Goal: Information Seeking & Learning: Learn about a topic

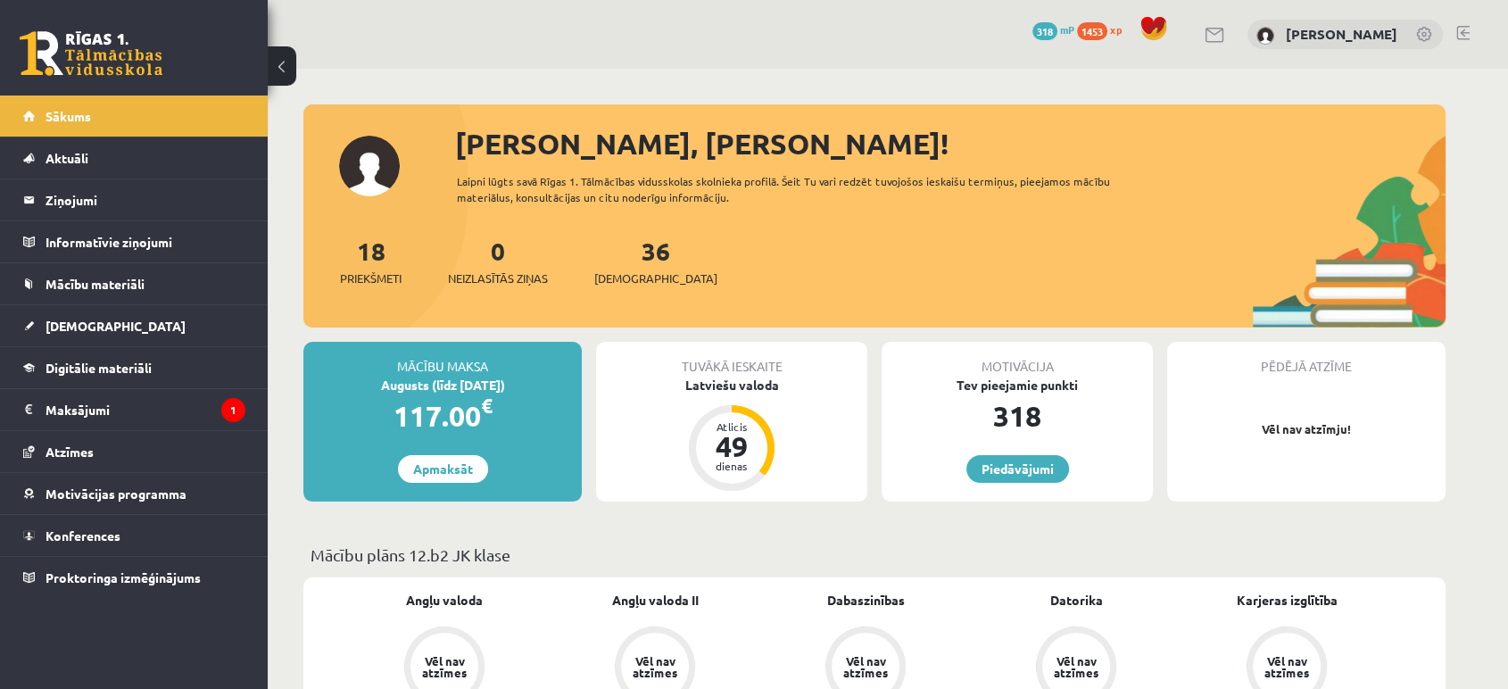
click at [631, 267] on div "36 Ieskaites" at bounding box center [655, 259] width 123 height 55
click at [629, 279] on span "[DEMOGRAPHIC_DATA]" at bounding box center [655, 278] width 123 height 18
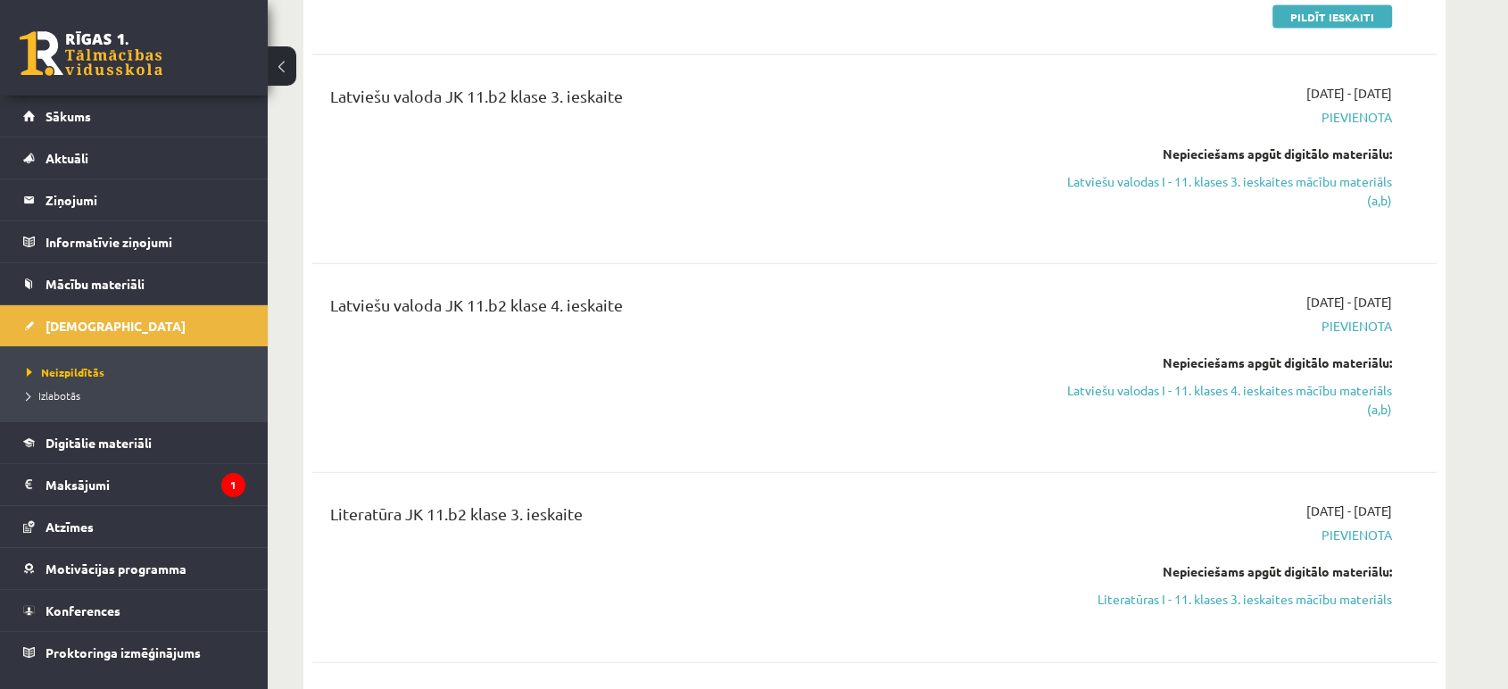
scroll to position [4133, 0]
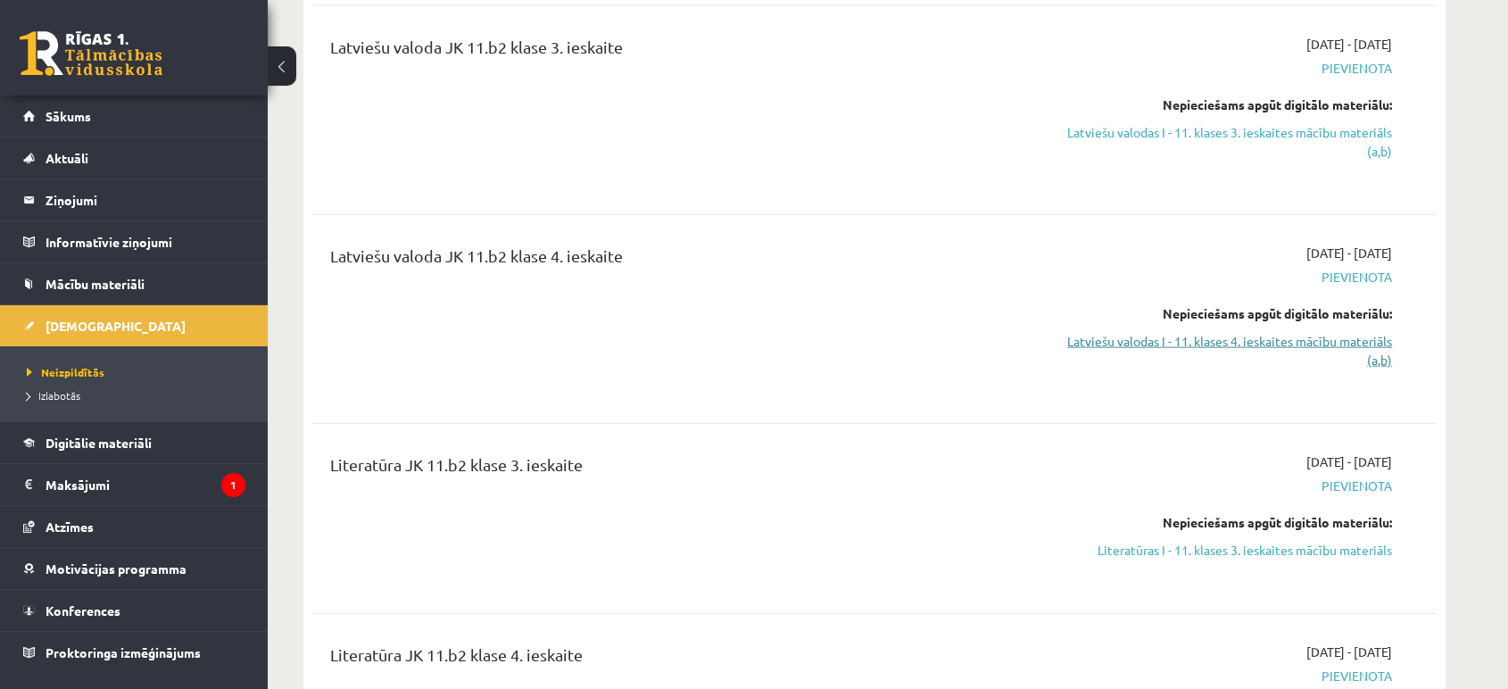
click at [1315, 341] on link "Latviešu valodas I - 11. klases 4. ieskaites mācību materiāls (a,b)" at bounding box center [1224, 350] width 336 height 37
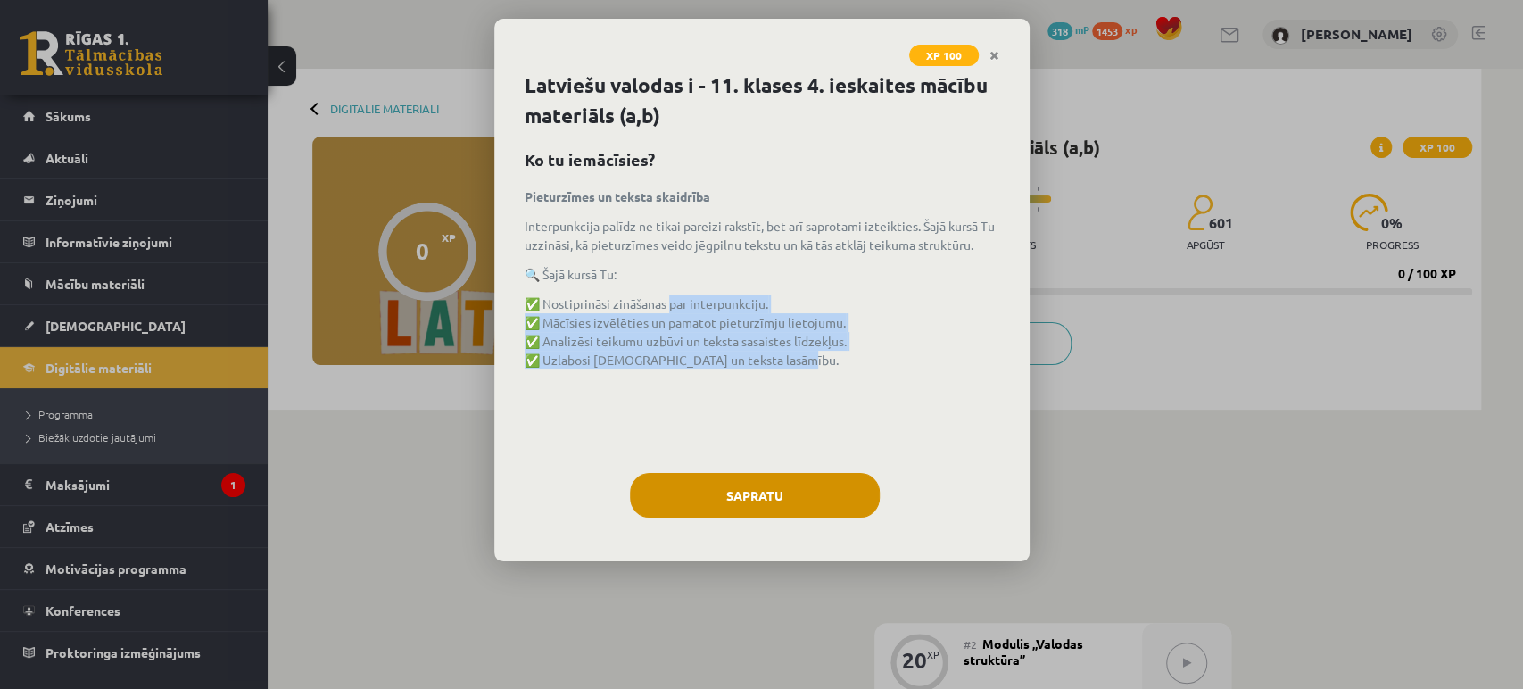
drag, startPoint x: 750, startPoint y: 369, endPoint x: 846, endPoint y: 476, distance: 143.4
click at [827, 461] on div "Latviešu valodas i - 11. klases 4. ieskaites mācību materiāls (a,b) Ko tu iemāc…" at bounding box center [761, 315] width 535 height 491
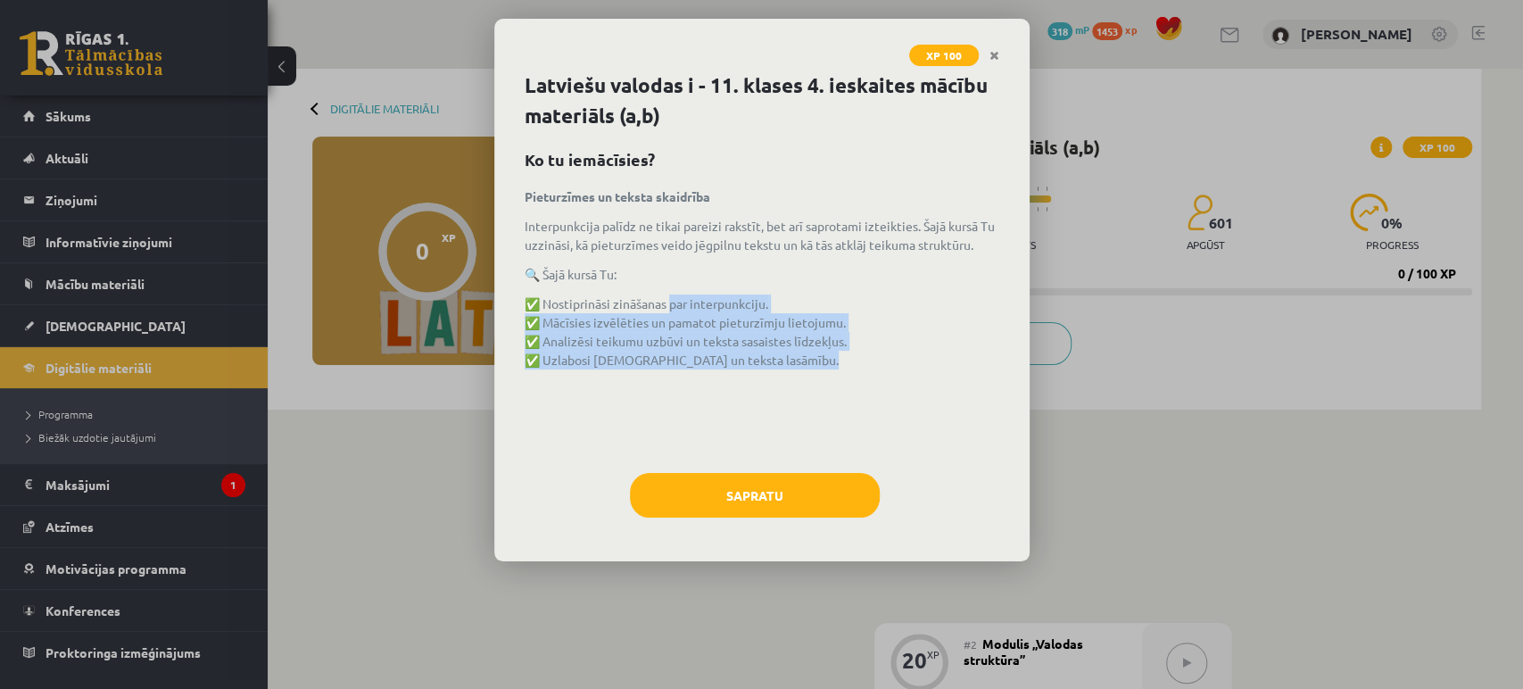
click at [900, 436] on div "Pieturzīmes un teksta skaidrība Interpunkcija palīdz ne tikai pareizi rakstīt, …" at bounding box center [762, 321] width 475 height 268
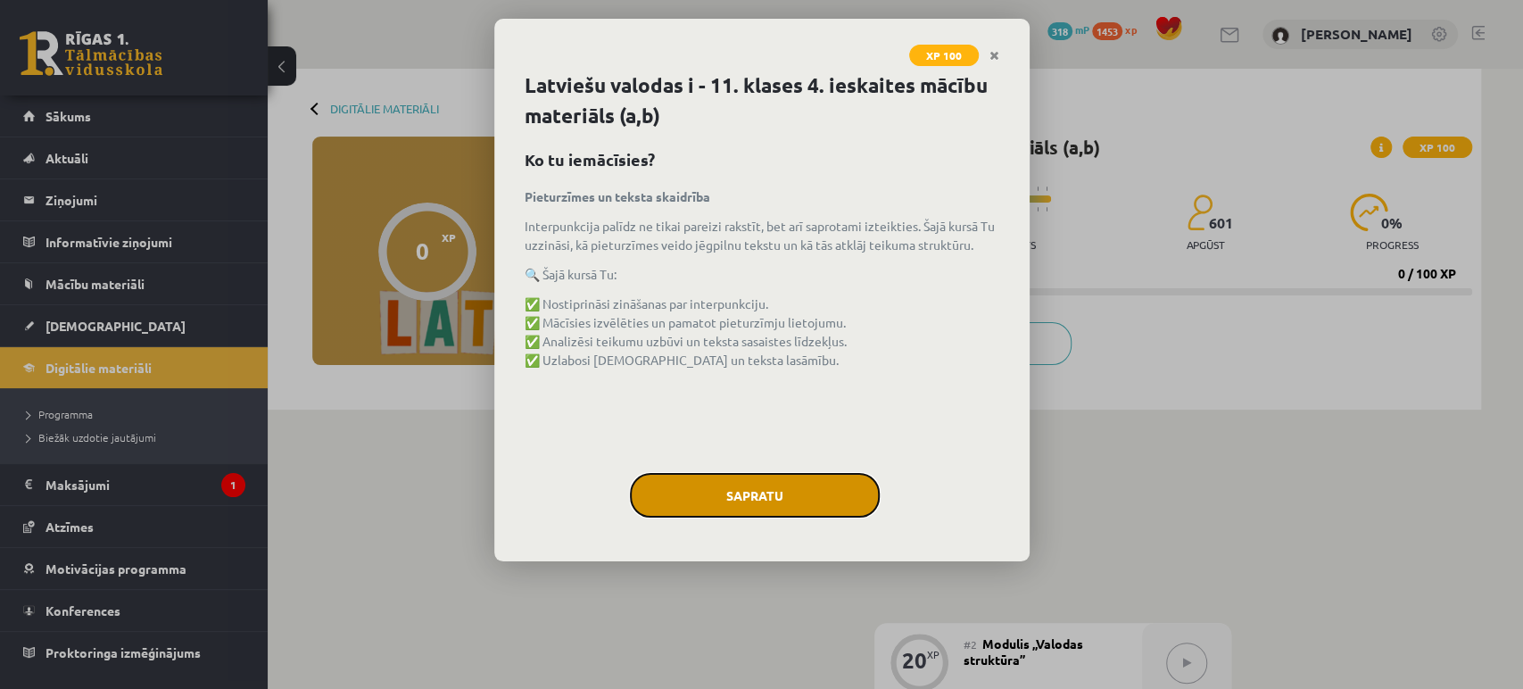
click at [763, 485] on button "Sapratu" at bounding box center [755, 495] width 250 height 45
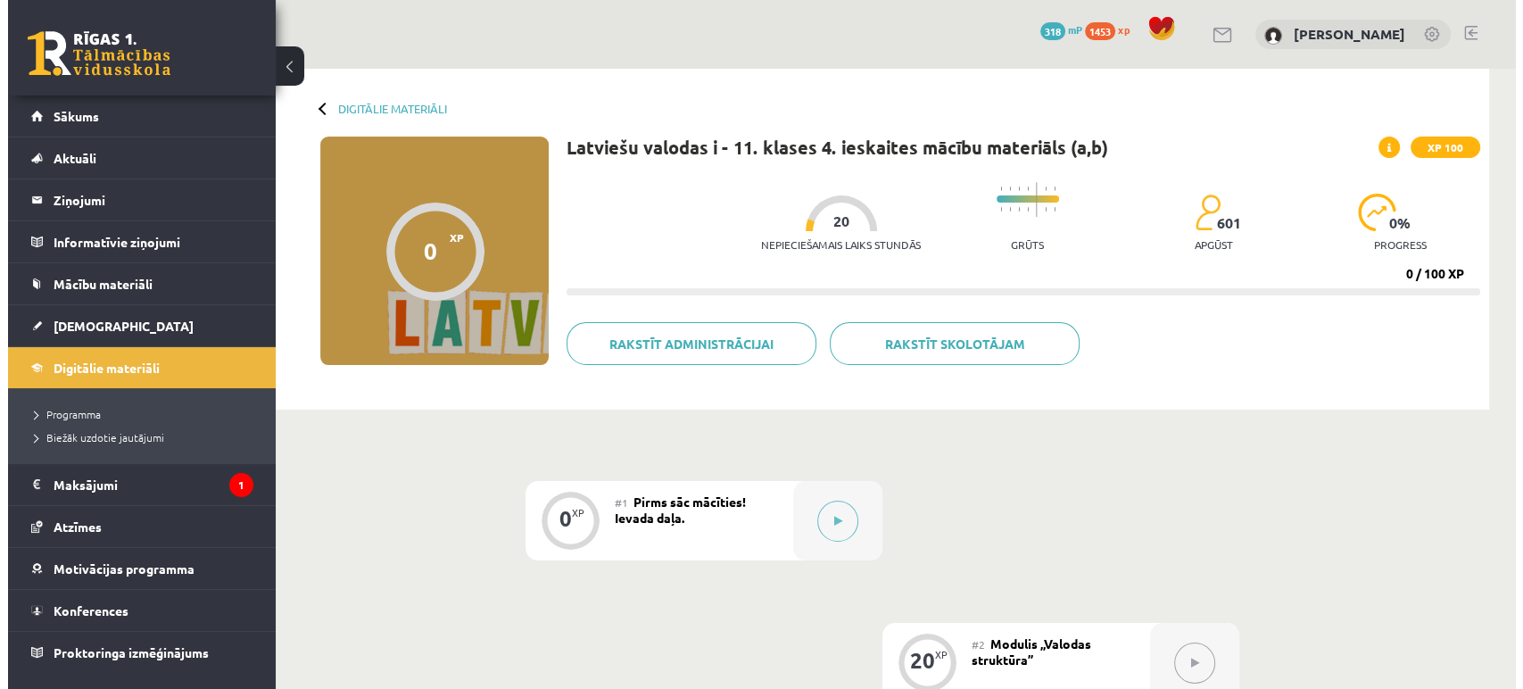
scroll to position [198, 0]
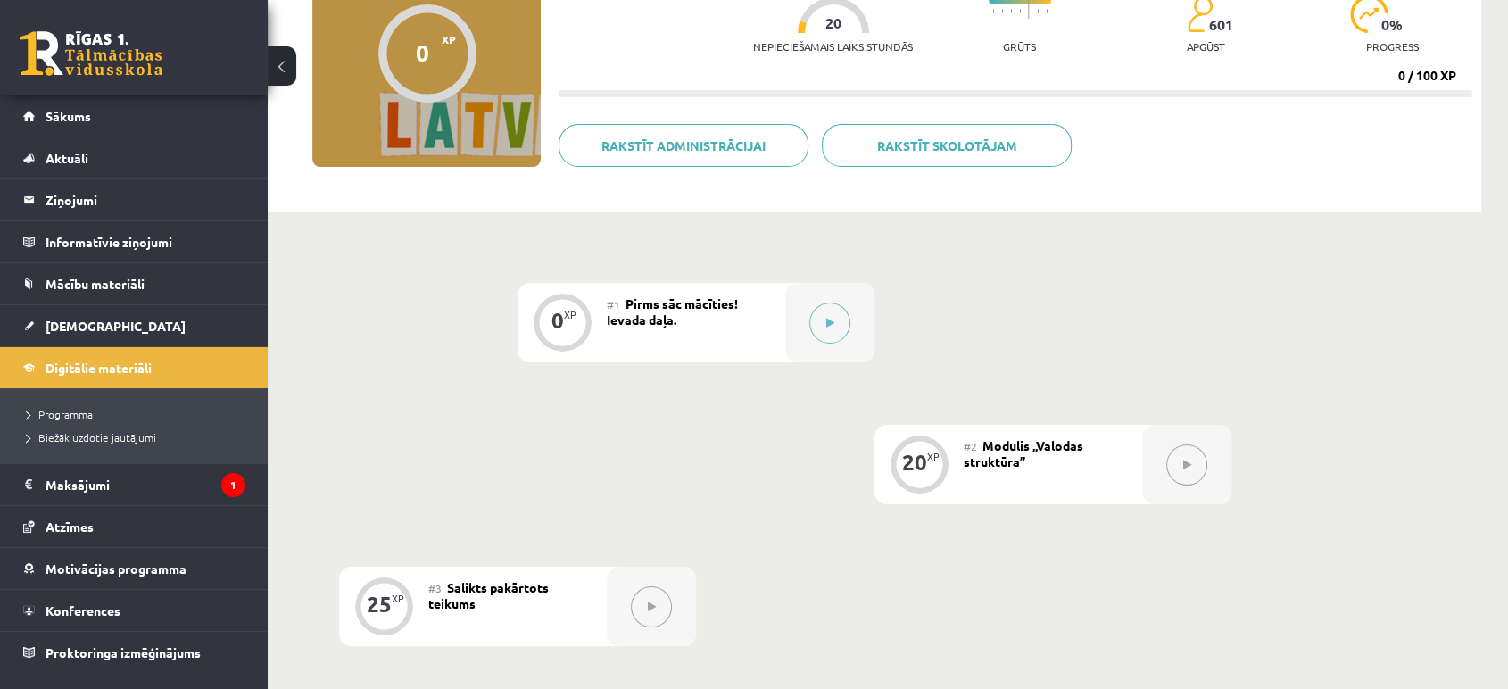
click at [842, 303] on div at bounding box center [829, 322] width 89 height 79
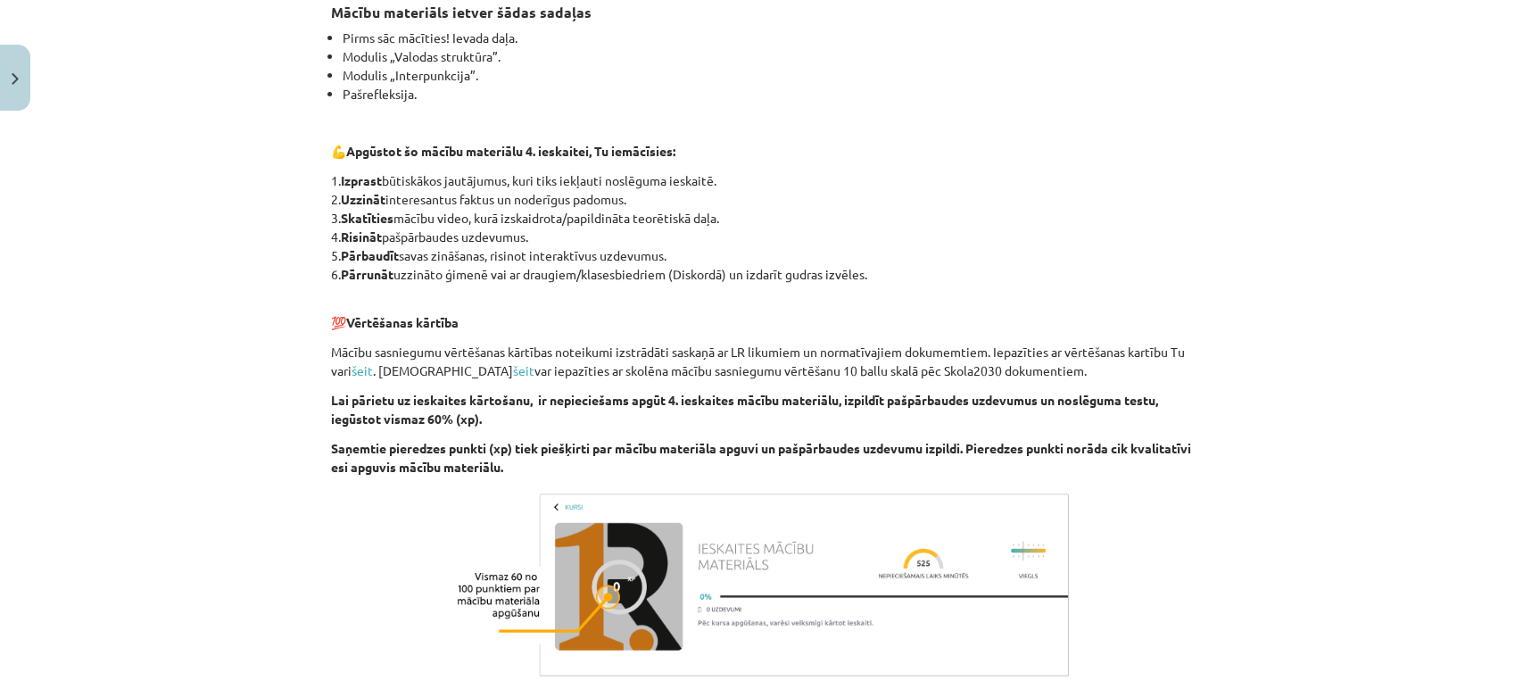
scroll to position [595, 0]
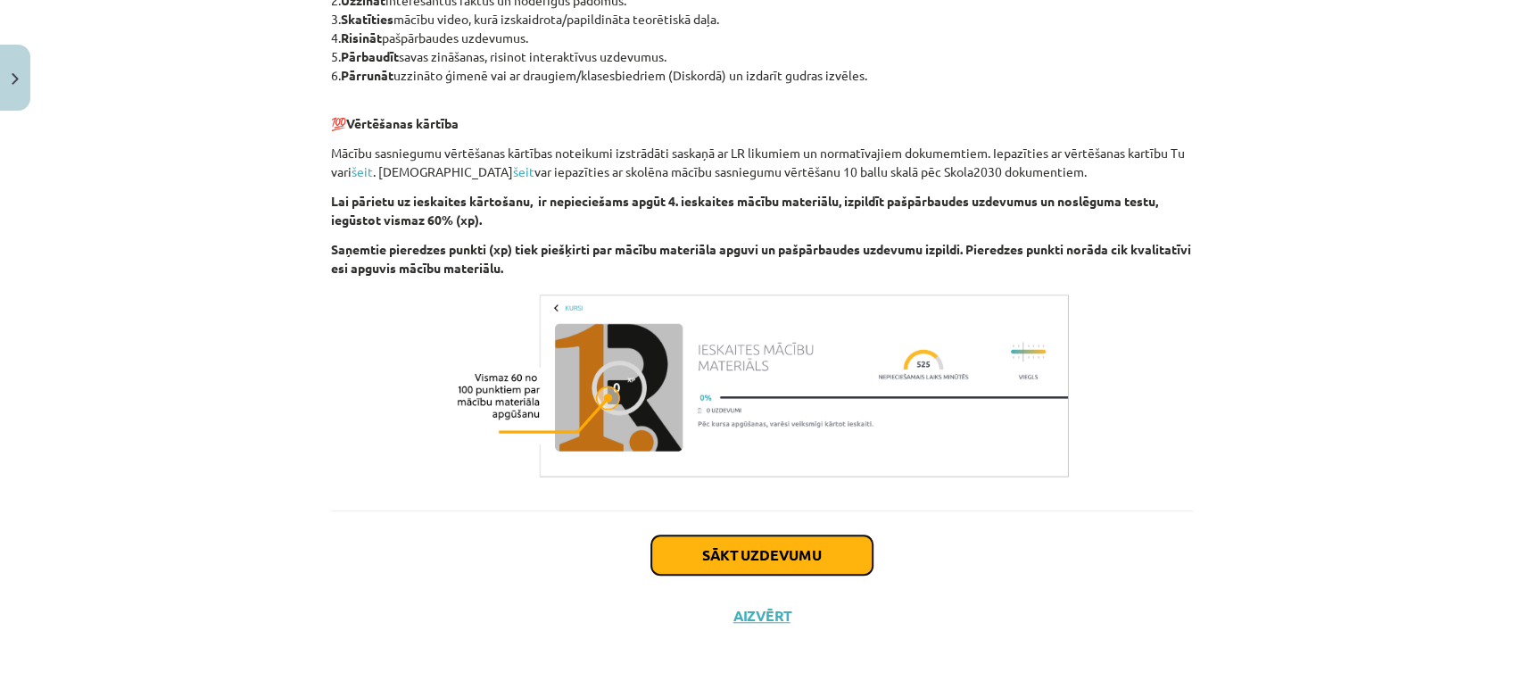
drag, startPoint x: 757, startPoint y: 548, endPoint x: 750, endPoint y: 518, distance: 30.1
click at [759, 548] on button "Sākt uzdevumu" at bounding box center [761, 554] width 221 height 39
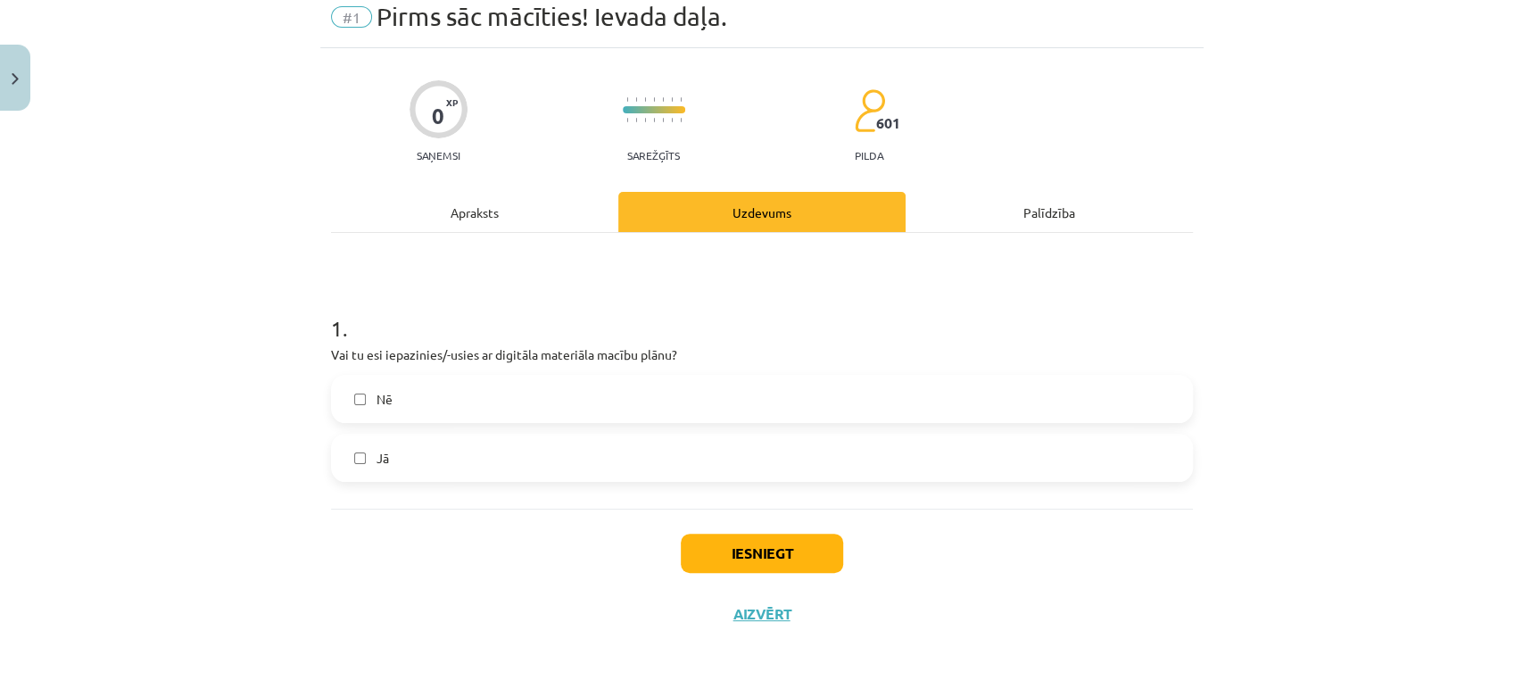
scroll to position [44, 0]
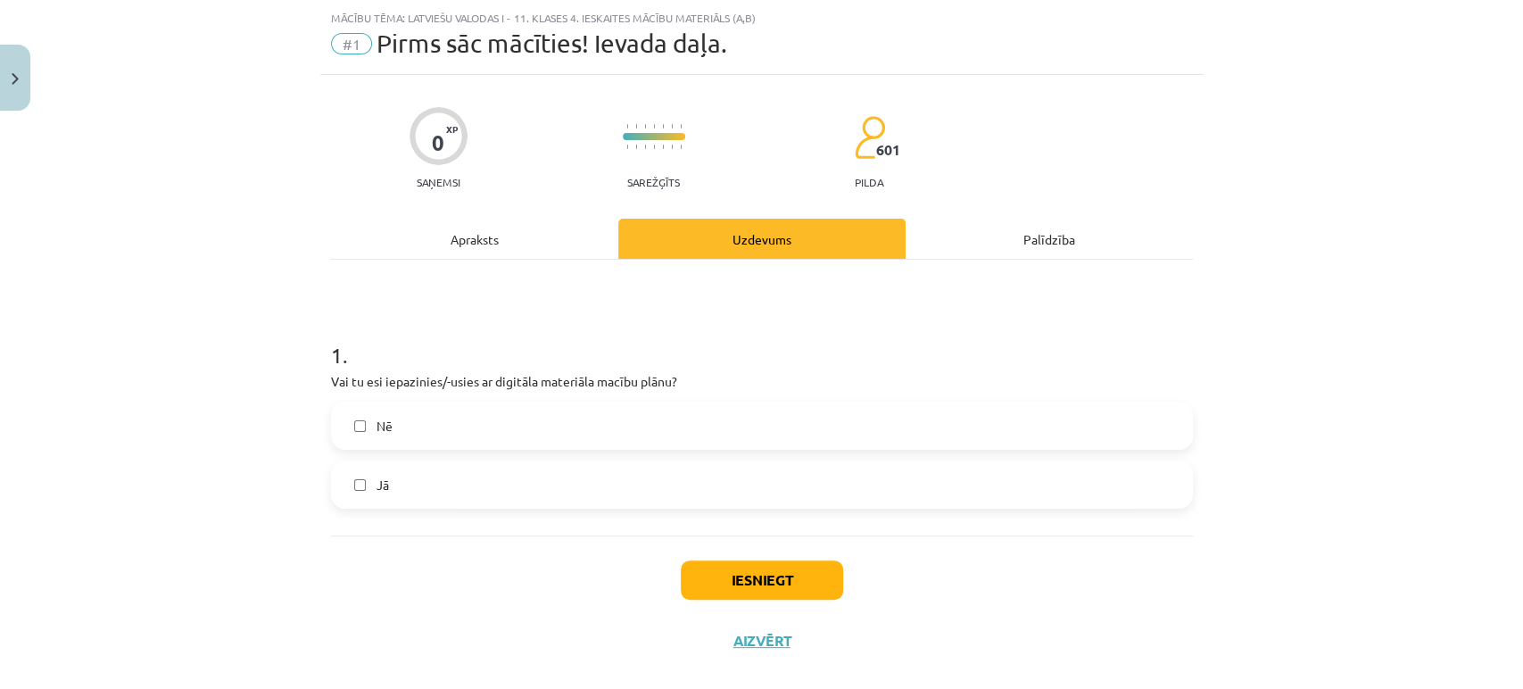
drag, startPoint x: 432, startPoint y: 493, endPoint x: 700, endPoint y: 594, distance: 286.1
click at [433, 493] on label "Jā" at bounding box center [762, 484] width 858 height 45
click at [796, 577] on button "Iesniegt" at bounding box center [762, 579] width 162 height 39
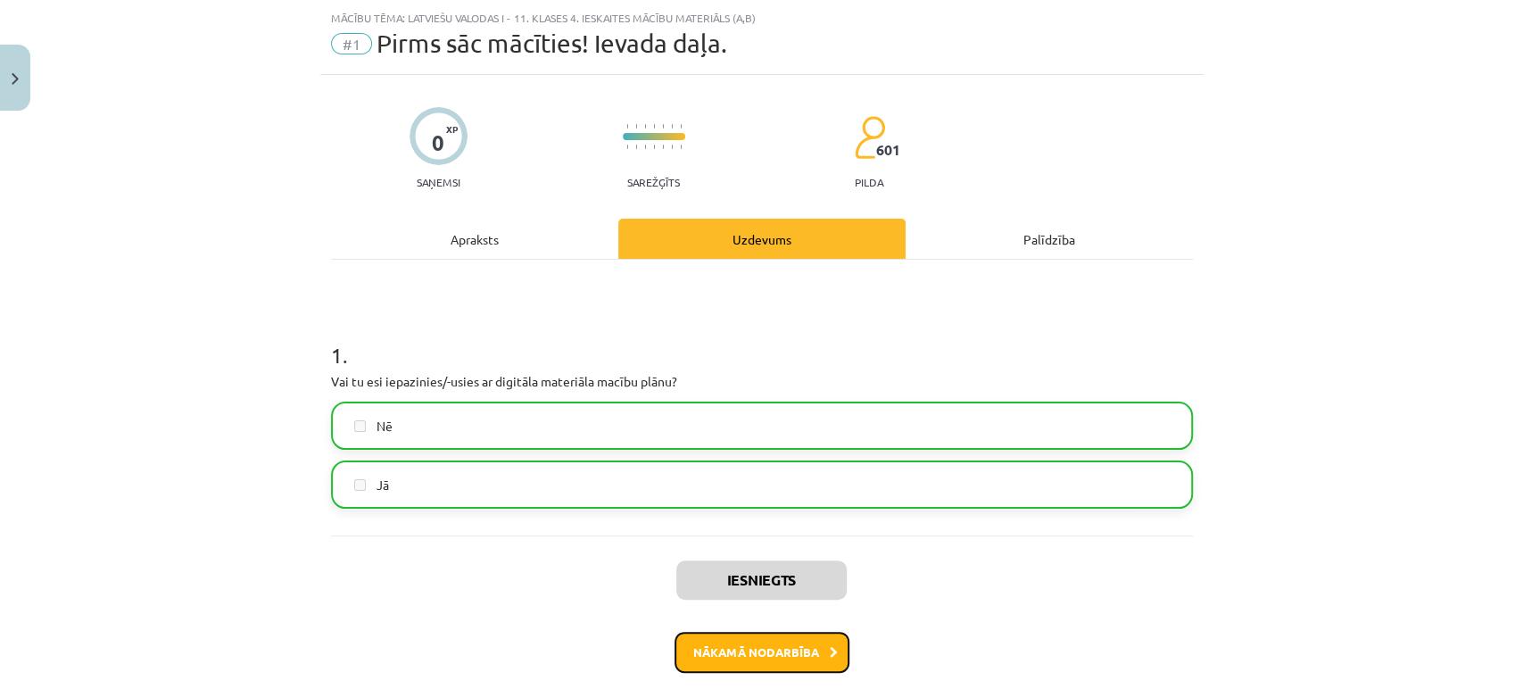
click at [803, 662] on button "Nākamā nodarbība" at bounding box center [762, 652] width 175 height 41
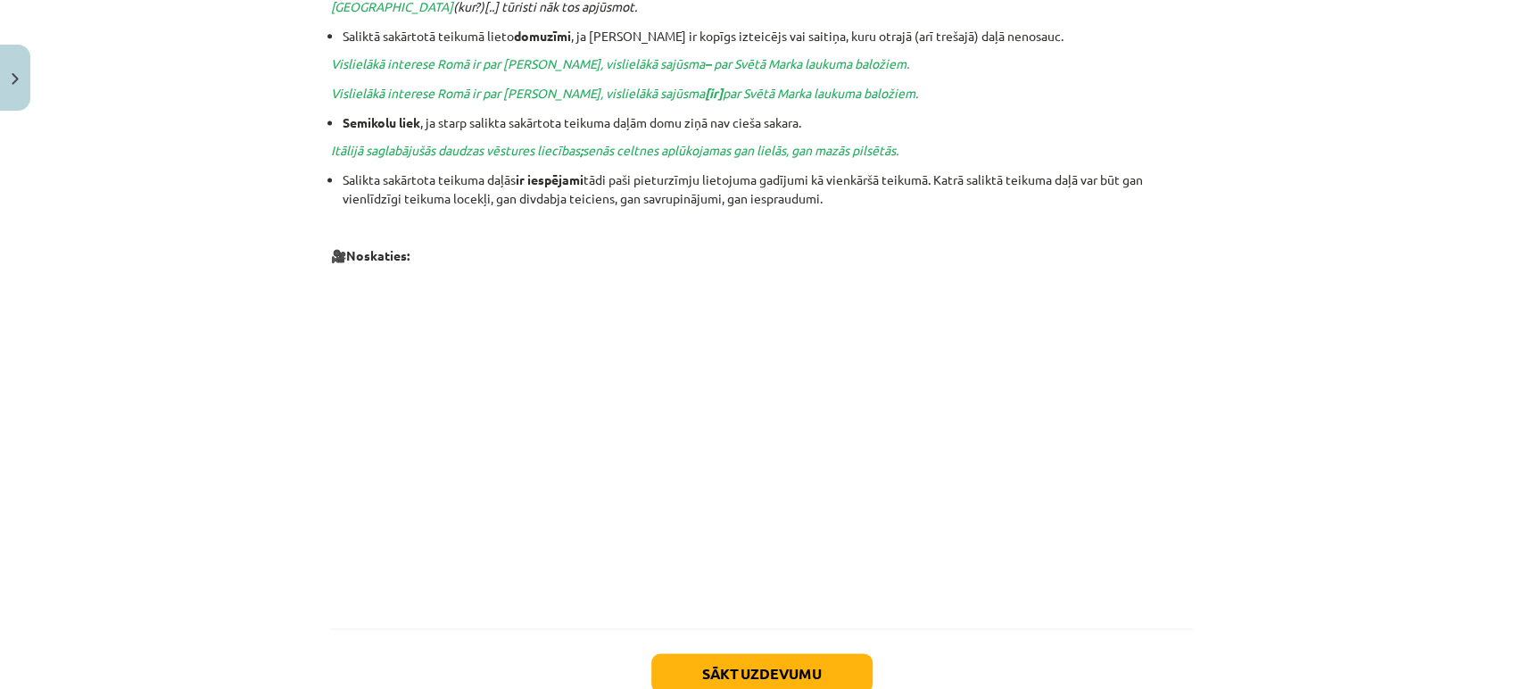
scroll to position [1756, 0]
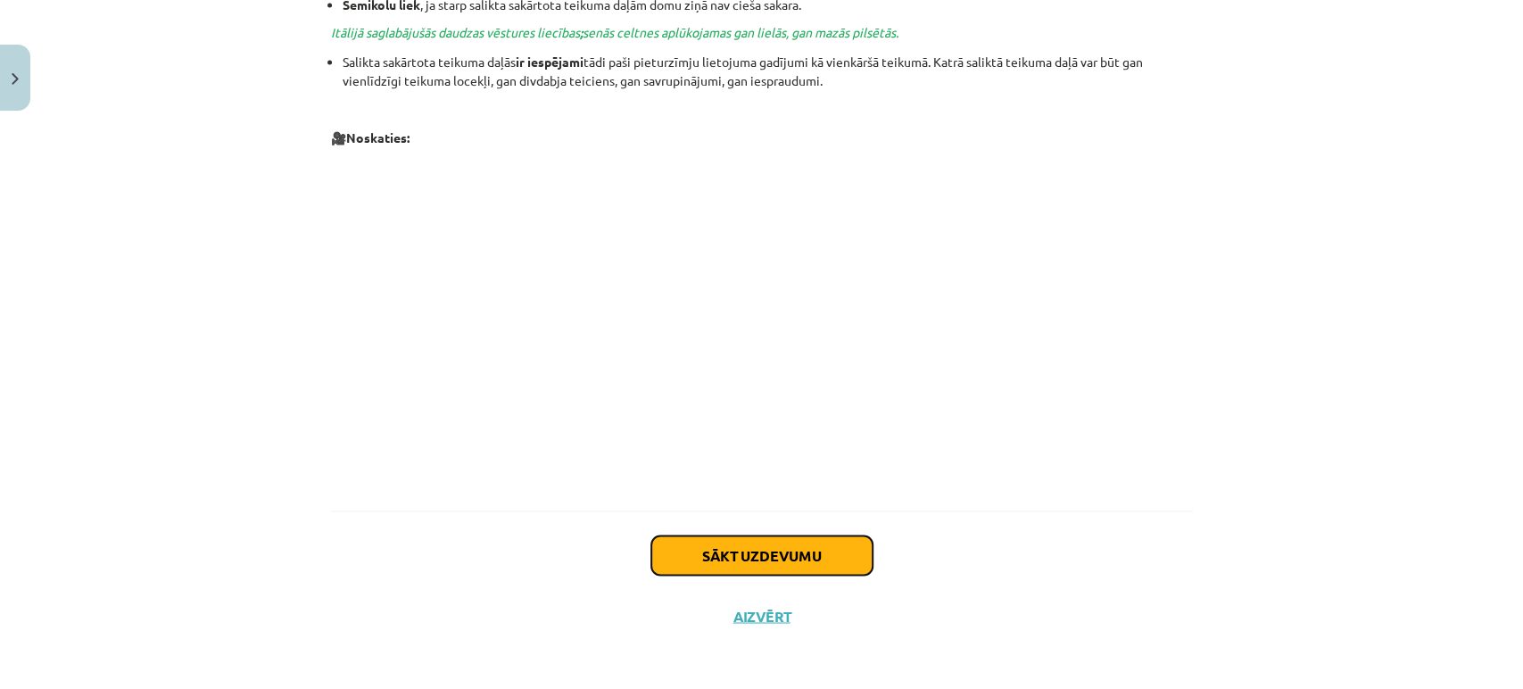
click at [787, 555] on button "Sākt uzdevumu" at bounding box center [761, 554] width 221 height 39
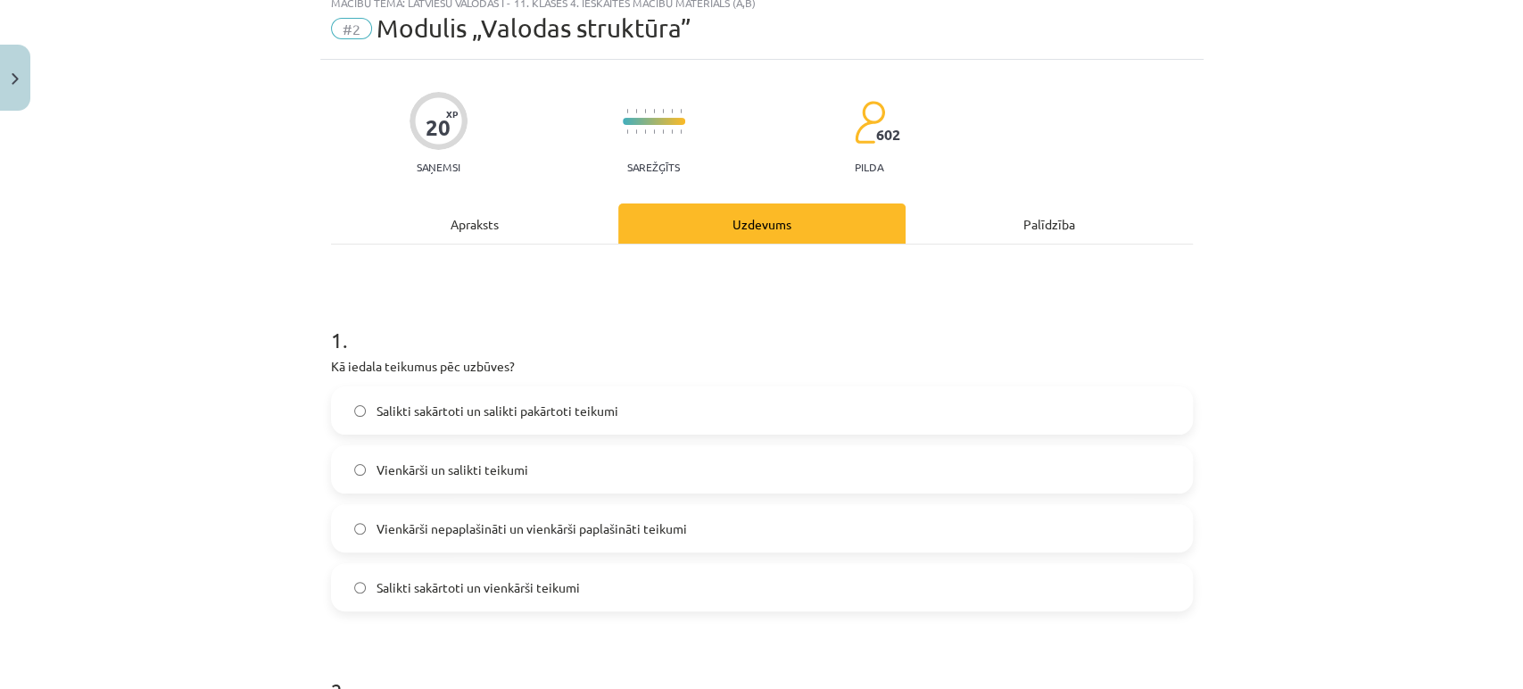
scroll to position [44, 0]
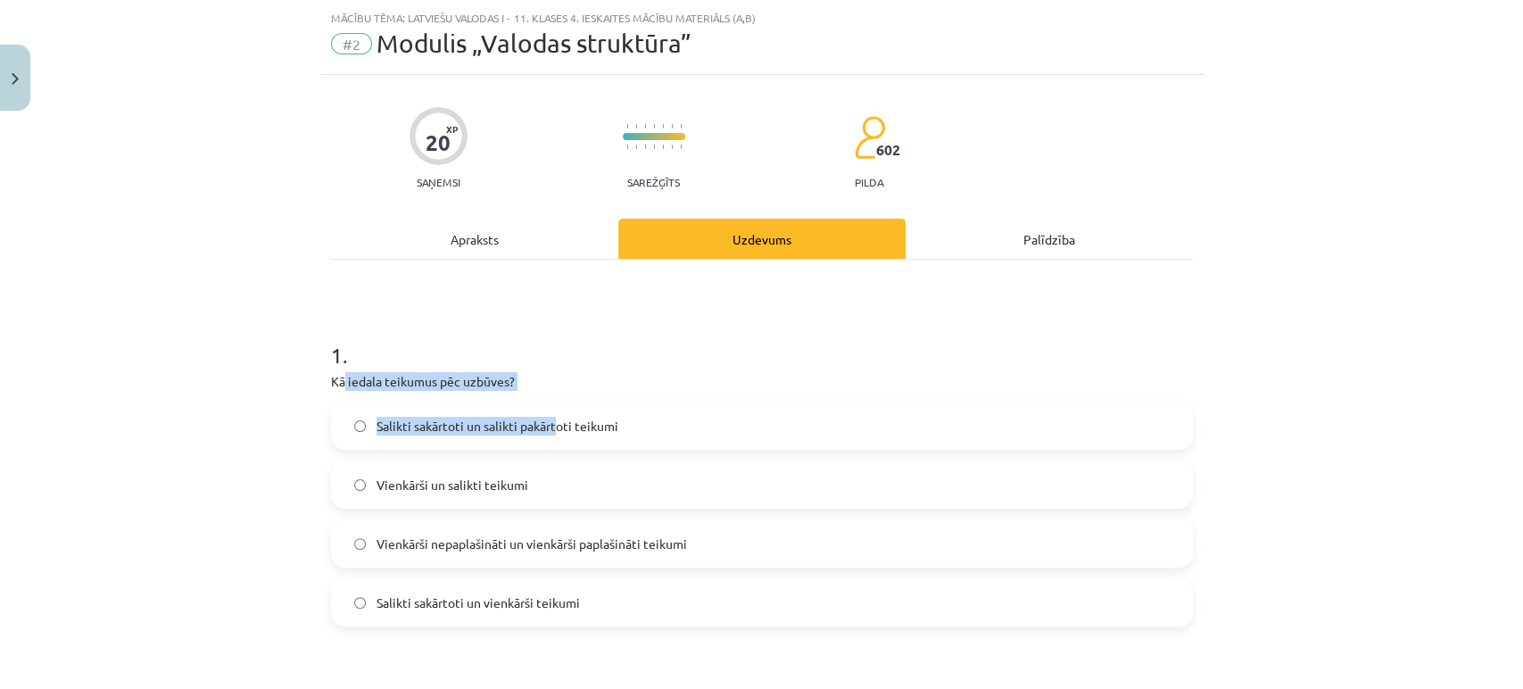
drag, startPoint x: 337, startPoint y: 381, endPoint x: 535, endPoint y: 394, distance: 198.5
click at [536, 395] on div "1 . Kā iedala teikumus pēc uzbūves? Salikti sakārtoti un salikti pakārtoti teik…" at bounding box center [762, 468] width 862 height 315
drag, startPoint x: 440, startPoint y: 297, endPoint x: 400, endPoint y: 311, distance: 42.6
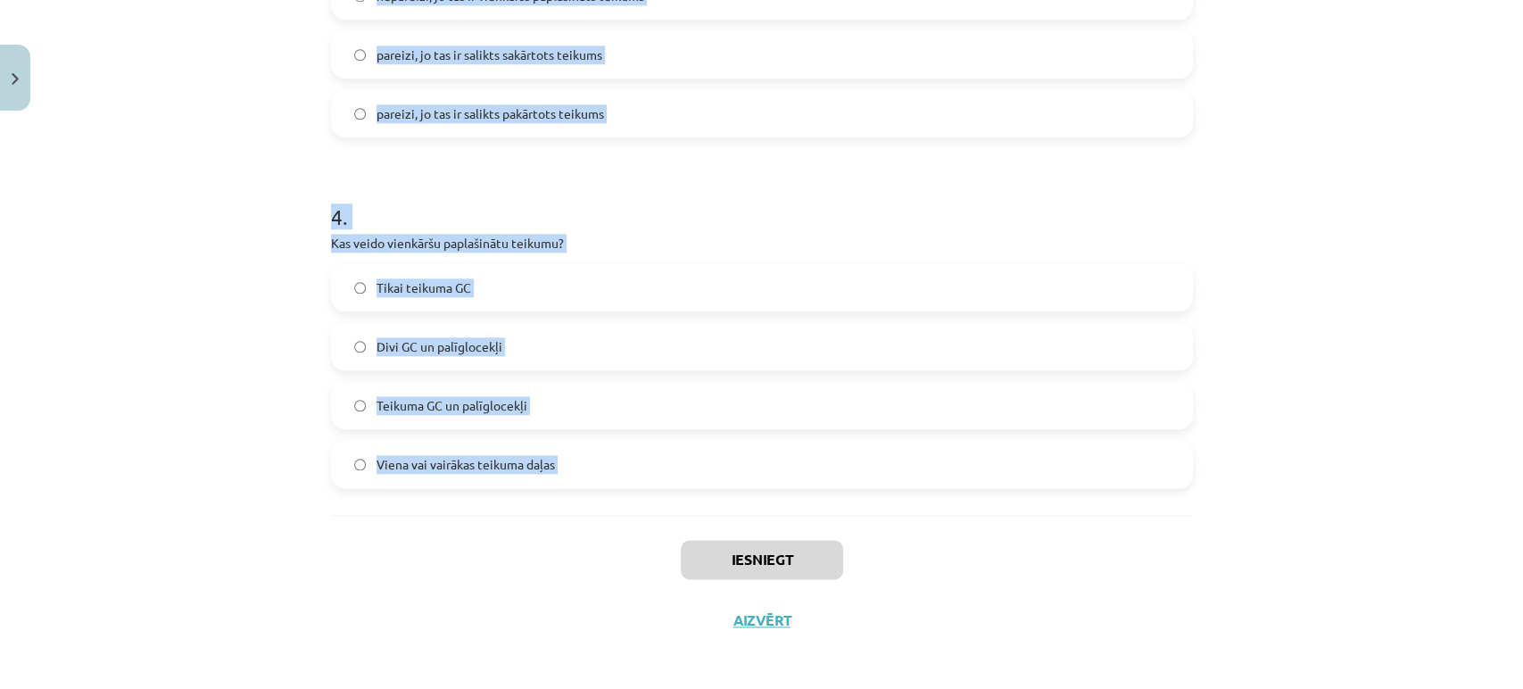
scroll to position [1256, 0]
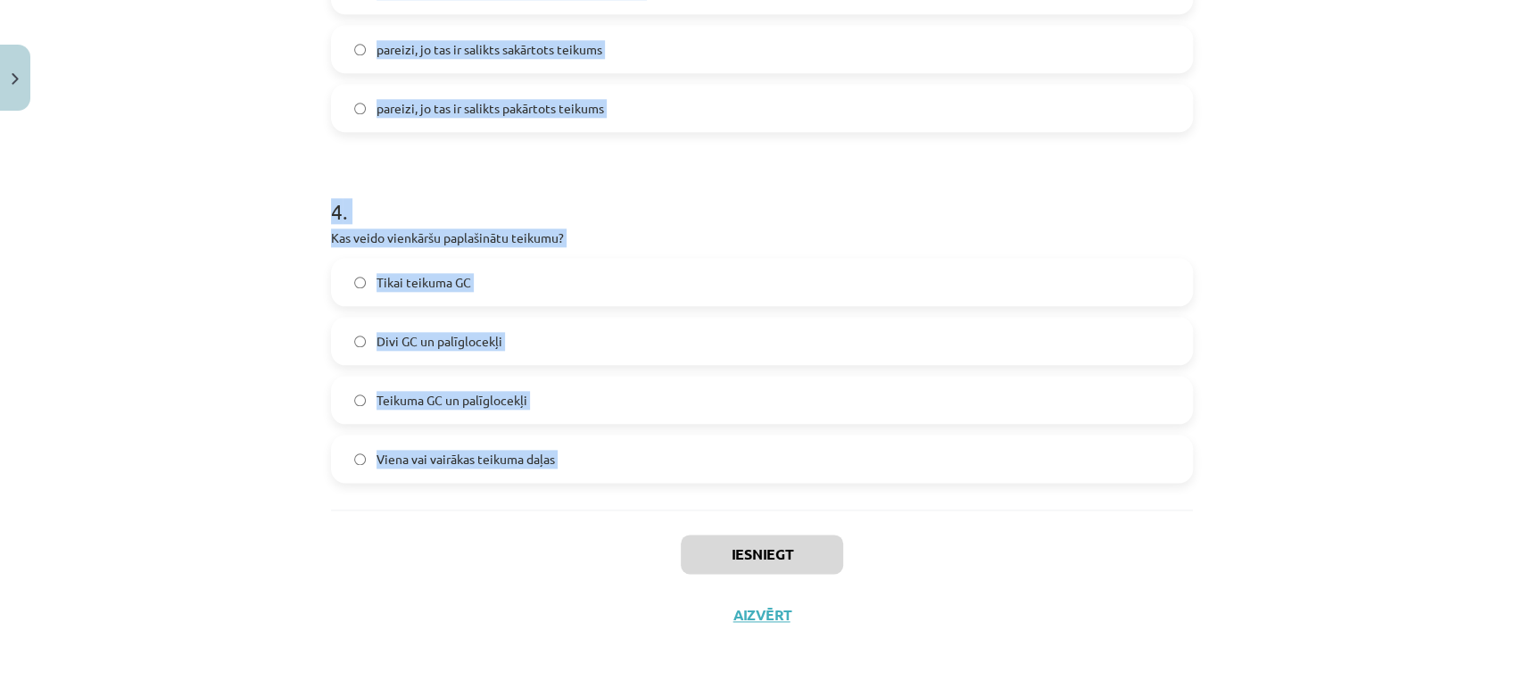
copy form "Kā iedala teikumus pēc uzbūves? Salikti sakārtoti un salikti pakārtoti teikumi …"
click at [493, 210] on h1 "4 ." at bounding box center [762, 195] width 862 height 55
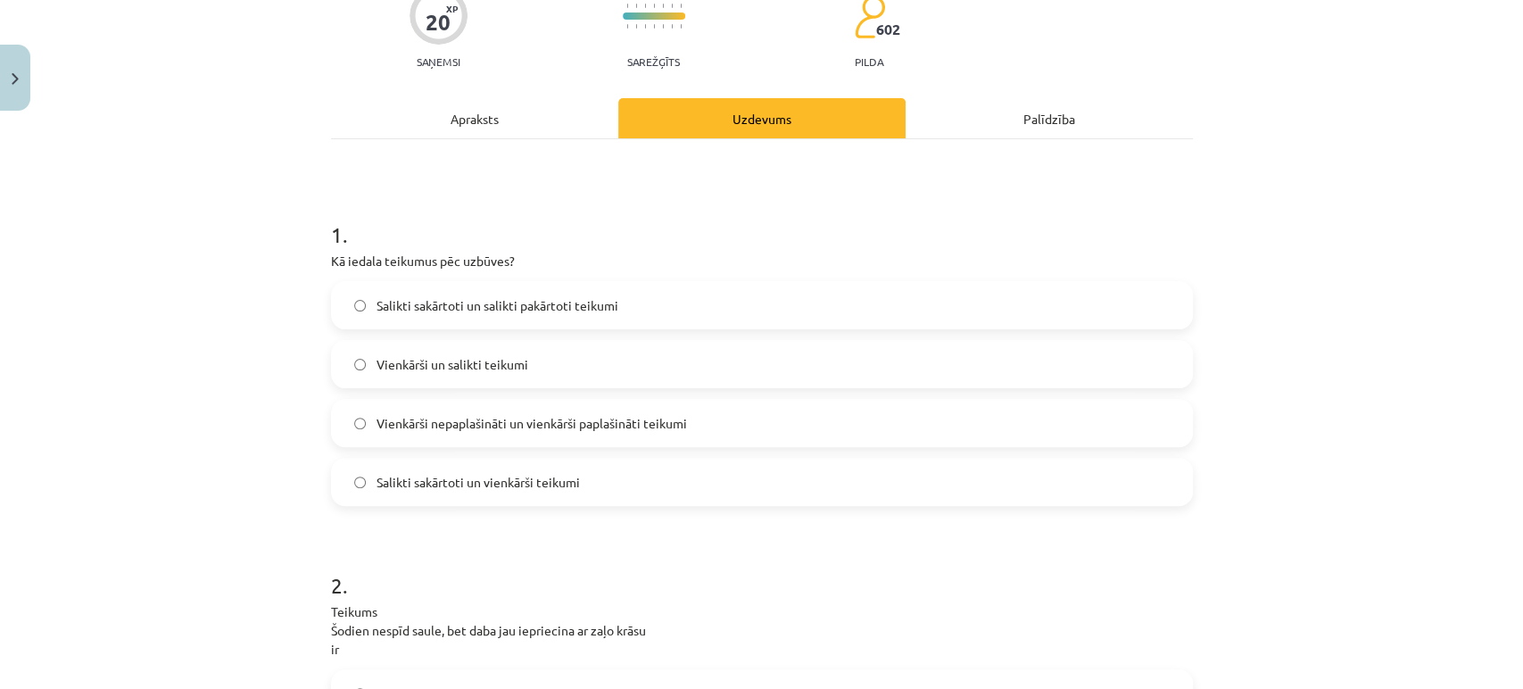
click at [505, 374] on label "Vienkārši un salikti teikumi" at bounding box center [762, 364] width 858 height 45
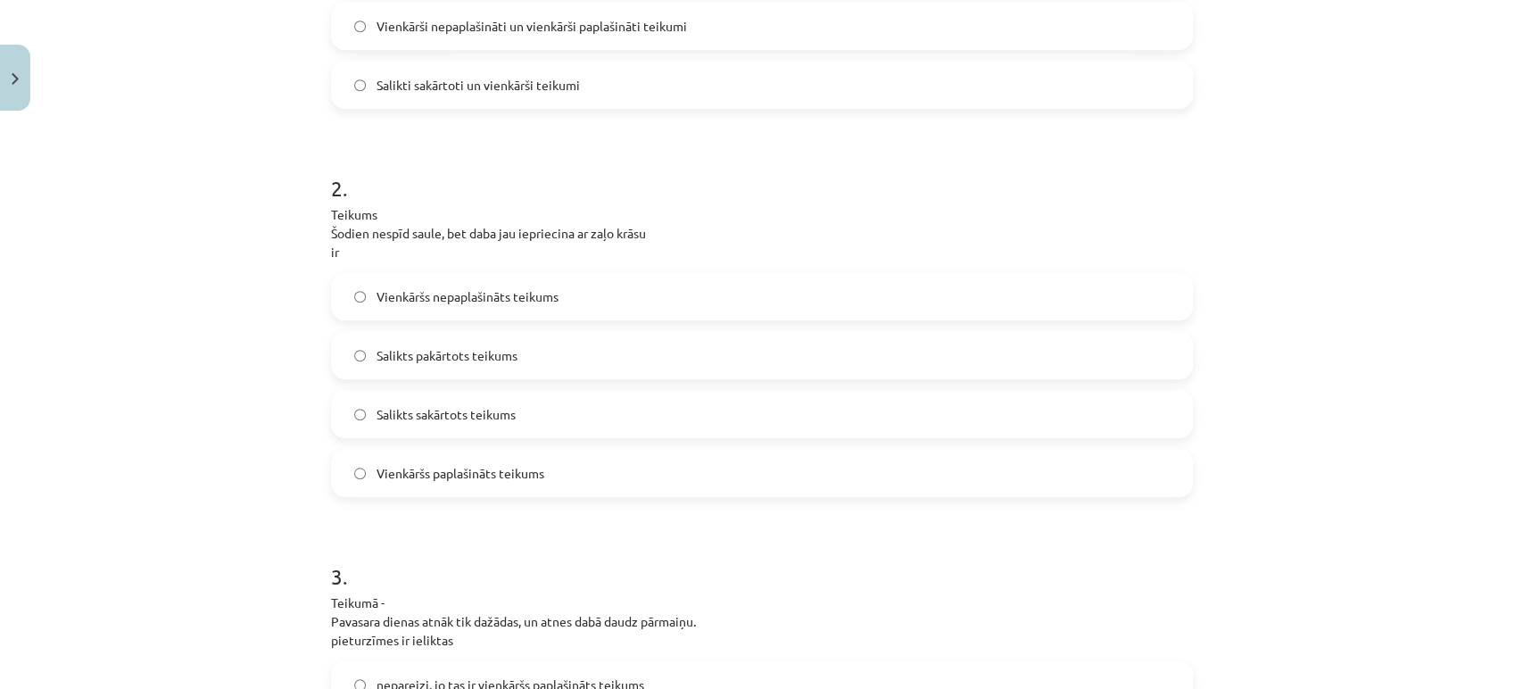
scroll to position [759, 0]
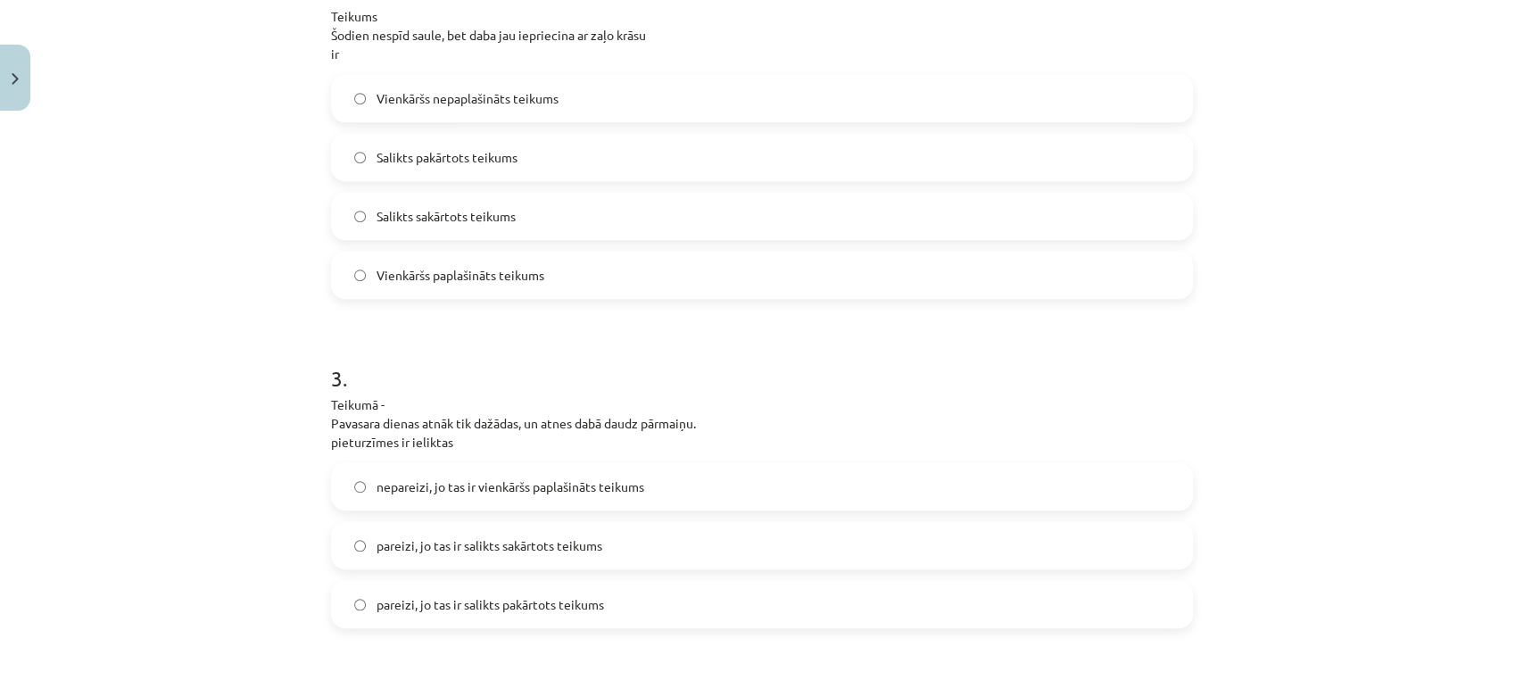
click at [517, 210] on label "Salikts sakārtots teikums" at bounding box center [762, 216] width 858 height 45
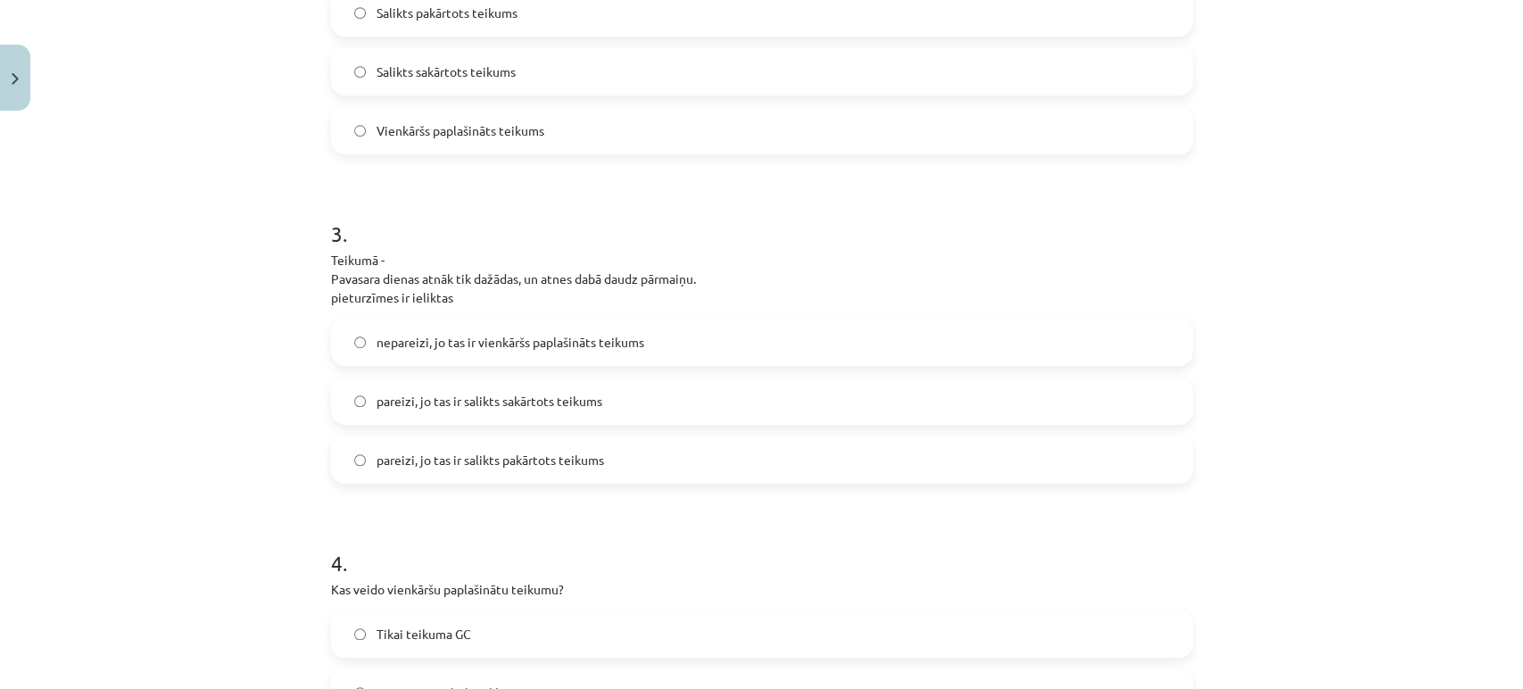
scroll to position [1057, 0]
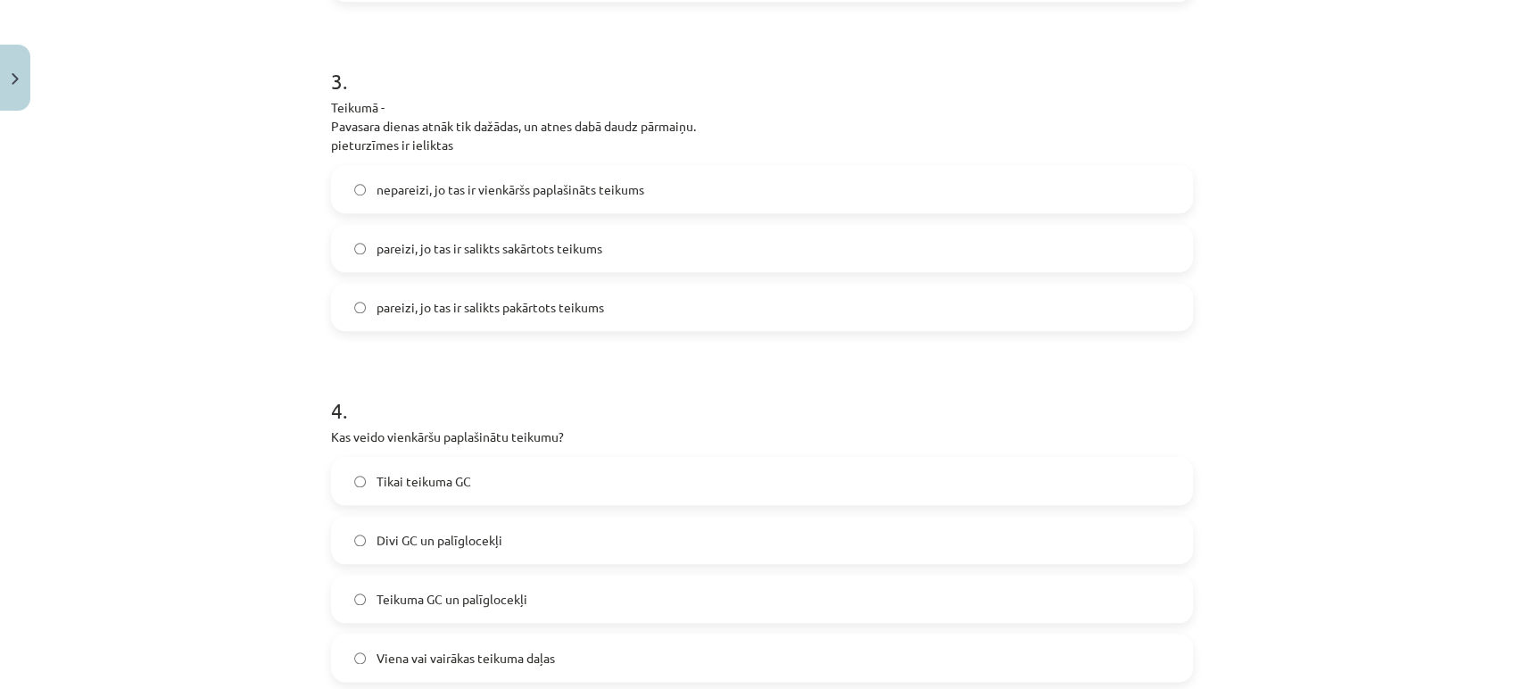
click at [489, 253] on span "pareizi, jo tas ir salikts sakārtots teikums" at bounding box center [490, 248] width 226 height 19
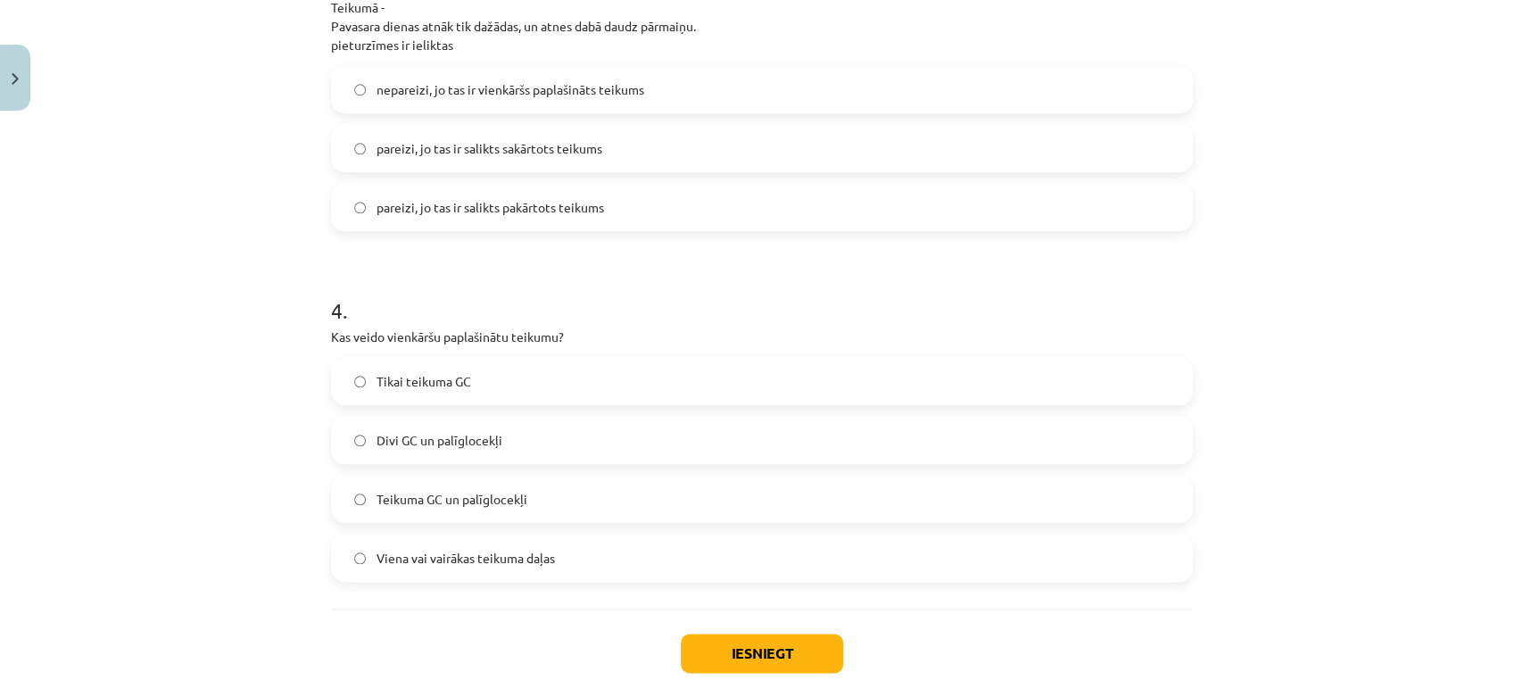
drag, startPoint x: 436, startPoint y: 489, endPoint x: 434, endPoint y: 478, distance: 11.0
click at [435, 485] on label "Teikuma GC un palīglocekļi" at bounding box center [762, 499] width 858 height 45
click at [587, 513] on label "Teikuma GC un palīglocekļi" at bounding box center [762, 499] width 858 height 45
click at [720, 657] on button "Iesniegt" at bounding box center [762, 653] width 162 height 39
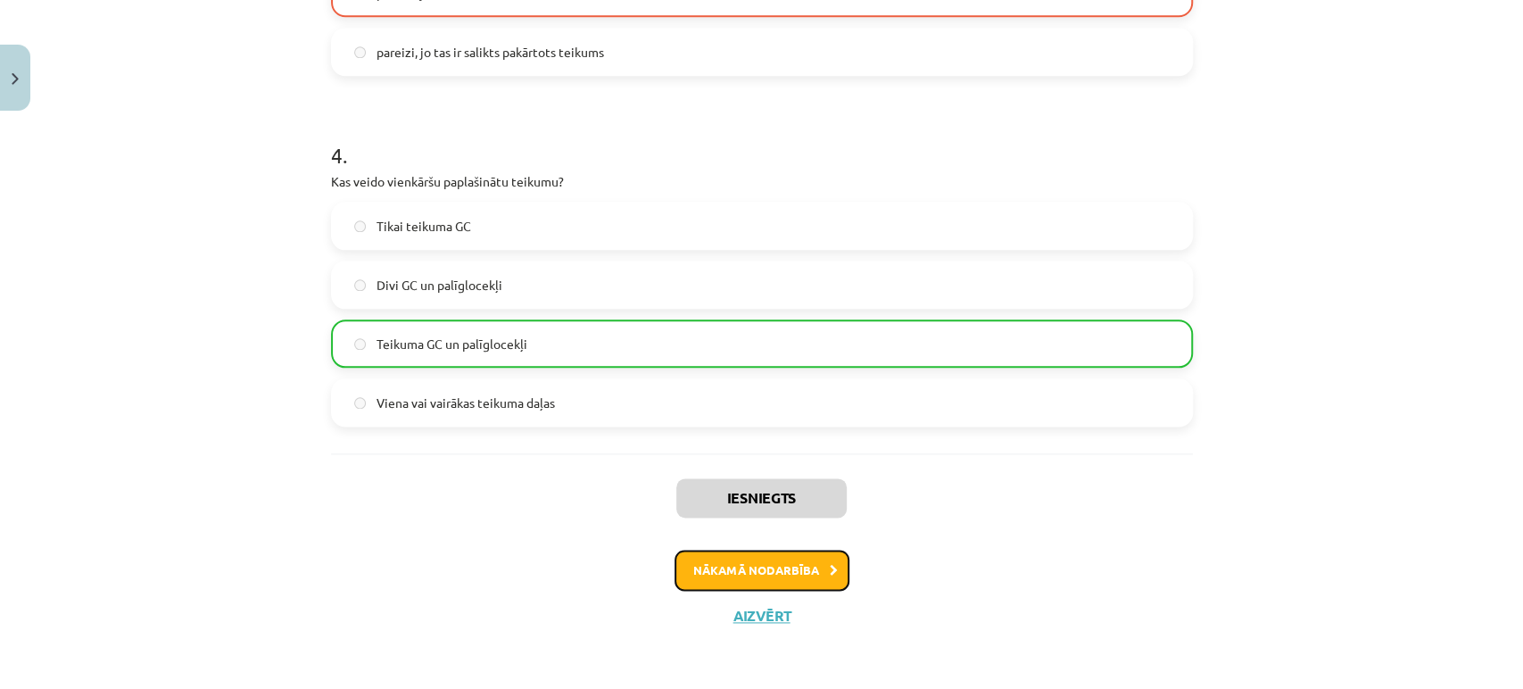
click at [800, 584] on button "Nākamā nodarbība" at bounding box center [762, 570] width 175 height 41
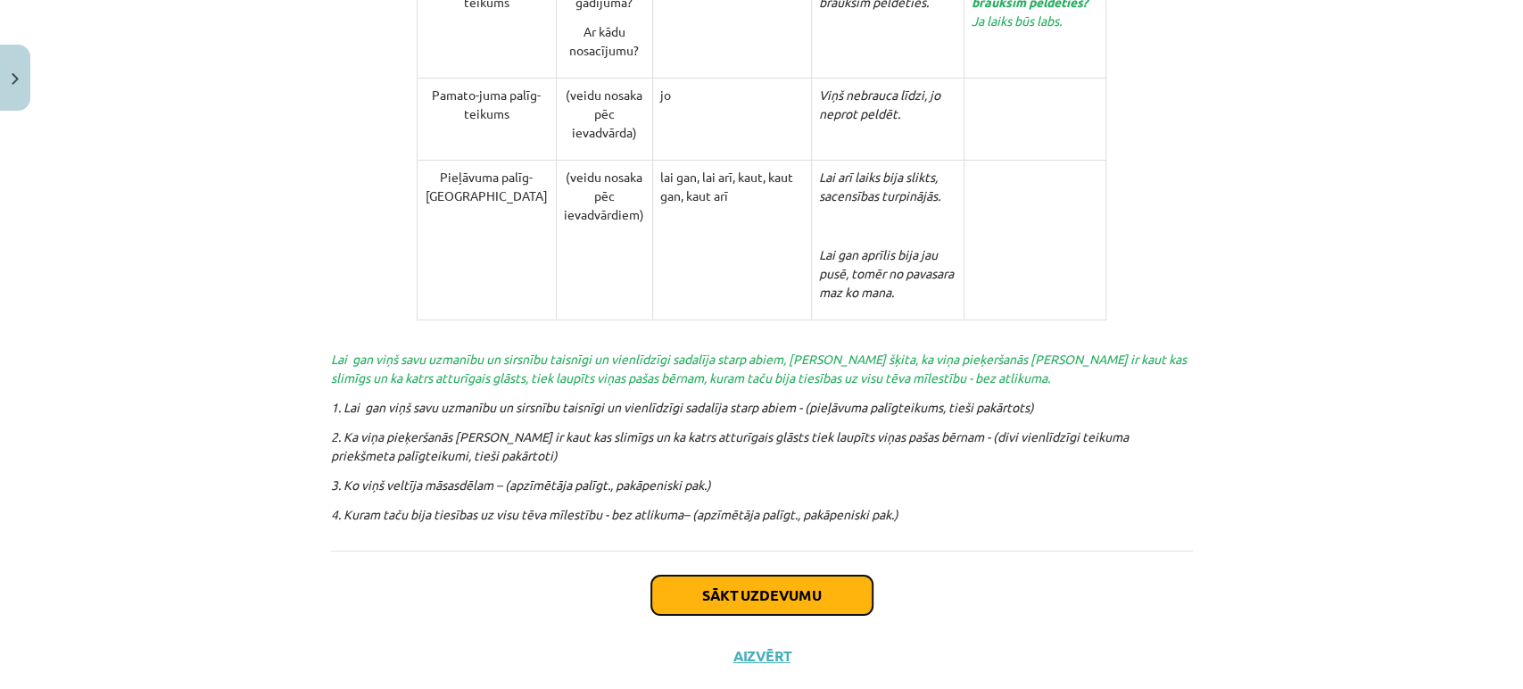
click at [730, 576] on button "Sākt uzdevumu" at bounding box center [761, 595] width 221 height 39
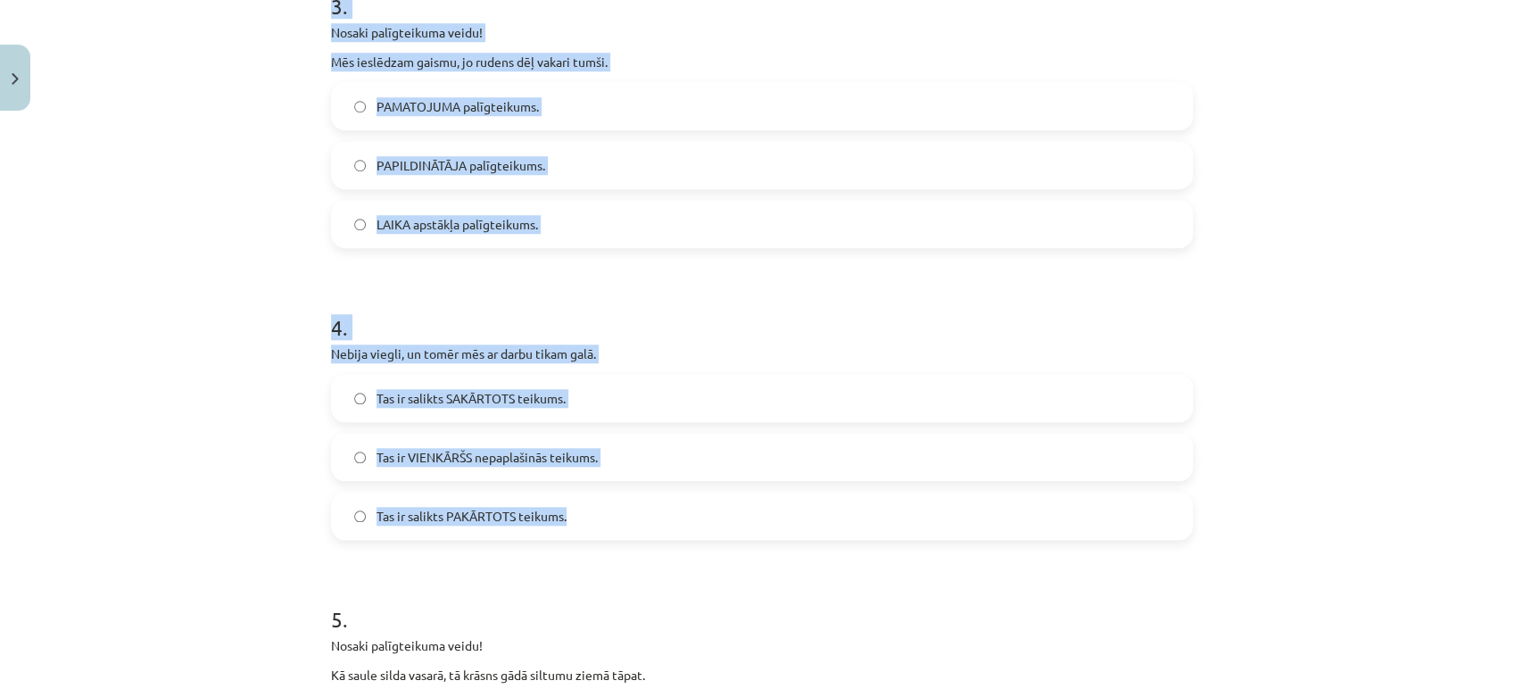
scroll to position [1414, 0]
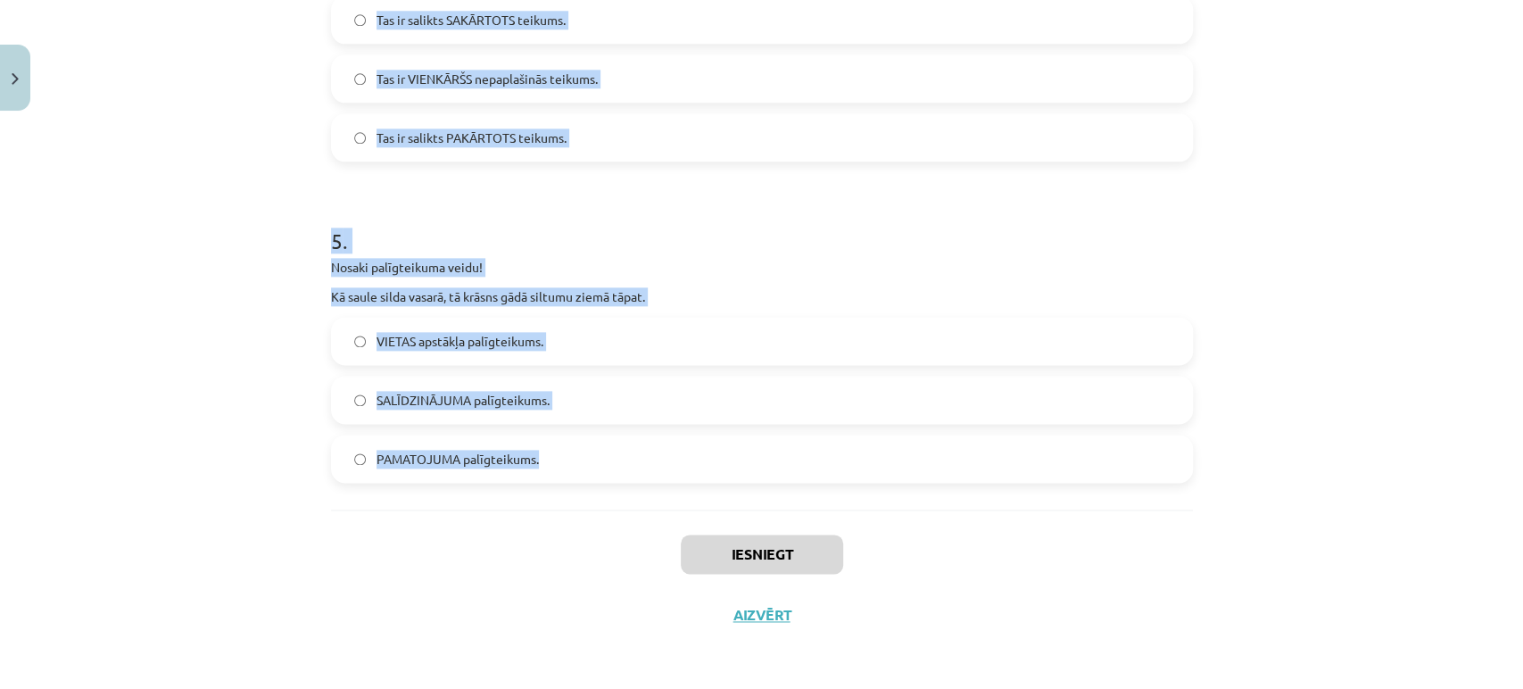
drag, startPoint x: 323, startPoint y: 378, endPoint x: 655, endPoint y: 462, distance: 342.4
copy form "Nosaki palīgteikuma veidu! Mēs ar Jolantu pagaidīsim, kamēr pāries lietus. APZĪ…"
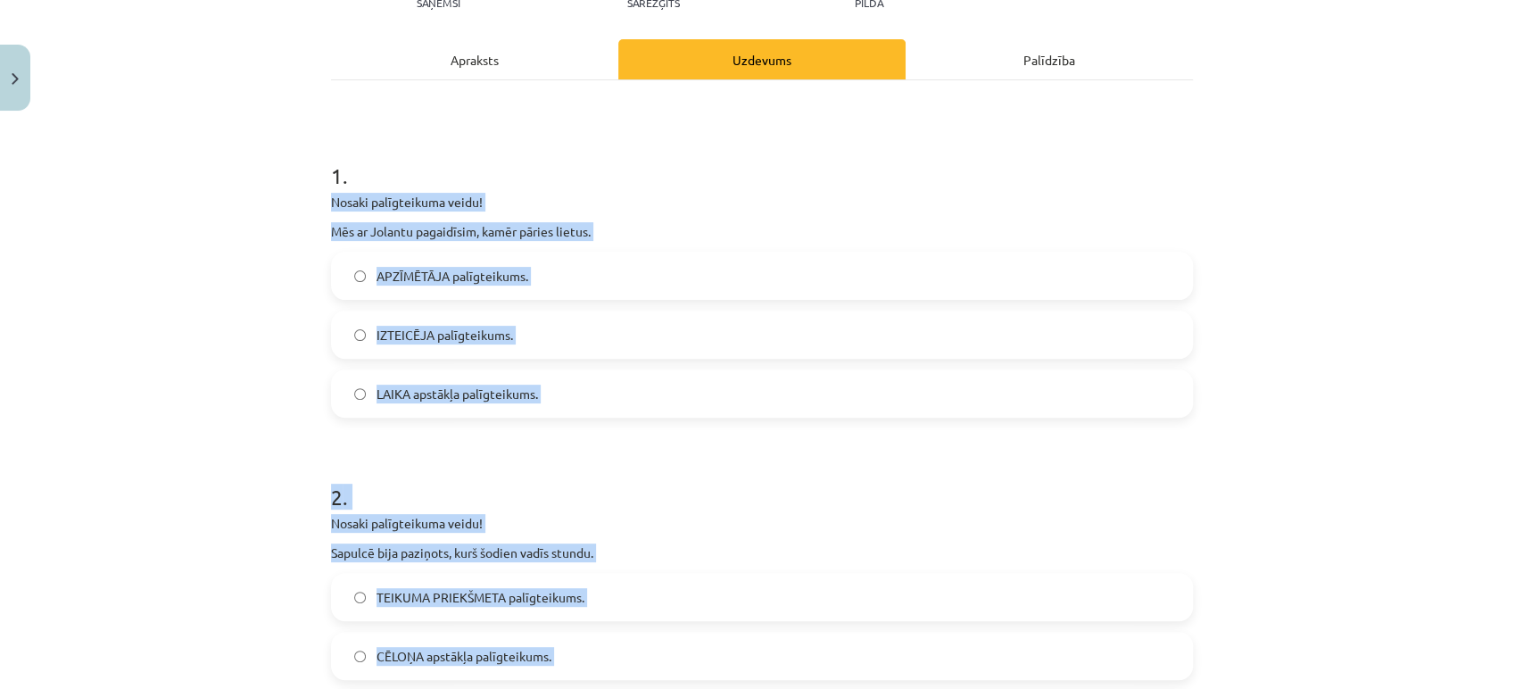
scroll to position [0, 0]
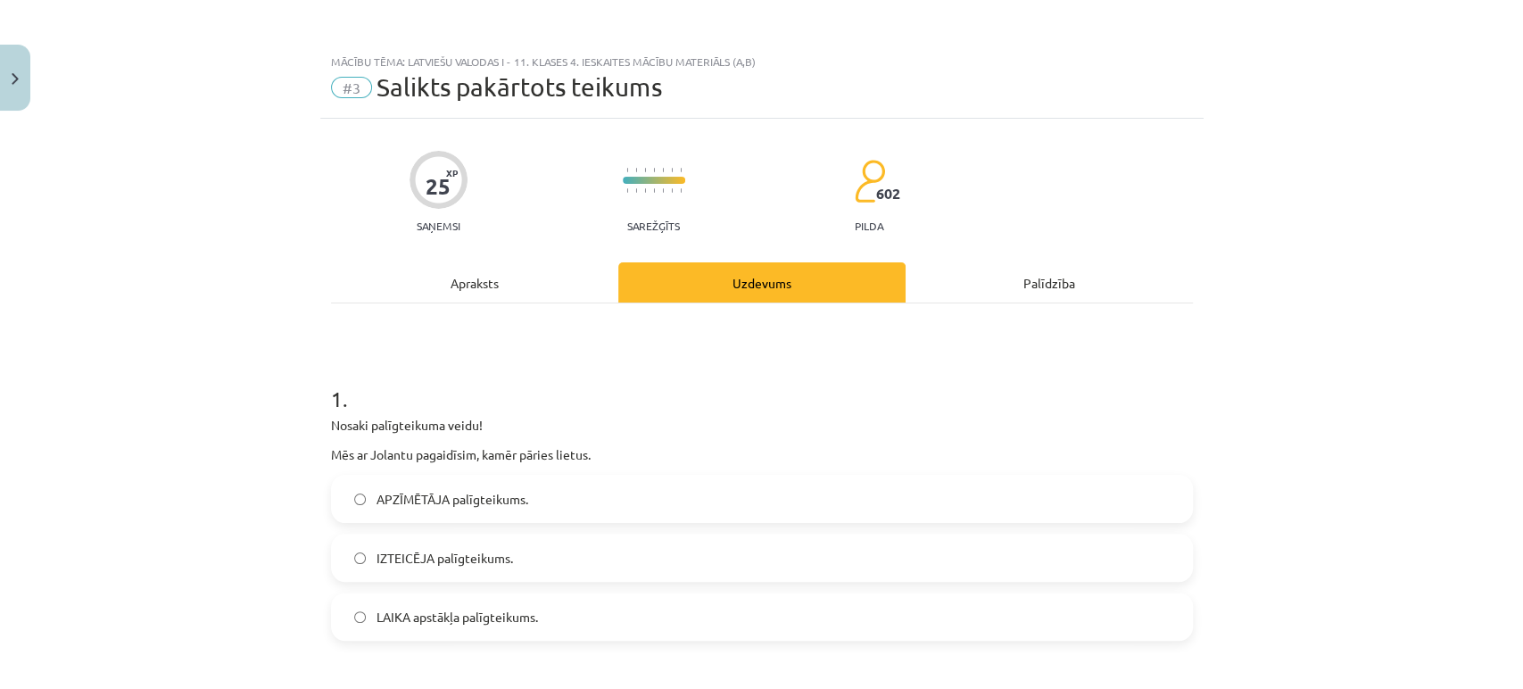
drag, startPoint x: 199, startPoint y: 352, endPoint x: 247, endPoint y: 384, distance: 57.9
click at [199, 351] on div "Mācību tēma: Latviešu valodas i - 11. klases 4. ieskaites mācību materiāls (a,b…" at bounding box center [761, 344] width 1523 height 689
click at [418, 600] on label "LAIKA apstākļa palīgteikums." at bounding box center [762, 616] width 858 height 45
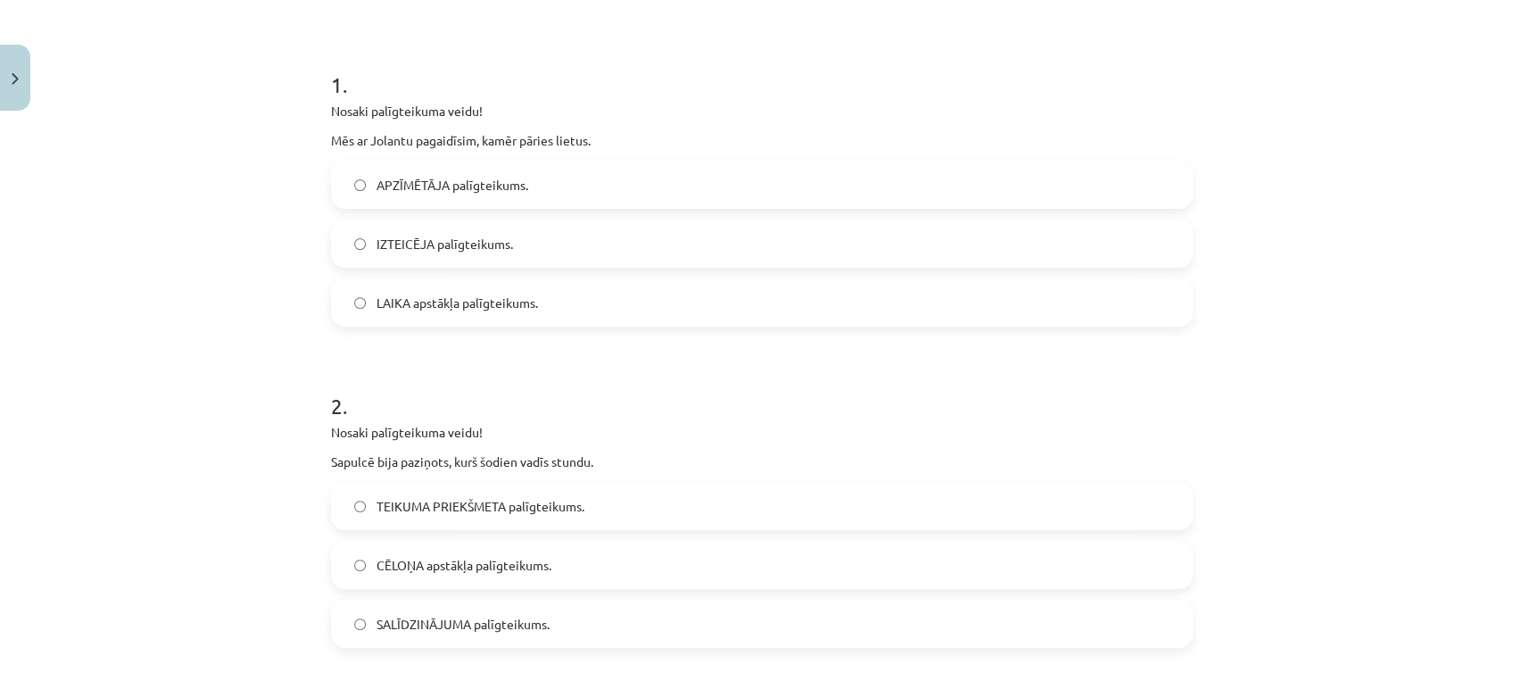
scroll to position [396, 0]
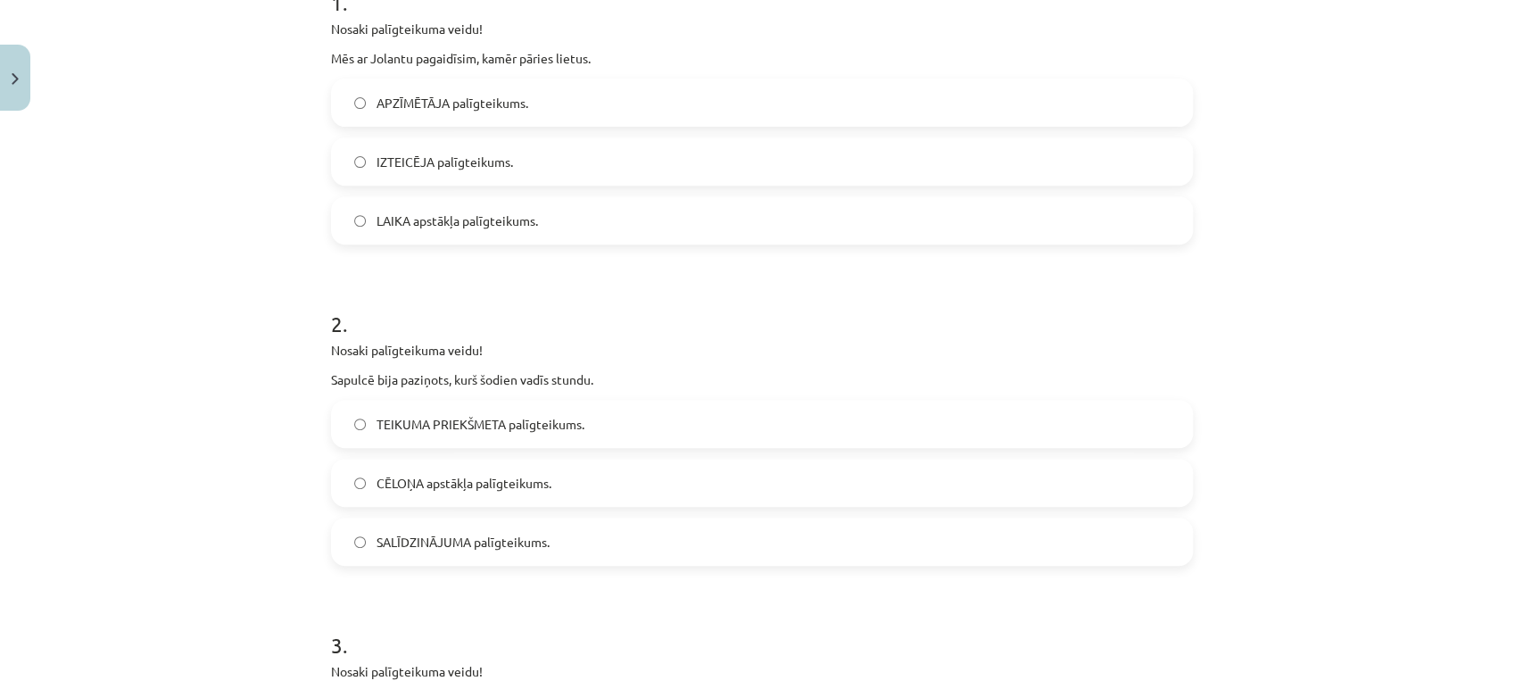
click at [443, 427] on span "TEIKUMA PRIEKŠMETA palīgteikums." at bounding box center [481, 424] width 208 height 19
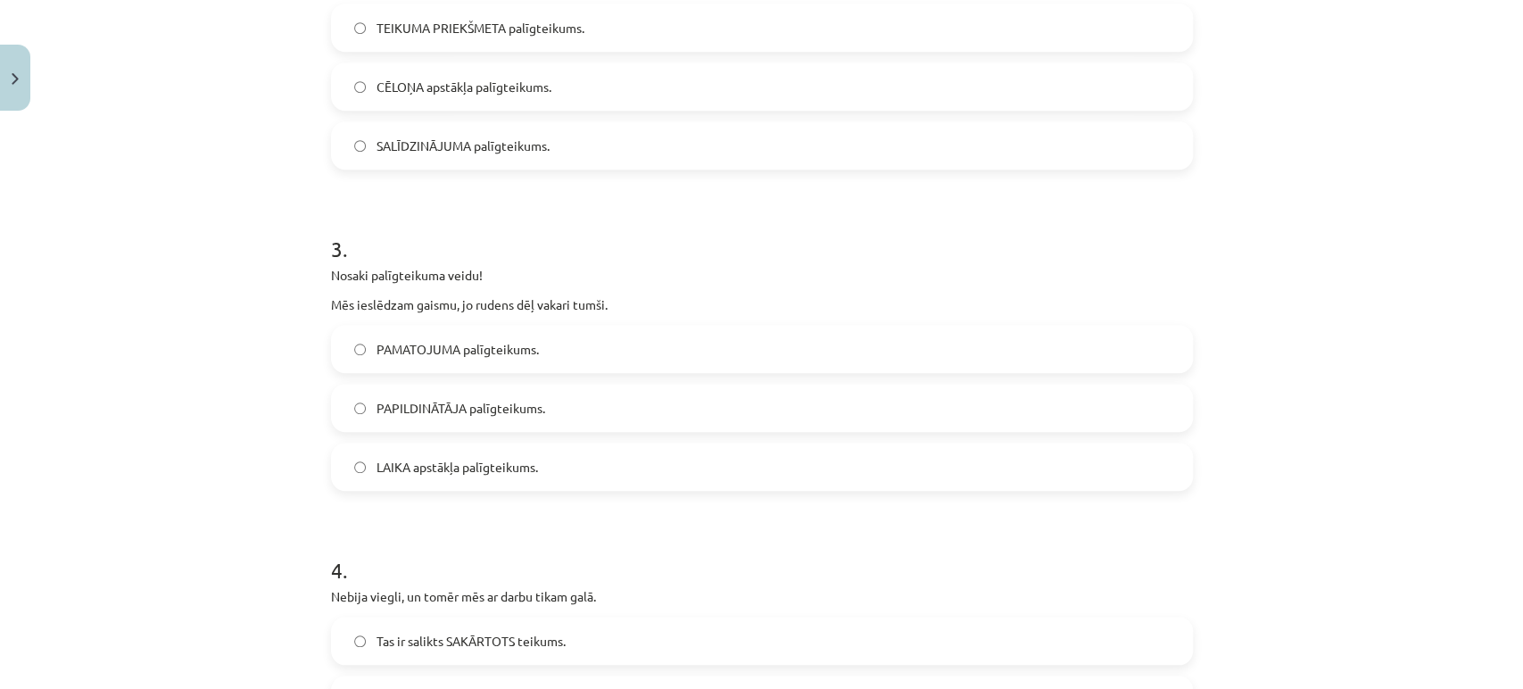
drag, startPoint x: 504, startPoint y: 356, endPoint x: 507, endPoint y: 396, distance: 40.2
click at [504, 356] on span "PAMATOJUMA palīgteikums." at bounding box center [458, 349] width 162 height 19
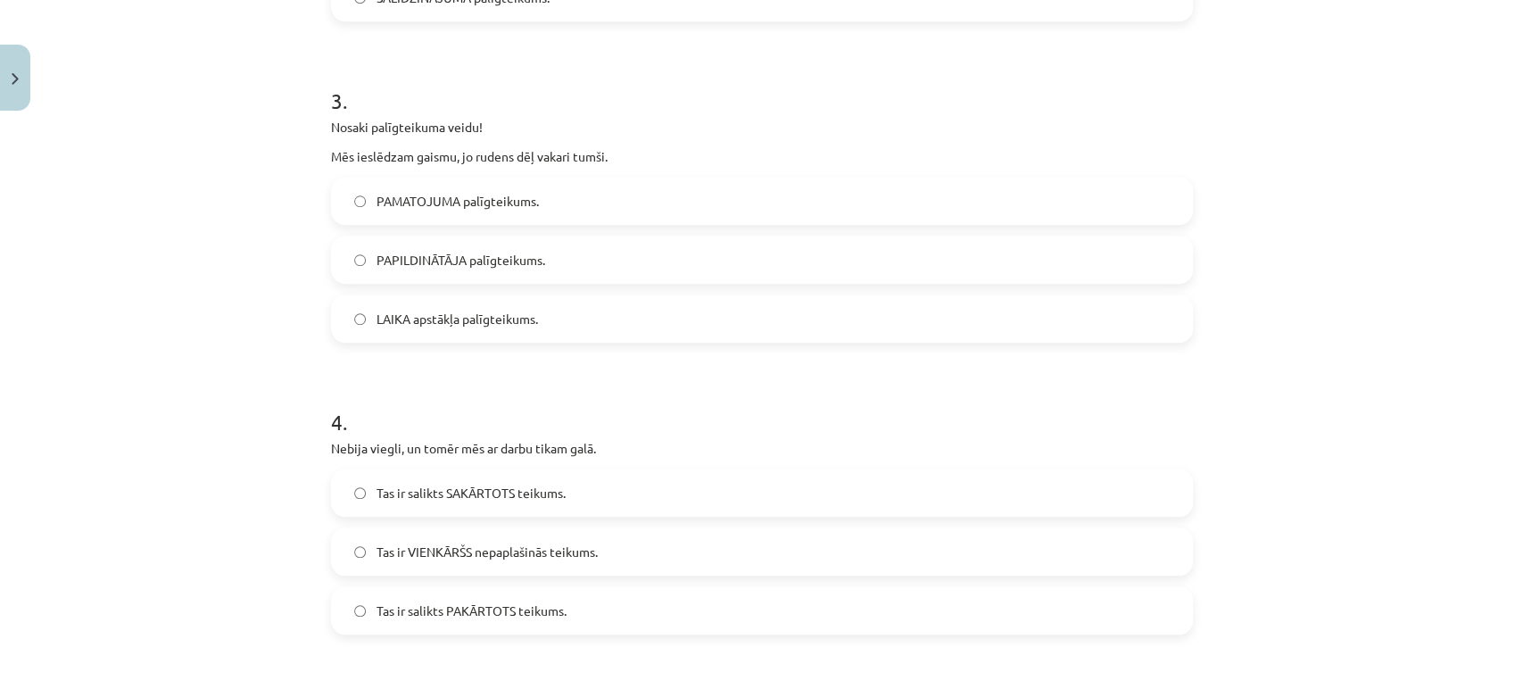
scroll to position [1090, 0]
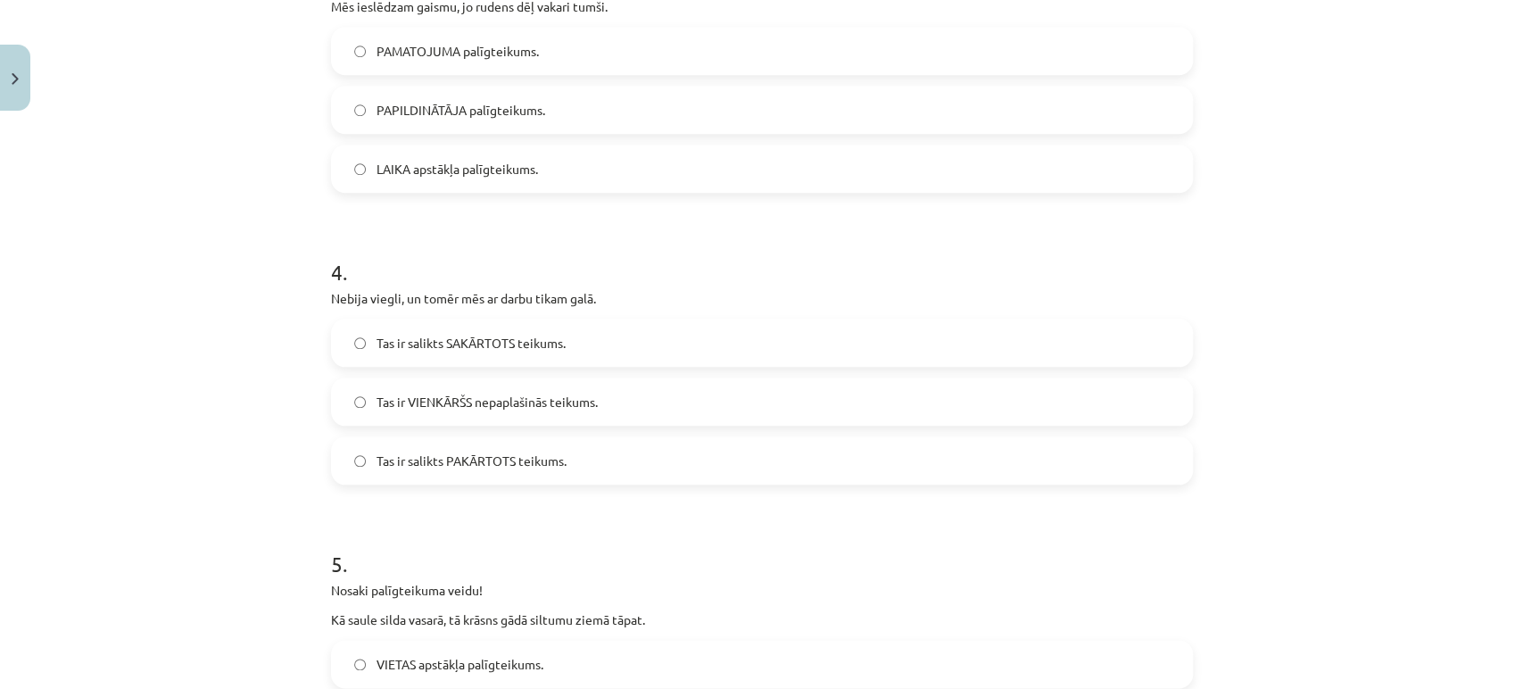
click at [561, 344] on label "Tas ir salikts SAKĀRTOTS teikums." at bounding box center [762, 342] width 858 height 45
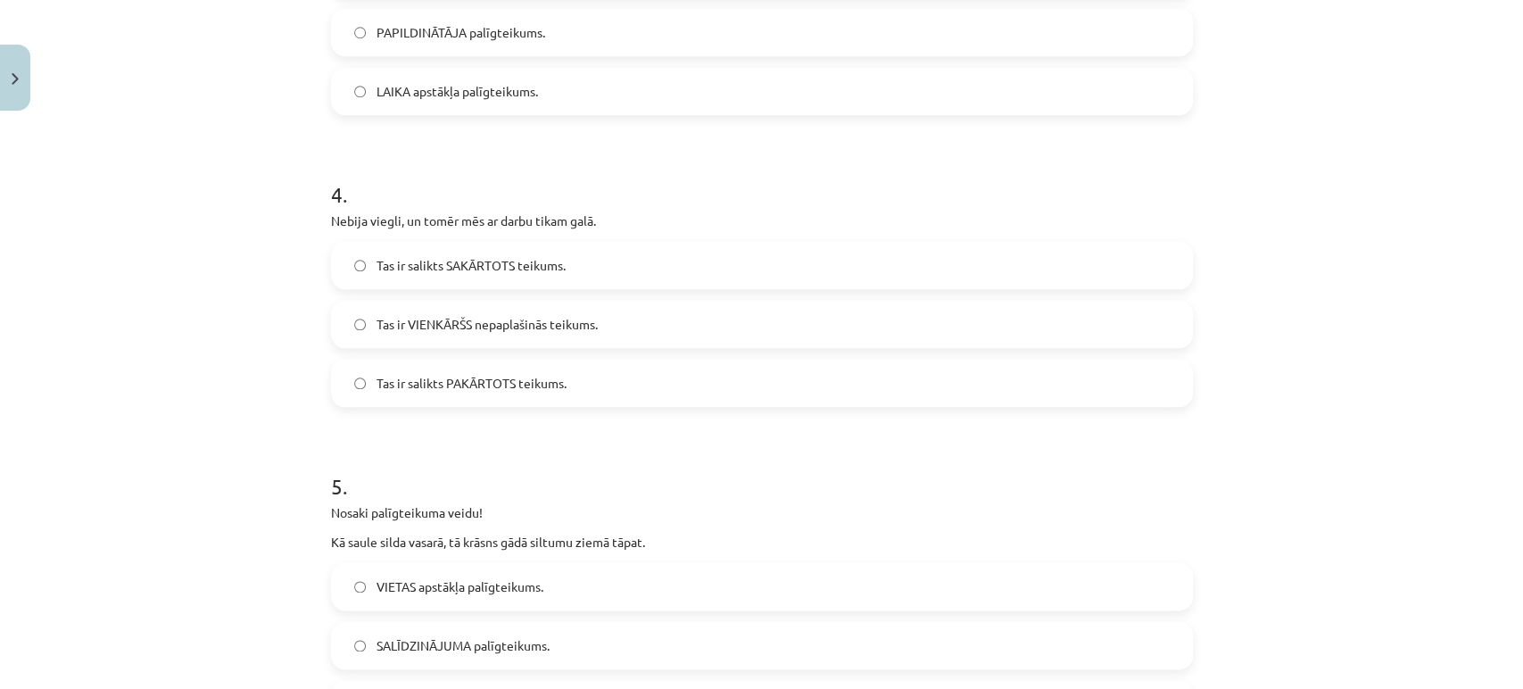
scroll to position [1289, 0]
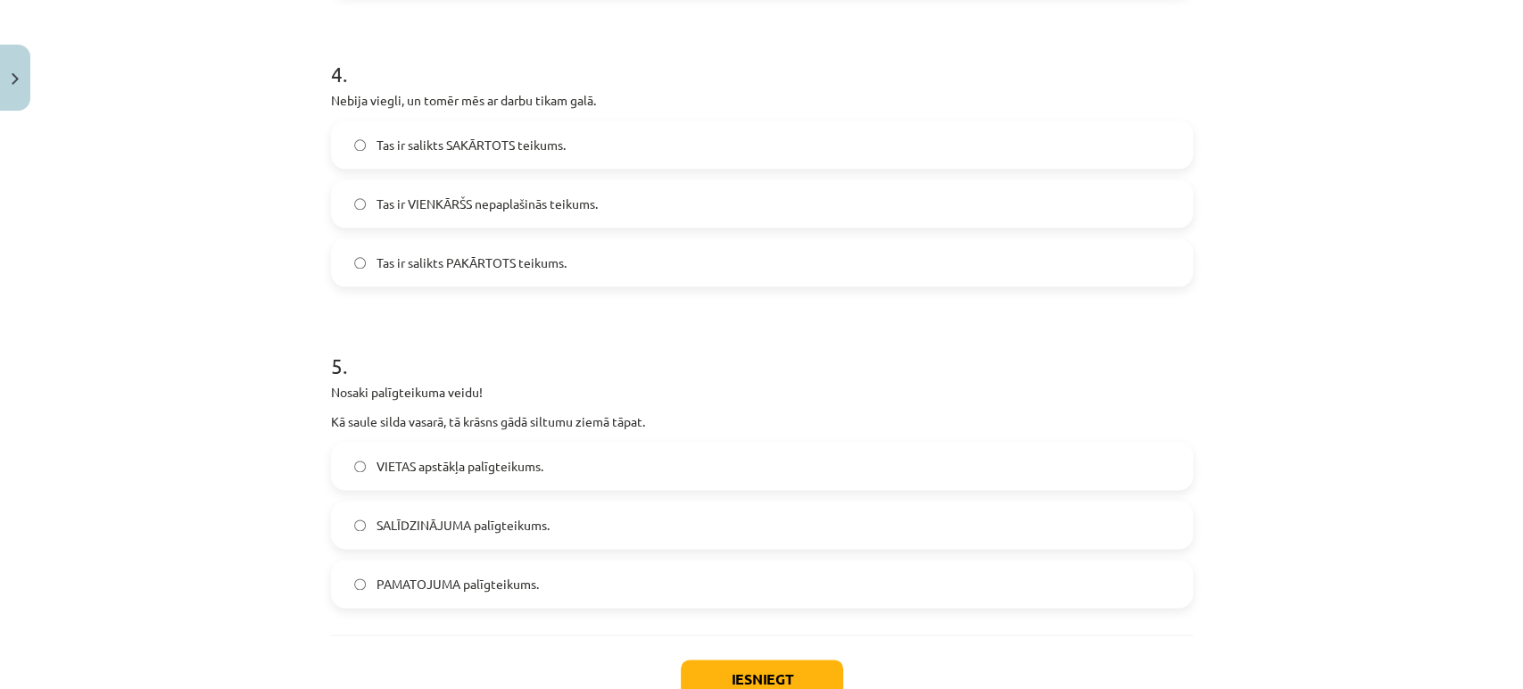
click at [452, 518] on span "SALĪDZINĀJUMA palīgteikums." at bounding box center [463, 525] width 173 height 19
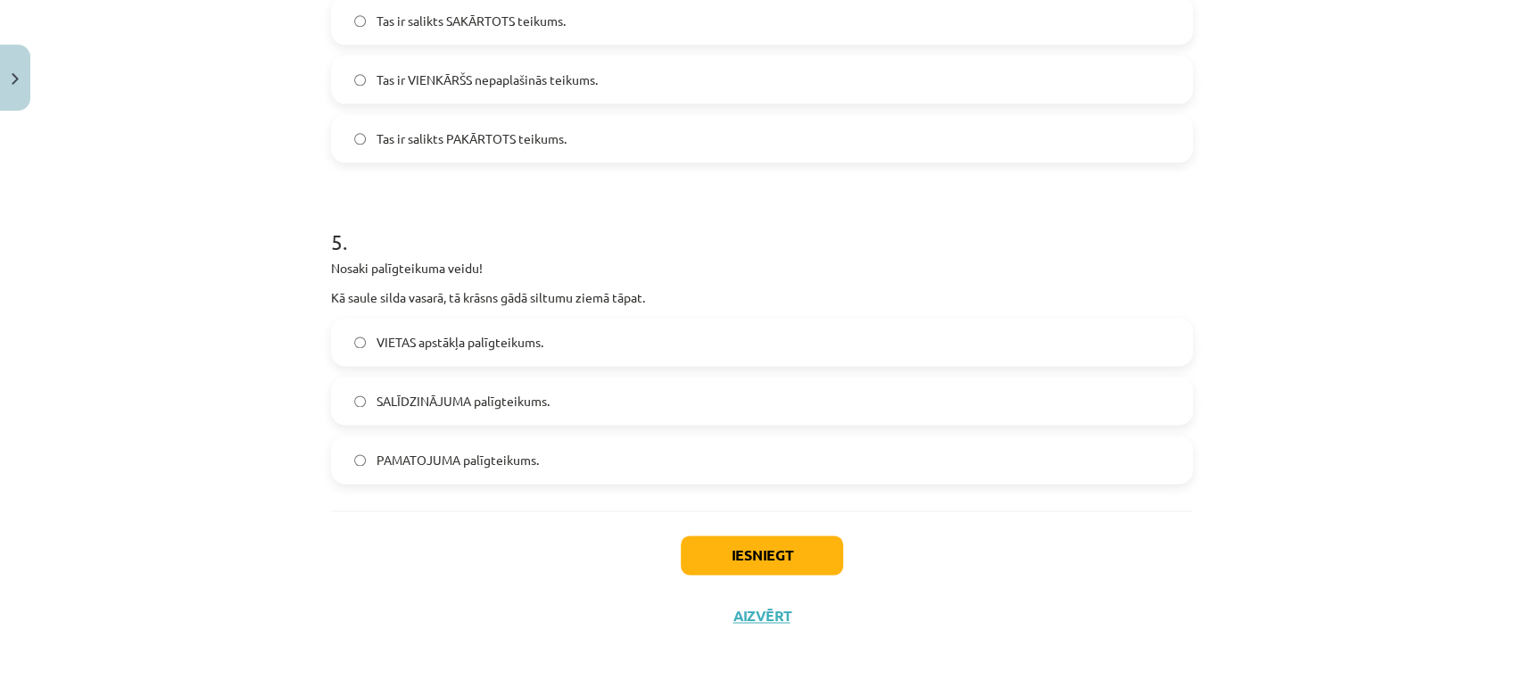
scroll to position [1414, 0]
click at [725, 553] on button "Iesniegt" at bounding box center [762, 554] width 162 height 39
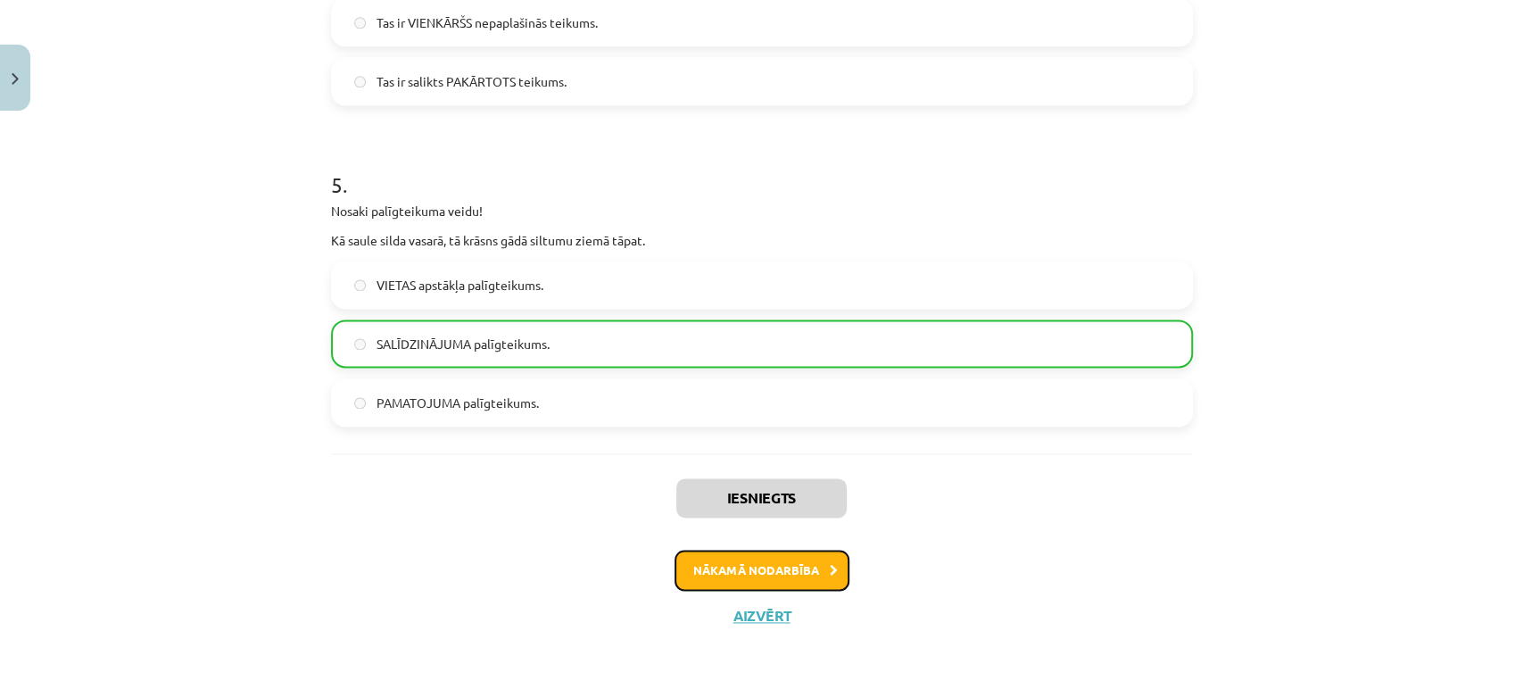
click at [757, 571] on button "Nākamā nodarbība" at bounding box center [762, 570] width 175 height 41
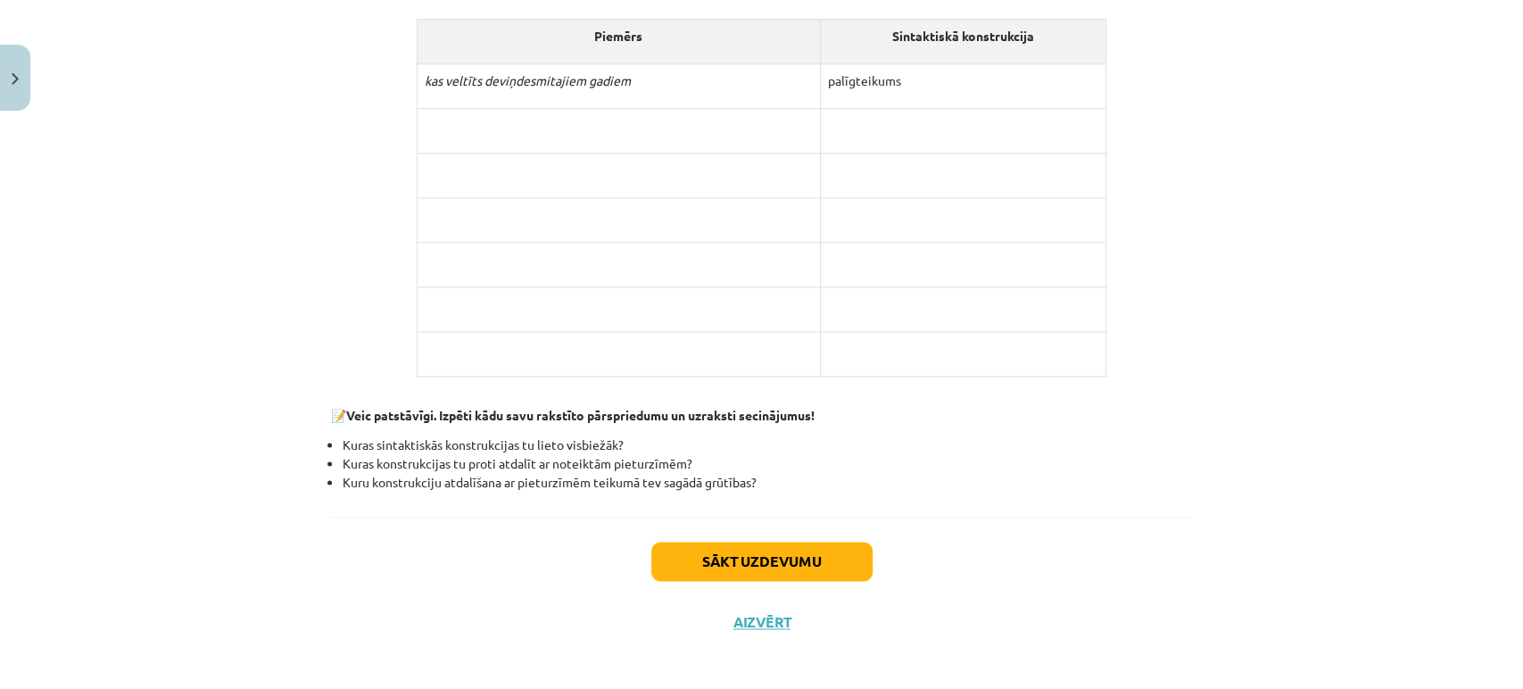
scroll to position [1559, 0]
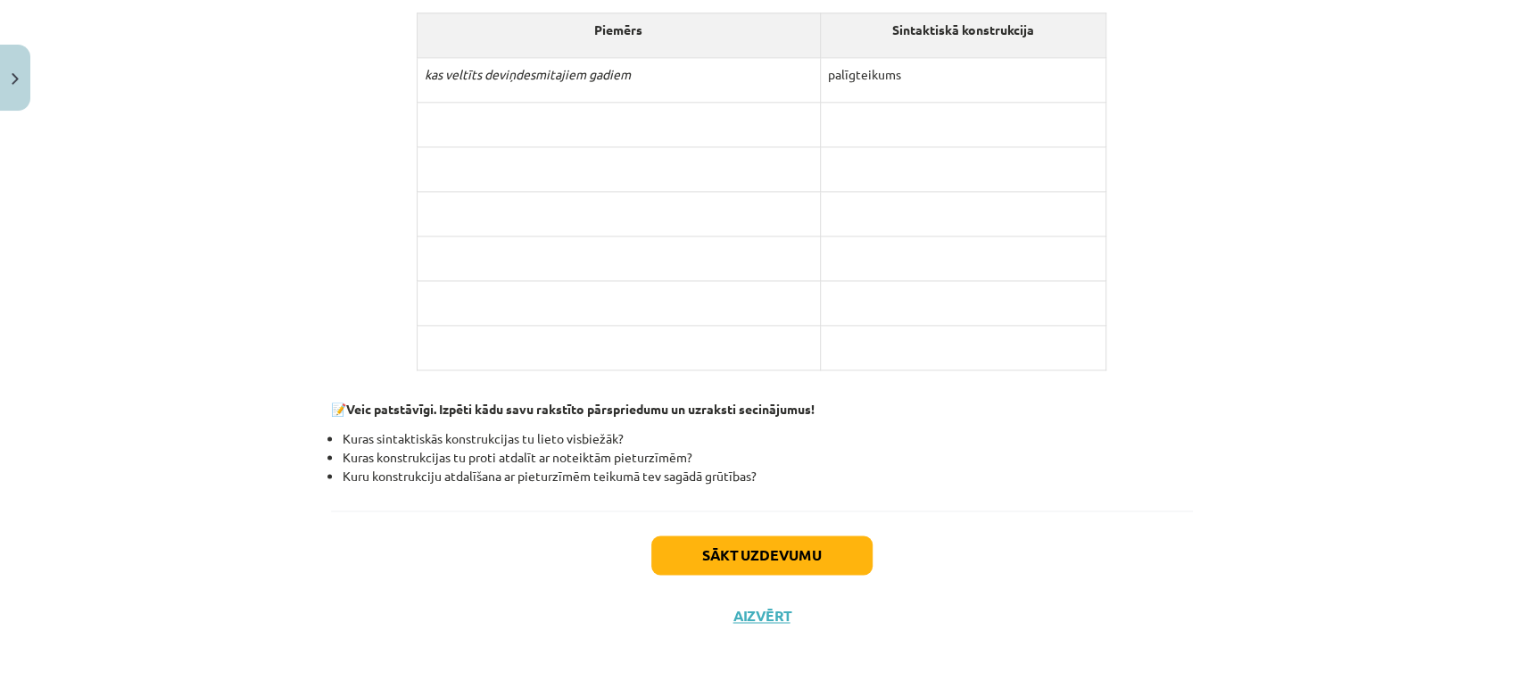
drag, startPoint x: 788, startPoint y: 153, endPoint x: 809, endPoint y: 134, distance: 28.5
click at [793, 147] on td at bounding box center [619, 168] width 402 height 45
click at [835, 120] on p at bounding box center [963, 119] width 270 height 19
click at [784, 541] on button "Sākt uzdevumu" at bounding box center [761, 554] width 221 height 39
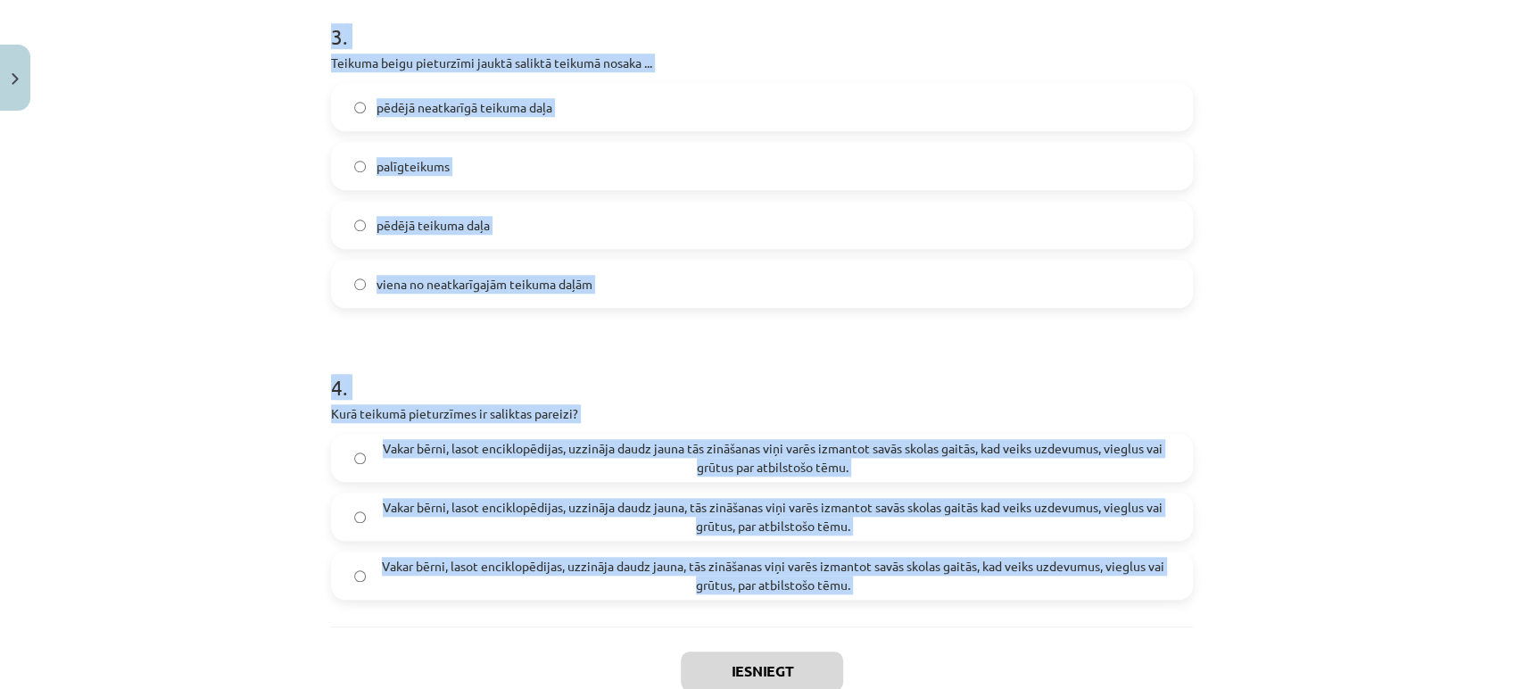
scroll to position [1033, 0]
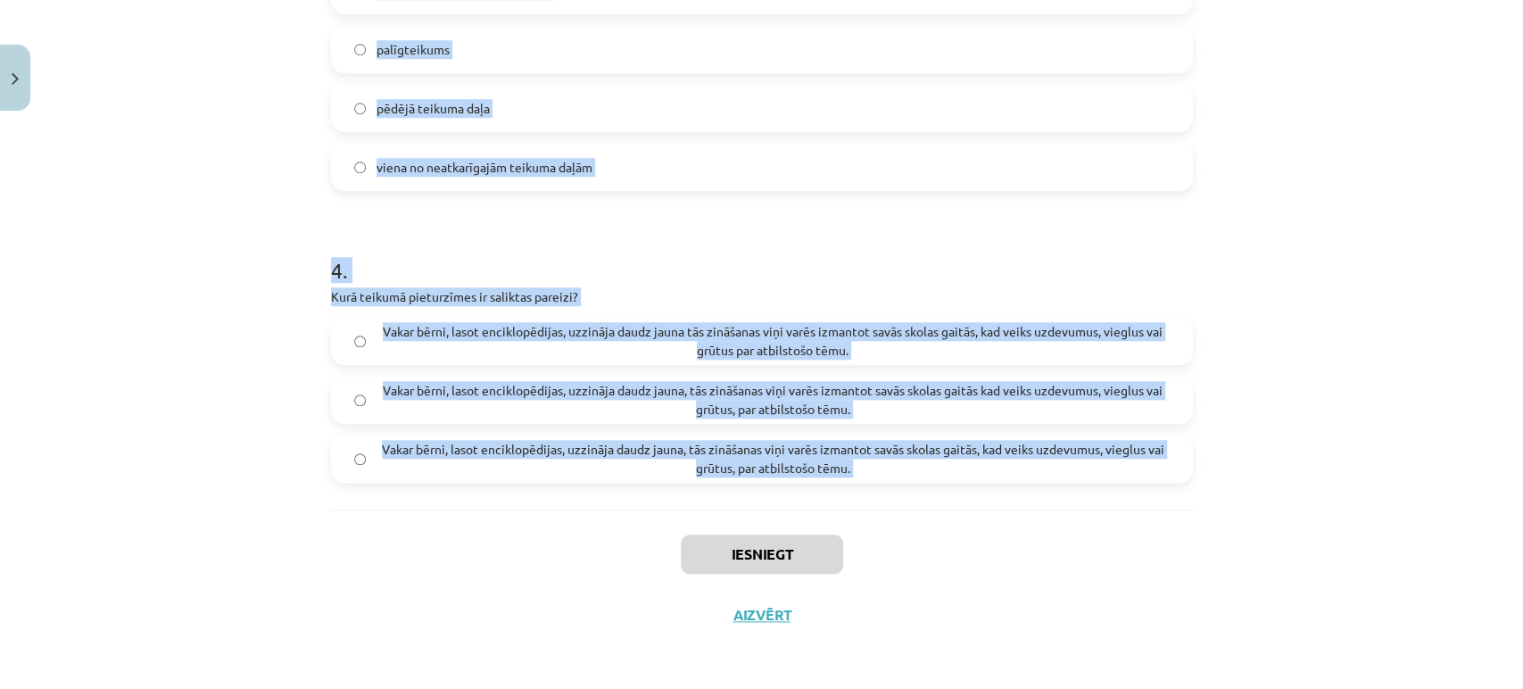
drag, startPoint x: 367, startPoint y: 389, endPoint x: 679, endPoint y: 519, distance: 338.4
copy form "lasi doto teikumu, novērtē to un atzīmē atbilstošo apgalvojumu! Īpaši bargās zi…"
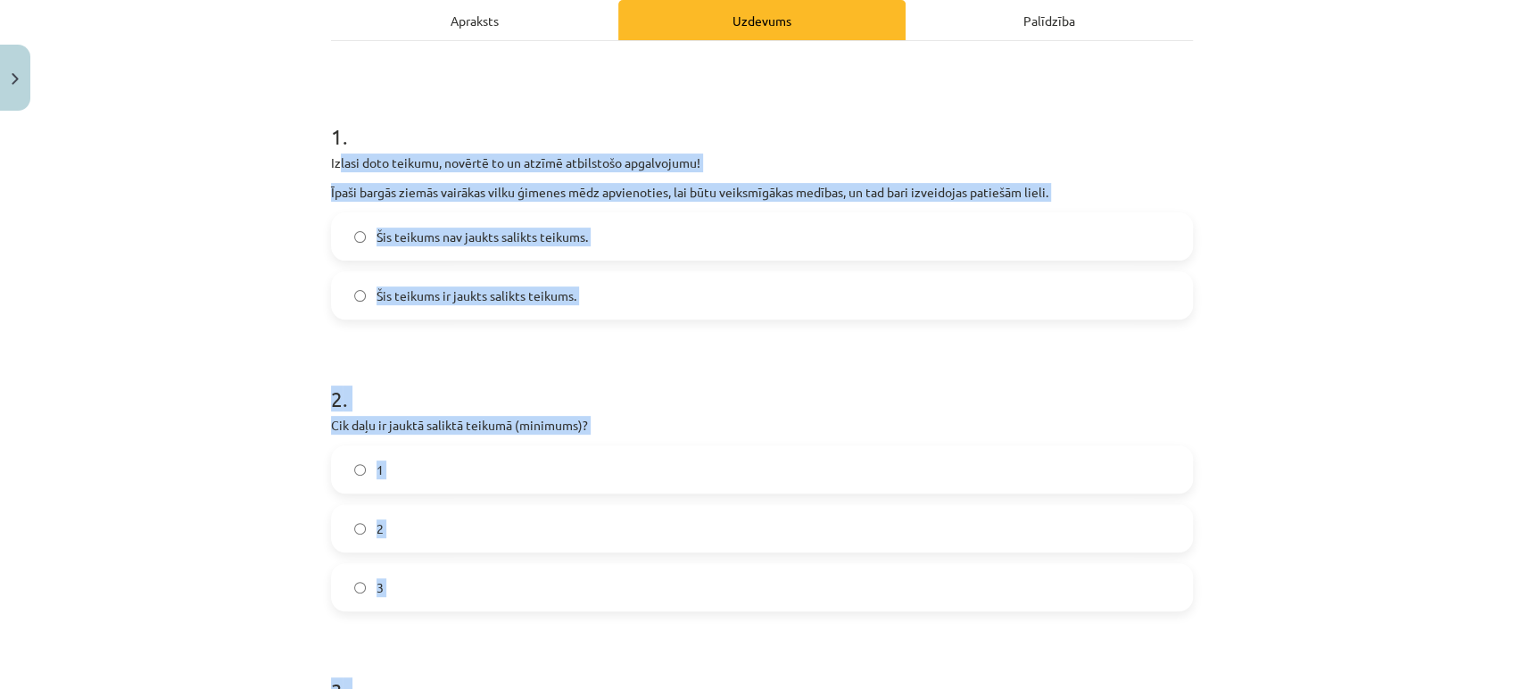
scroll to position [0, 0]
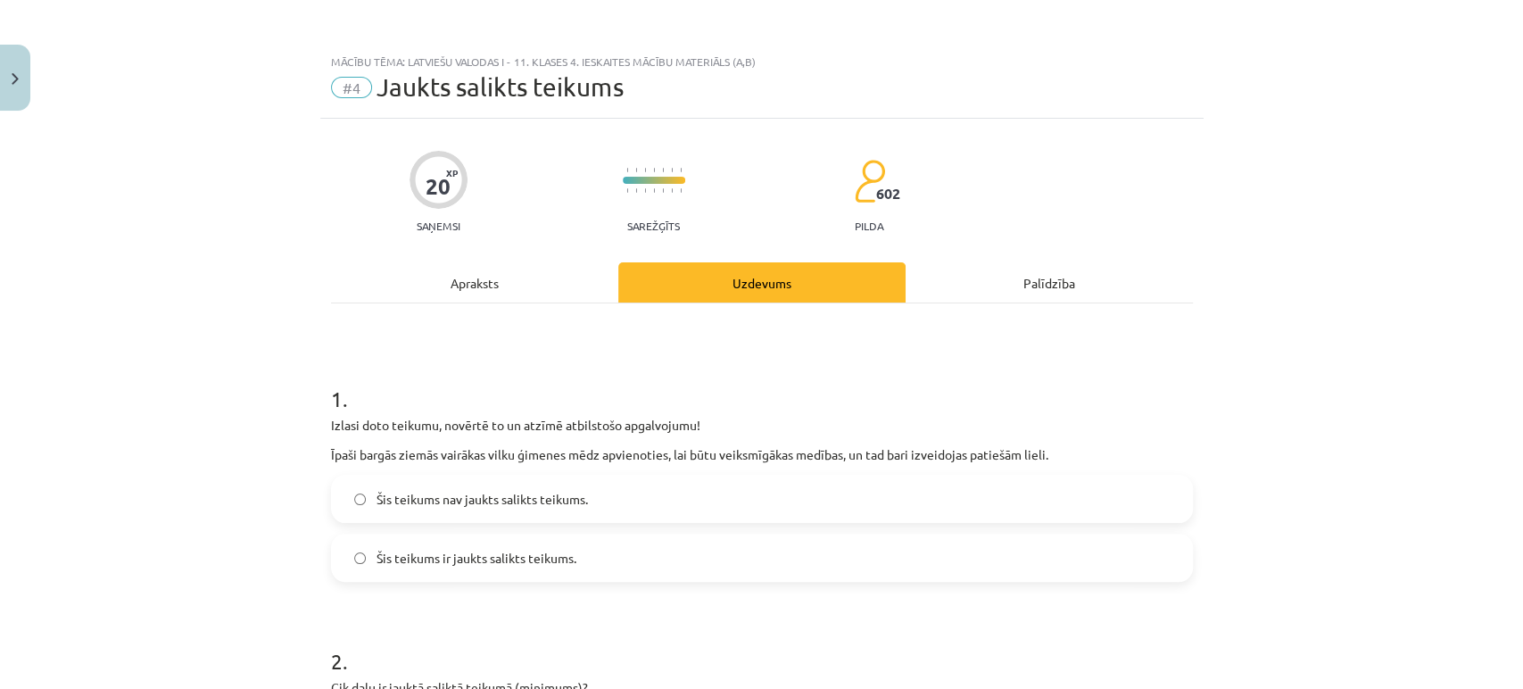
click at [554, 361] on h1 "1 ." at bounding box center [762, 382] width 862 height 55
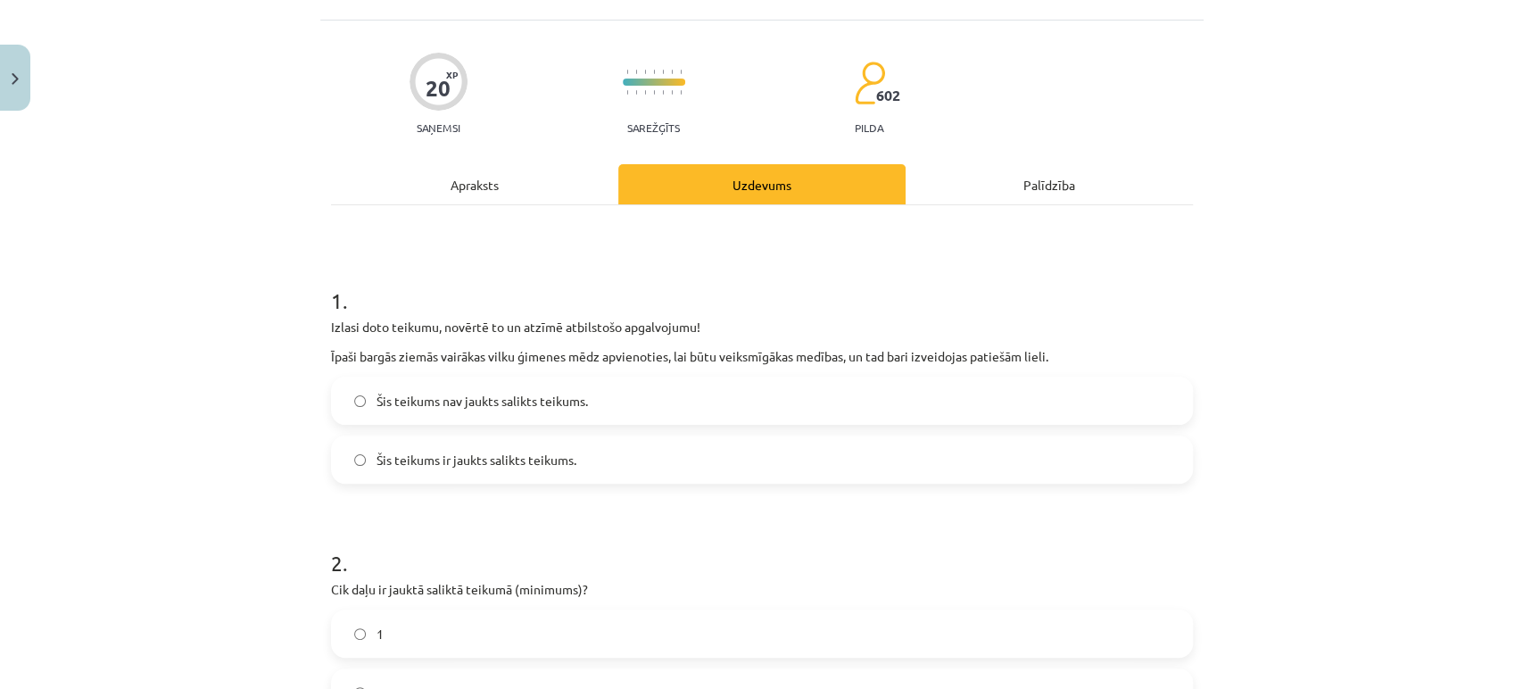
scroll to position [99, 0]
drag, startPoint x: 555, startPoint y: 457, endPoint x: 533, endPoint y: 438, distance: 29.1
click at [555, 457] on span "Šis teikums ir jaukts salikts teikums." at bounding box center [477, 459] width 200 height 19
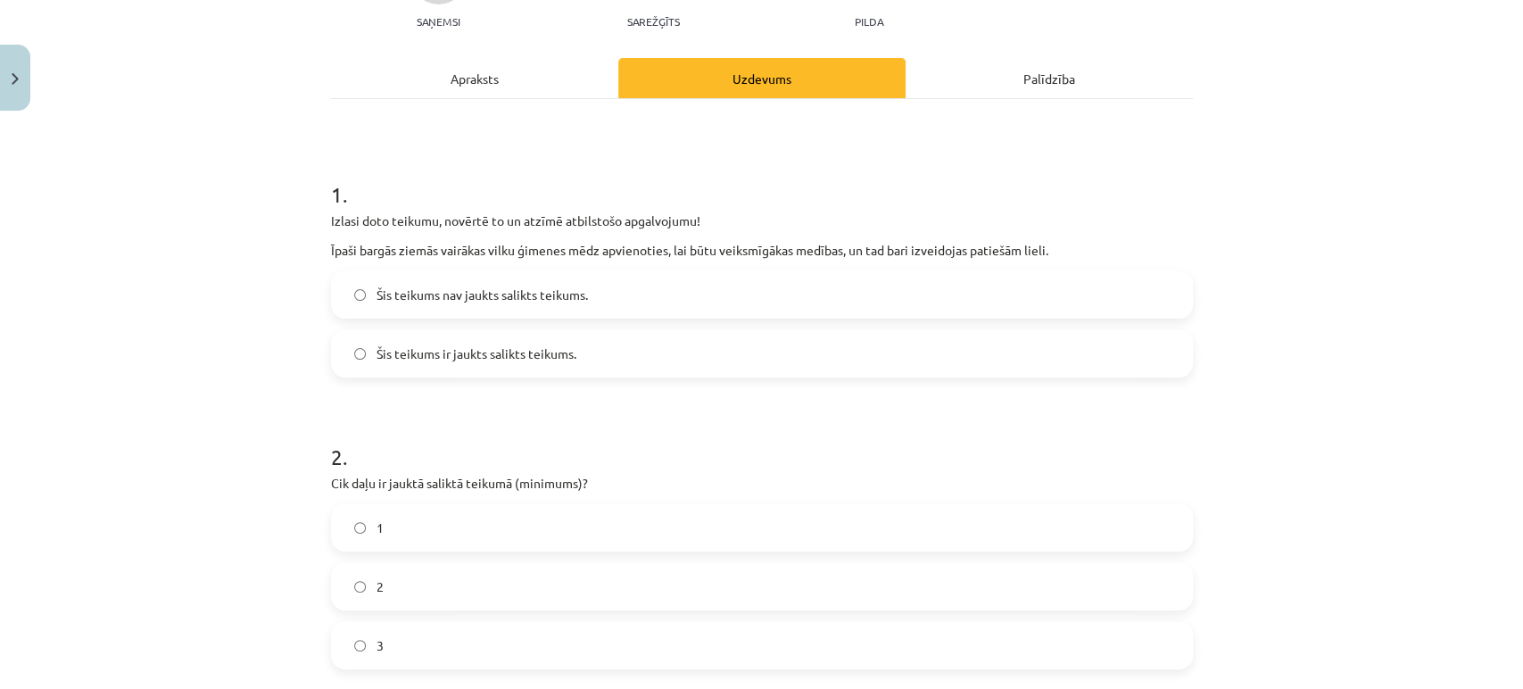
scroll to position [297, 0]
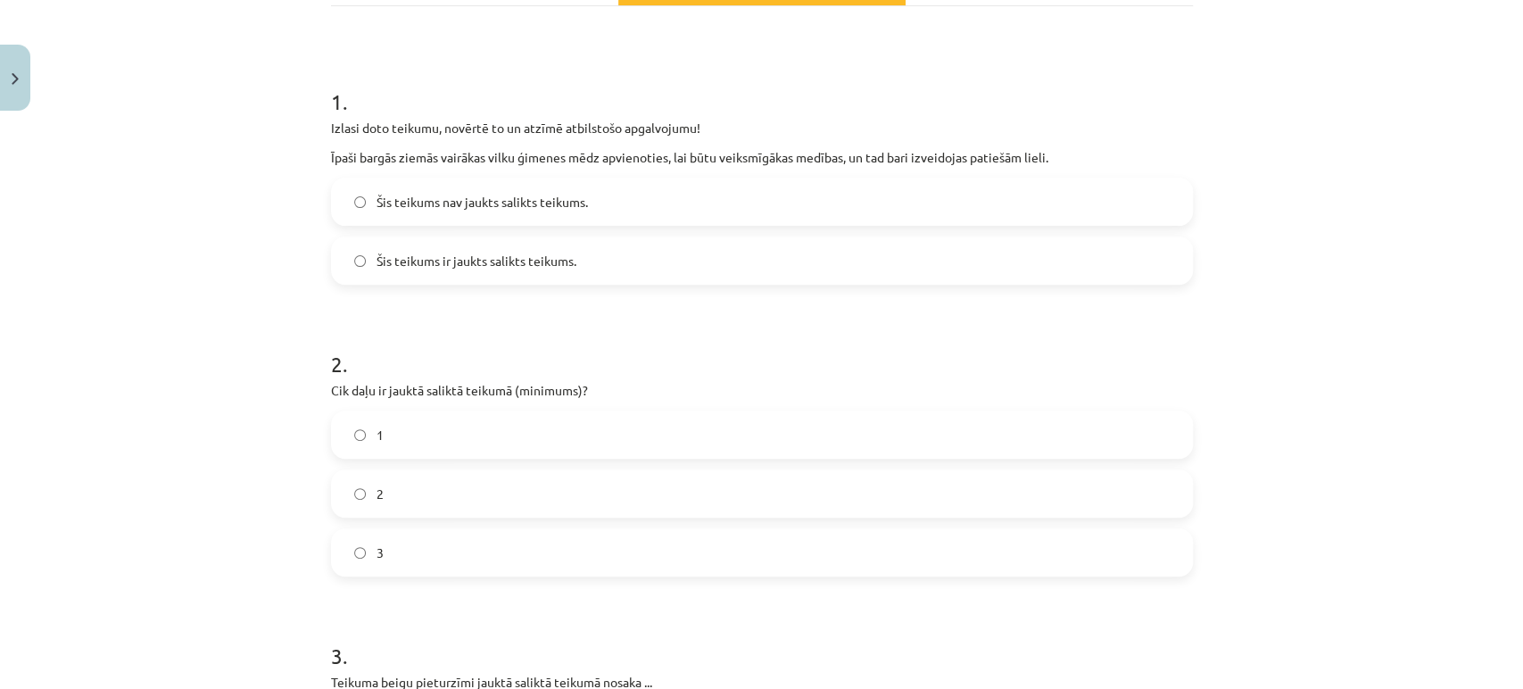
click at [392, 539] on label "3" at bounding box center [762, 552] width 858 height 45
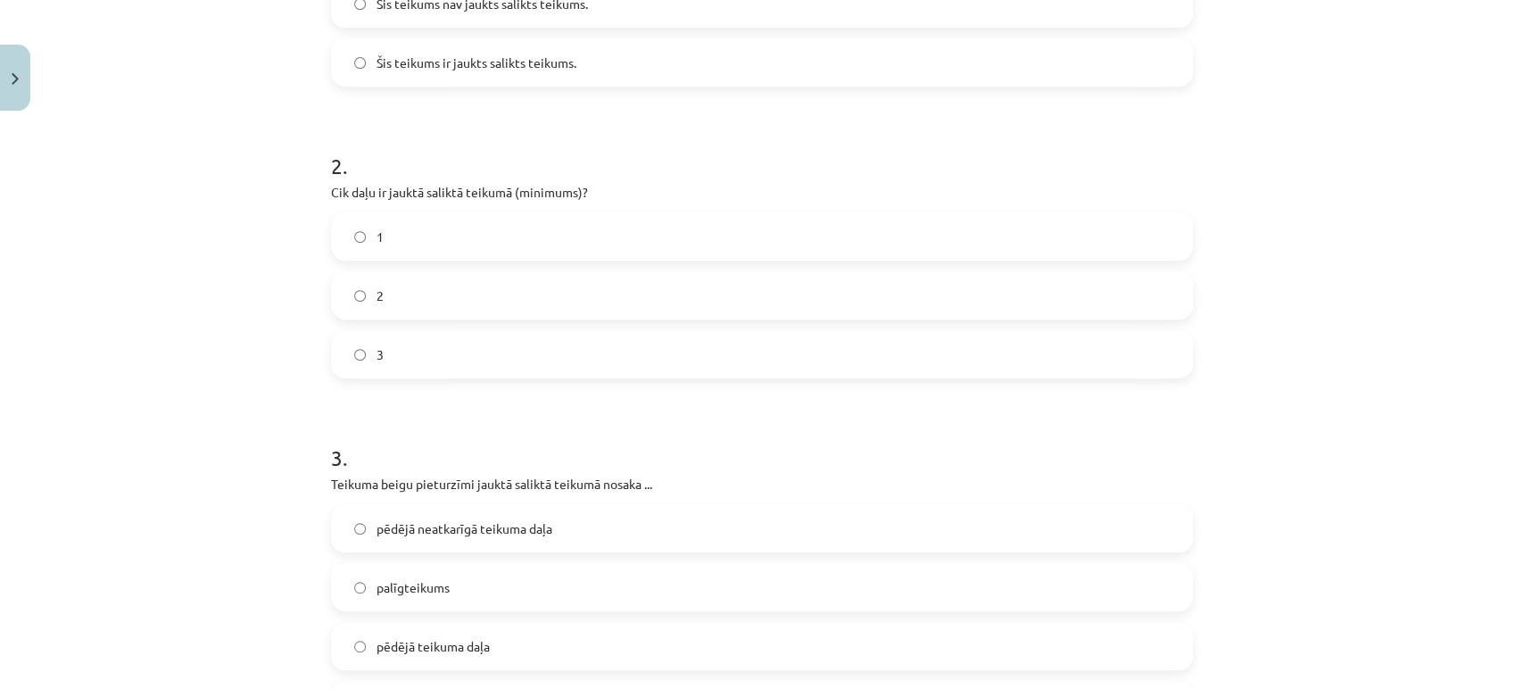
scroll to position [693, 0]
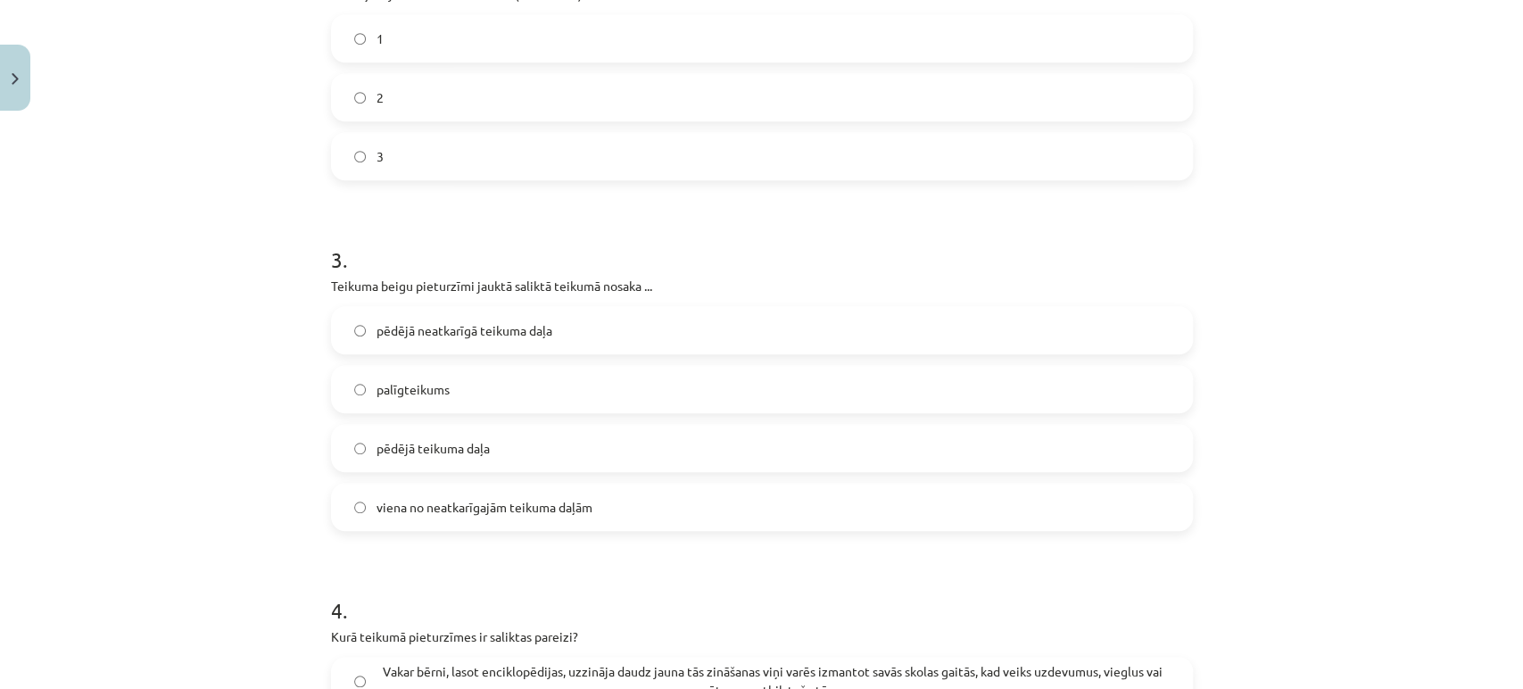
click at [511, 434] on label "pēdējā teikuma daļa" at bounding box center [762, 448] width 858 height 45
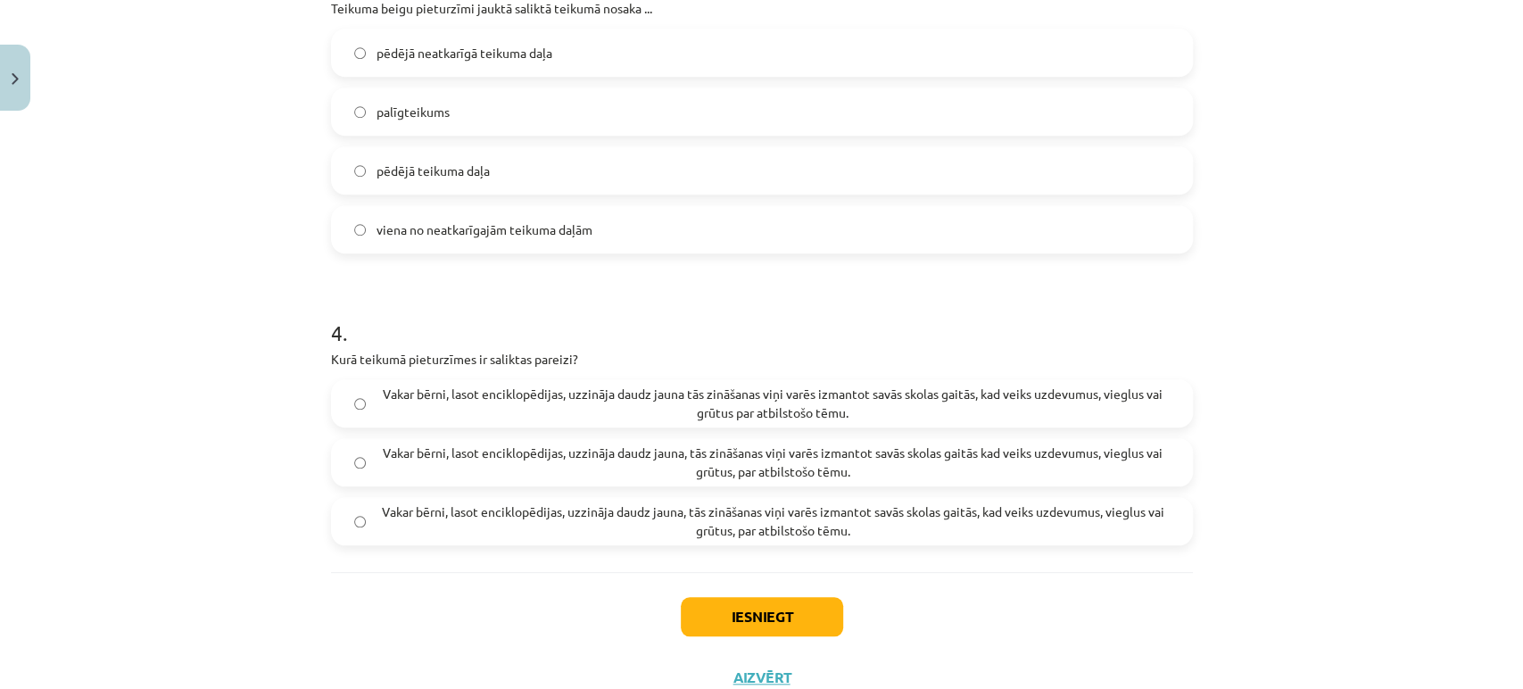
scroll to position [1033, 0]
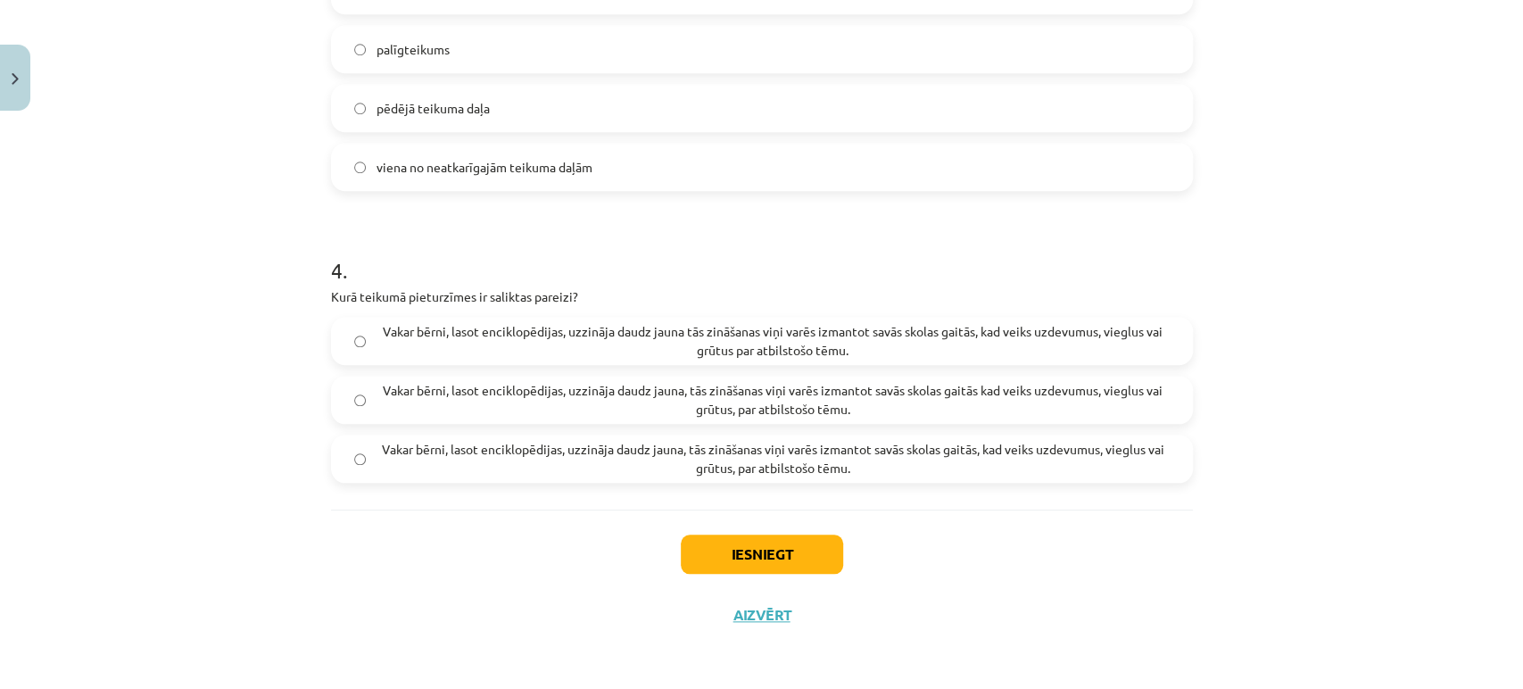
click at [485, 452] on span "Vakar bērni, lasot enciklopēdijas, uzzināja daudz jauna, tās zināšanas viņi var…" at bounding box center [773, 458] width 793 height 37
click at [718, 551] on button "Iesniegt" at bounding box center [762, 554] width 162 height 39
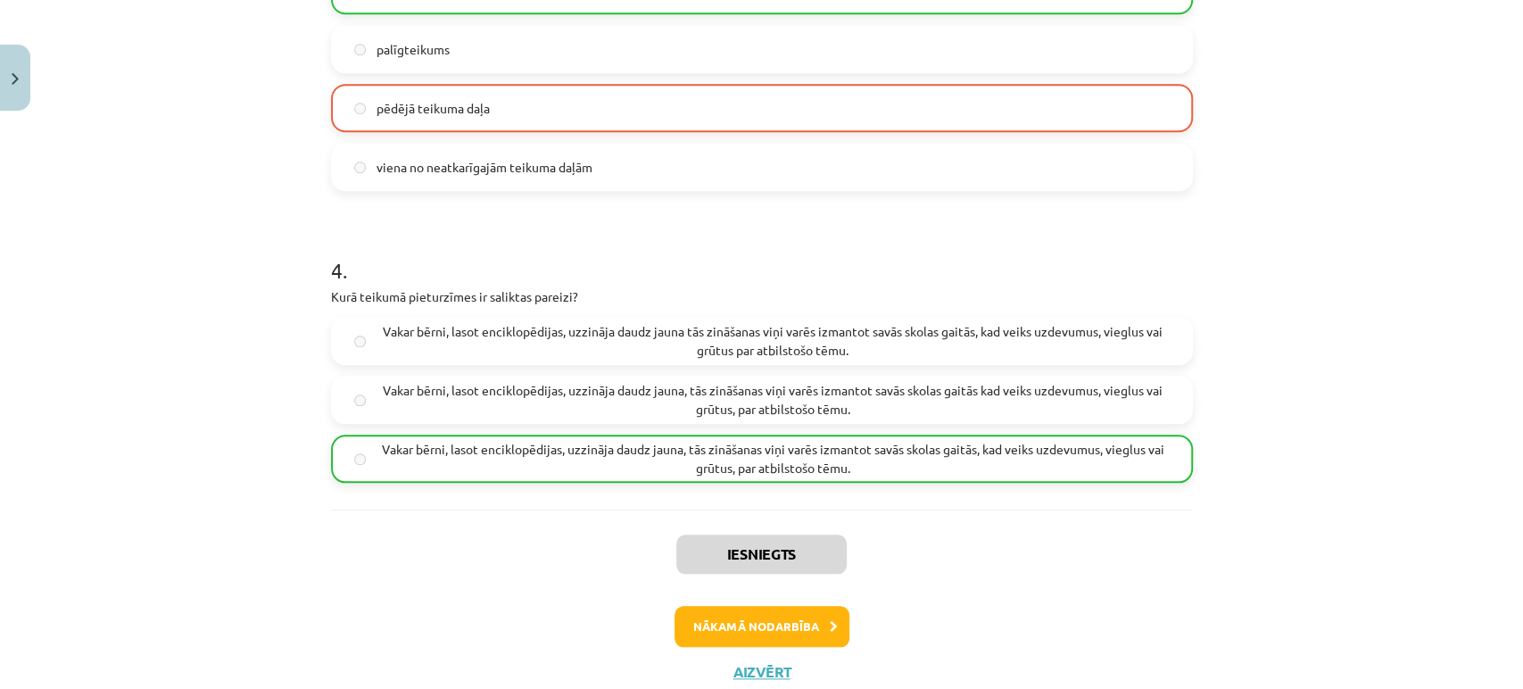
click at [527, 436] on label "Vakar bērni, lasot enciklopēdijas, uzzināja daudz jauna, tās zināšanas viņi var…" at bounding box center [762, 458] width 858 height 45
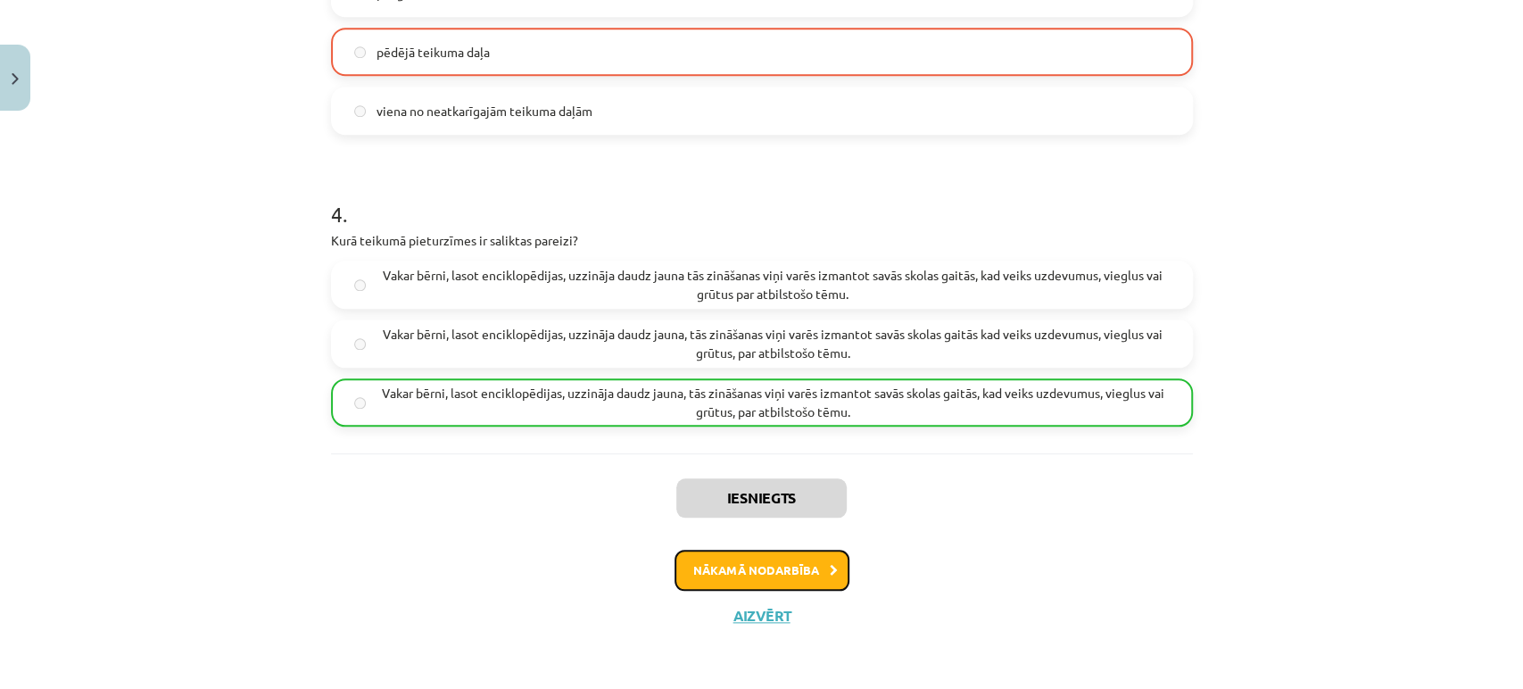
click at [773, 577] on button "Nākamā nodarbība" at bounding box center [762, 570] width 175 height 41
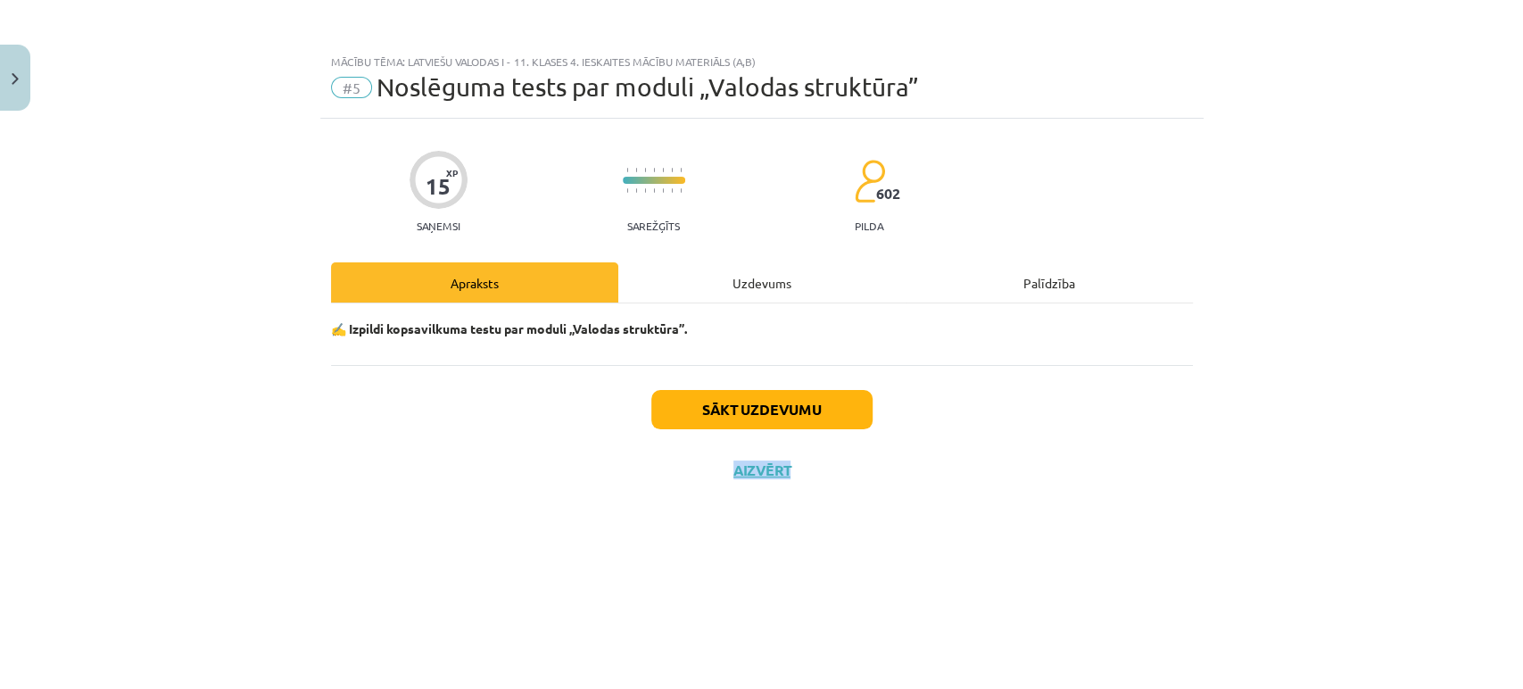
drag, startPoint x: 1049, startPoint y: 438, endPoint x: 1059, endPoint y: 450, distance: 15.8
click at [1059, 450] on div "Sākt uzdevumu Aizvērt" at bounding box center [762, 427] width 862 height 125
click at [1061, 444] on div "Sākt uzdevumu Aizvērt" at bounding box center [762, 427] width 862 height 125
click at [1064, 440] on div "Sākt uzdevumu Aizvērt" at bounding box center [762, 427] width 862 height 125
drag, startPoint x: 1426, startPoint y: 305, endPoint x: 1417, endPoint y: 270, distance: 35.9
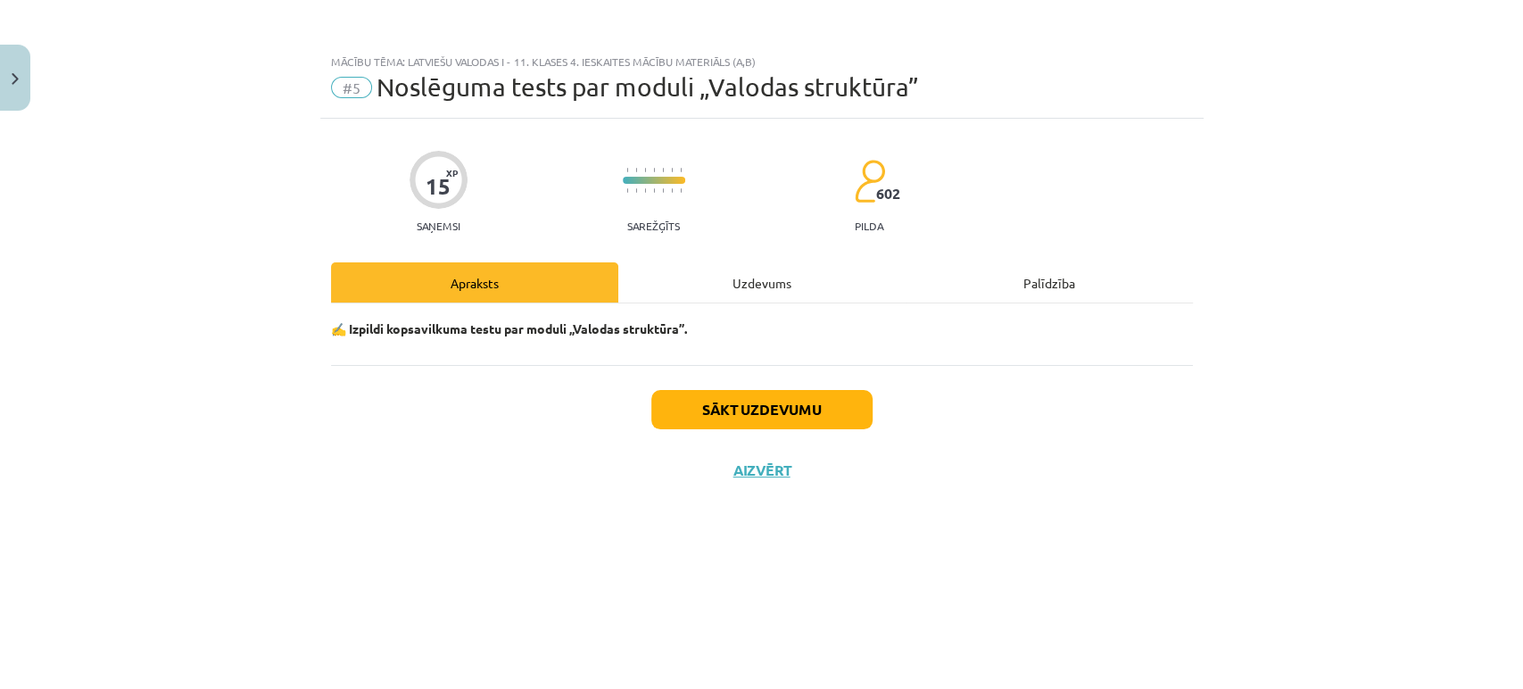
click at [1423, 290] on div "Mācību tēma: Latviešu valodas i - 11. klases 4. ieskaites mācību materiāls (a,b…" at bounding box center [761, 344] width 1523 height 689
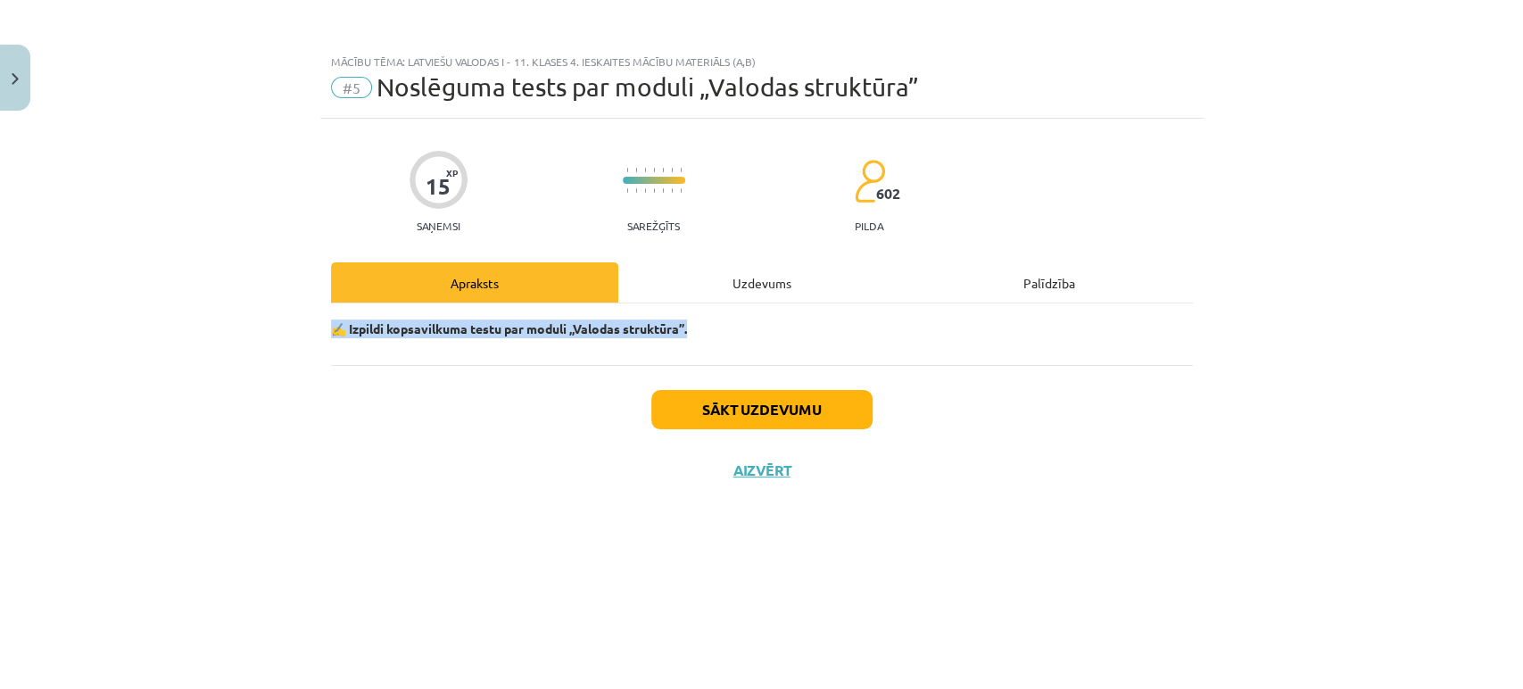
click at [1387, 240] on div "Mācību tēma: Latviešu valodas i - 11. klases 4. ieskaites mācību materiāls (a,b…" at bounding box center [761, 344] width 1523 height 689
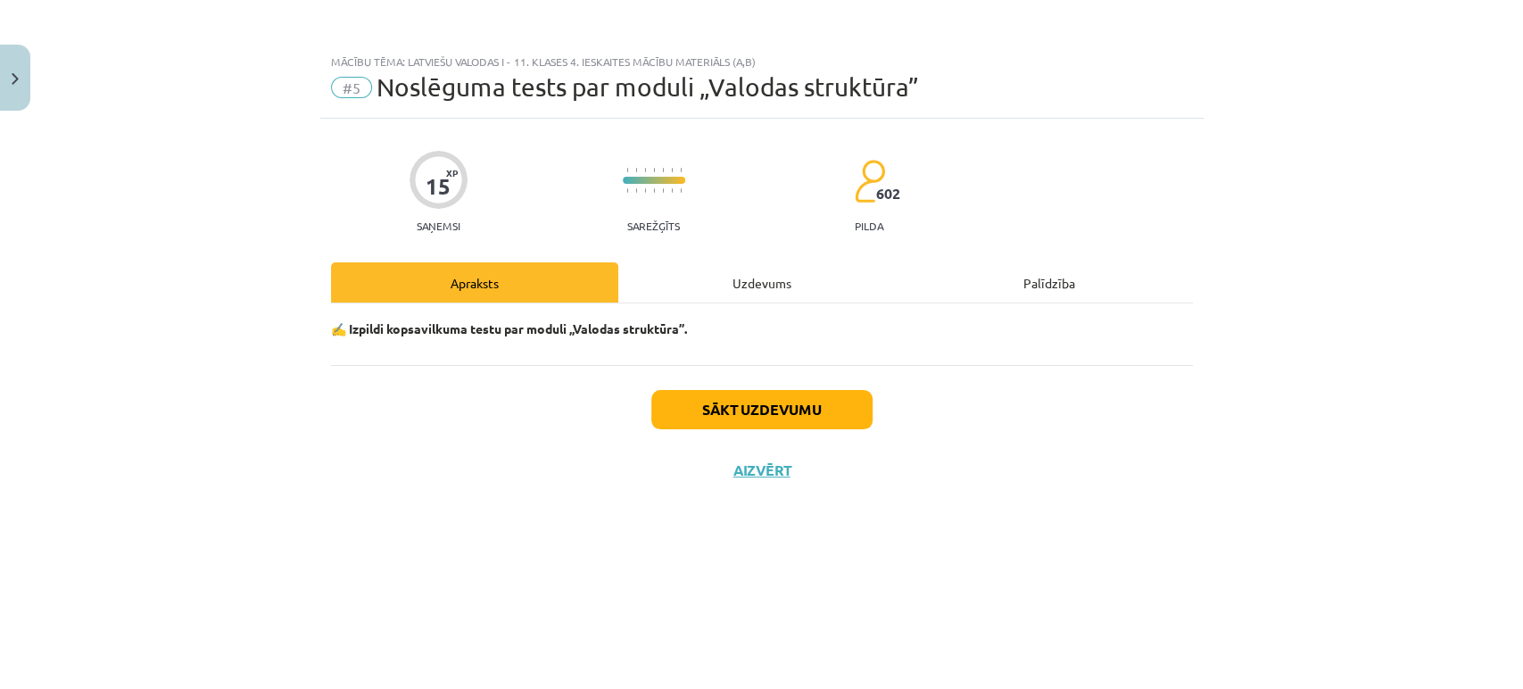
drag, startPoint x: 1357, startPoint y: 191, endPoint x: 1320, endPoint y: 184, distance: 38.2
click at [1356, 188] on div "Mācību tēma: Latviešu valodas i - 11. klases 4. ieskaites mācību materiāls (a,b…" at bounding box center [761, 344] width 1523 height 689
drag, startPoint x: 1300, startPoint y: 212, endPoint x: 1292, endPoint y: 200, distance: 14.9
click at [1292, 200] on div "Mācību tēma: Latviešu valodas i - 11. klases 4. ieskaites mācību materiāls (a,b…" at bounding box center [761, 344] width 1523 height 689
click at [867, 403] on button "Sākt uzdevumu" at bounding box center [761, 409] width 221 height 39
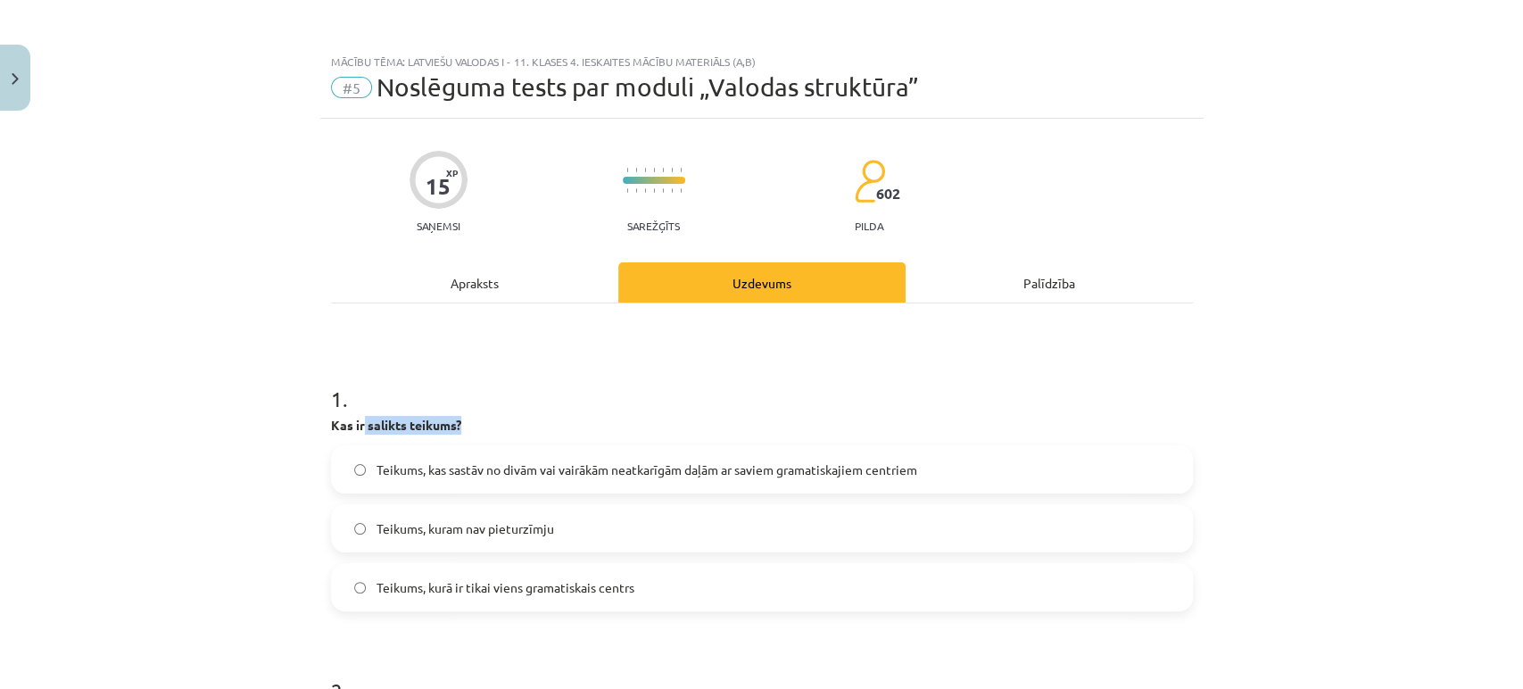
drag, startPoint x: 360, startPoint y: 441, endPoint x: 315, endPoint y: 403, distance: 58.3
click at [331, 413] on div "1 . Kas ir salikts teikums? Teikums, kas sastāv no divām vai vairākām neatkarīg…" at bounding box center [762, 483] width 862 height 256
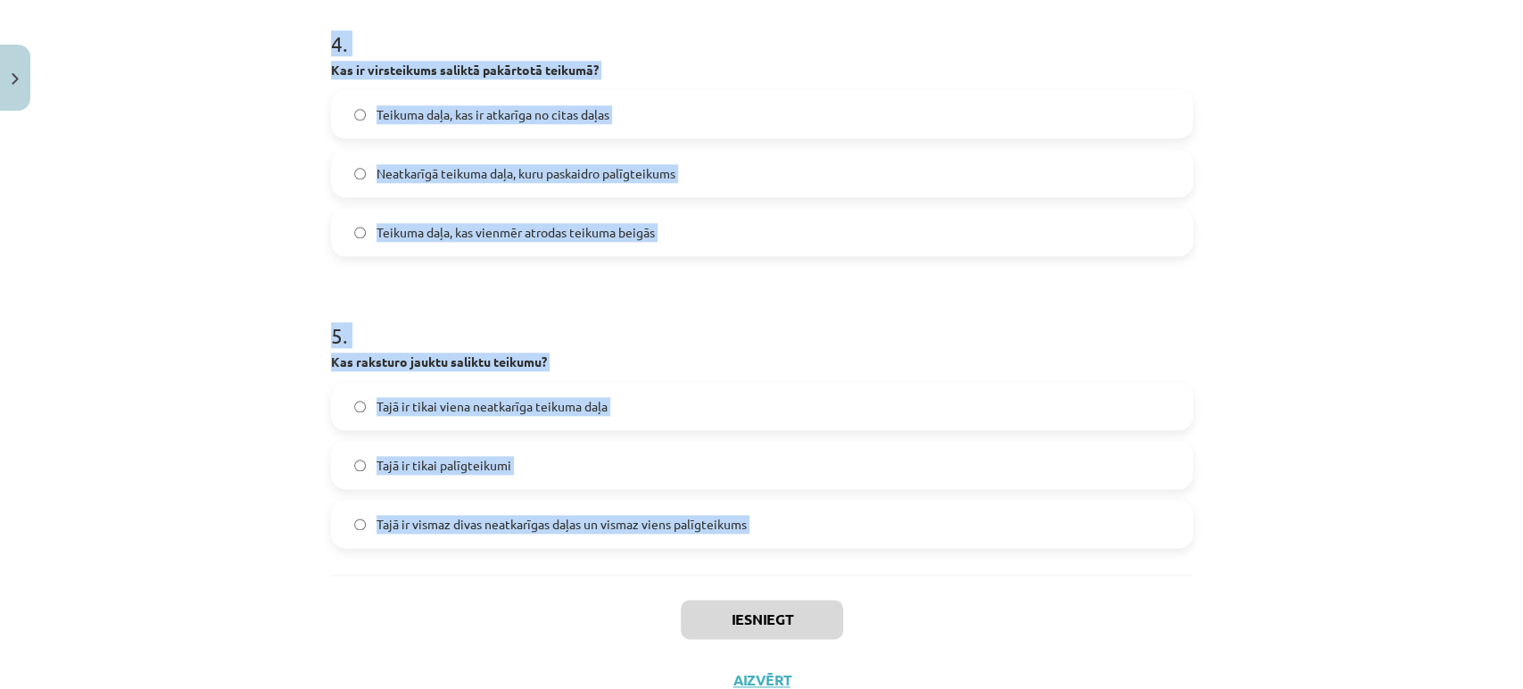
scroll to position [1296, 0]
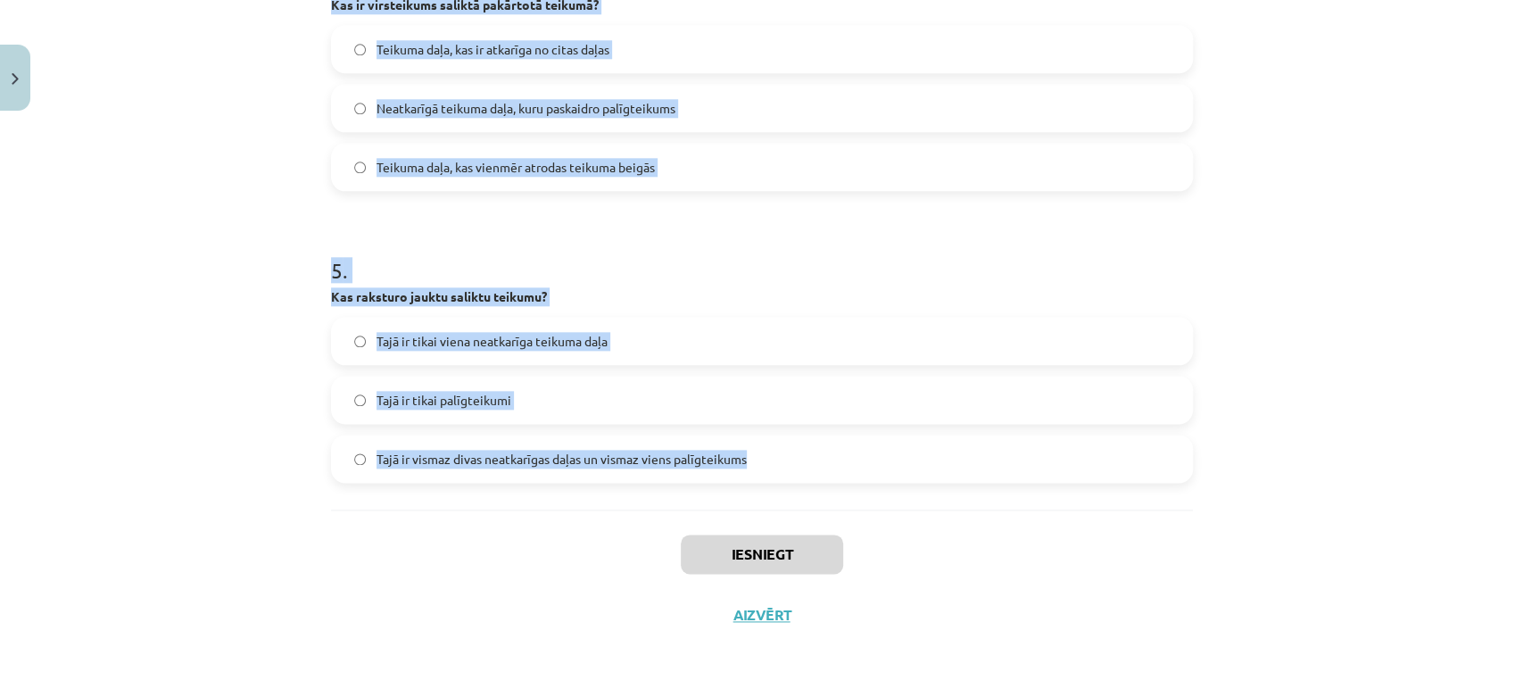
drag, startPoint x: 281, startPoint y: 413, endPoint x: 723, endPoint y: 448, distance: 443.1
click at [754, 469] on div "Mācību tēma: Latviešu valodas i - 11. klases 4. ieskaites mācību materiāls (a,b…" at bounding box center [761, 344] width 1523 height 689
copy form "1 . Kas ir salikts teikums? Teikums, kas sastāv no divām vai vairākām neatkarīg…"
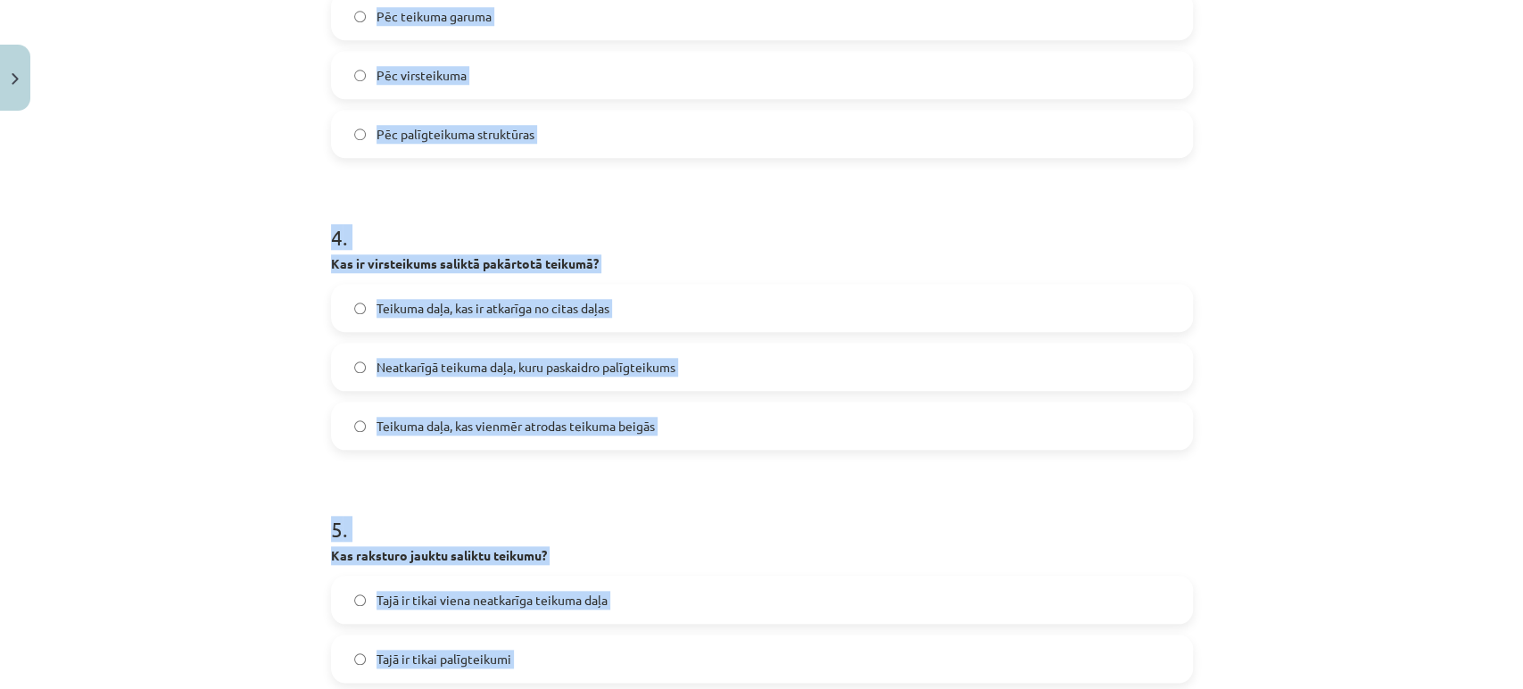
scroll to position [900, 0]
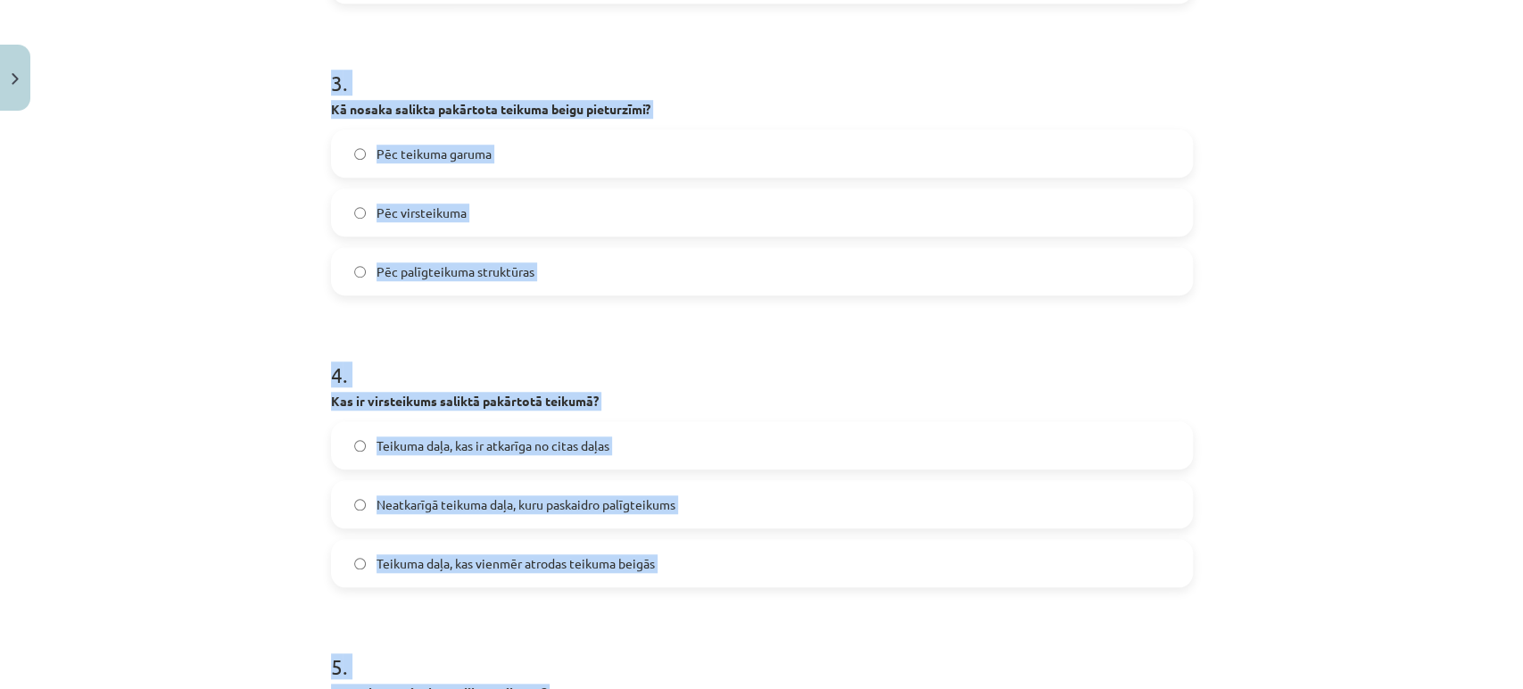
drag, startPoint x: 204, startPoint y: 89, endPoint x: 236, endPoint y: 132, distance: 53.0
click at [205, 89] on div "Mācību tēma: Latviešu valodas i - 11. klases 4. ieskaites mācību materiāls (a,b…" at bounding box center [761, 344] width 1523 height 689
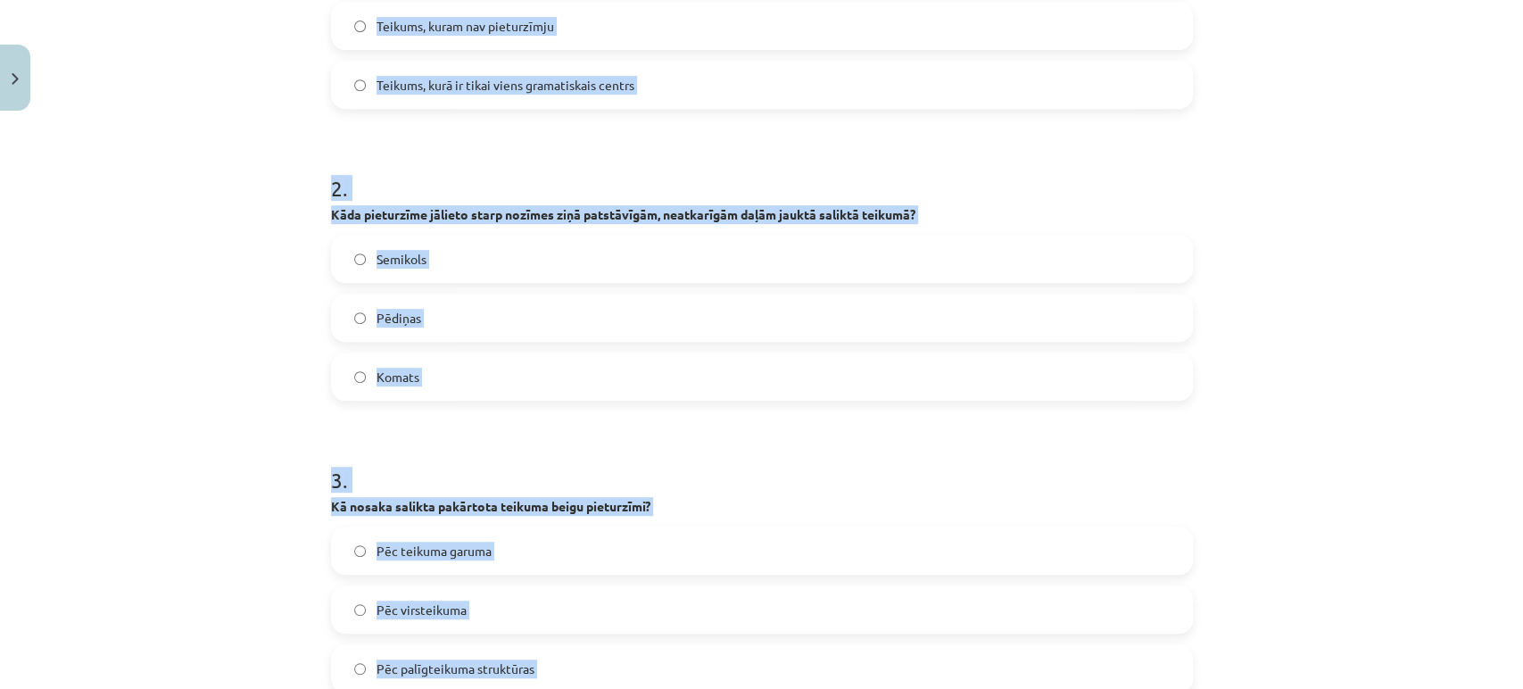
click at [229, 311] on div "Mācību tēma: Latviešu valodas i - 11. klases 4. ieskaites mācību materiāls (a,b…" at bounding box center [761, 344] width 1523 height 689
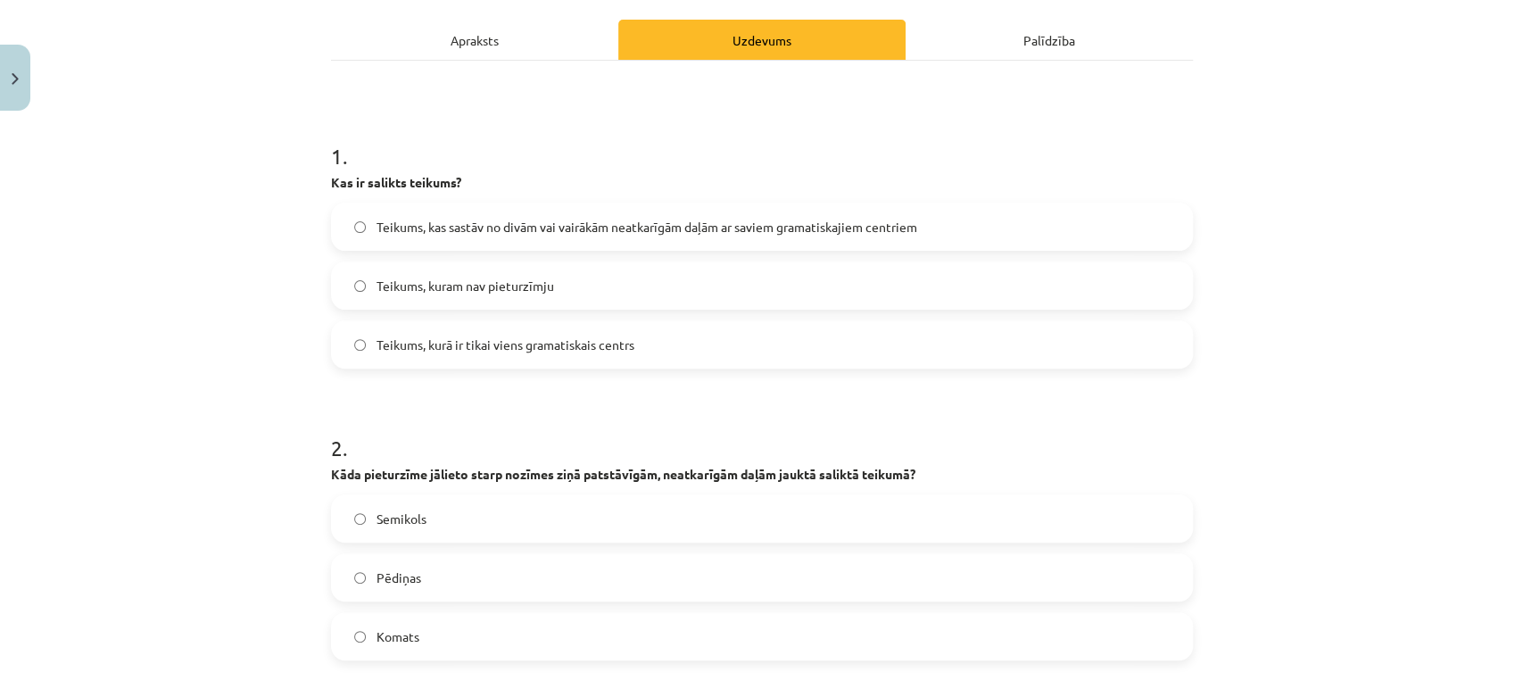
scroll to position [7, 0]
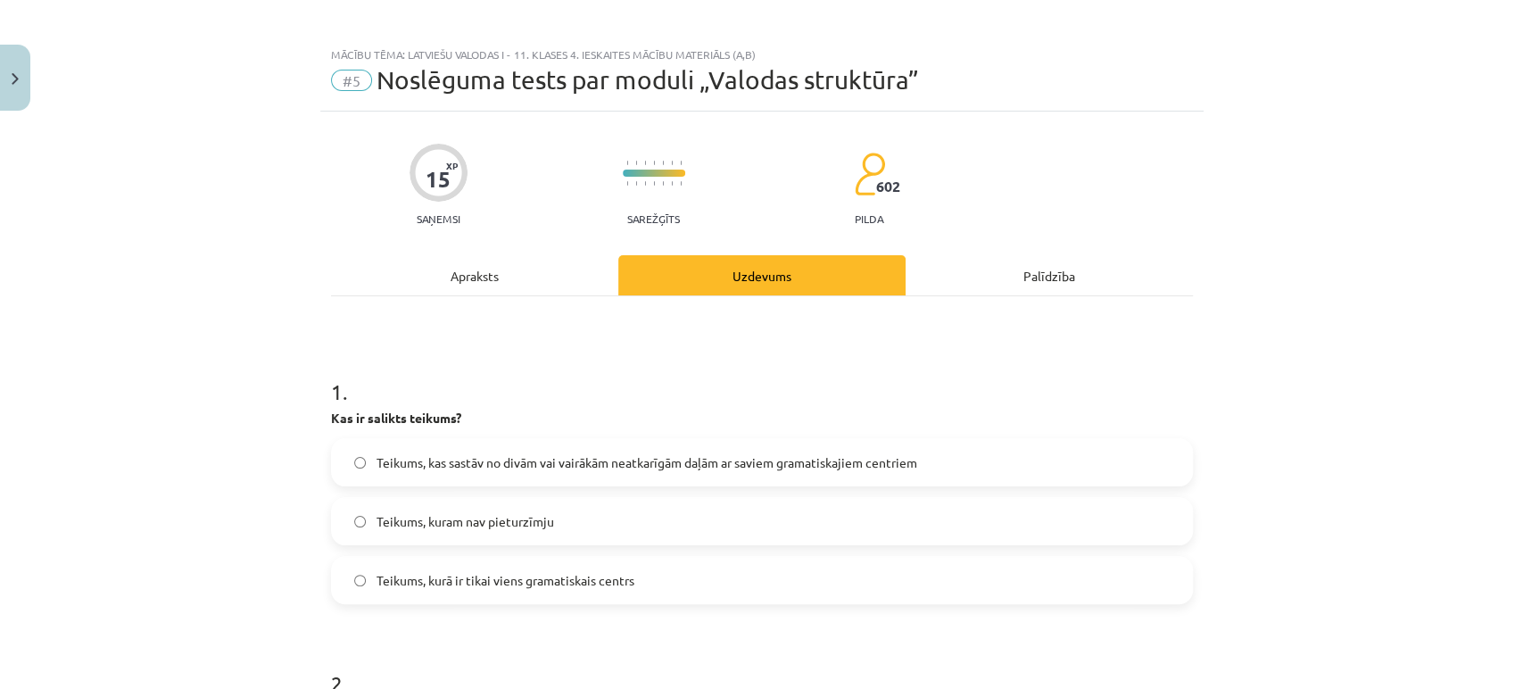
click at [479, 476] on label "Teikums, kas sastāv no divām vai vairākām neatkarīgām daļām ar saviem gramatisk…" at bounding box center [762, 462] width 858 height 45
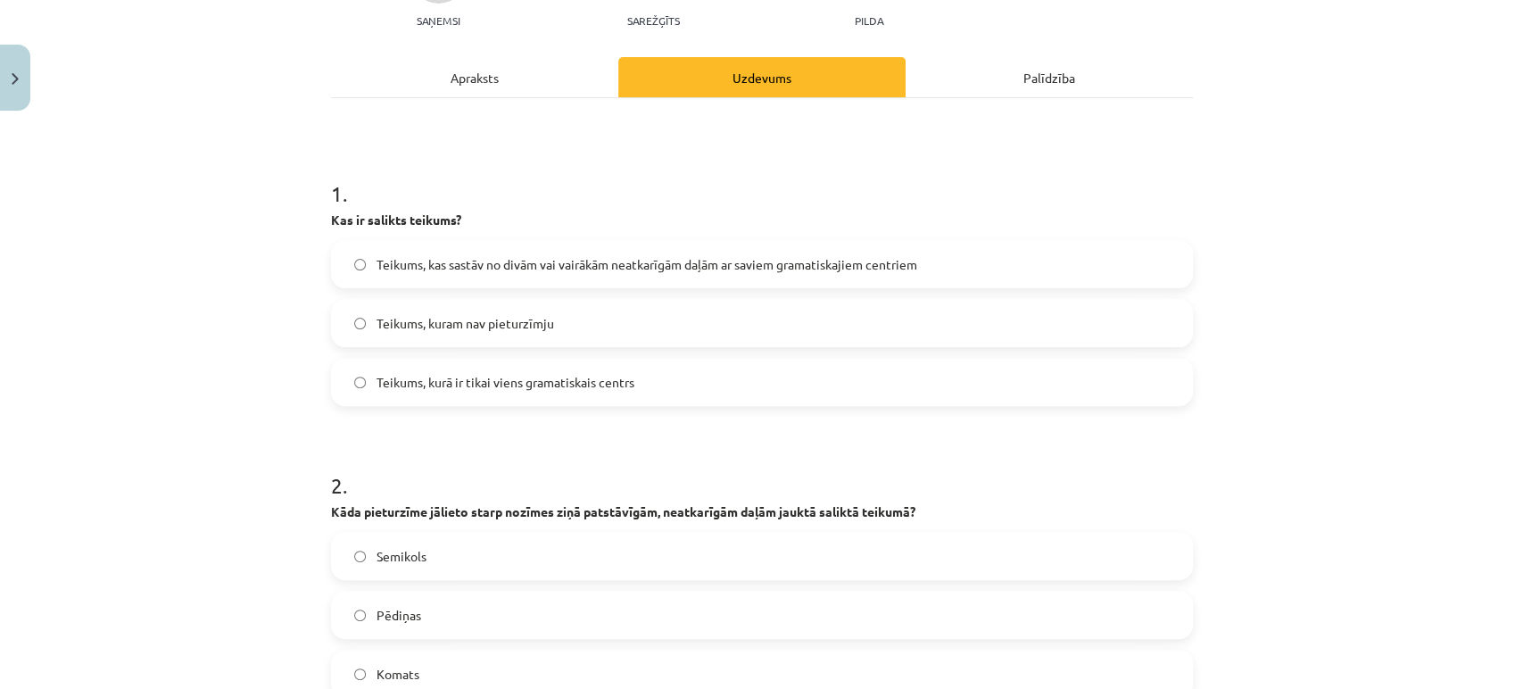
scroll to position [403, 0]
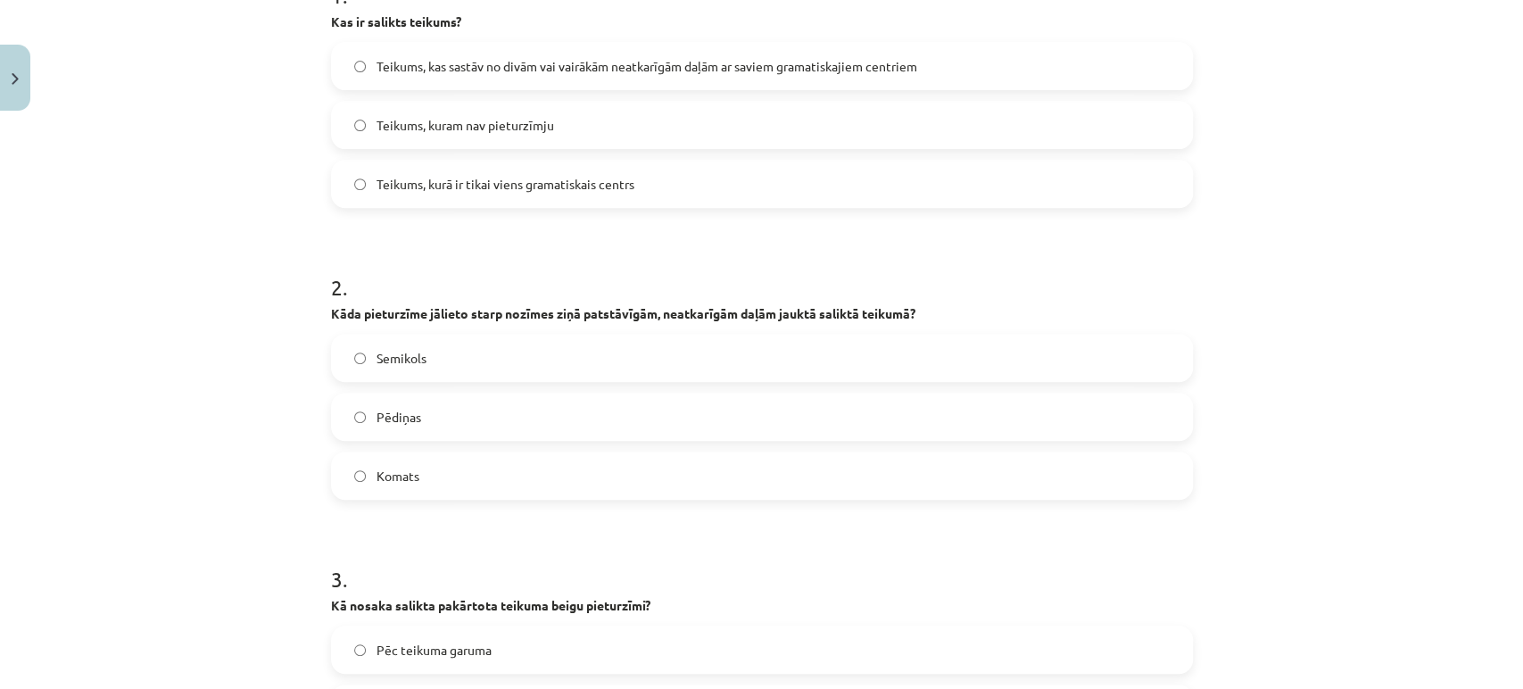
click at [413, 483] on label "Komats" at bounding box center [762, 475] width 858 height 45
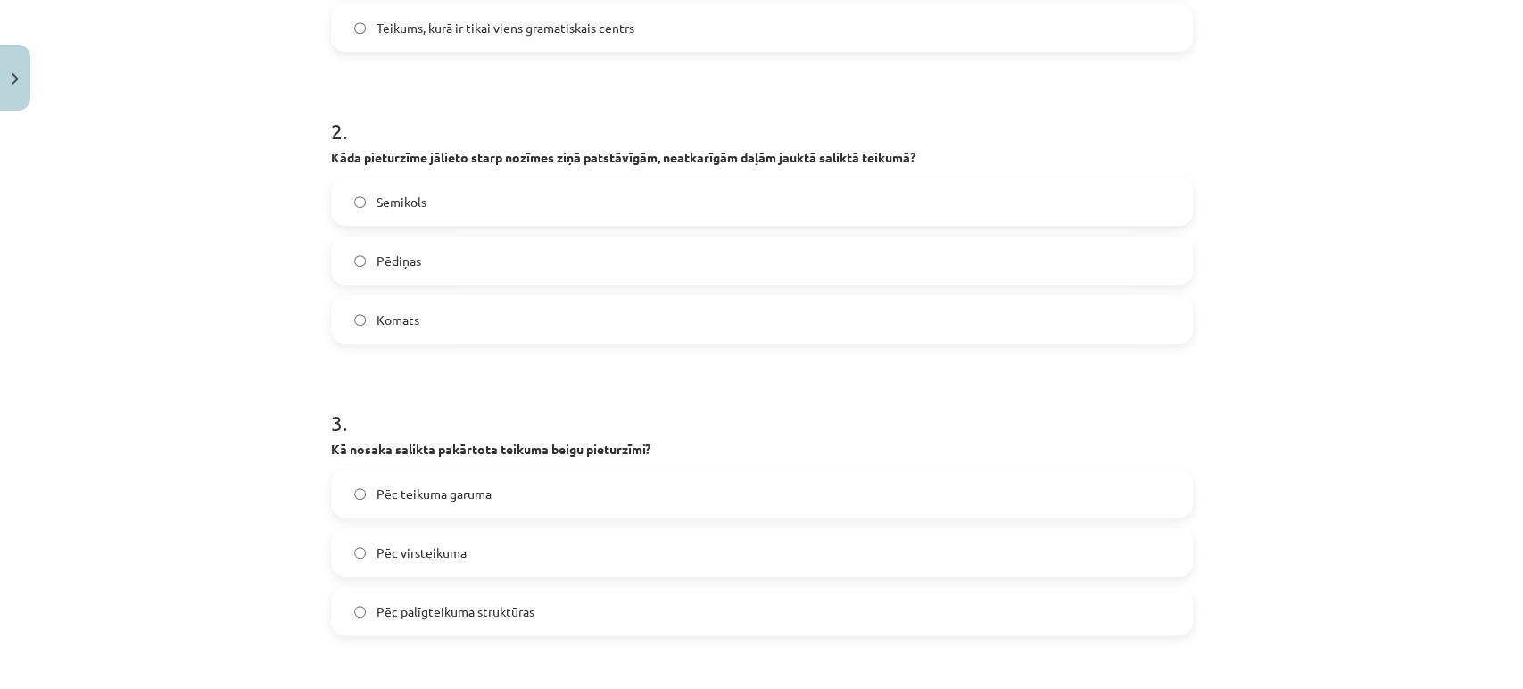
scroll to position [701, 0]
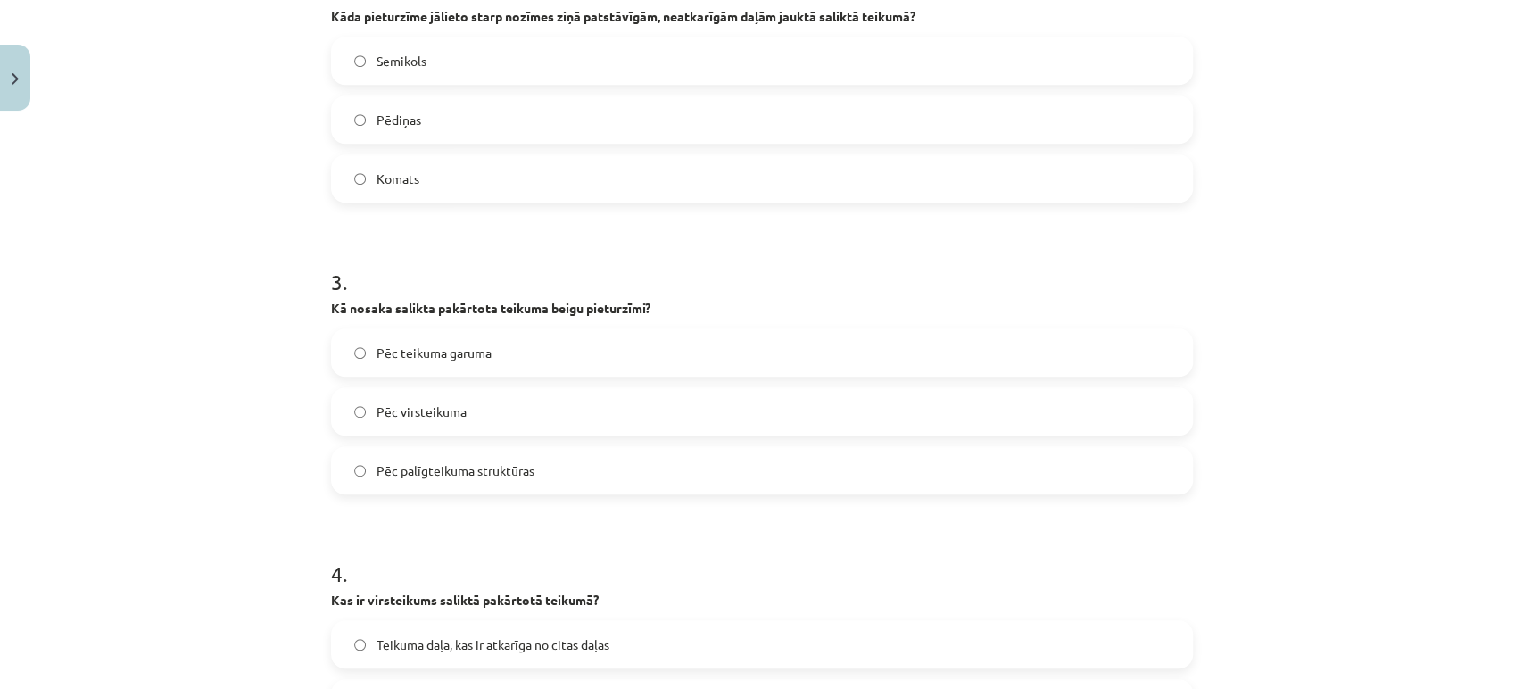
click at [478, 409] on label "Pēc virsteikuma" at bounding box center [762, 411] width 858 height 45
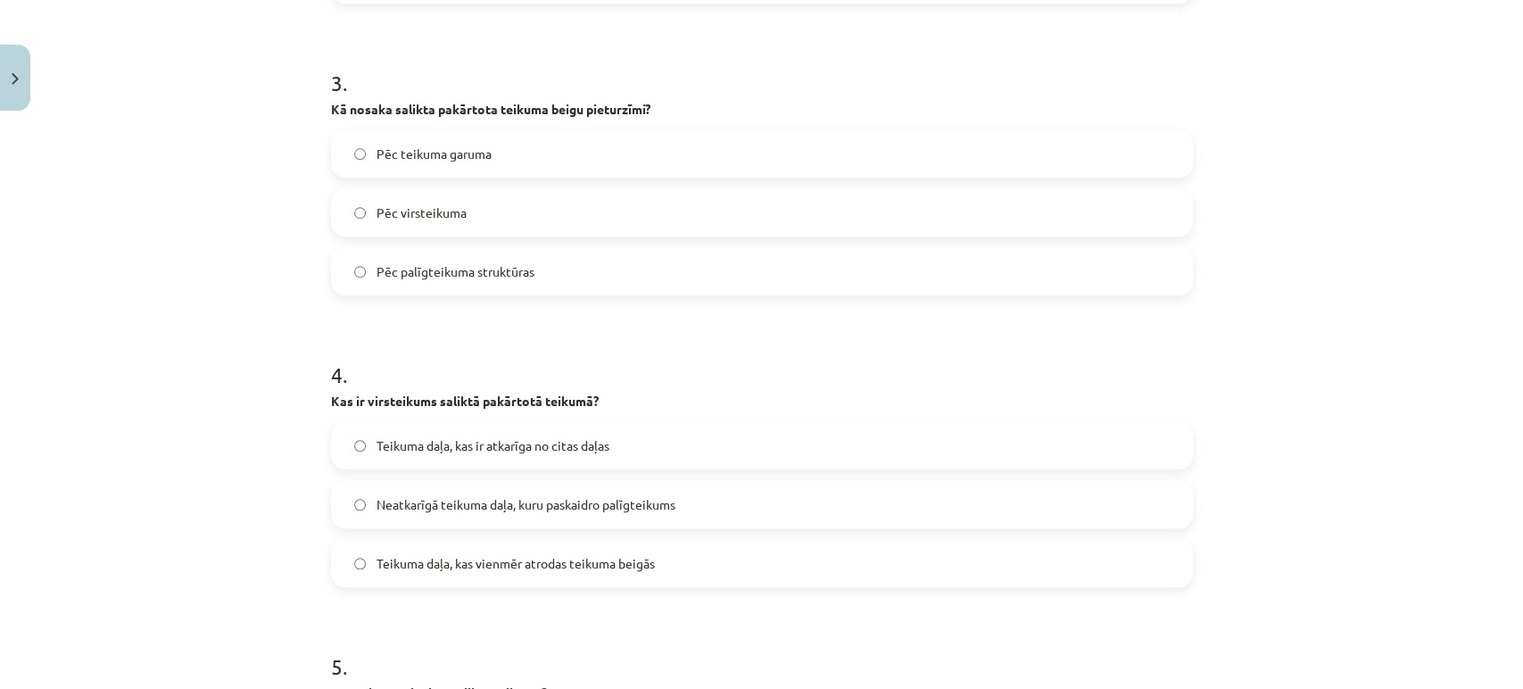
scroll to position [1098, 0]
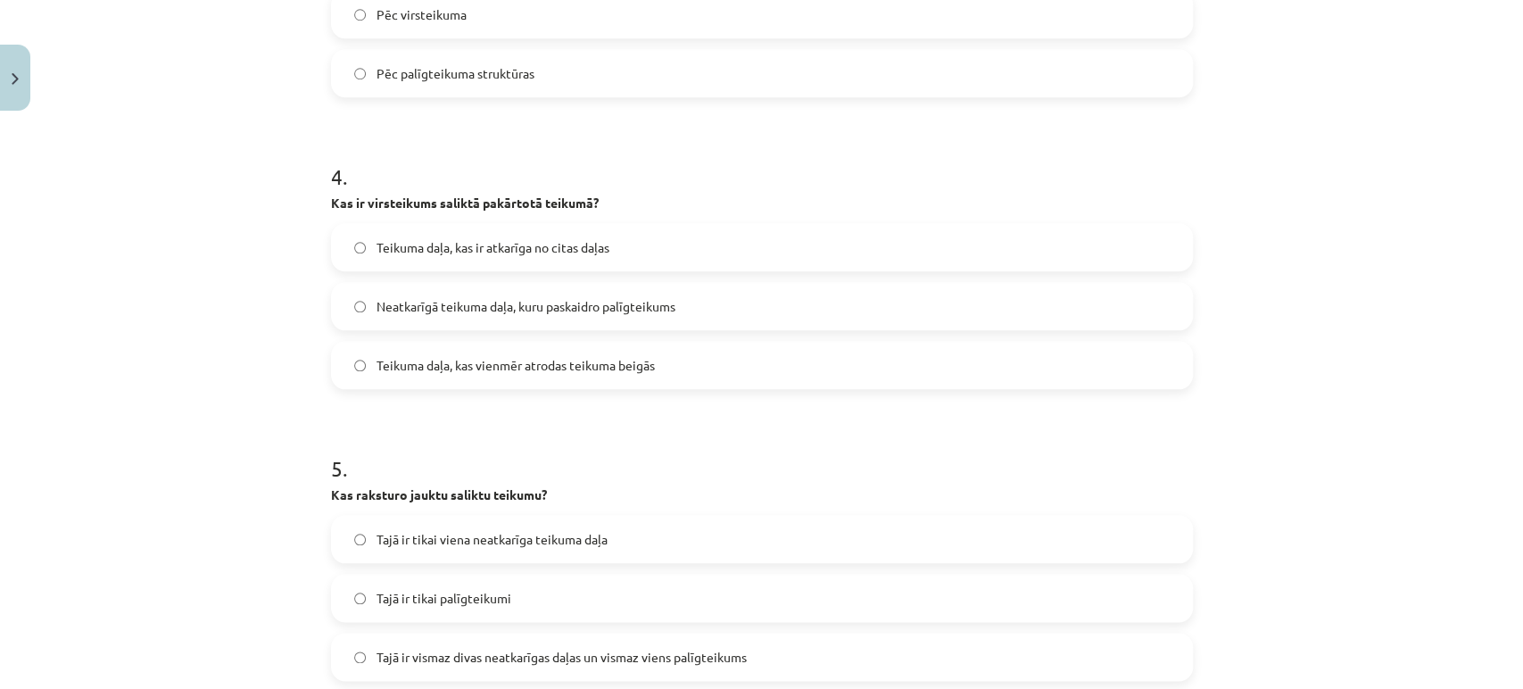
click at [478, 325] on label "Neatkarīgā teikuma daļa, kuru paskaidro palīgteikums" at bounding box center [762, 306] width 858 height 45
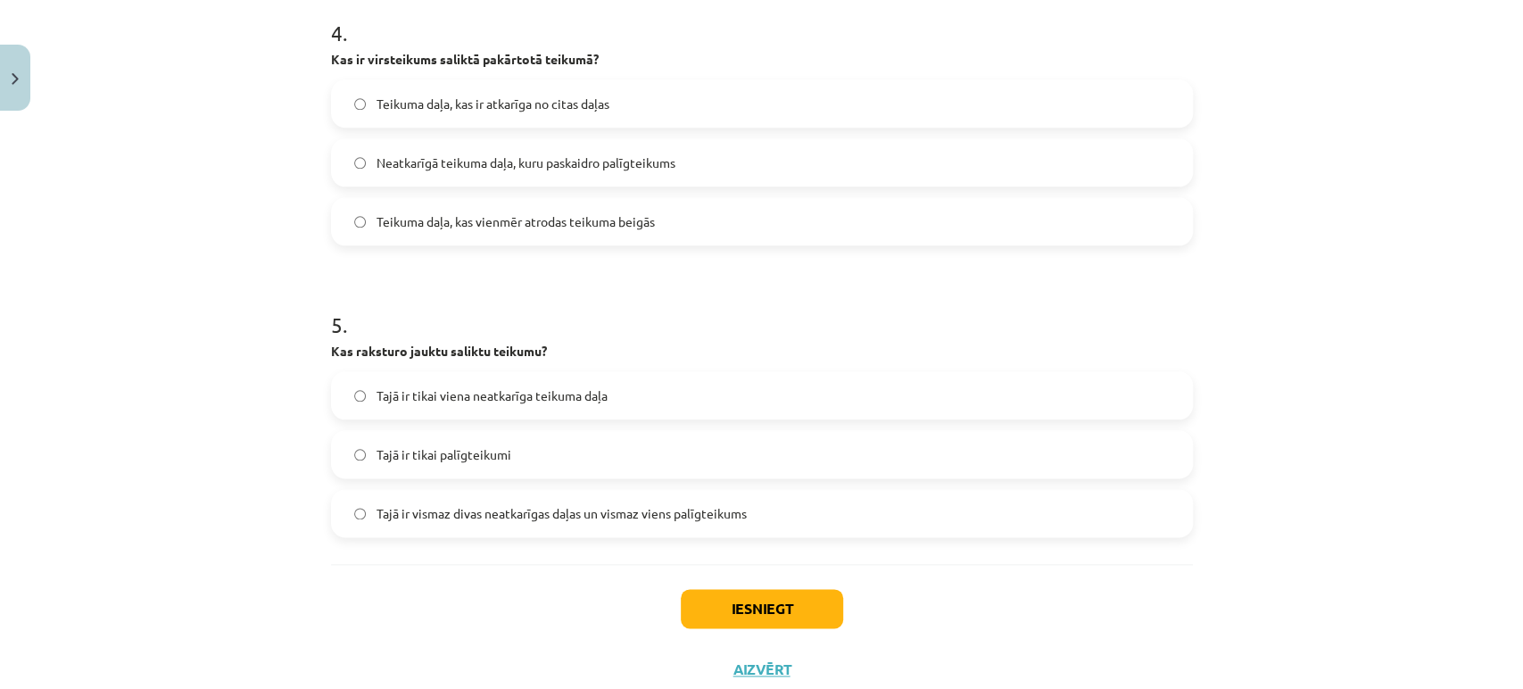
scroll to position [1296, 0]
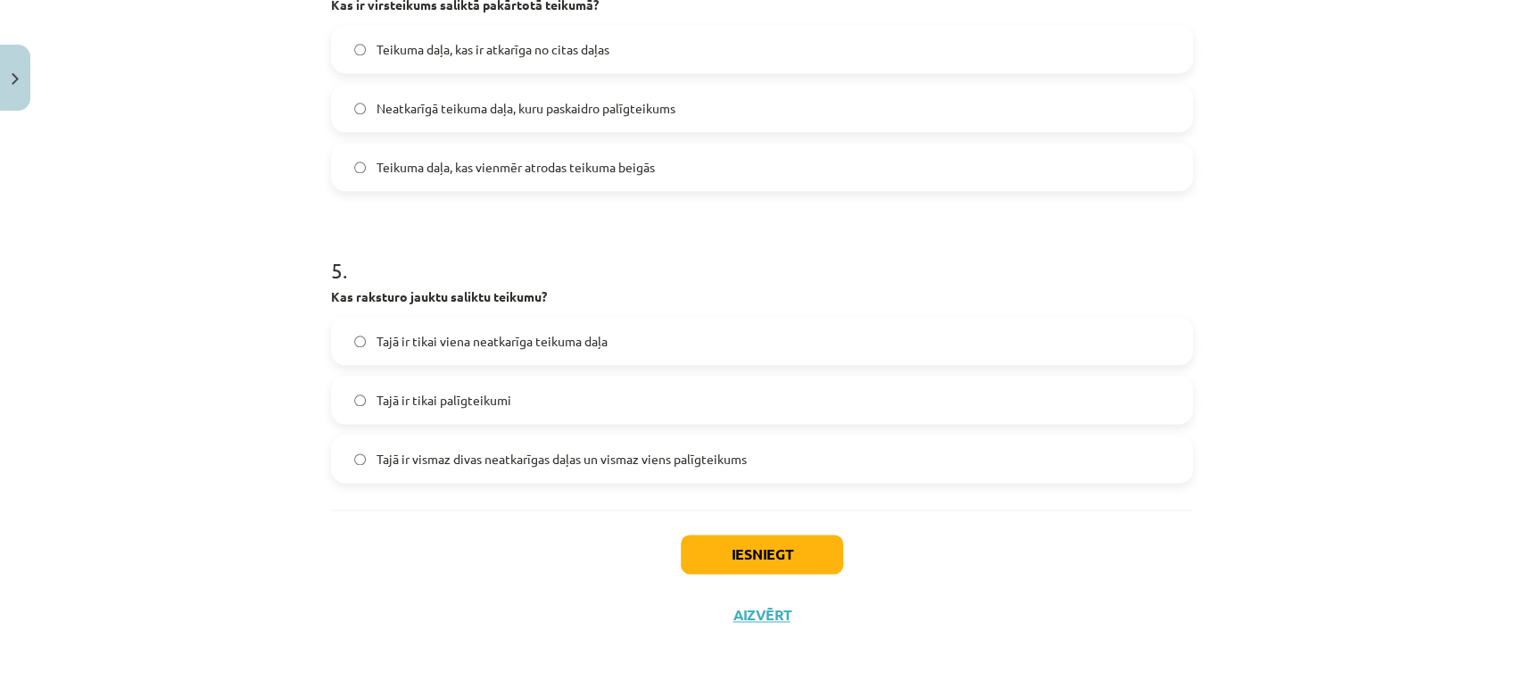
click at [443, 455] on span "Tajā ir vismaz divas neatkarīgas daļas un vismaz viens palīgteikums" at bounding box center [562, 459] width 370 height 19
click at [721, 539] on button "Iesniegt" at bounding box center [762, 554] width 162 height 39
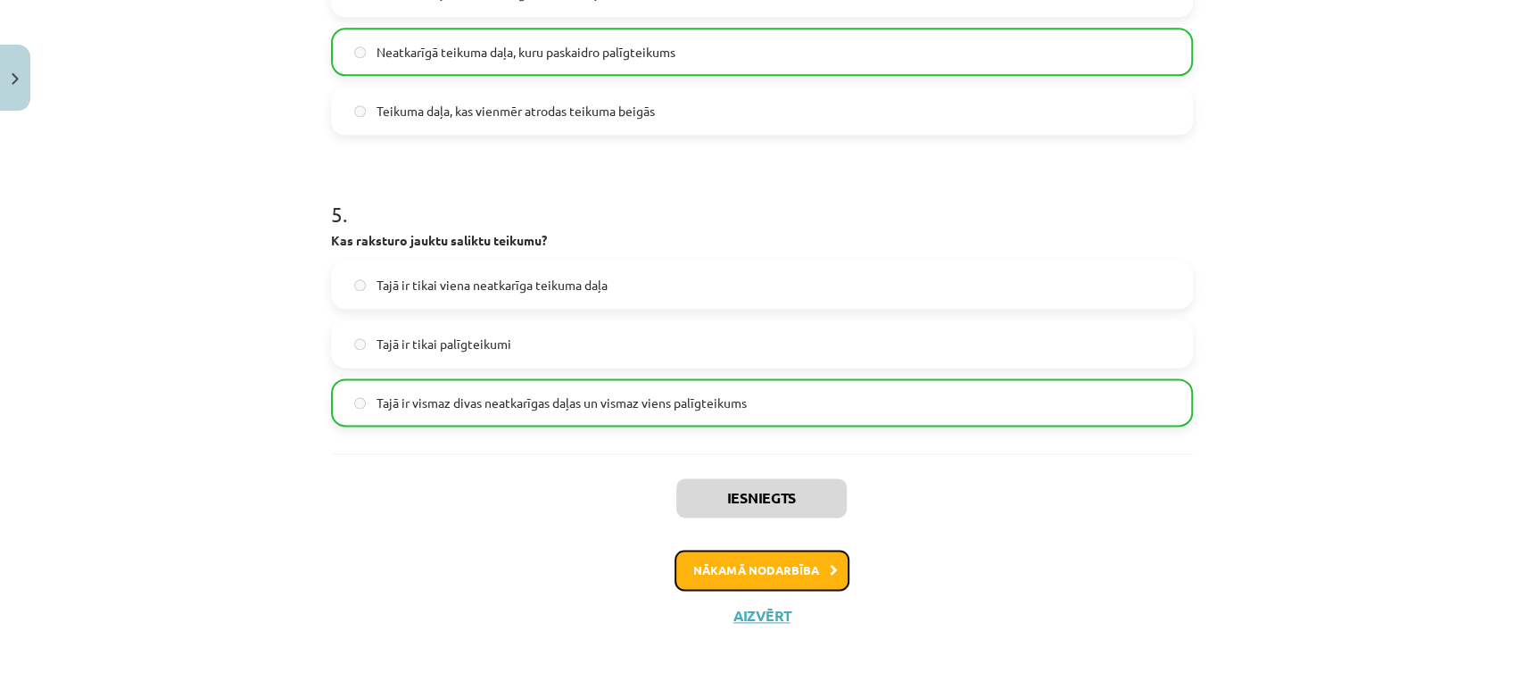
click at [802, 562] on button "Nākamā nodarbība" at bounding box center [762, 570] width 175 height 41
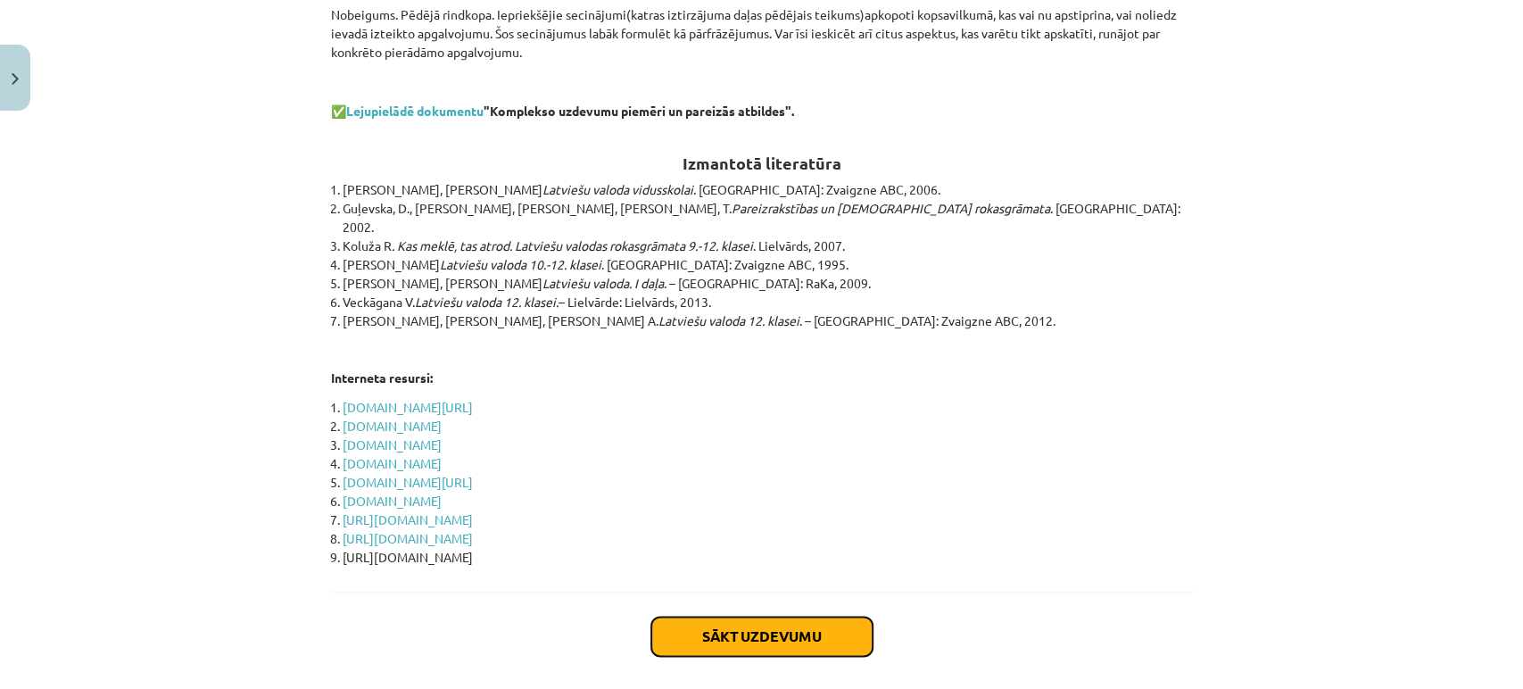
click at [750, 617] on button "Sākt uzdevumu" at bounding box center [761, 636] width 221 height 39
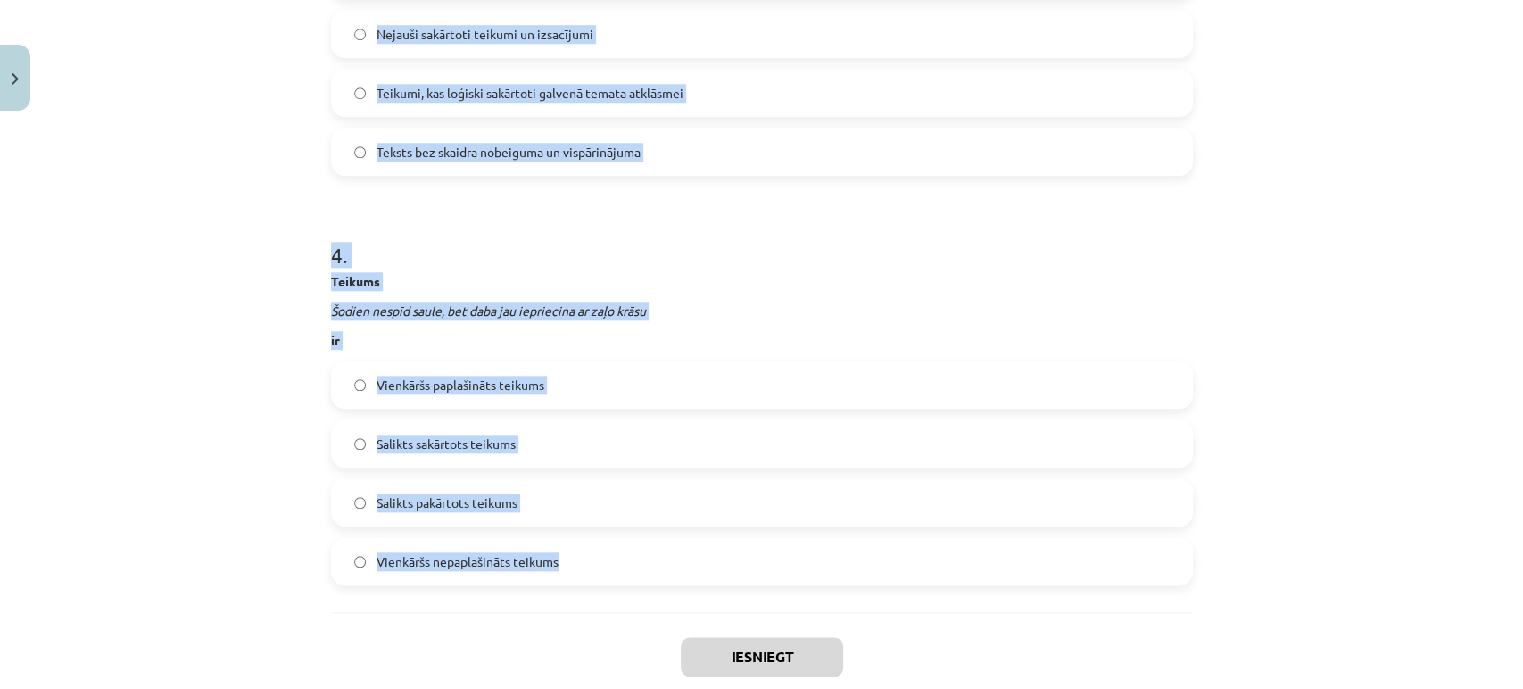
scroll to position [1239, 0]
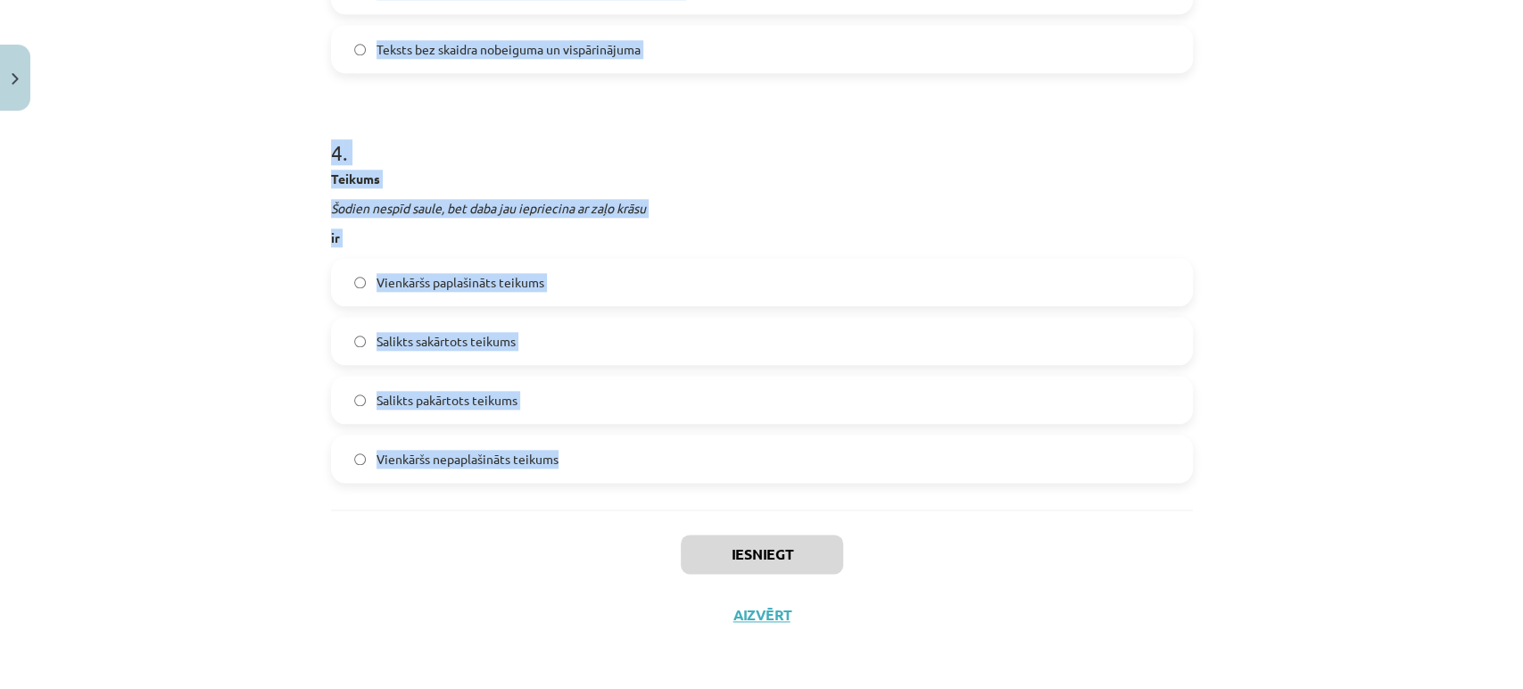
drag, startPoint x: 327, startPoint y: 371, endPoint x: 666, endPoint y: 496, distance: 361.4
copy form "Kurš no šiem raksturo labu tekstu? Teikumi bez savstarpējas tematiskas saistība…"
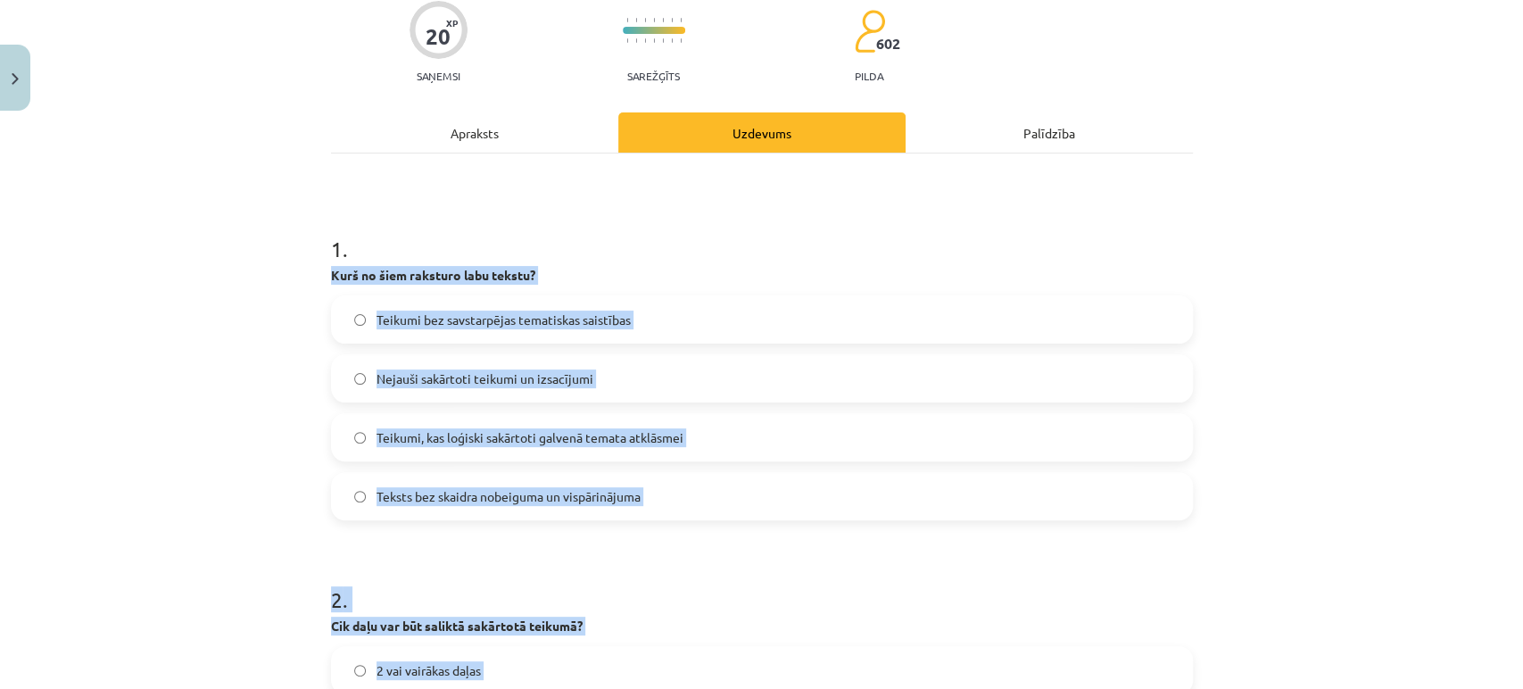
scroll to position [0, 0]
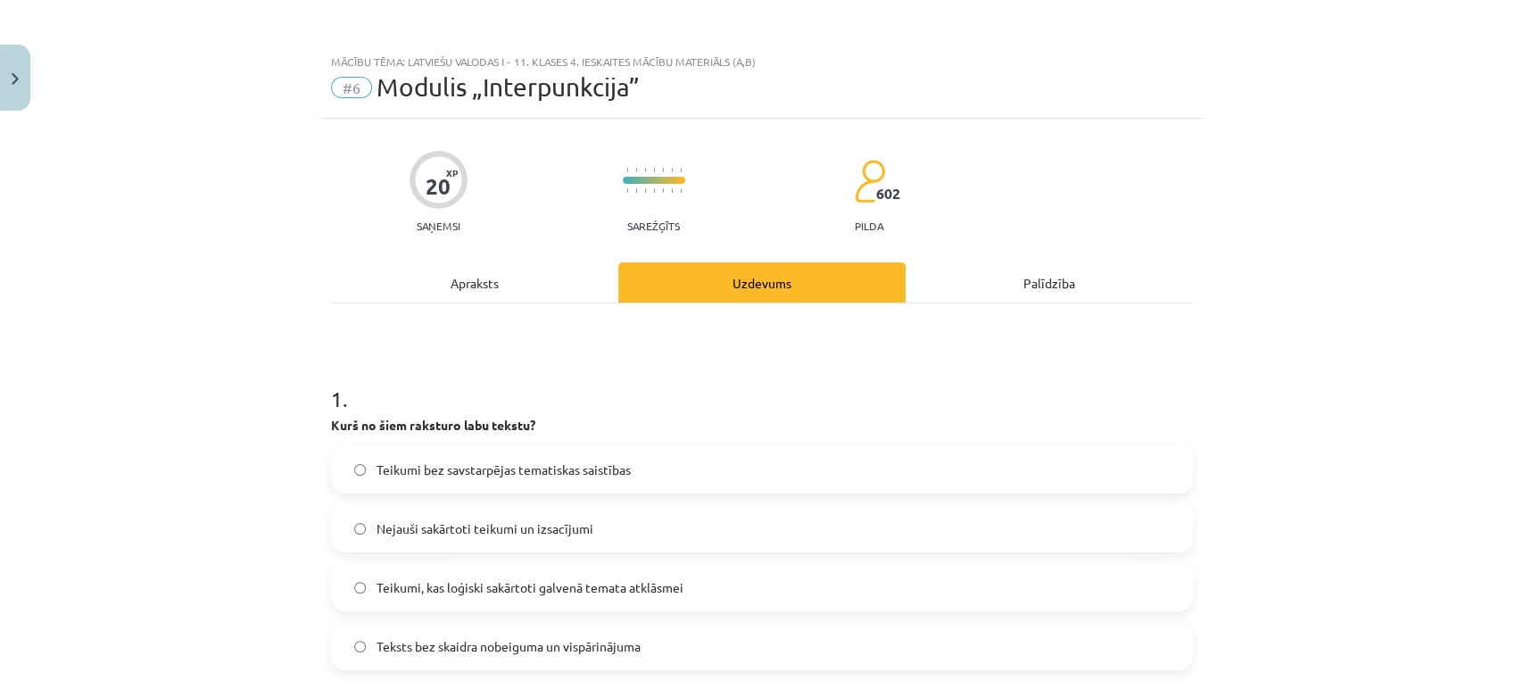
click at [259, 406] on div "Mācību tēma: Latviešu valodas i - 11. klases 4. ieskaites mācību materiāls (a,b…" at bounding box center [761, 344] width 1523 height 689
click at [556, 585] on span "Teikumi, kas loģiski sakārtoti galvenā temata atklāsmei" at bounding box center [530, 587] width 307 height 19
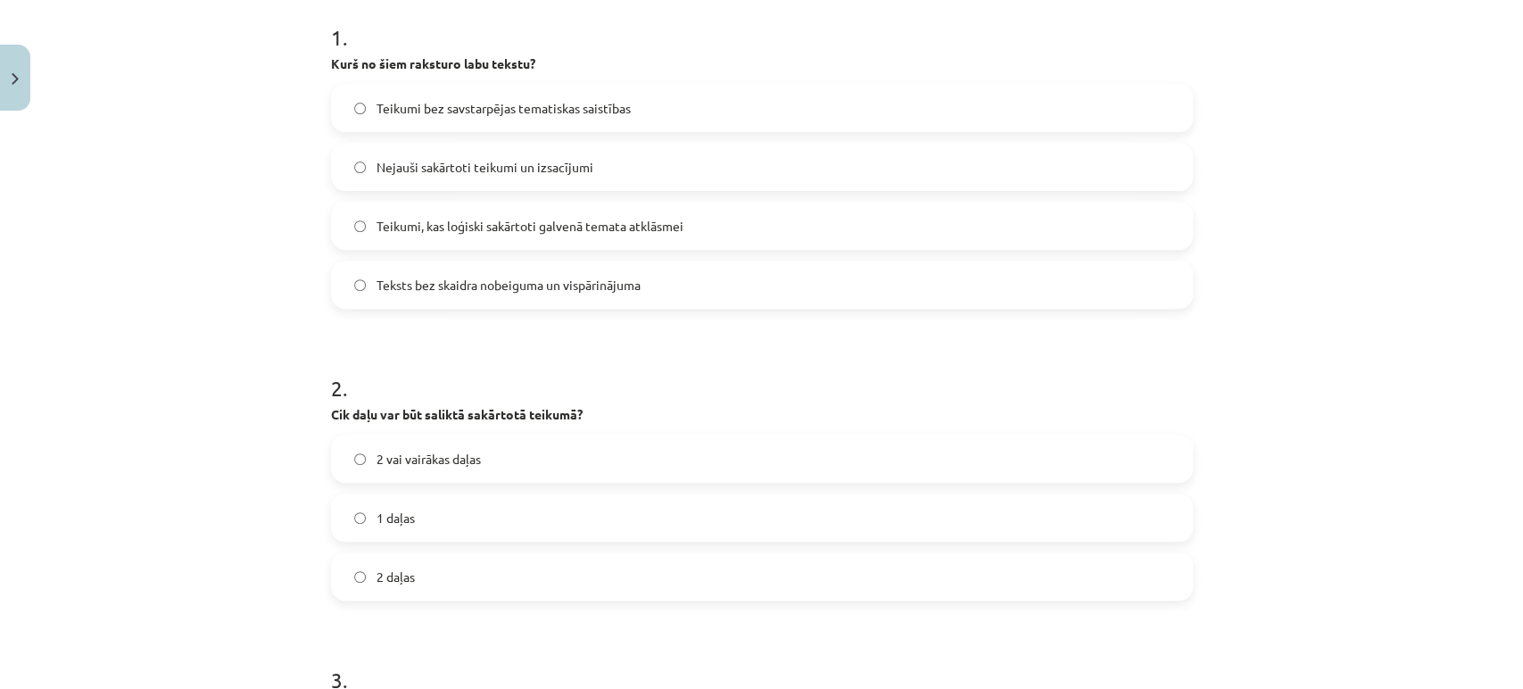
scroll to position [396, 0]
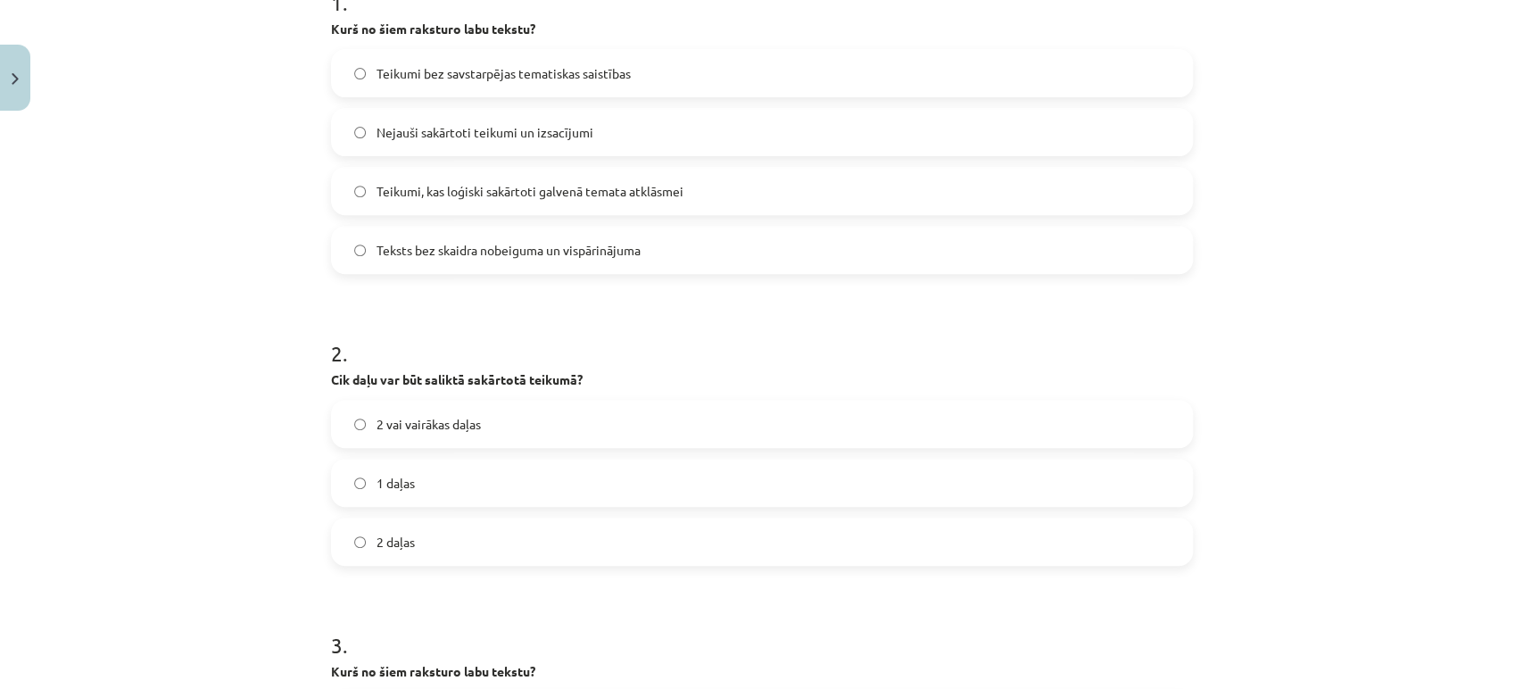
click at [507, 430] on label "2 vai vairākas daļas" at bounding box center [762, 424] width 858 height 45
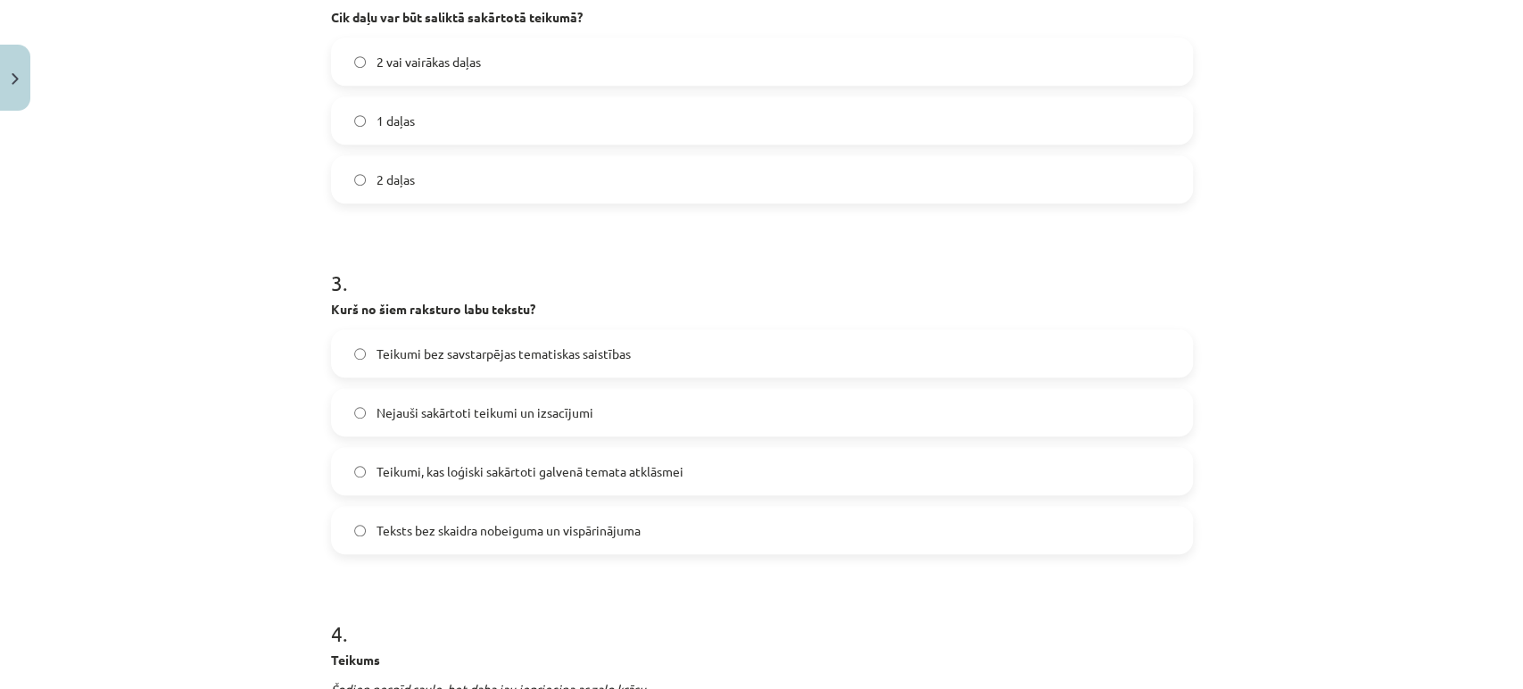
scroll to position [792, 0]
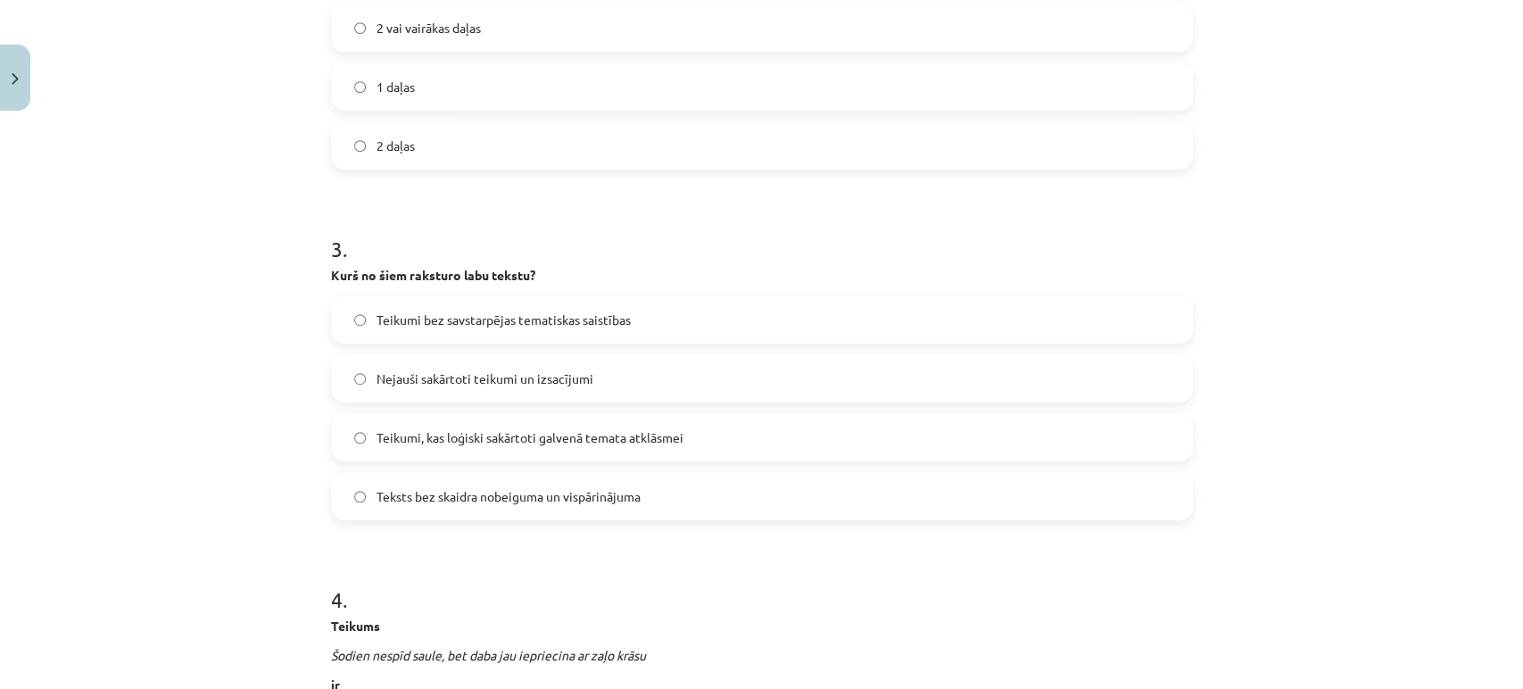
click at [460, 434] on span "Teikumi, kas loģiski sakārtoti galvenā temata atklāsmei" at bounding box center [530, 437] width 307 height 19
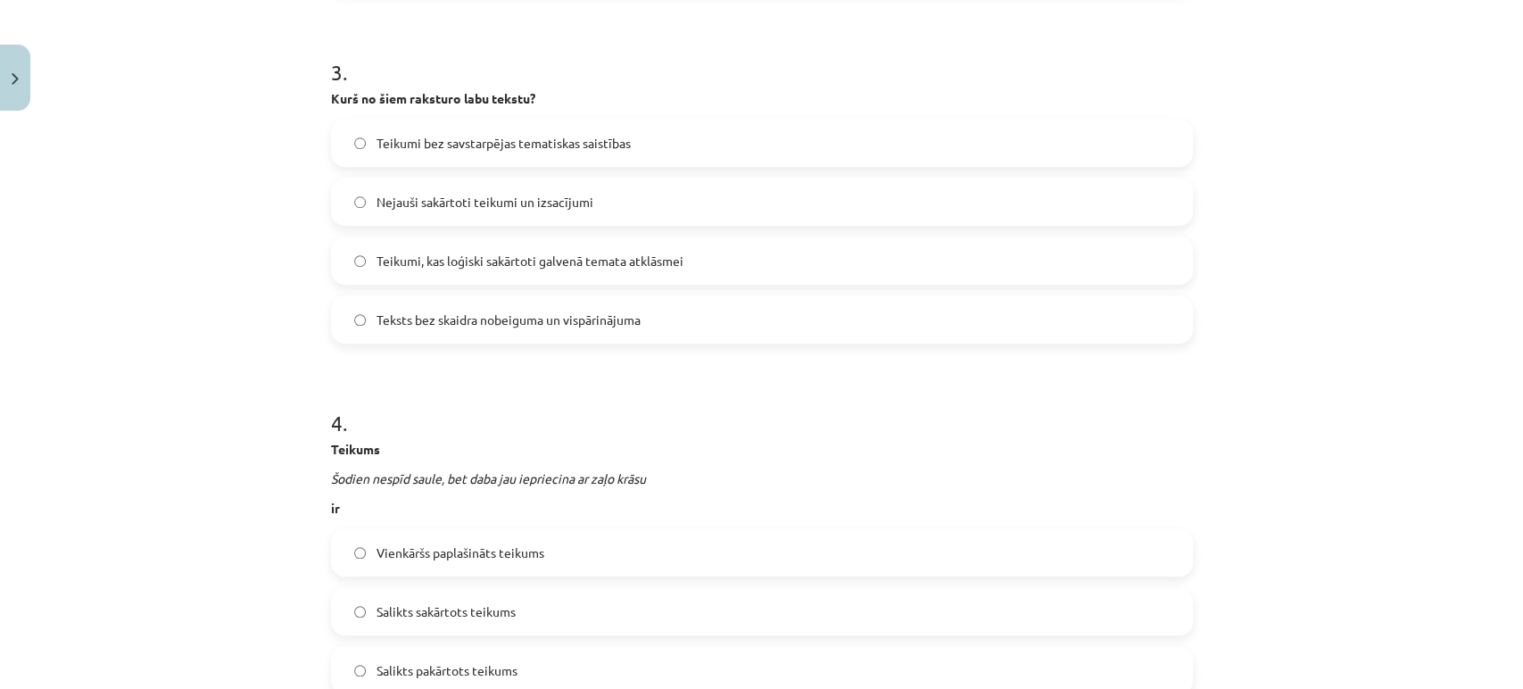
scroll to position [1090, 0]
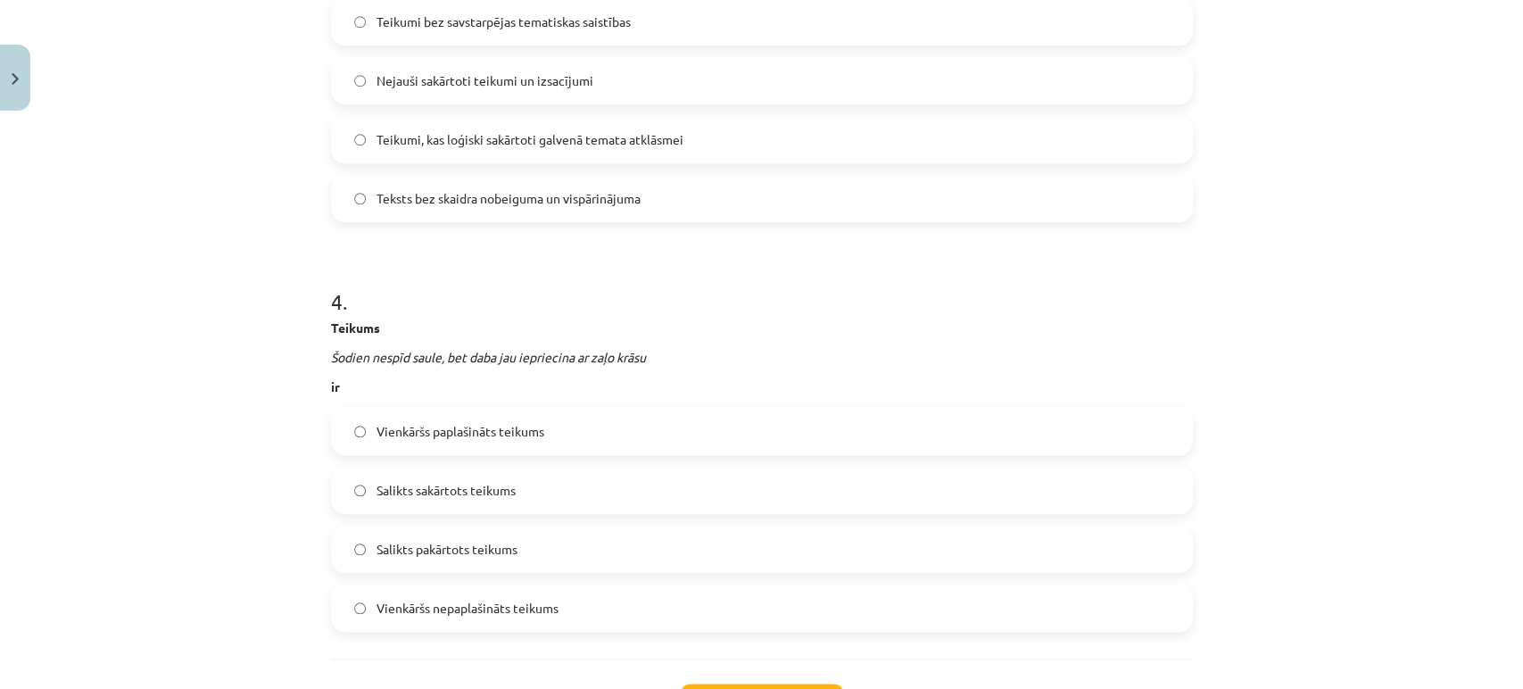
click at [491, 500] on label "Salikts sakārtots teikums" at bounding box center [762, 490] width 858 height 45
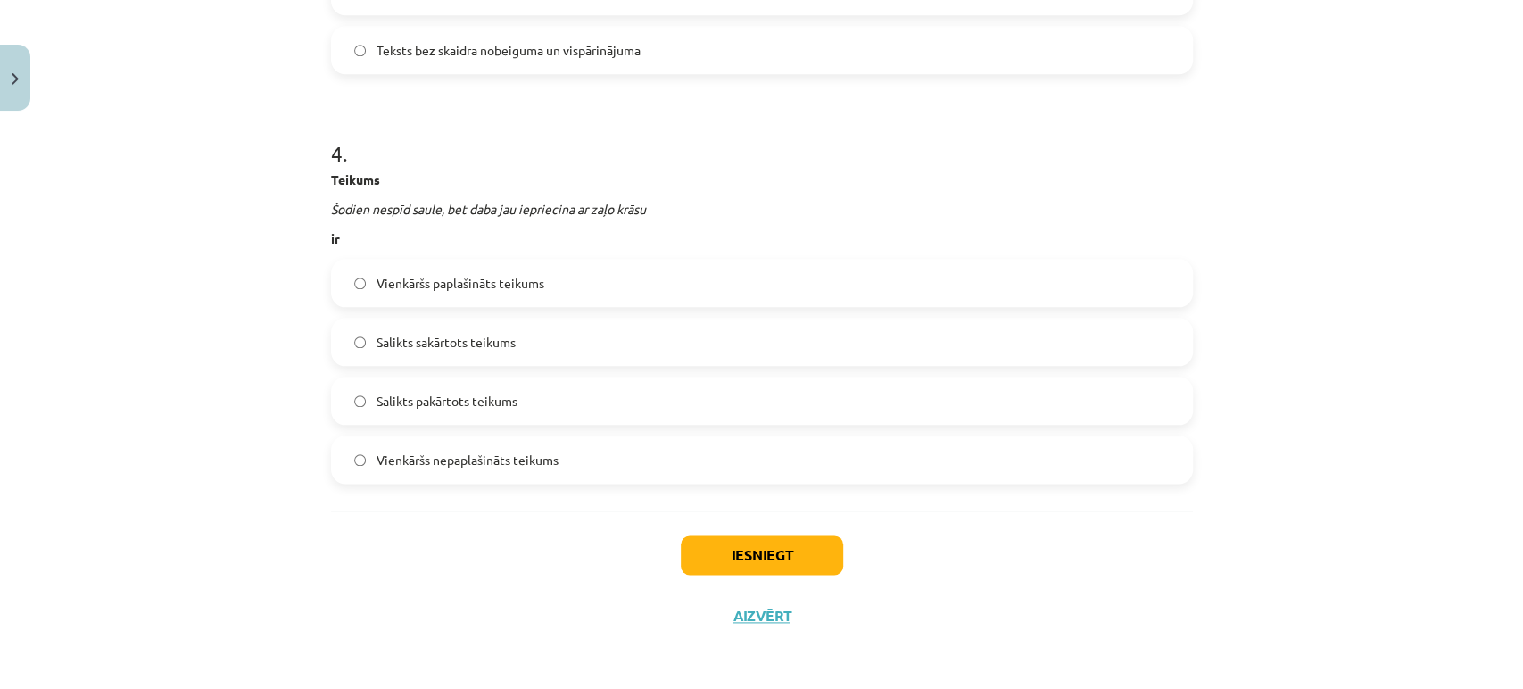
scroll to position [1239, 0]
click at [743, 559] on button "Iesniegt" at bounding box center [762, 554] width 162 height 39
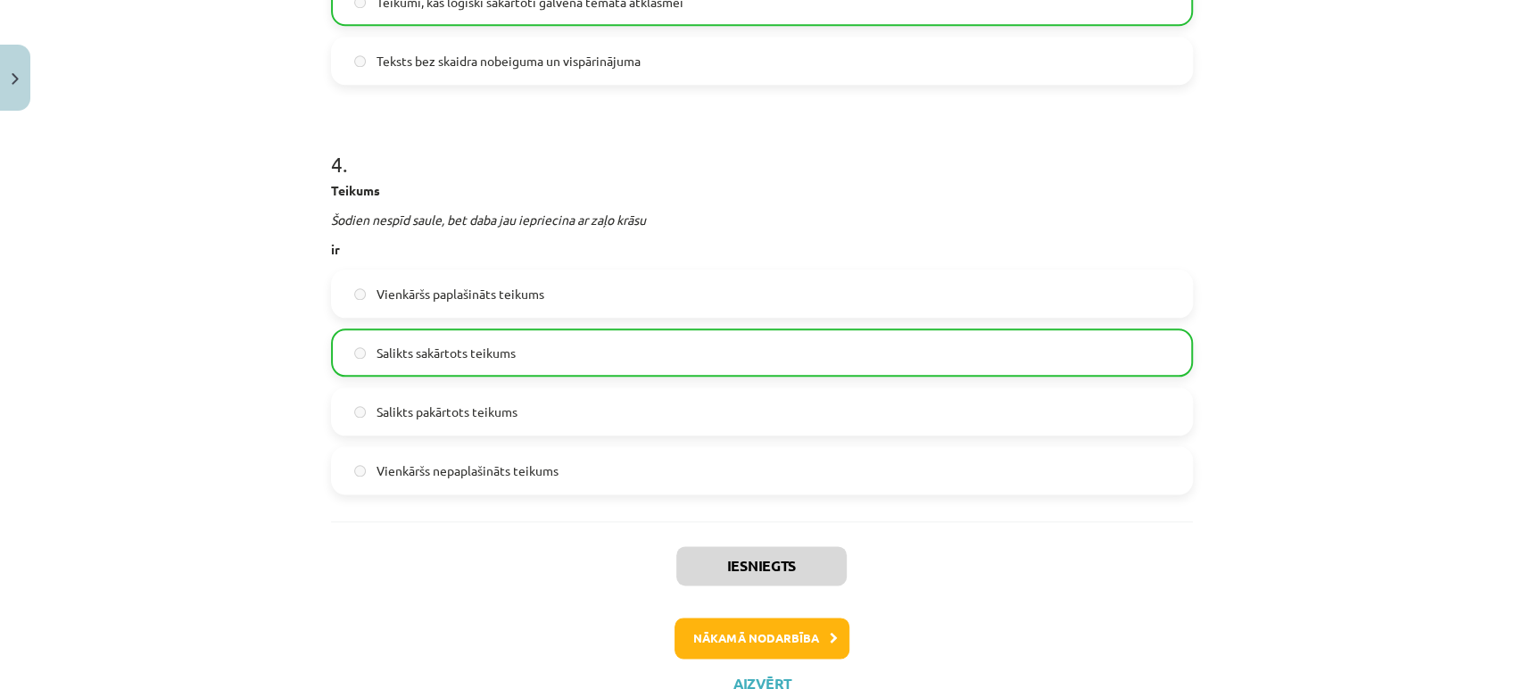
scroll to position [1296, 0]
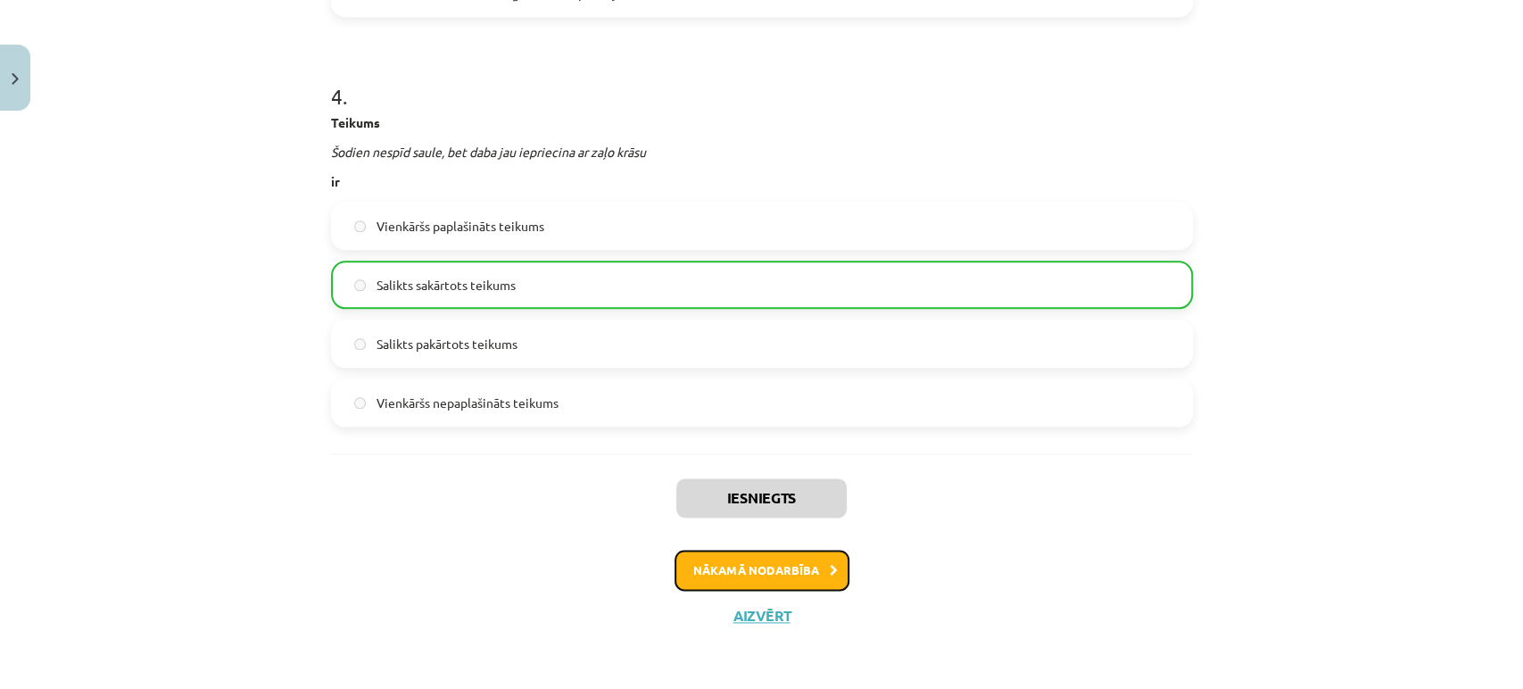
click at [764, 562] on button "Nākamā nodarbība" at bounding box center [762, 570] width 175 height 41
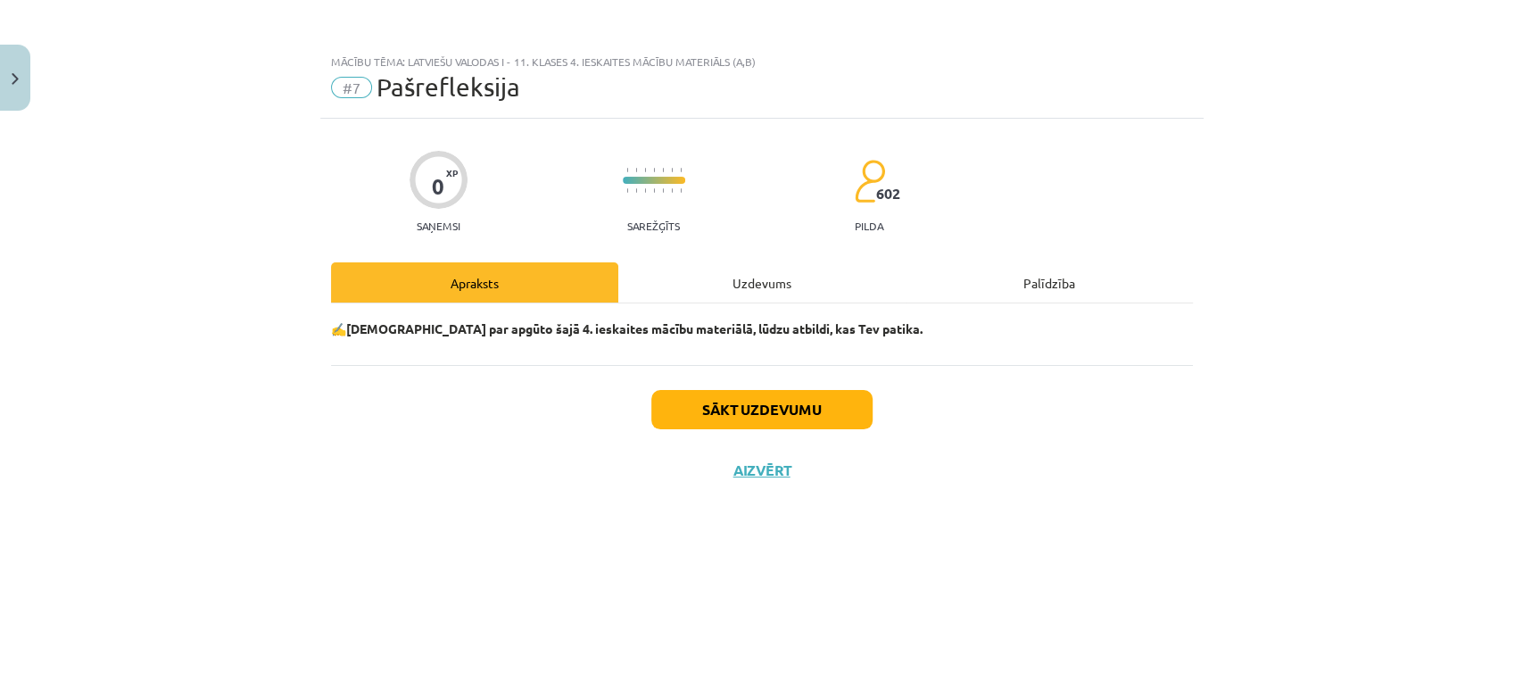
scroll to position [0, 0]
click at [785, 406] on button "Sākt uzdevumu" at bounding box center [761, 409] width 221 height 39
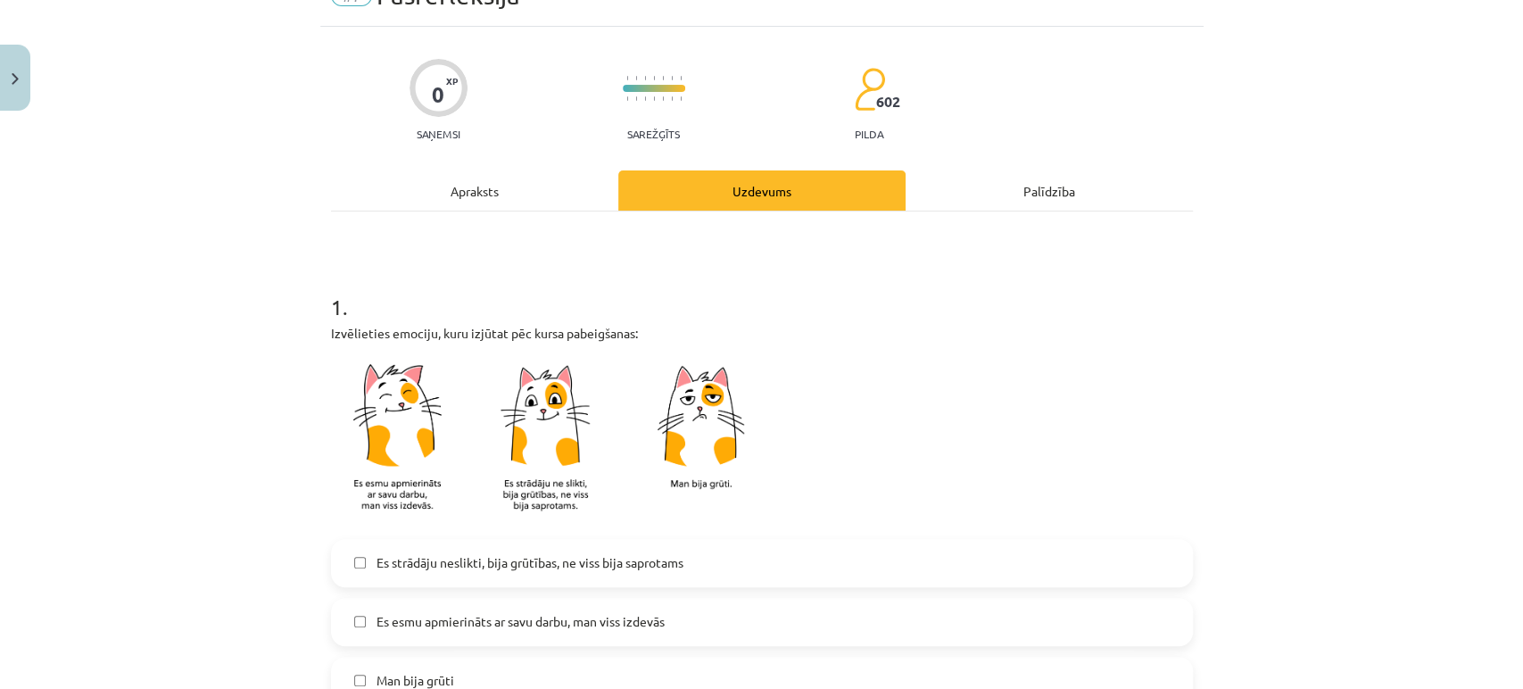
scroll to position [198, 0]
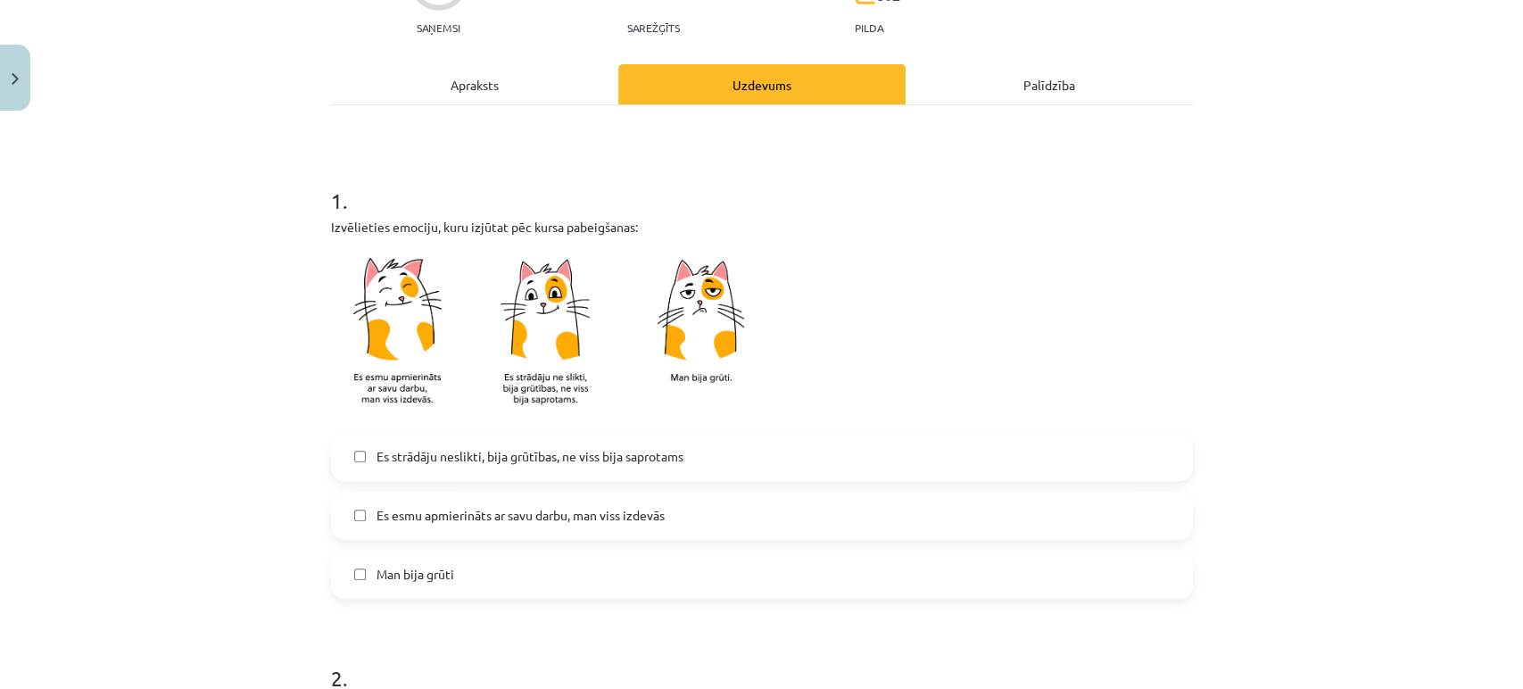
click at [596, 468] on label "Es strādāju neslikti, bija grūtības, ne viss bija saprotams" at bounding box center [762, 457] width 858 height 45
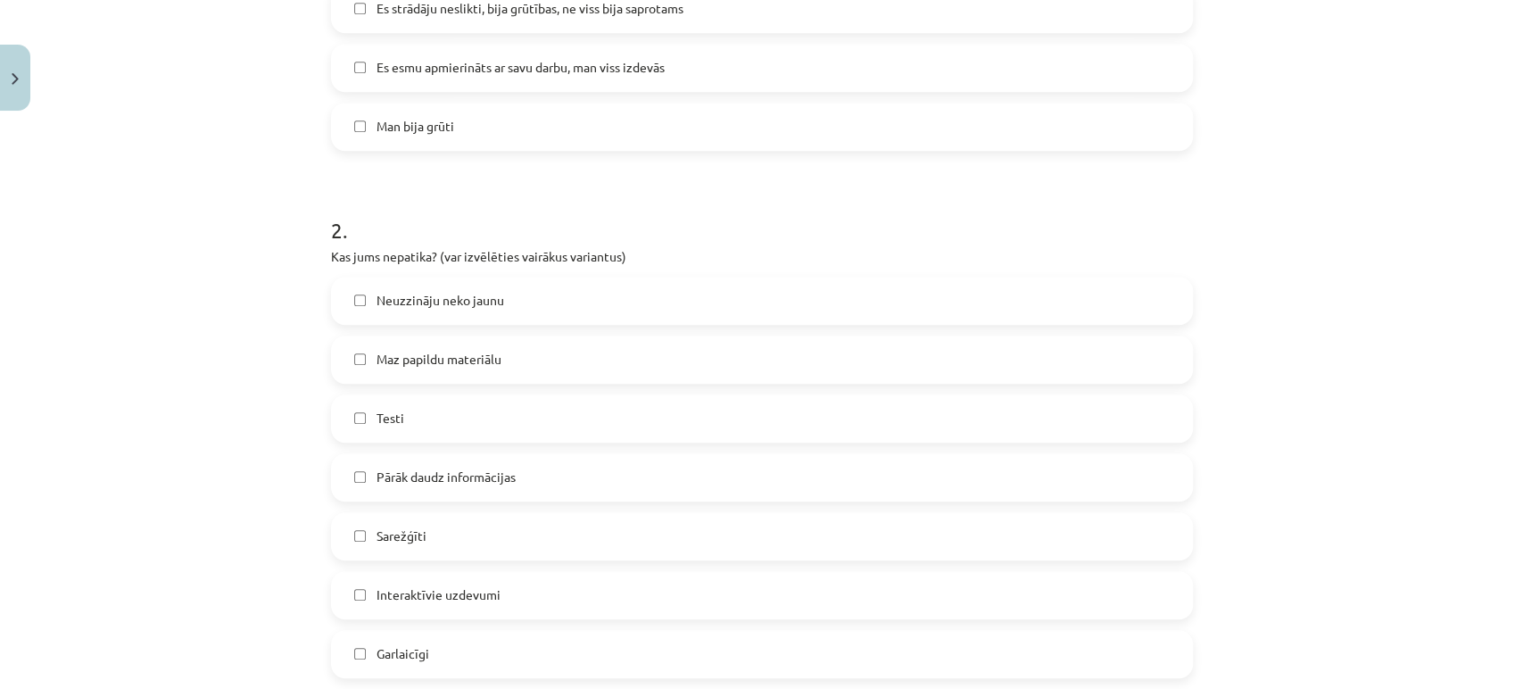
scroll to position [693, 0]
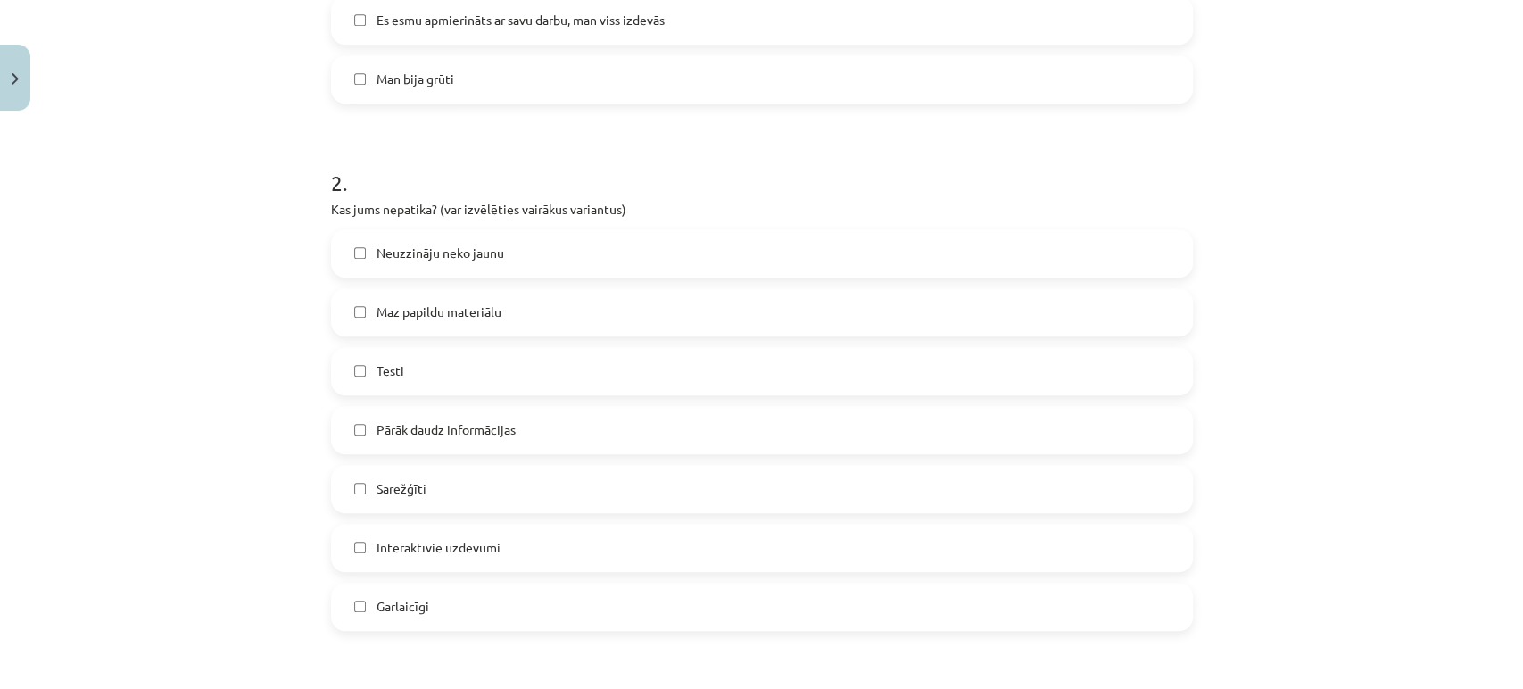
click at [536, 371] on label "Testi" at bounding box center [762, 371] width 858 height 45
click at [504, 462] on div "Neuzzināju neko jaunu Maz papildu materiālu Testi Pārāk daudz informācijas Sare…" at bounding box center [762, 430] width 862 height 402
click at [507, 465] on div "Sarežģīti" at bounding box center [762, 489] width 862 height 48
drag, startPoint x: 511, startPoint y: 477, endPoint x: 513, endPoint y: 461, distance: 15.3
click at [512, 462] on div "Neuzzināju neko jaunu Maz papildu materiālu Testi Pārāk daudz informācijas Sare…" at bounding box center [762, 430] width 862 height 402
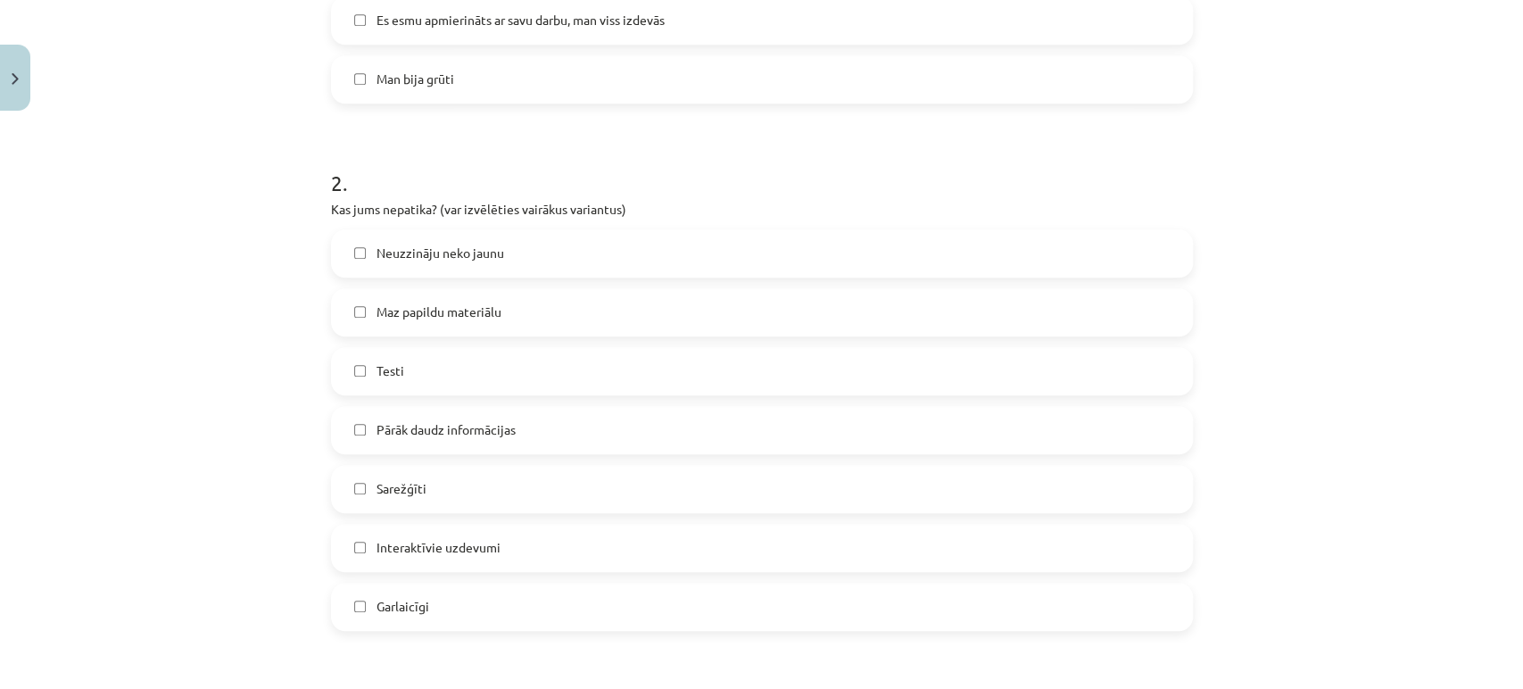
click at [510, 467] on label "Sarežģīti" at bounding box center [762, 489] width 858 height 45
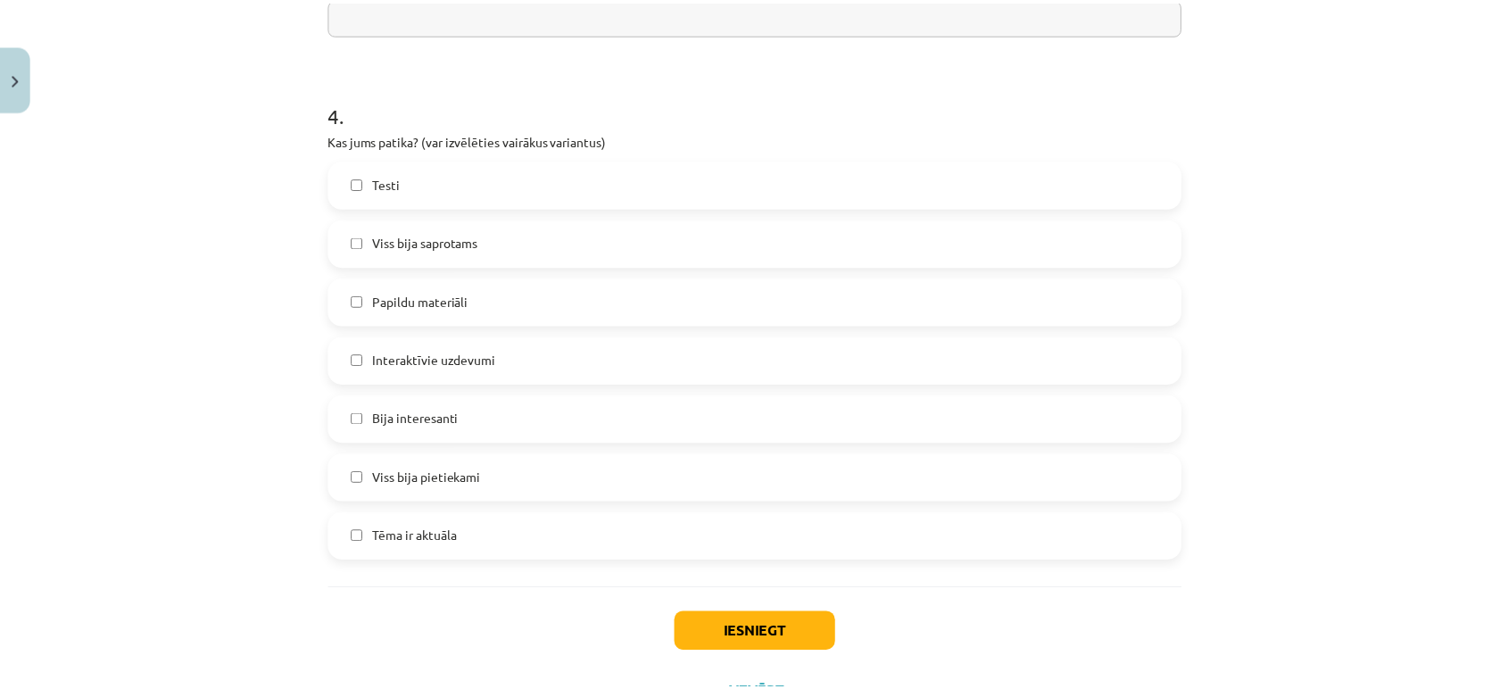
scroll to position [1487, 0]
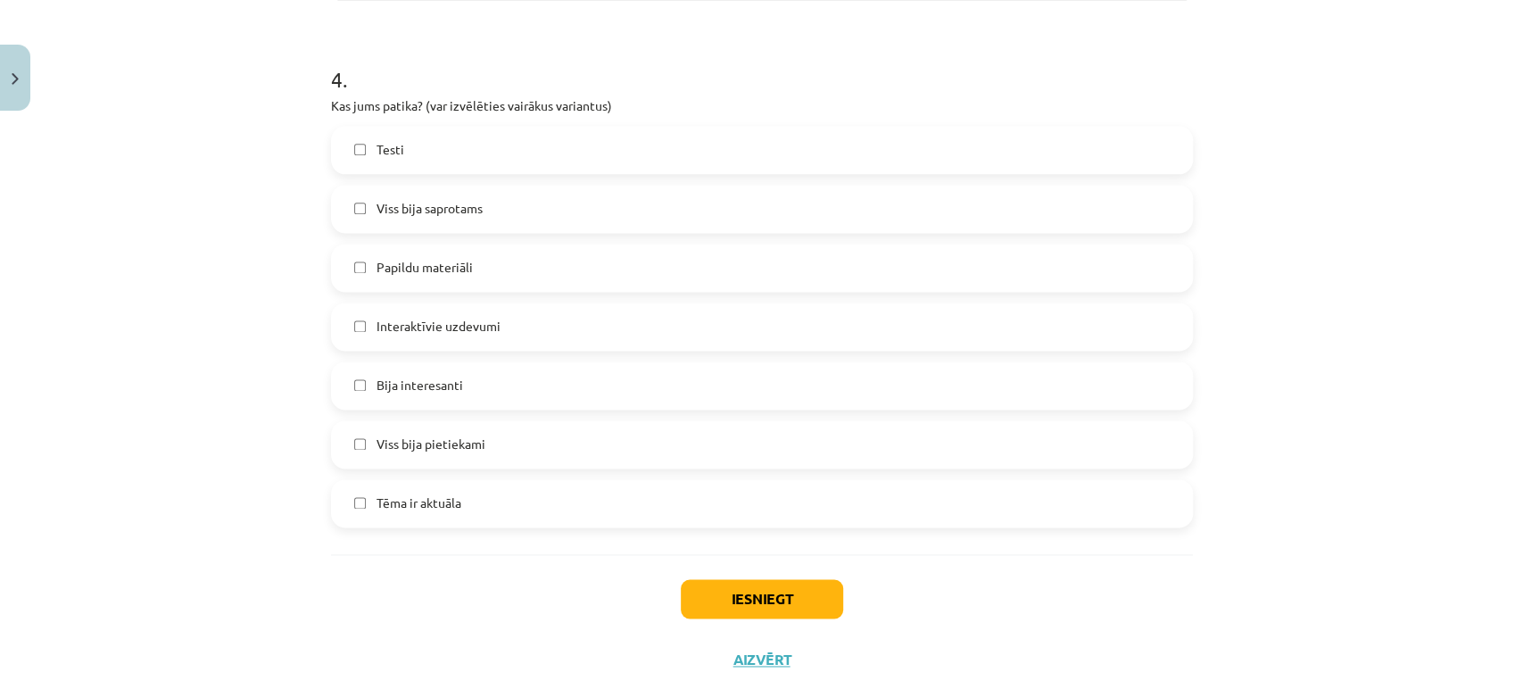
click at [478, 393] on label "Bija interesanti" at bounding box center [762, 385] width 858 height 45
click at [750, 608] on button "Iesniegt" at bounding box center [762, 598] width 162 height 39
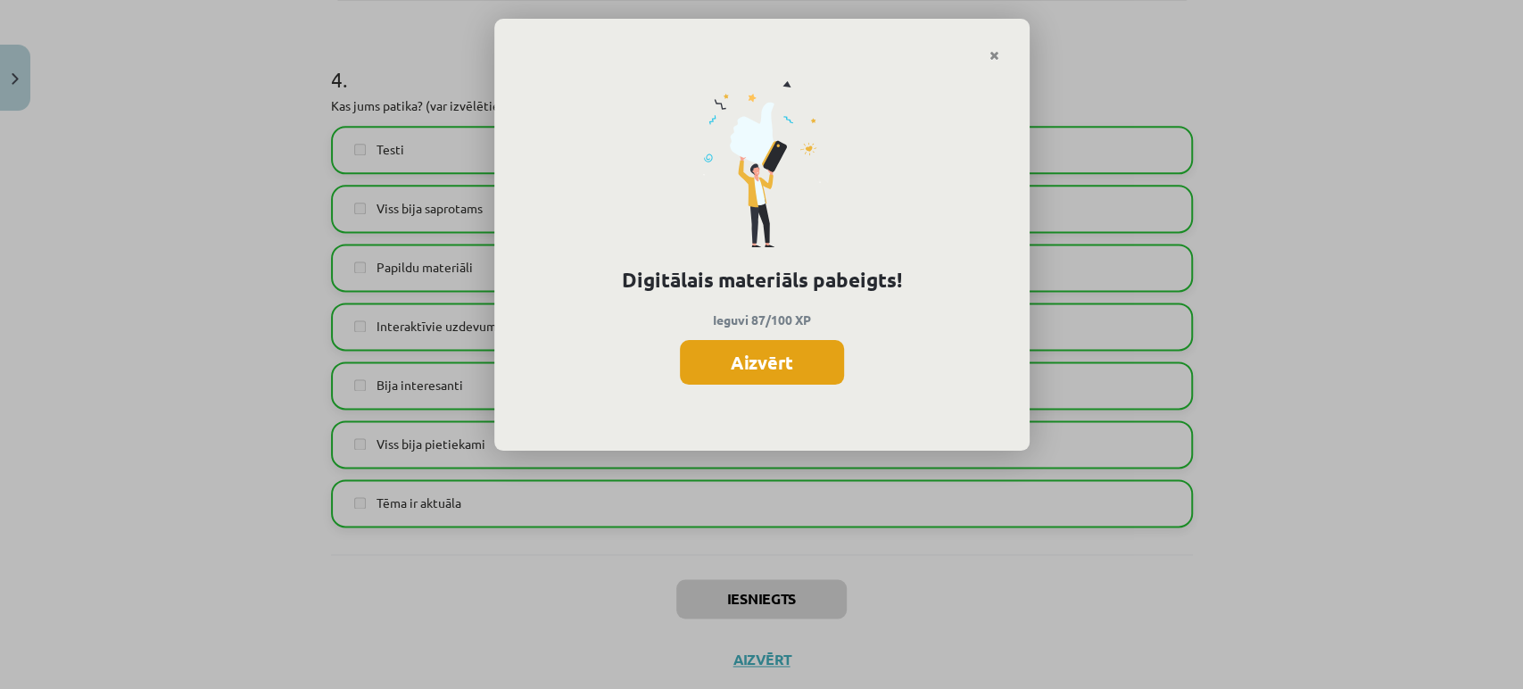
click at [722, 361] on button "Aizvērt" at bounding box center [762, 362] width 164 height 45
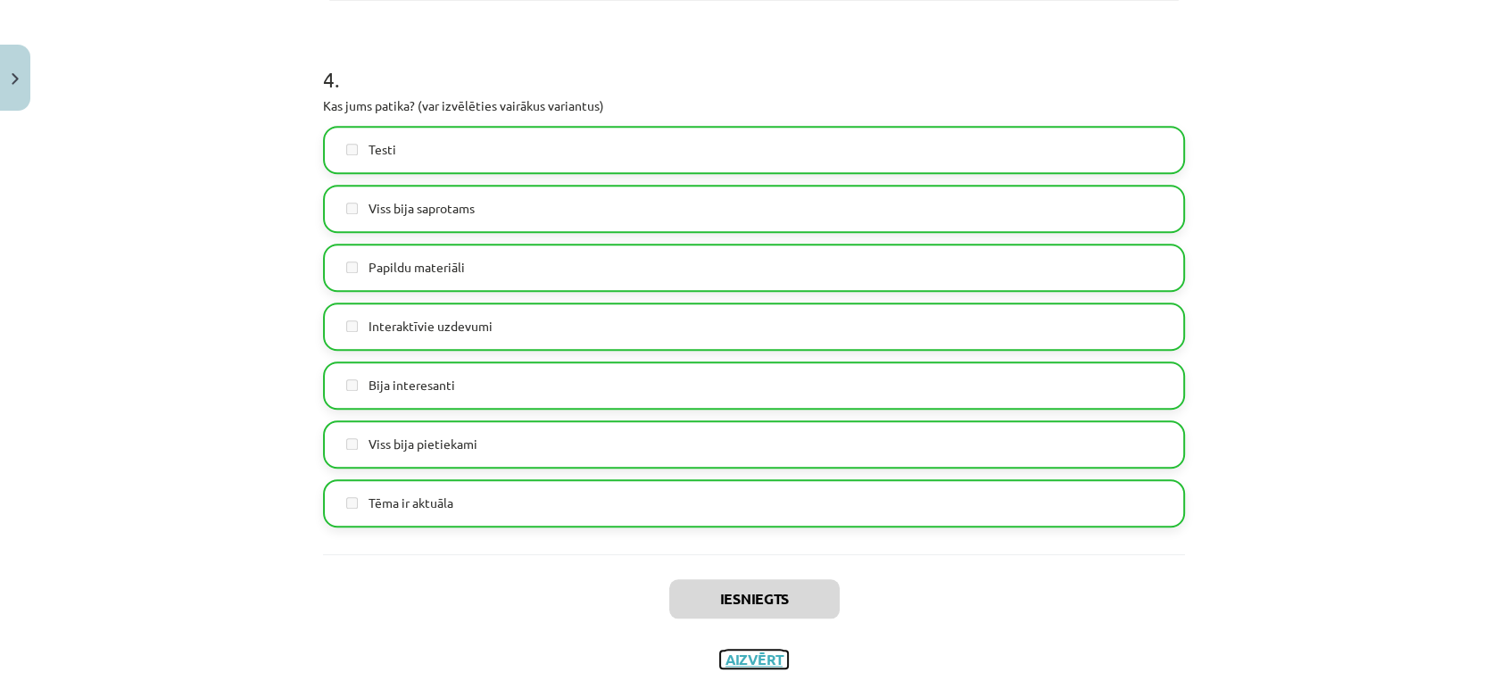
click at [764, 661] on button "Aizvērt" at bounding box center [754, 660] width 68 height 18
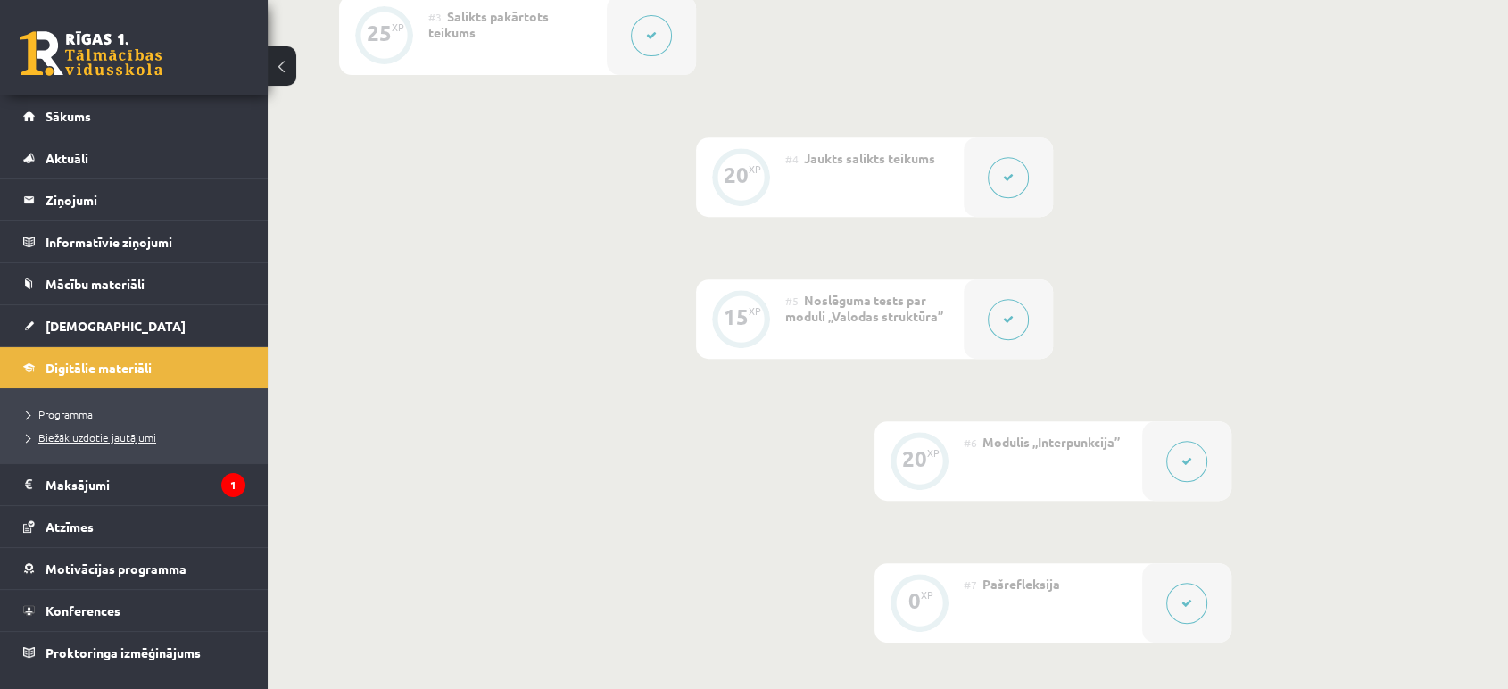
scroll to position [495, 0]
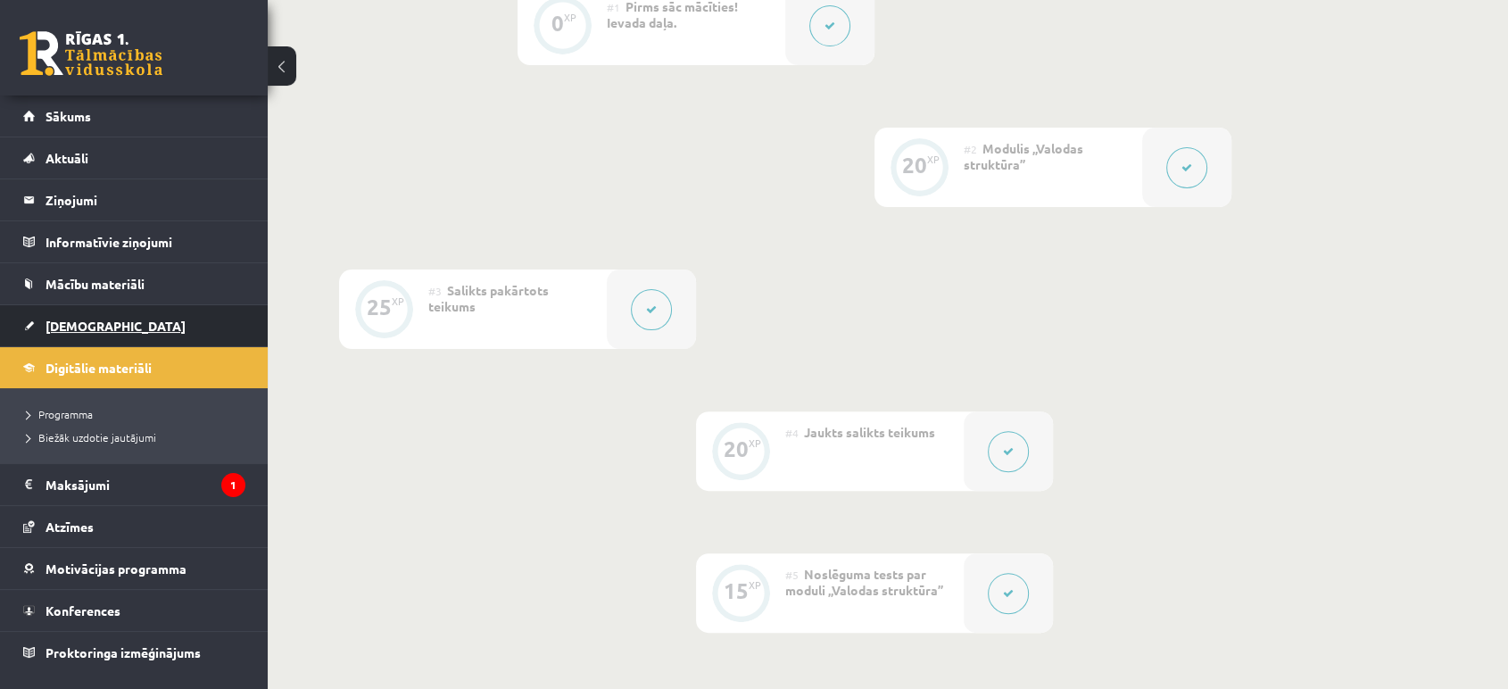
click at [93, 335] on link "[DEMOGRAPHIC_DATA]" at bounding box center [134, 325] width 222 height 41
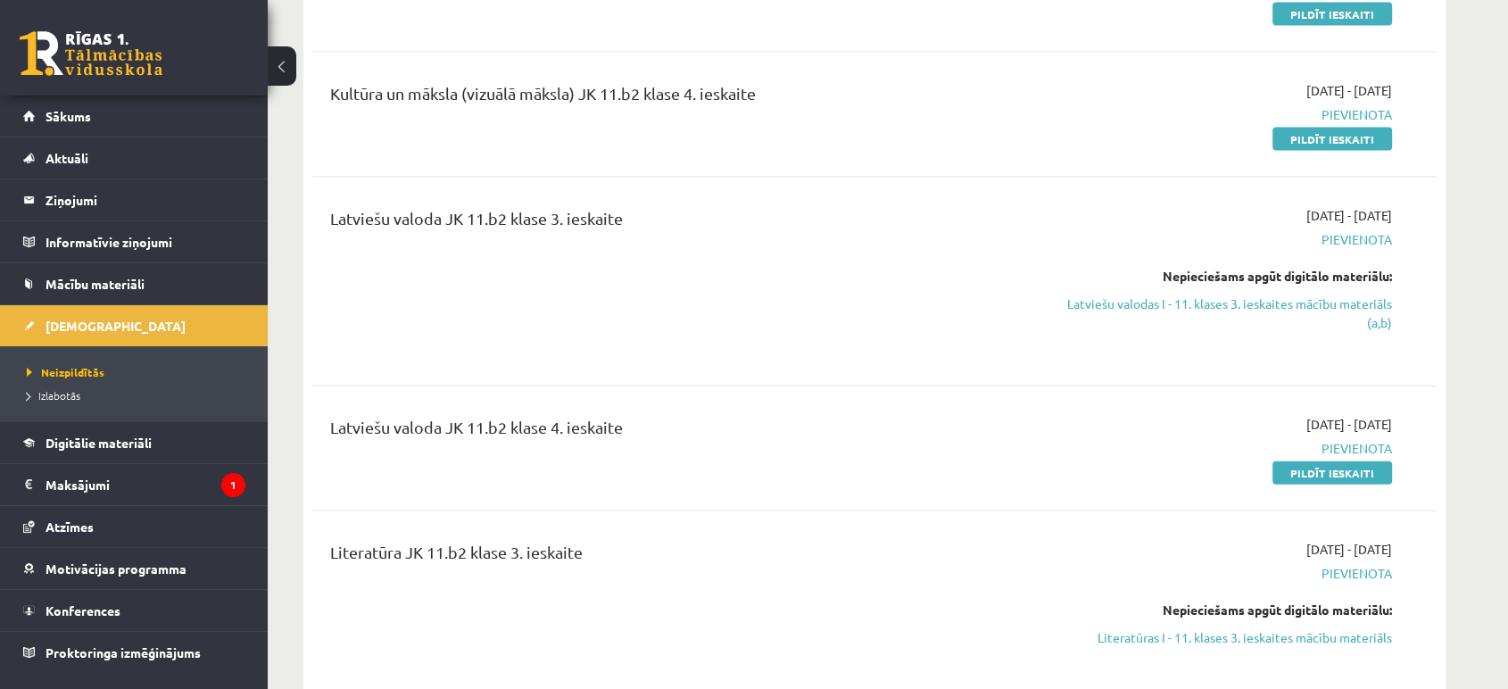
scroll to position [3966, 0]
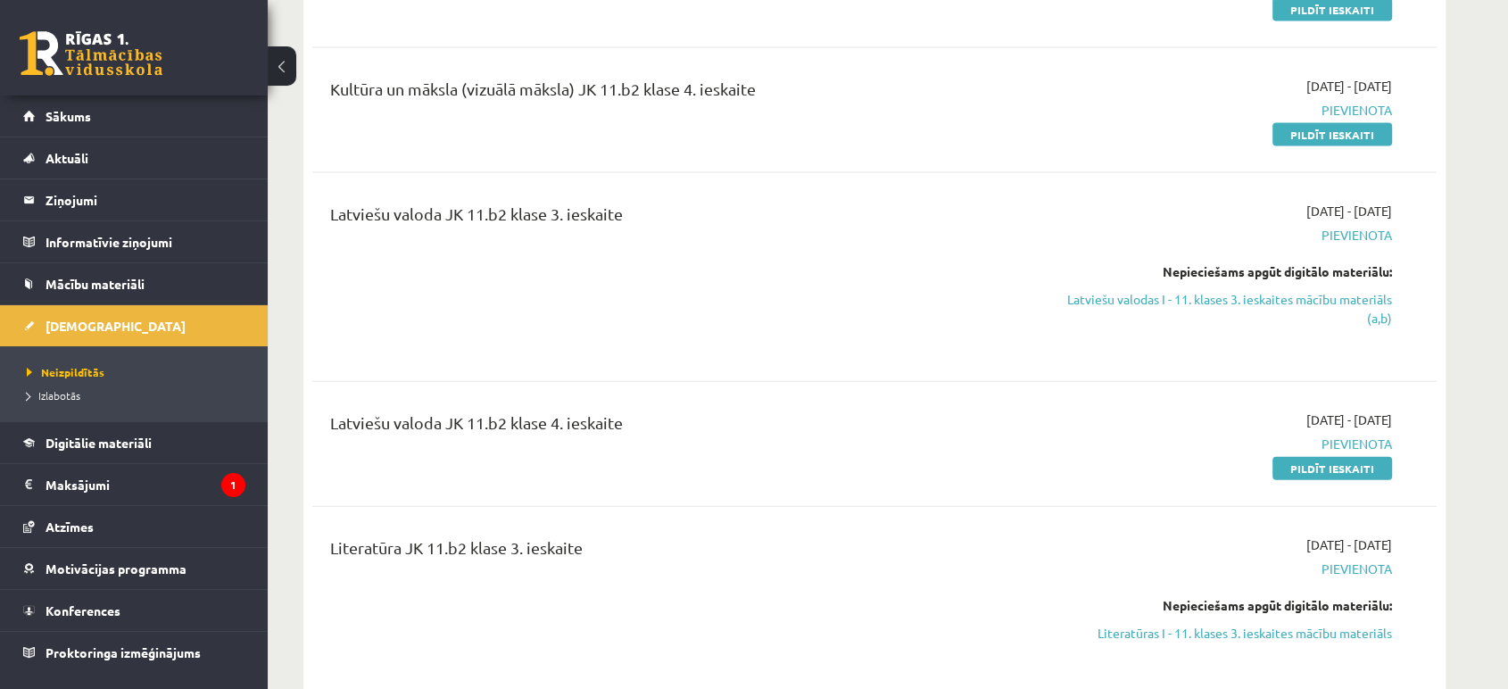
click at [1078, 393] on div "Latviešu valoda JK 11.b2 klase 4. ieskaite 2025-09-01 - 2025-10-30 Pievienota P…" at bounding box center [874, 444] width 1124 height 103
click at [1259, 290] on link "Latviešu valodas I - 11. klases 3. ieskaites mācību materiāls (a,b)" at bounding box center [1224, 308] width 336 height 37
drag, startPoint x: 1136, startPoint y: 326, endPoint x: 1141, endPoint y: 313, distance: 13.6
click at [1141, 313] on div "2025-09-01 - 2025-10-30 Pievienota Nepieciešams apgūt digitālo materiālu: Latvi…" at bounding box center [1223, 277] width 363 height 151
click at [1149, 299] on link "Latviešu valodas I - 11. klases 3. ieskaites mācību materiāls (a,b)" at bounding box center [1224, 308] width 336 height 37
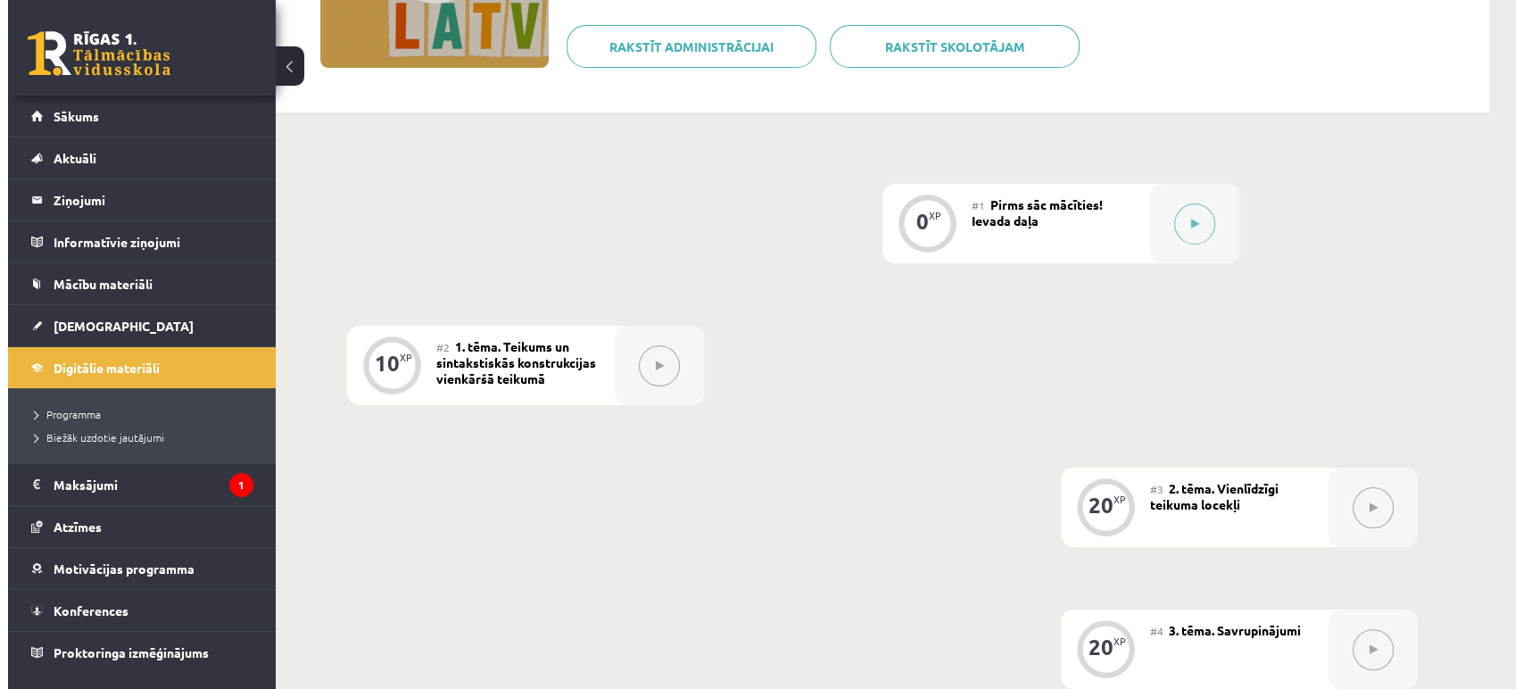
scroll to position [99, 0]
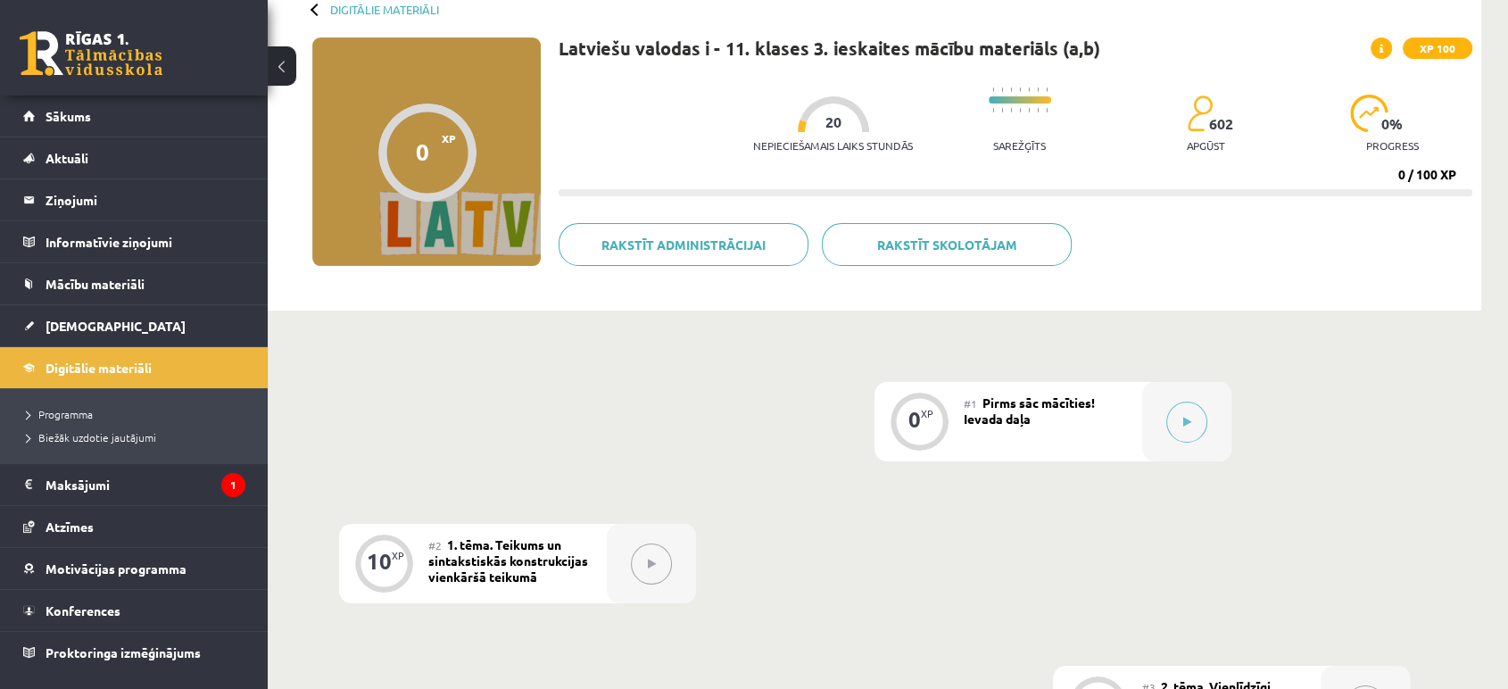
click at [931, 410] on div "XP" at bounding box center [927, 414] width 12 height 10
click at [1200, 427] on button at bounding box center [1186, 422] width 41 height 41
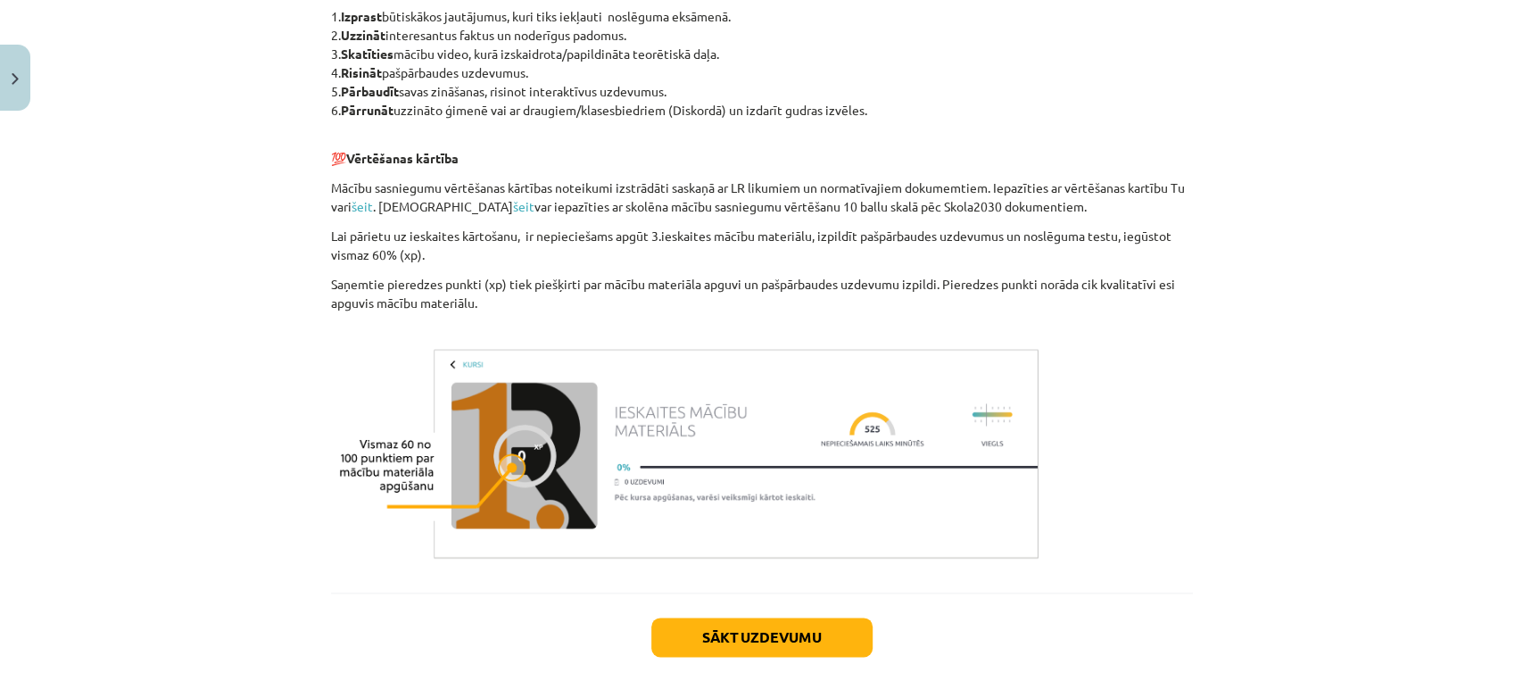
scroll to position [1232, 0]
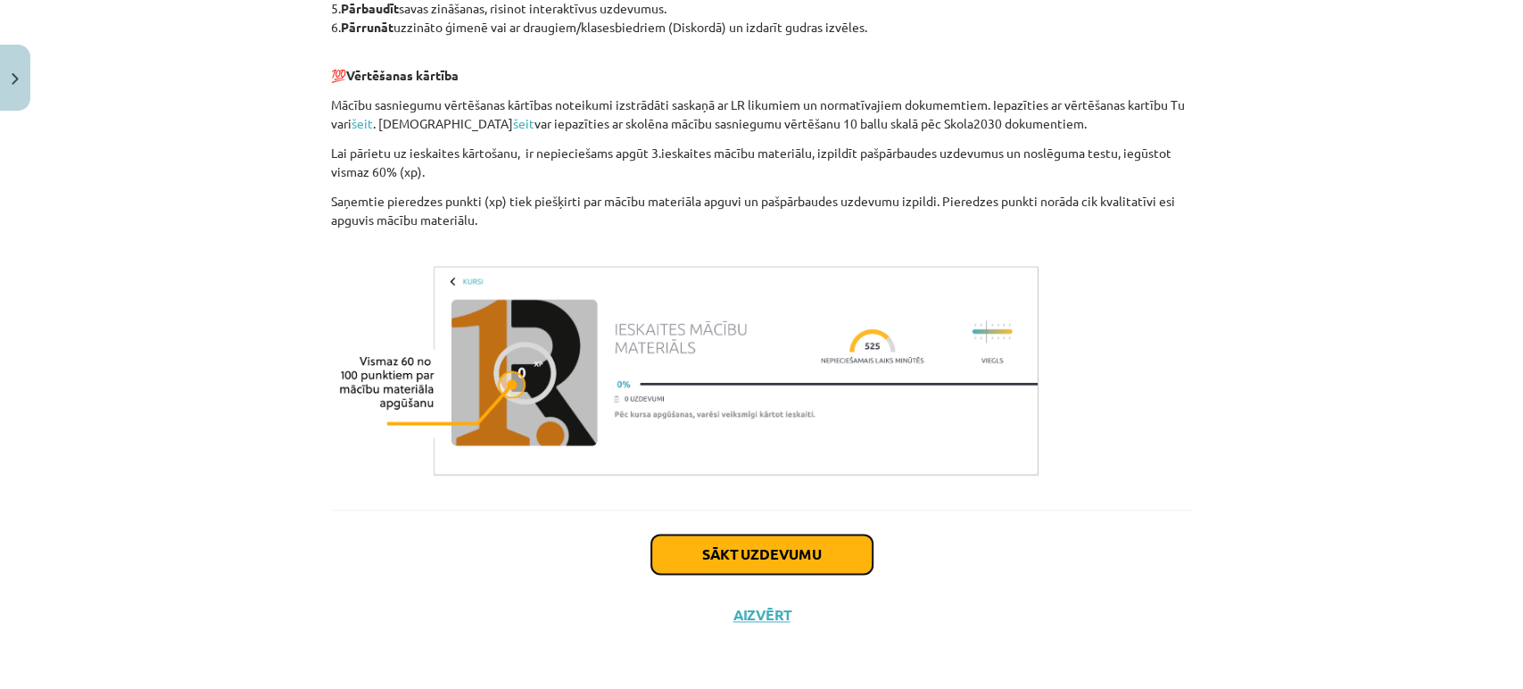
click at [807, 569] on button "Sākt uzdevumu" at bounding box center [761, 554] width 221 height 39
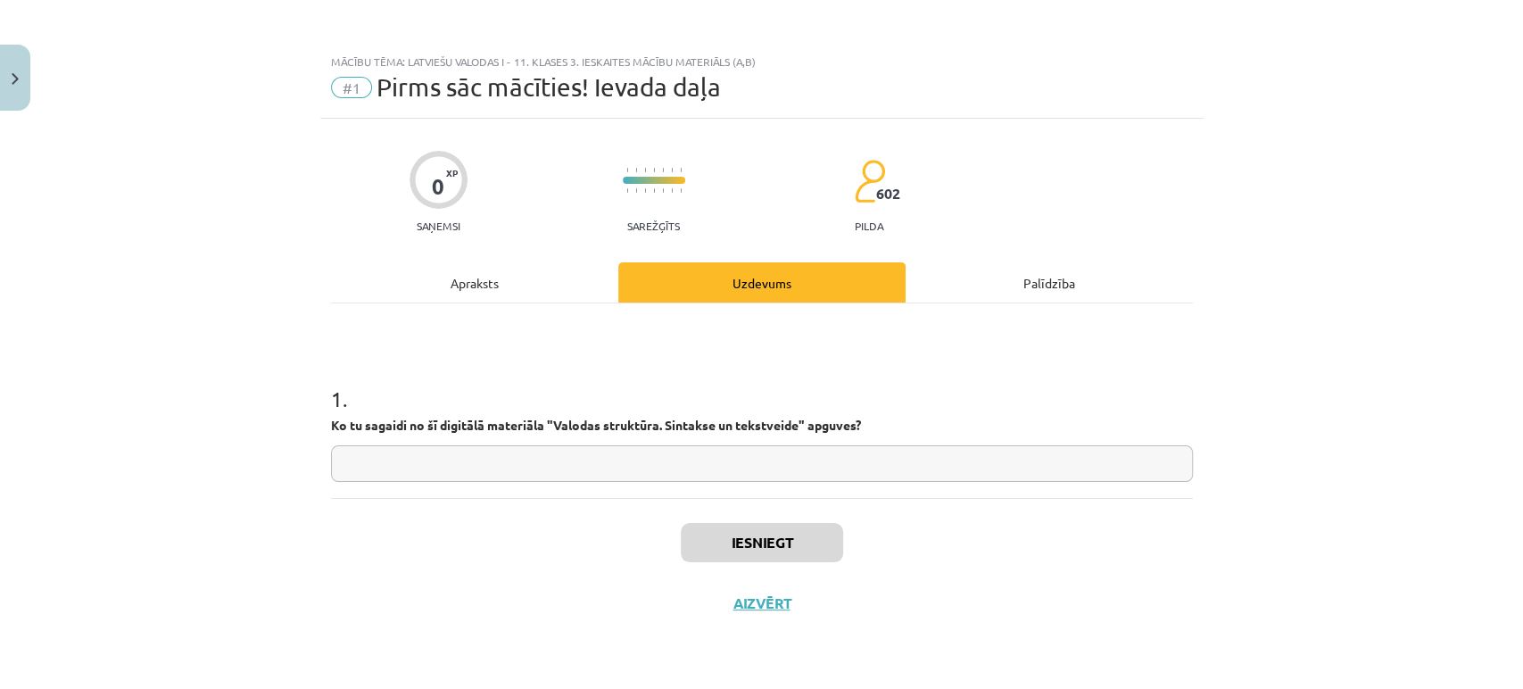
click at [611, 445] on input "text" at bounding box center [762, 463] width 862 height 37
type input "**********"
click at [758, 560] on button "Iesniegt" at bounding box center [762, 542] width 162 height 39
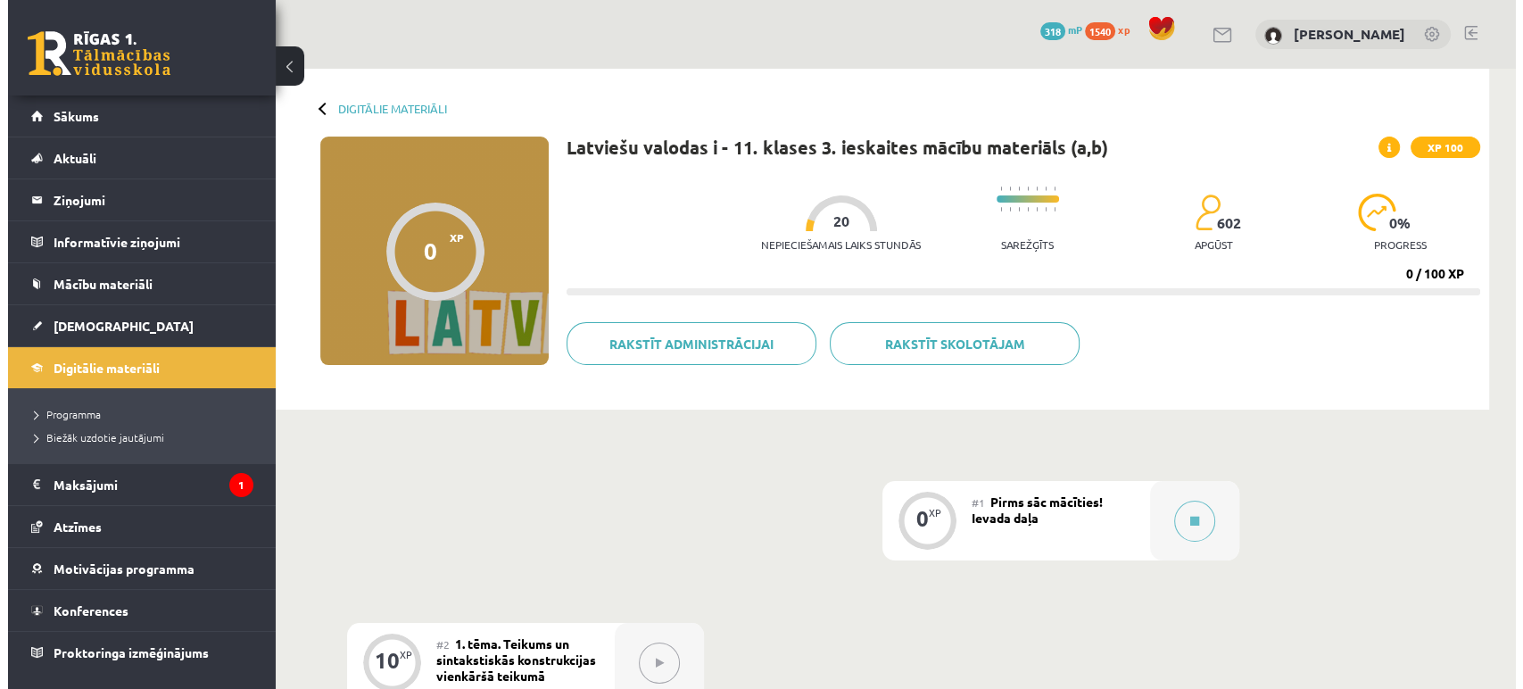
scroll to position [198, 0]
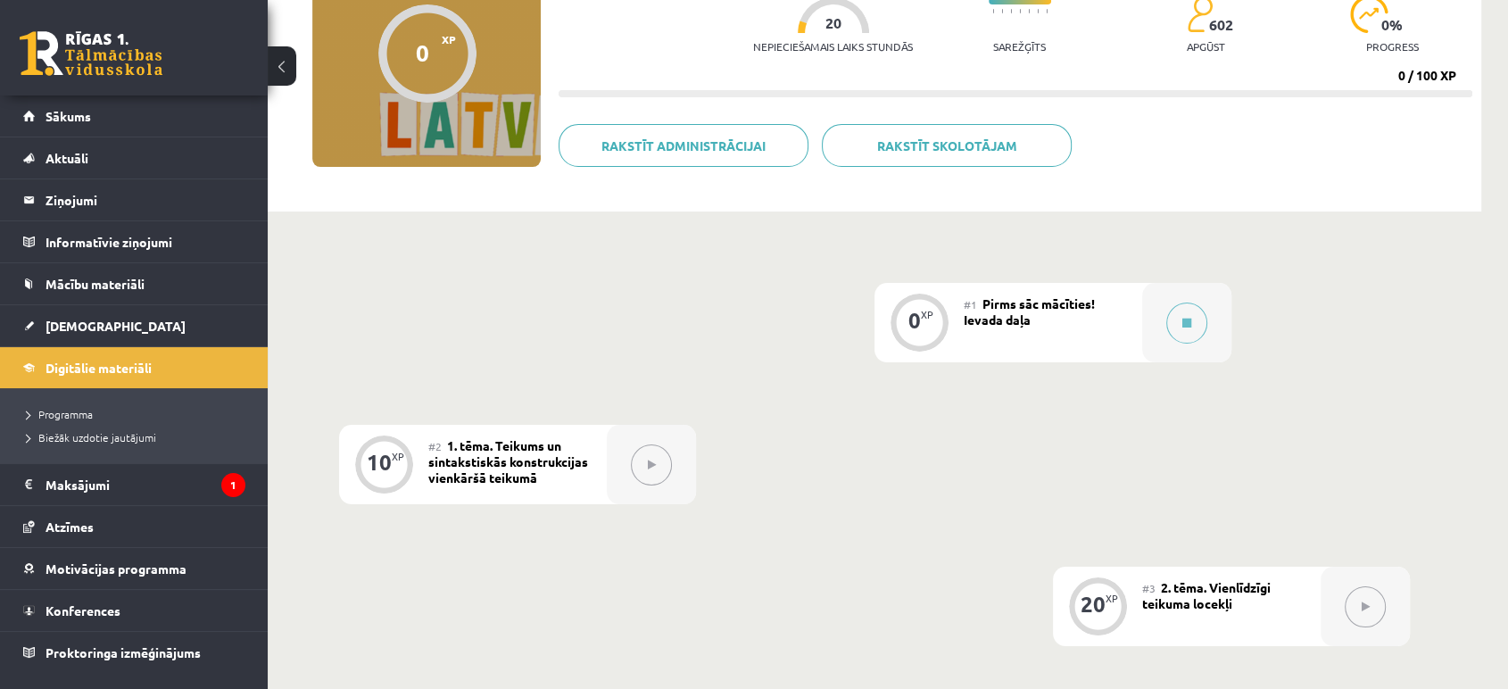
click at [975, 310] on div "#1 Pirms sāc mācīties! Ievada daļa" at bounding box center [1053, 322] width 178 height 79
click at [1082, 332] on div "#1 Pirms sāc mācīties! Ievada daļa" at bounding box center [1053, 322] width 178 height 79
click at [1186, 336] on button at bounding box center [1186, 323] width 41 height 41
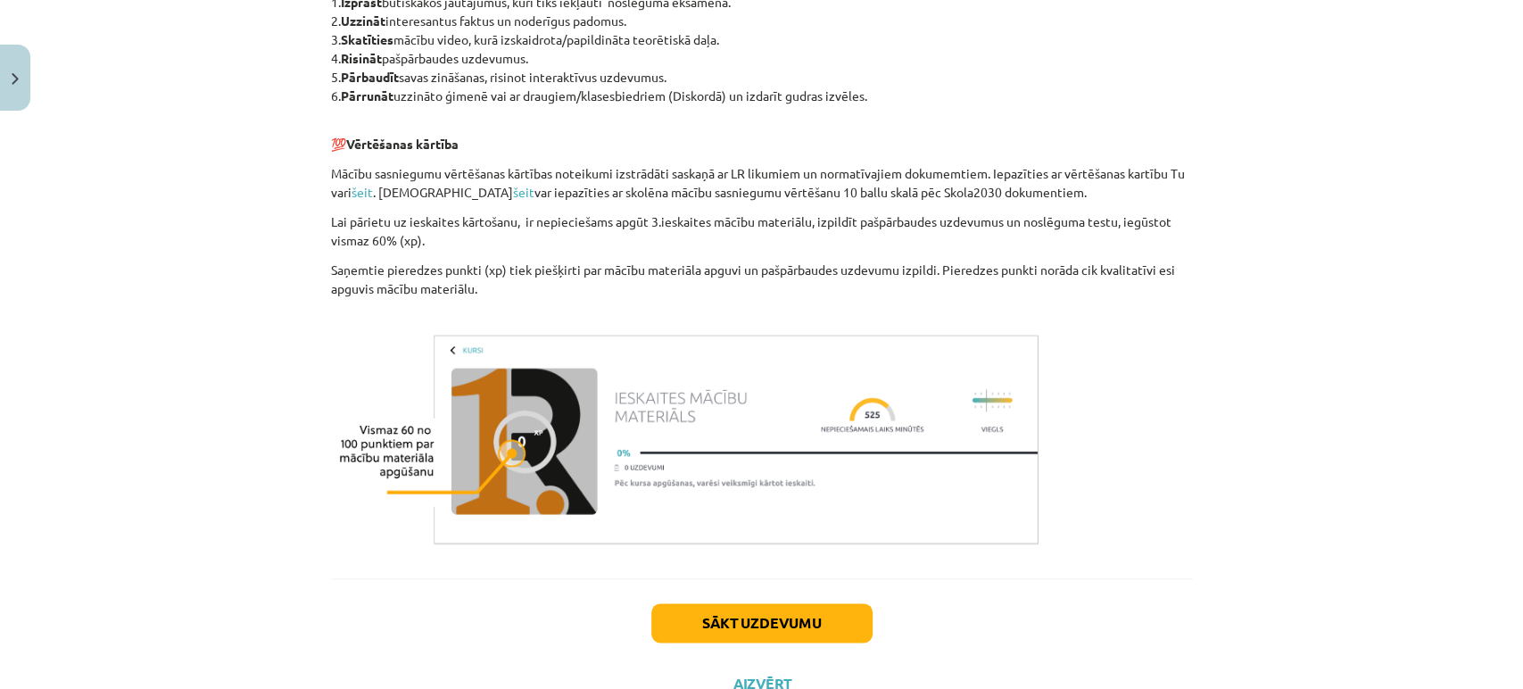
scroll to position [1232, 0]
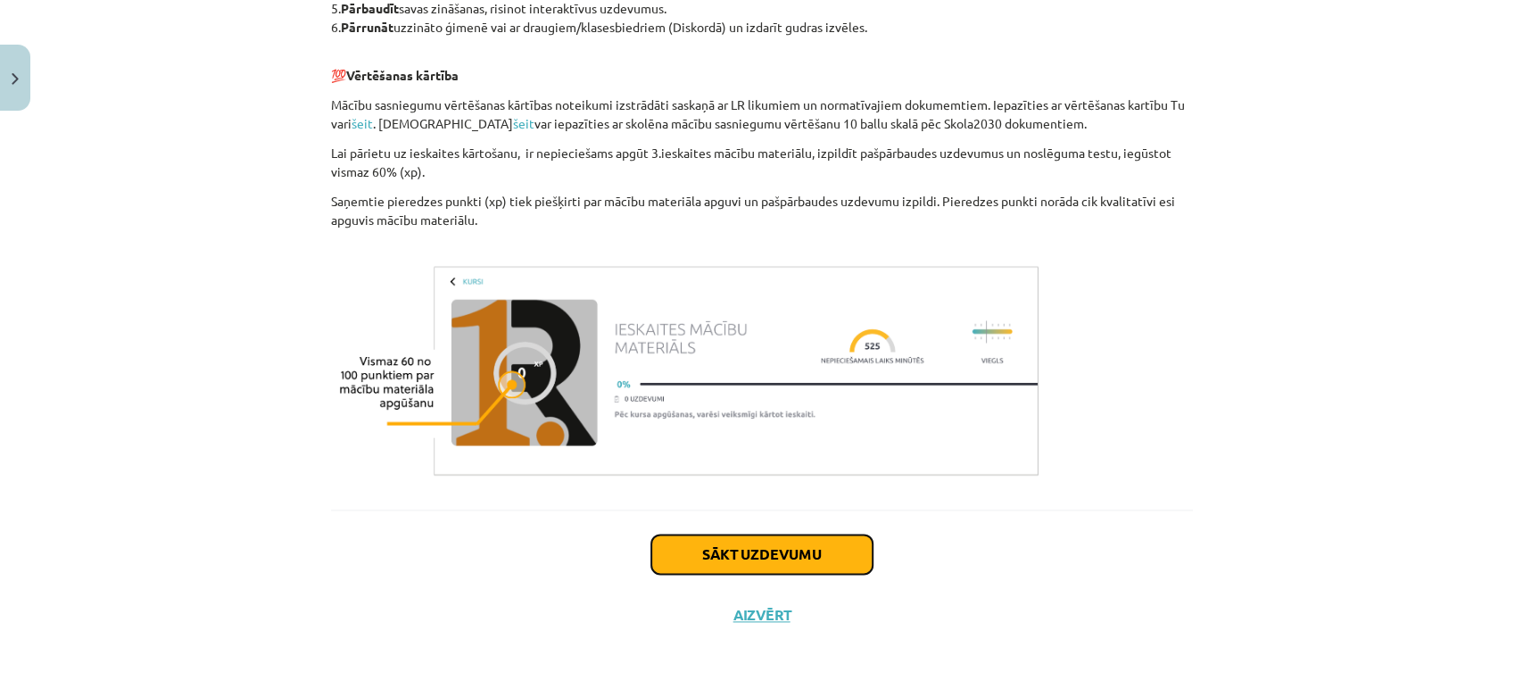
click at [800, 548] on button "Sākt uzdevumu" at bounding box center [761, 554] width 221 height 39
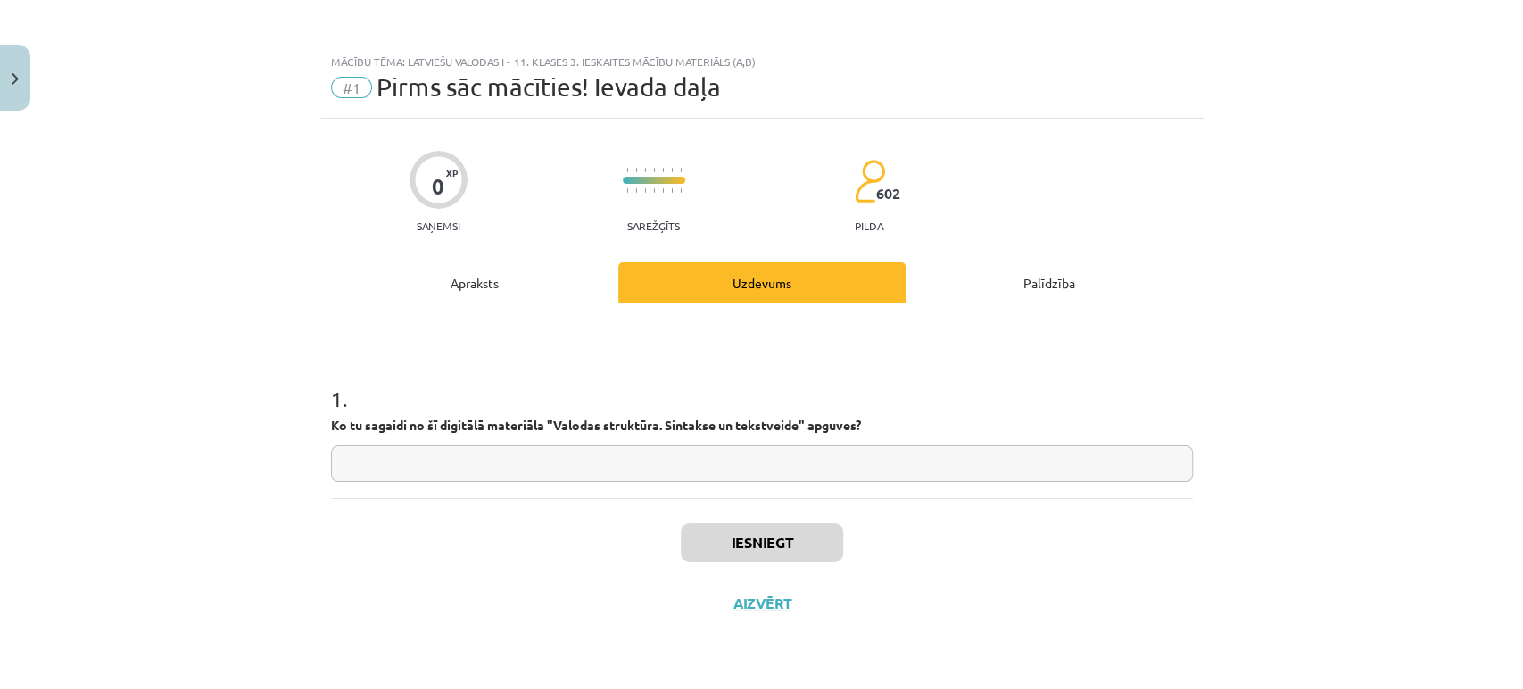
scroll to position [0, 0]
click at [773, 605] on button "Aizvērt" at bounding box center [762, 603] width 68 height 18
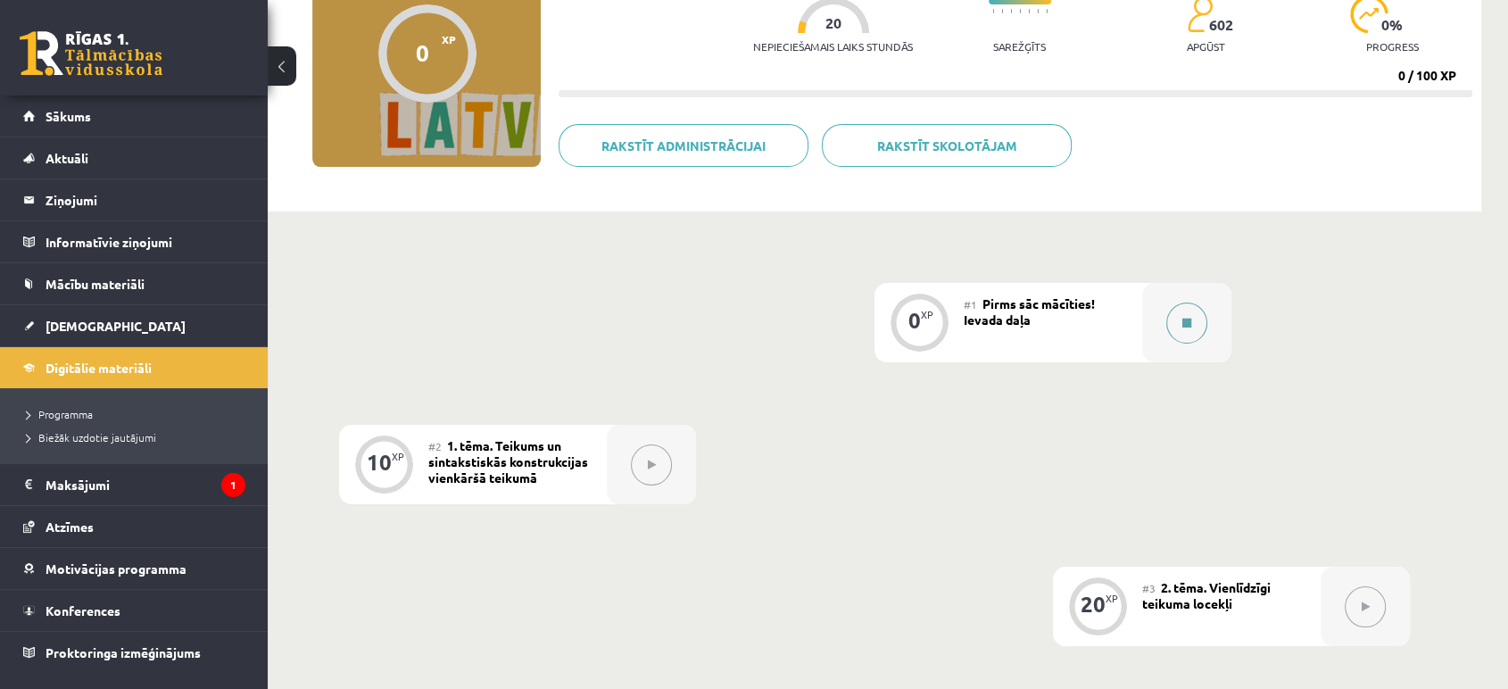
click at [1193, 334] on button at bounding box center [1186, 323] width 41 height 41
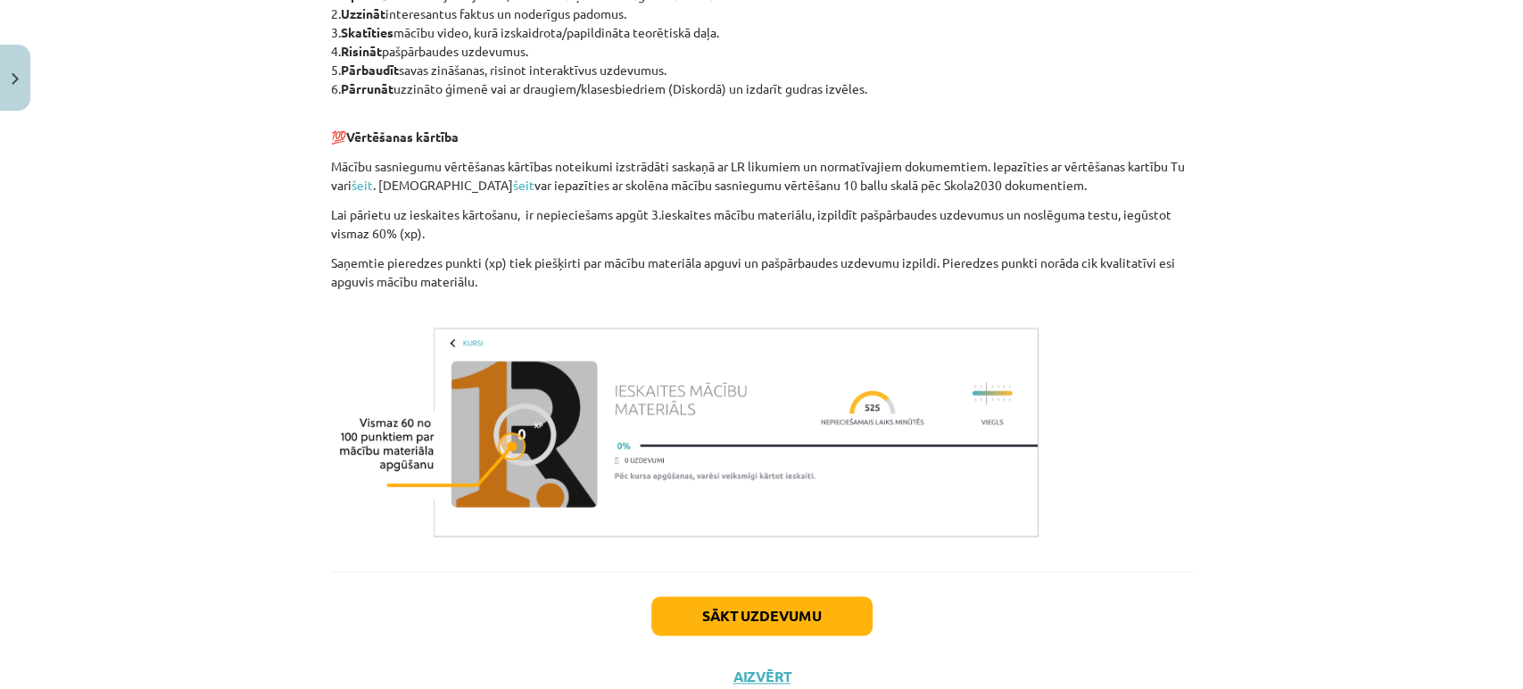
scroll to position [1232, 0]
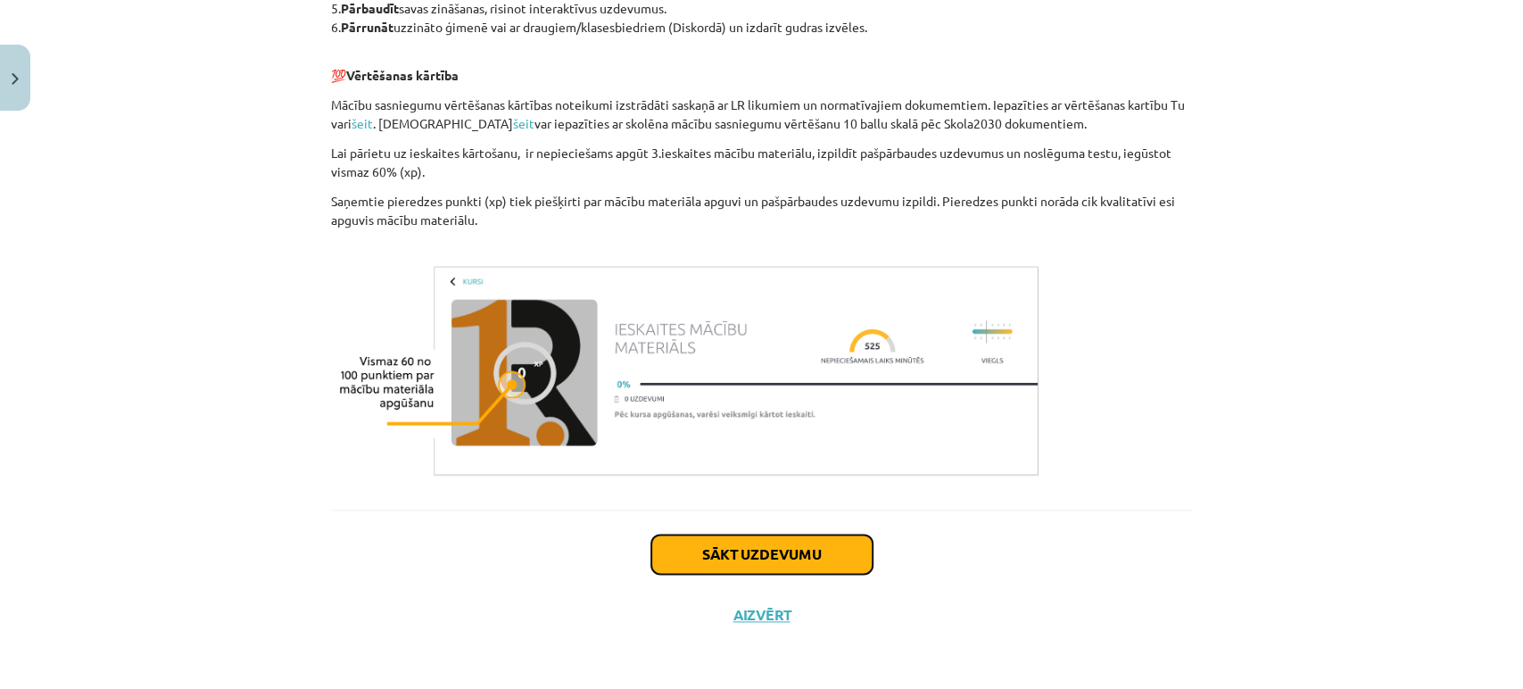
click at [704, 547] on button "Sākt uzdevumu" at bounding box center [761, 554] width 221 height 39
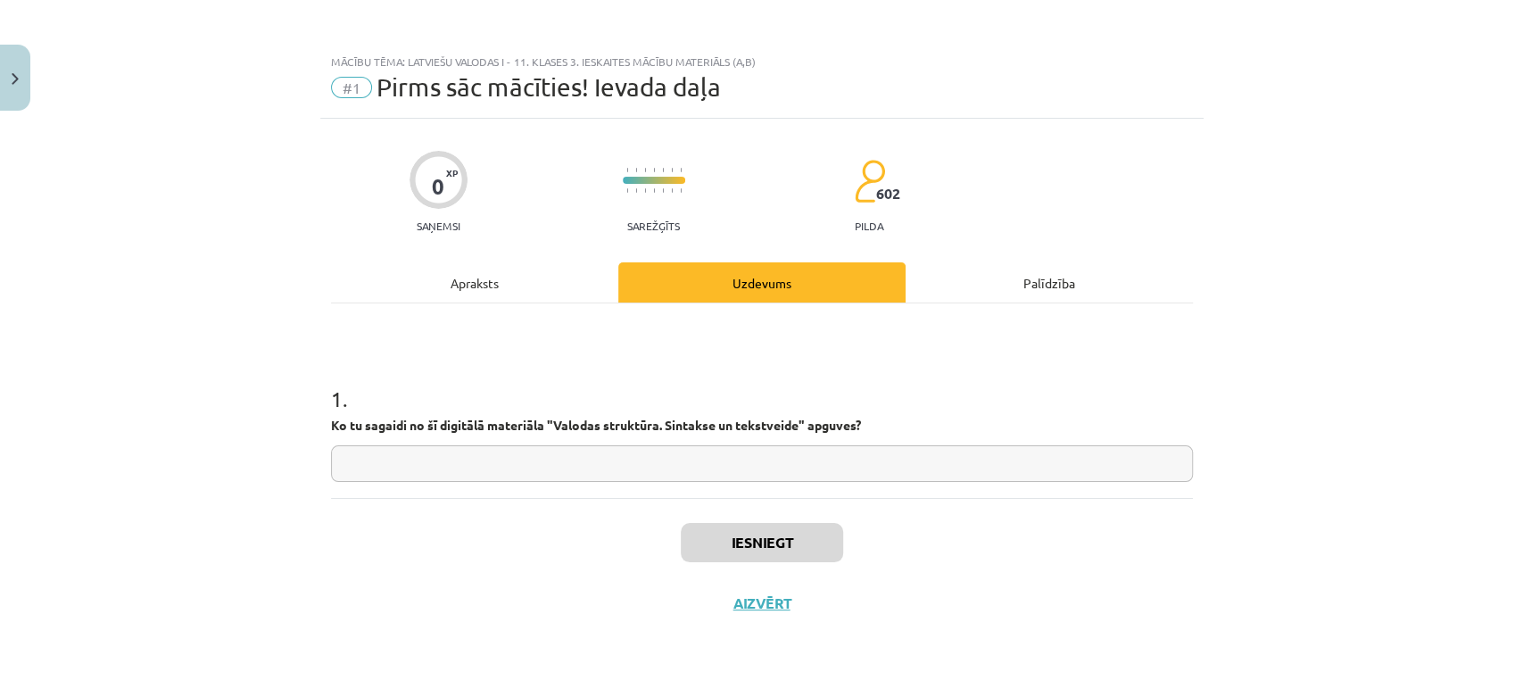
scroll to position [0, 0]
click at [746, 482] on div "1 . Ko tu sagaidi no šī digitālā materiāla " Valodas struktūra. Sintakse un tek…" at bounding box center [762, 400] width 862 height 195
click at [750, 480] on div "1 . Ko tu sagaidi no šī digitālā materiāla " Valodas struktūra. Sintakse un tek…" at bounding box center [762, 400] width 862 height 195
click at [755, 477] on input "text" at bounding box center [762, 463] width 862 height 37
type input "**********"
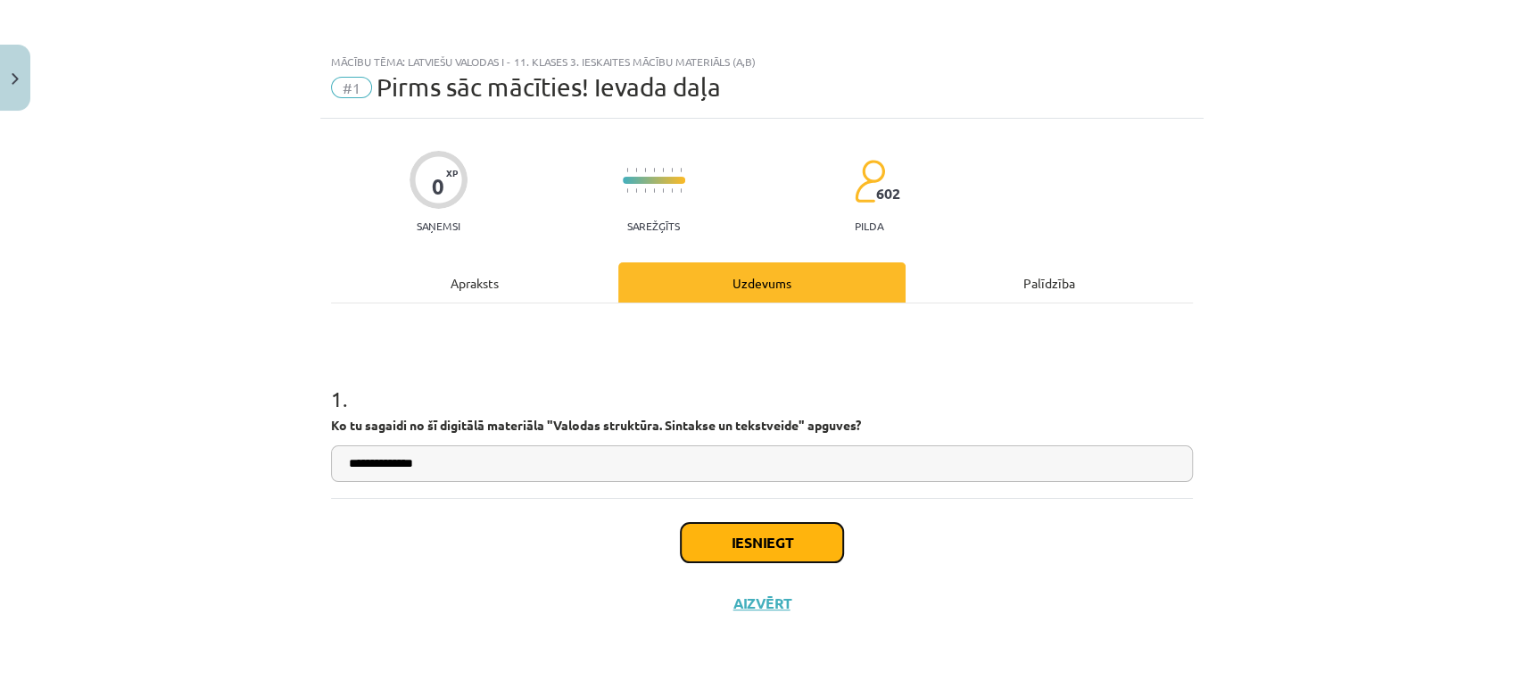
click at [725, 546] on button "Iesniegt" at bounding box center [762, 542] width 162 height 39
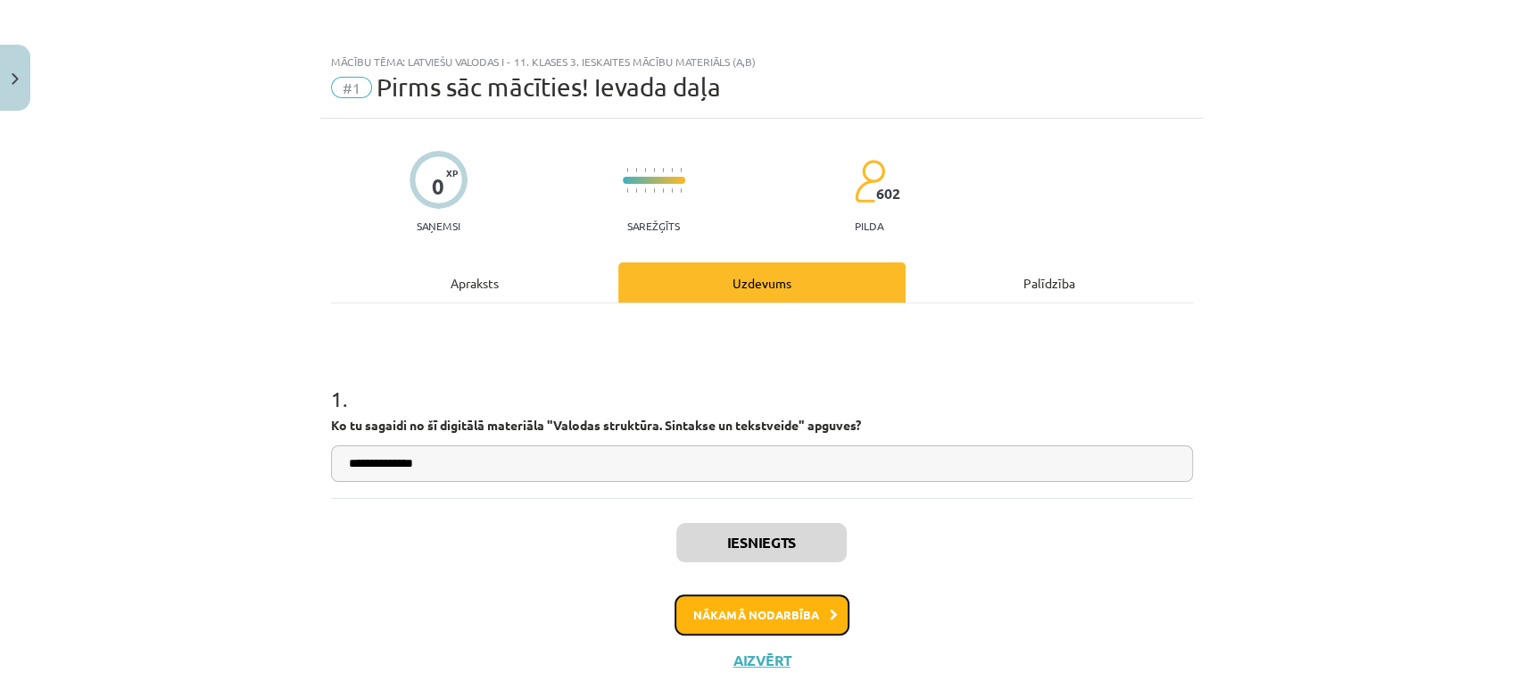
click at [769, 608] on button "Nākamā nodarbība" at bounding box center [762, 614] width 175 height 41
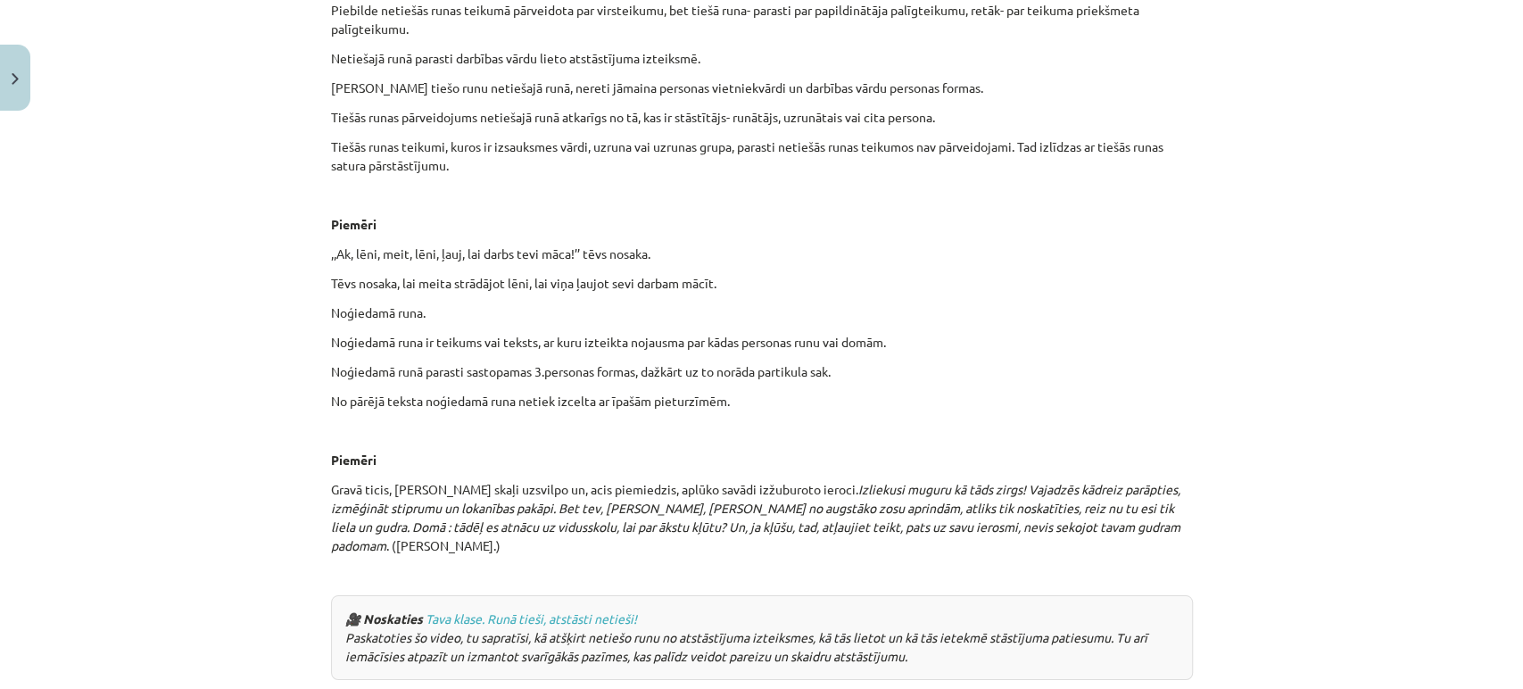
scroll to position [4319, 0]
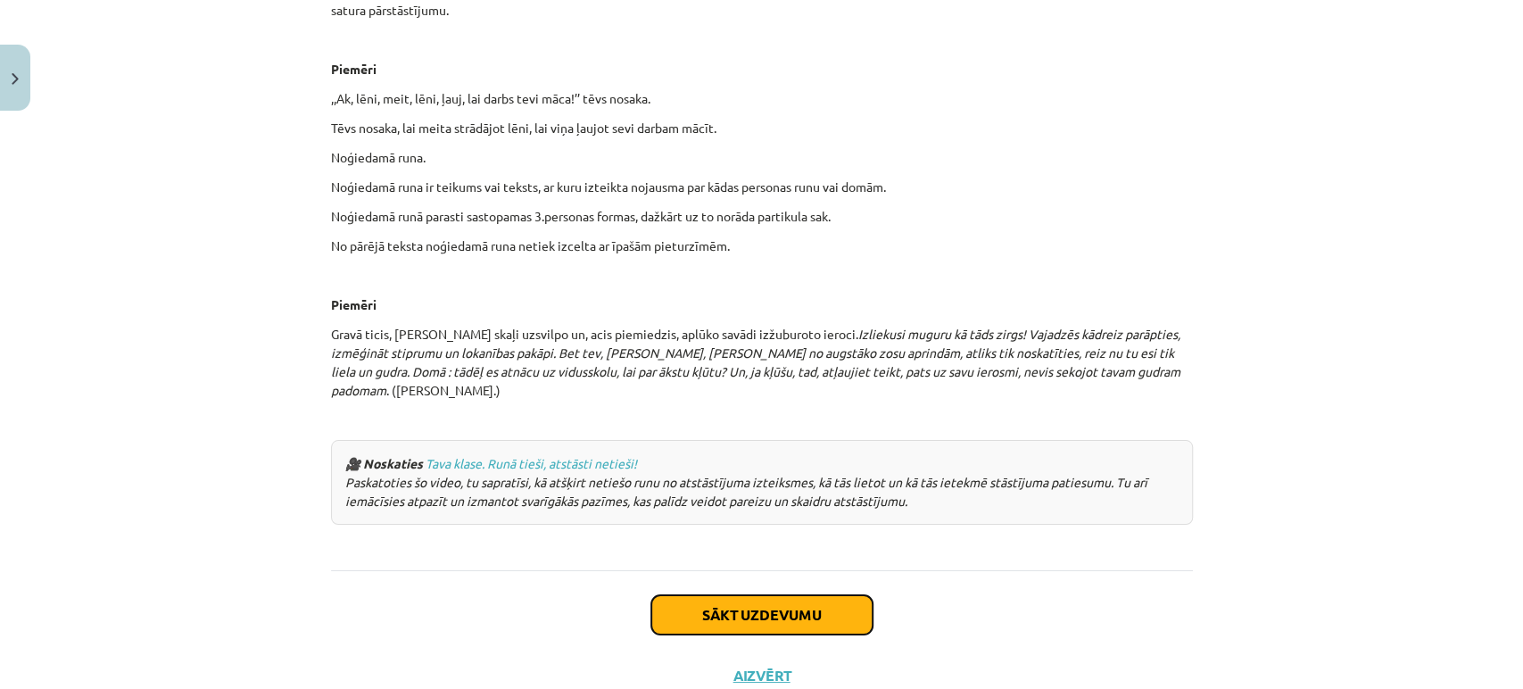
click at [692, 595] on button "Sākt uzdevumu" at bounding box center [761, 614] width 221 height 39
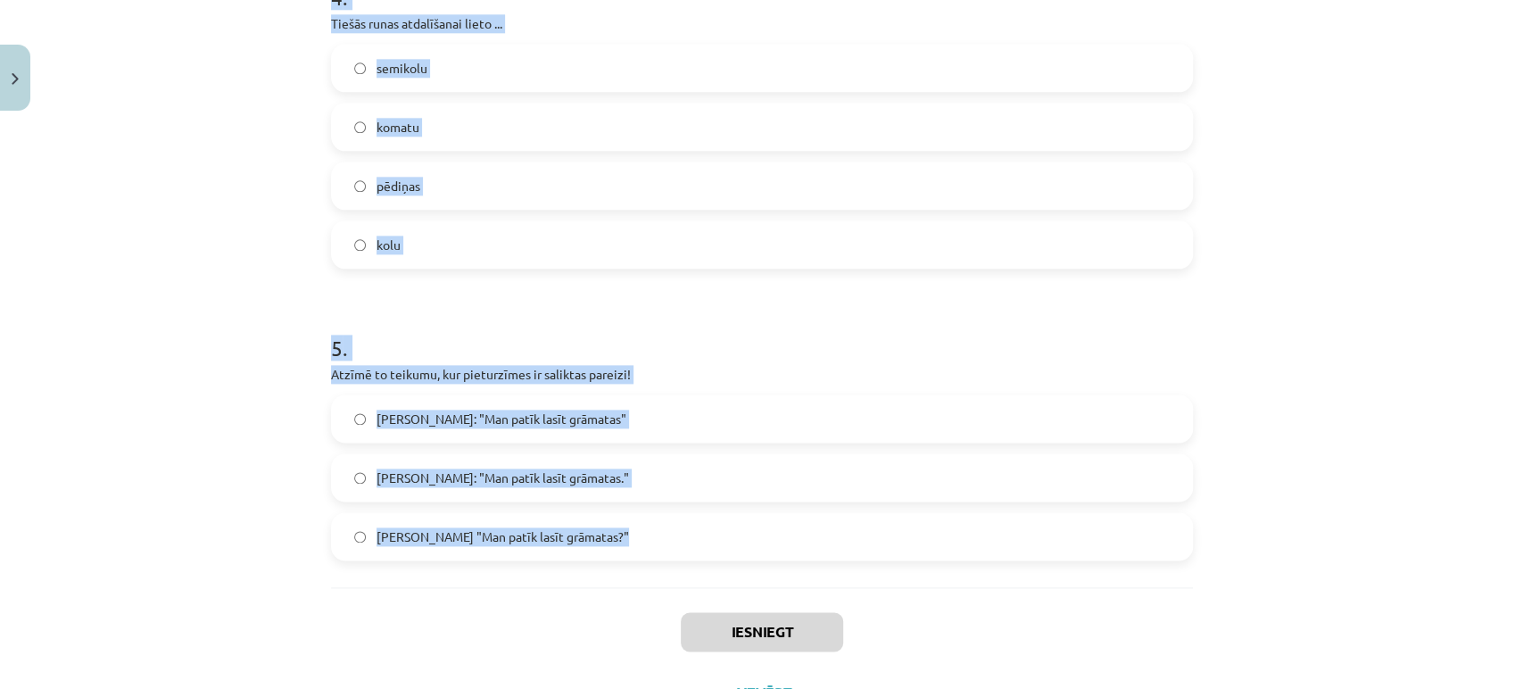
scroll to position [1502, 0]
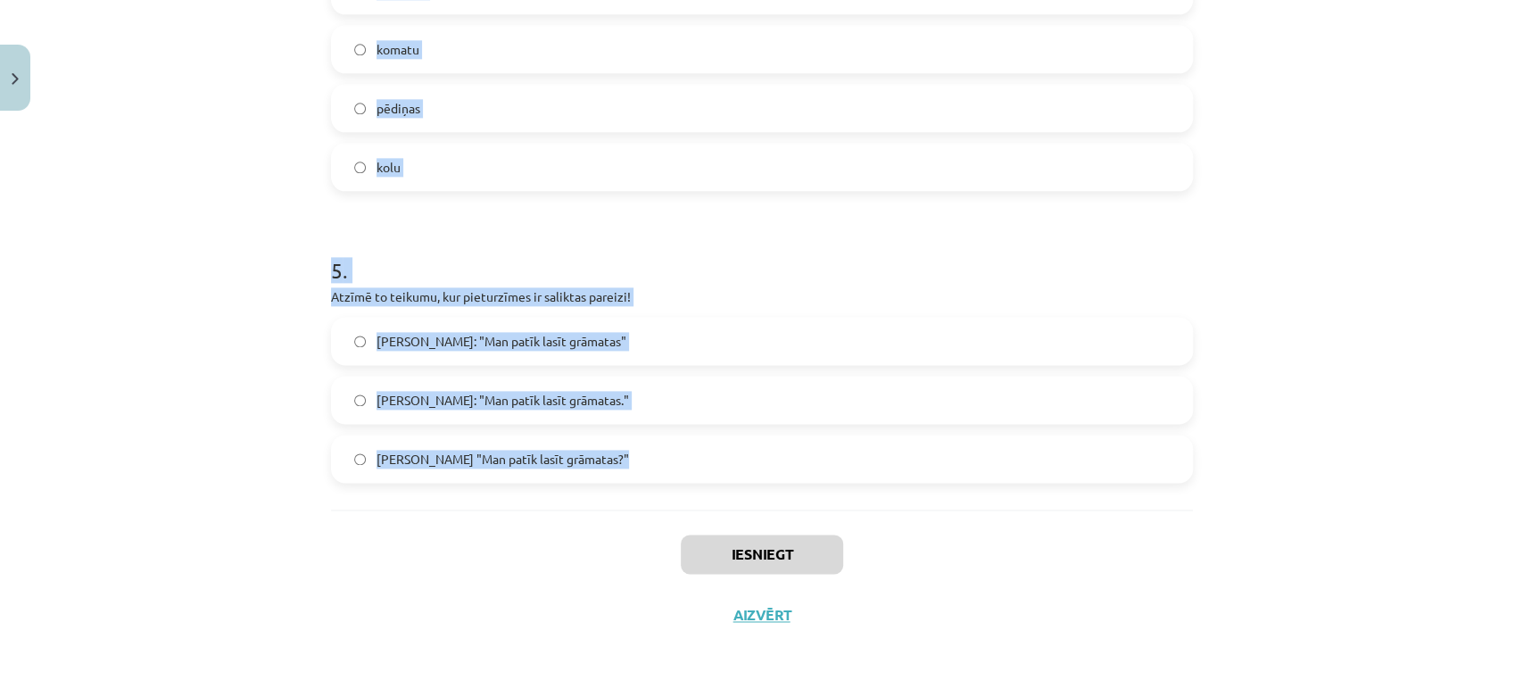
drag, startPoint x: 392, startPoint y: 396, endPoint x: 618, endPoint y: 453, distance: 233.7
copy form "zruna ir - lietvārds, ar [MEDICAL_DATA] kādu uzrunā labrīt, labdien, labvakar v…"
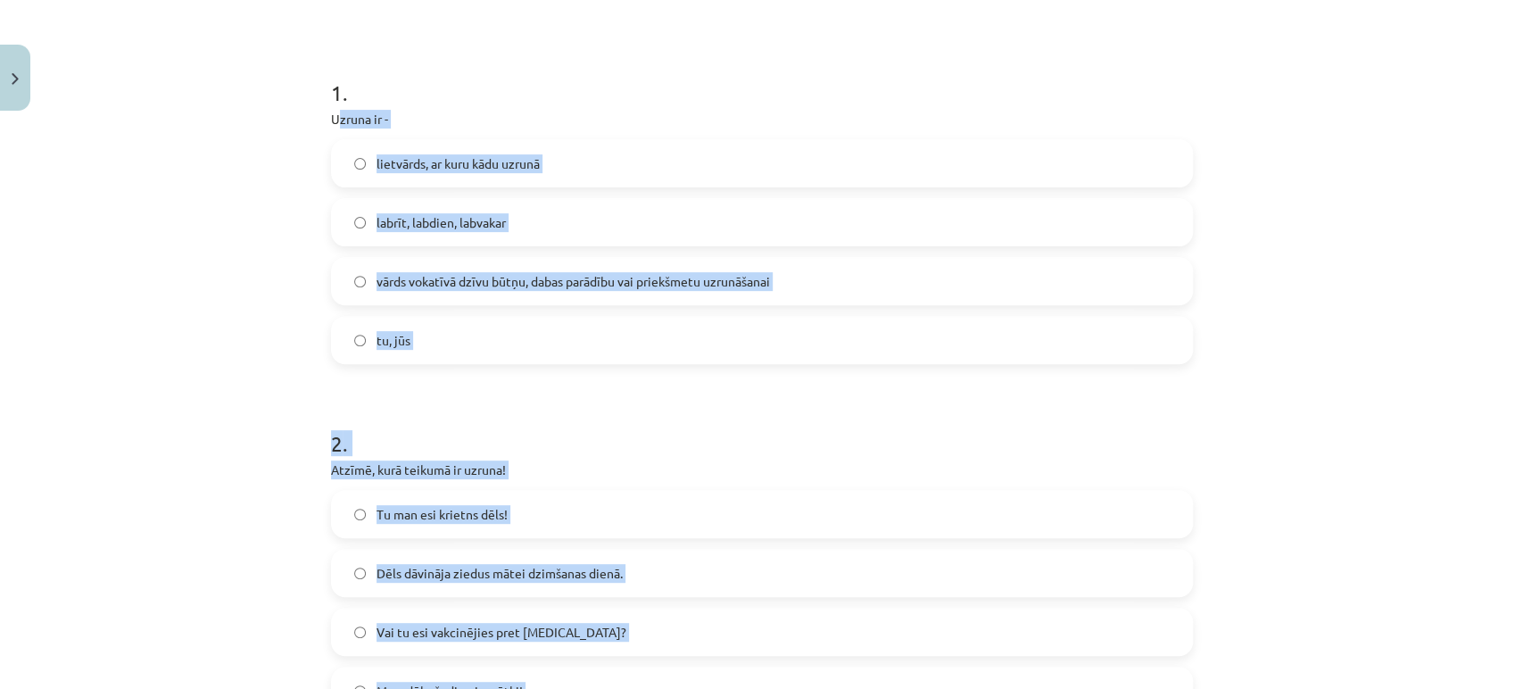
scroll to position [213, 0]
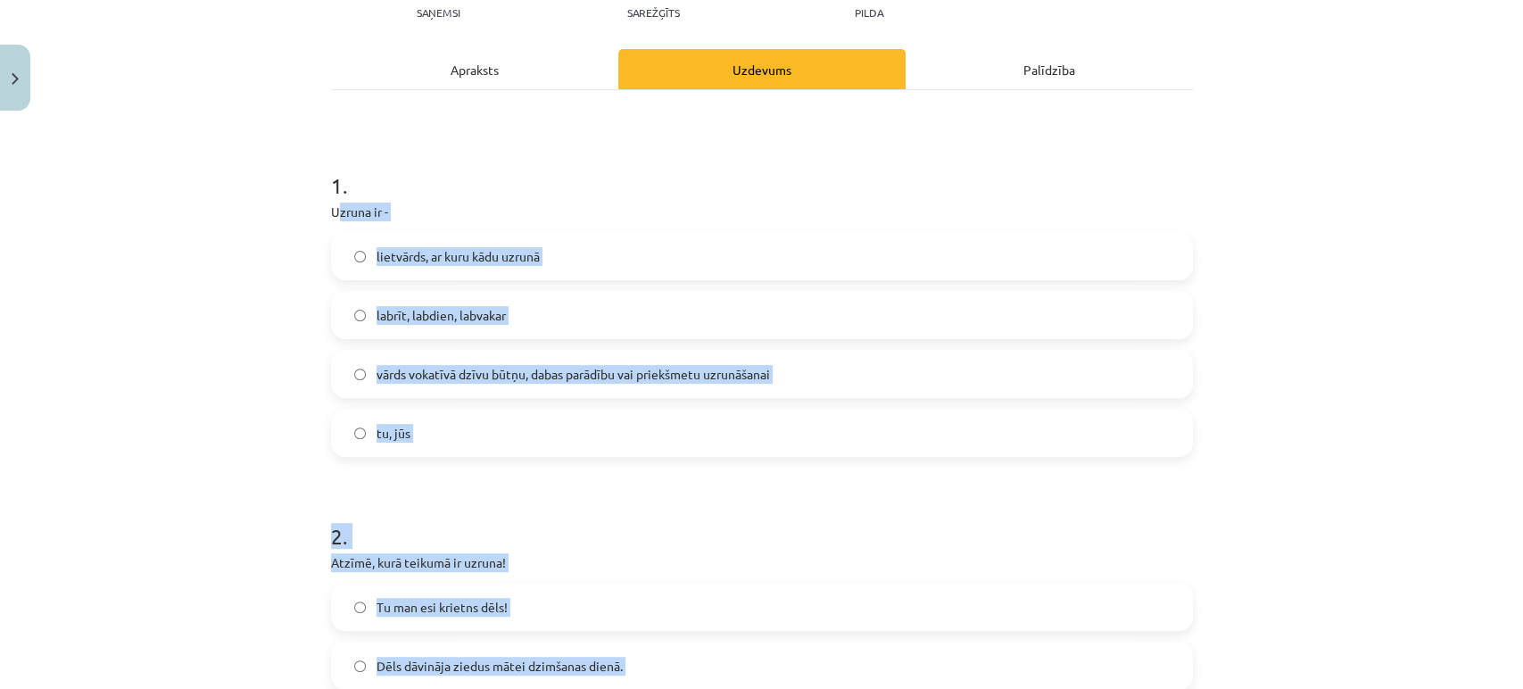
click at [252, 424] on div "Mācību tēma: Latviešu valodas i - 11. klases 3. ieskaites mācību materiāls (a,b…" at bounding box center [761, 344] width 1523 height 689
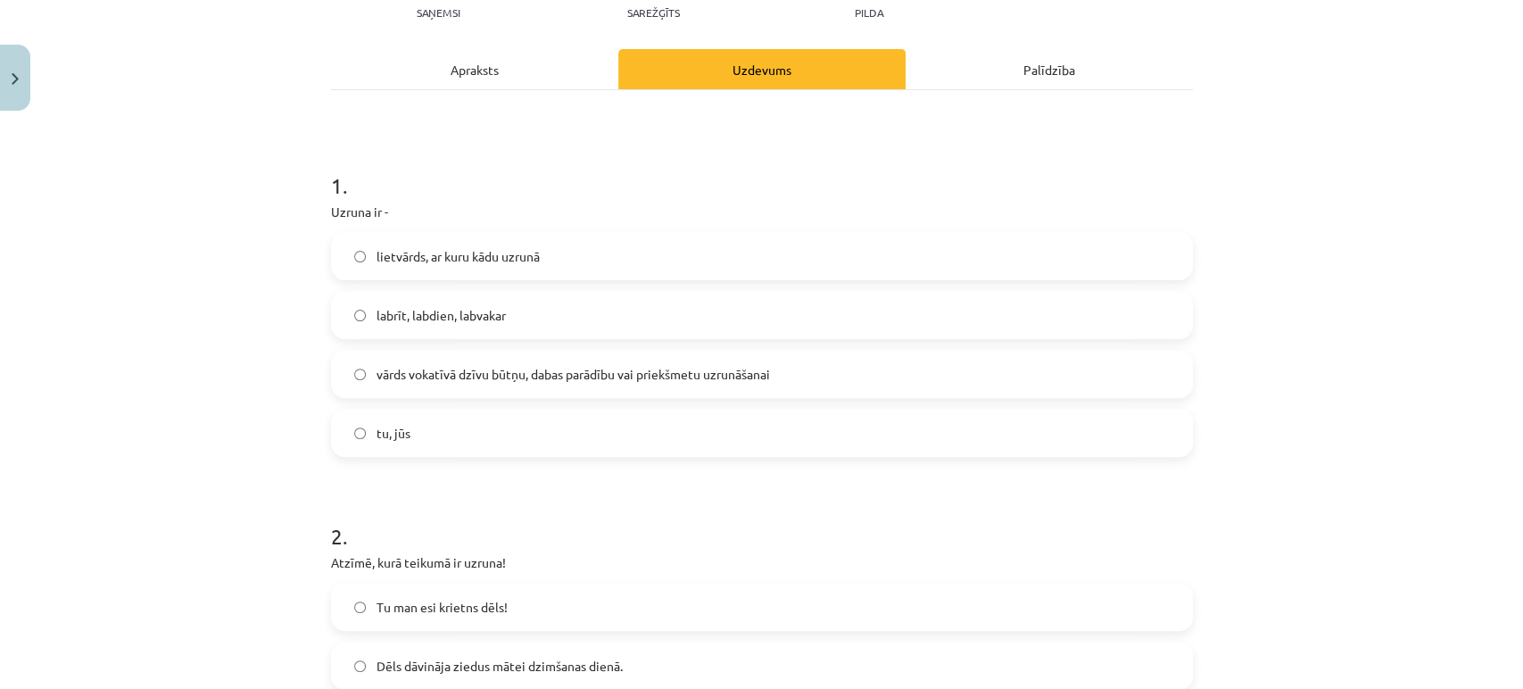
click at [424, 367] on span "vārds vokatīvā dzīvu būtņu, dabas parādību vai priekšmetu uzrunāšanai" at bounding box center [574, 374] width 394 height 19
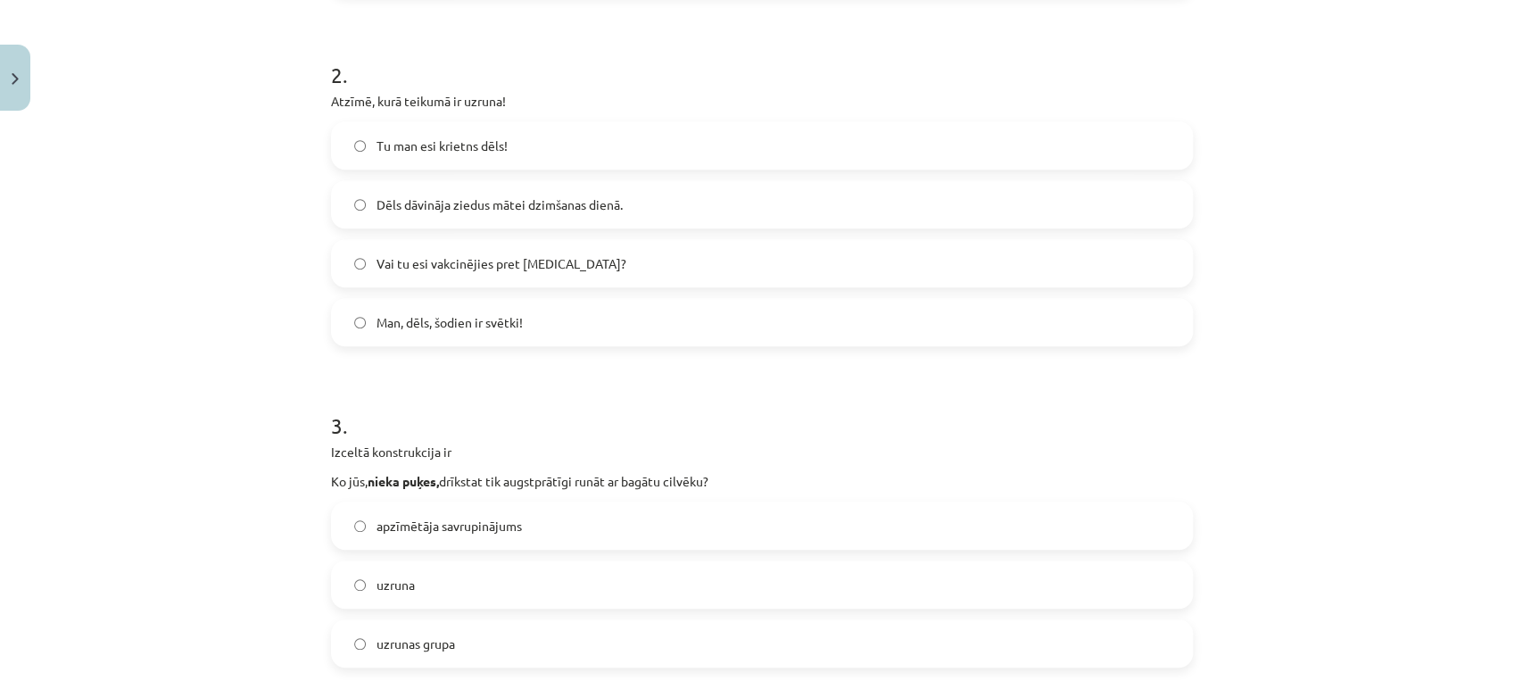
scroll to position [709, 0]
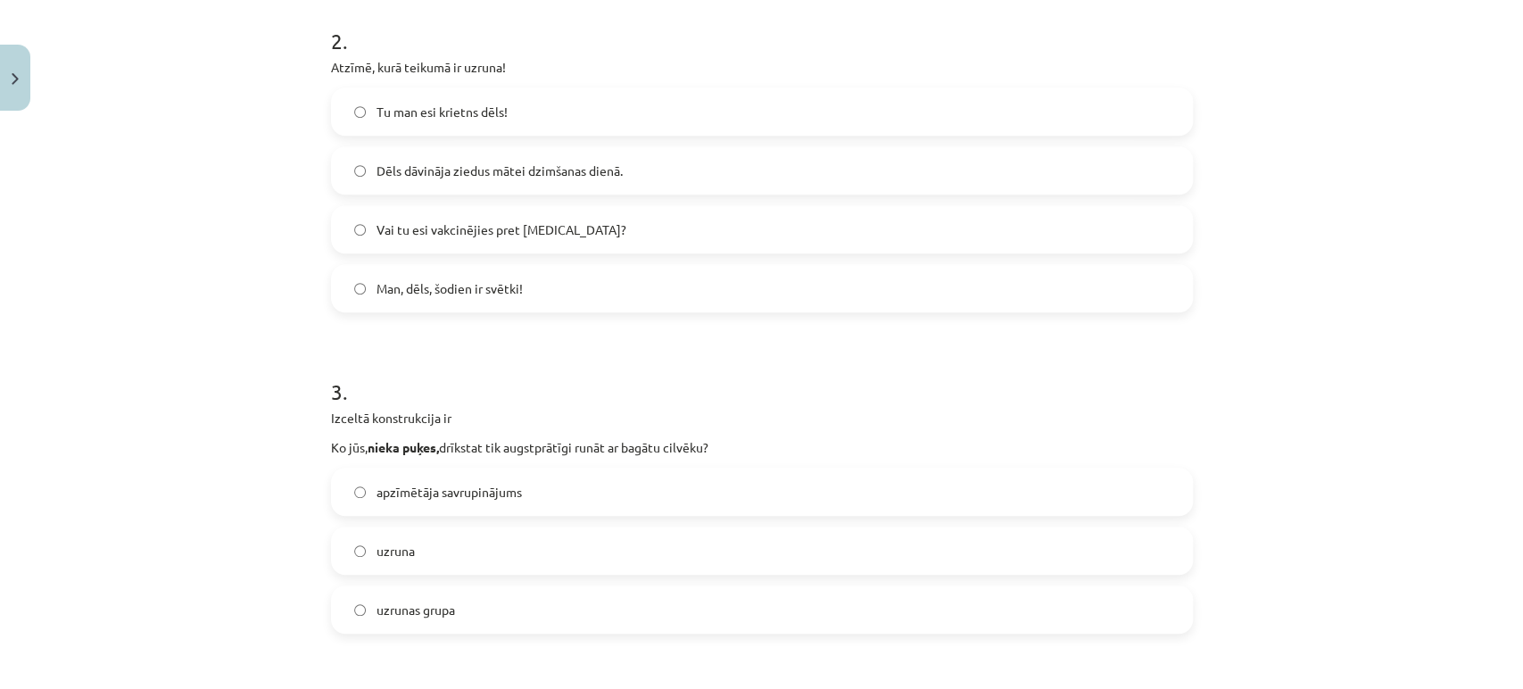
click at [477, 304] on label "Man, dēls, šodien ir svētki!" at bounding box center [762, 288] width 858 height 45
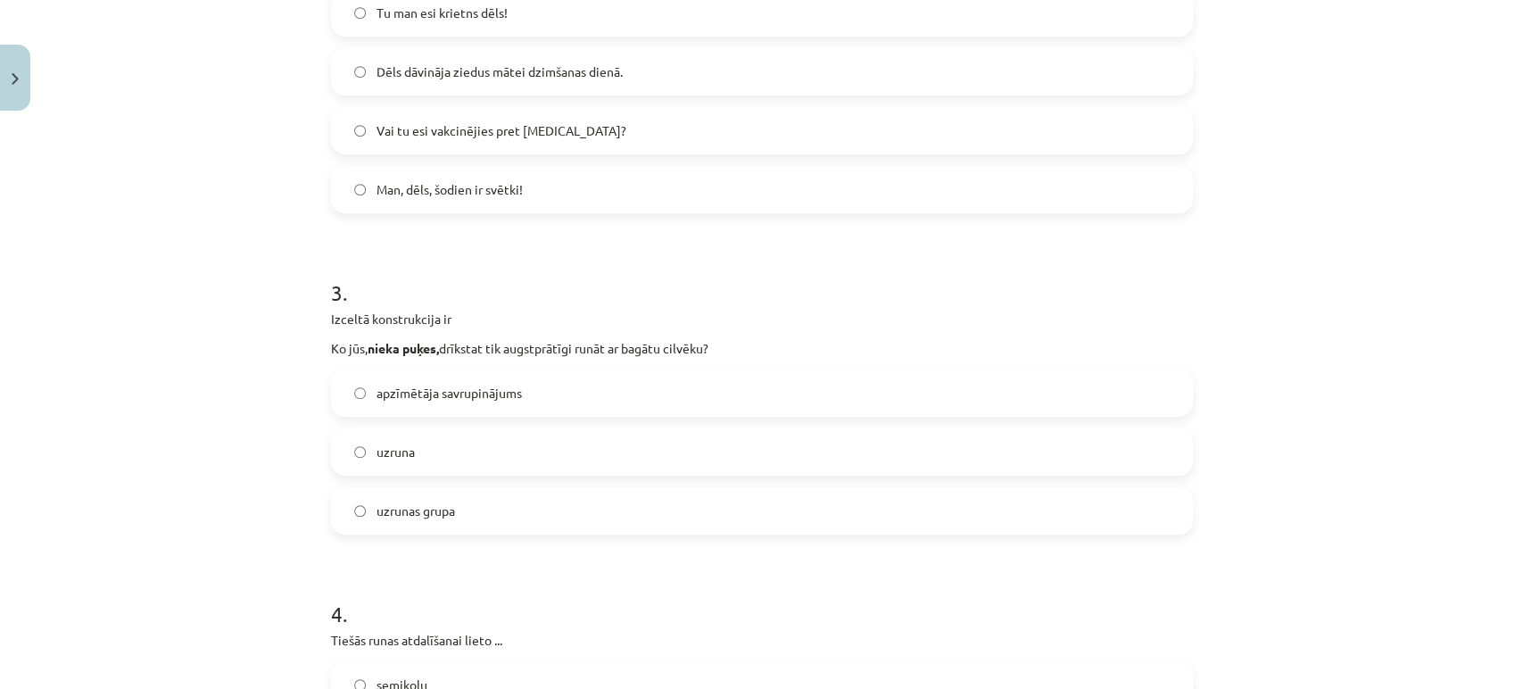
click at [422, 498] on label "uzrunas grupa" at bounding box center [762, 510] width 858 height 45
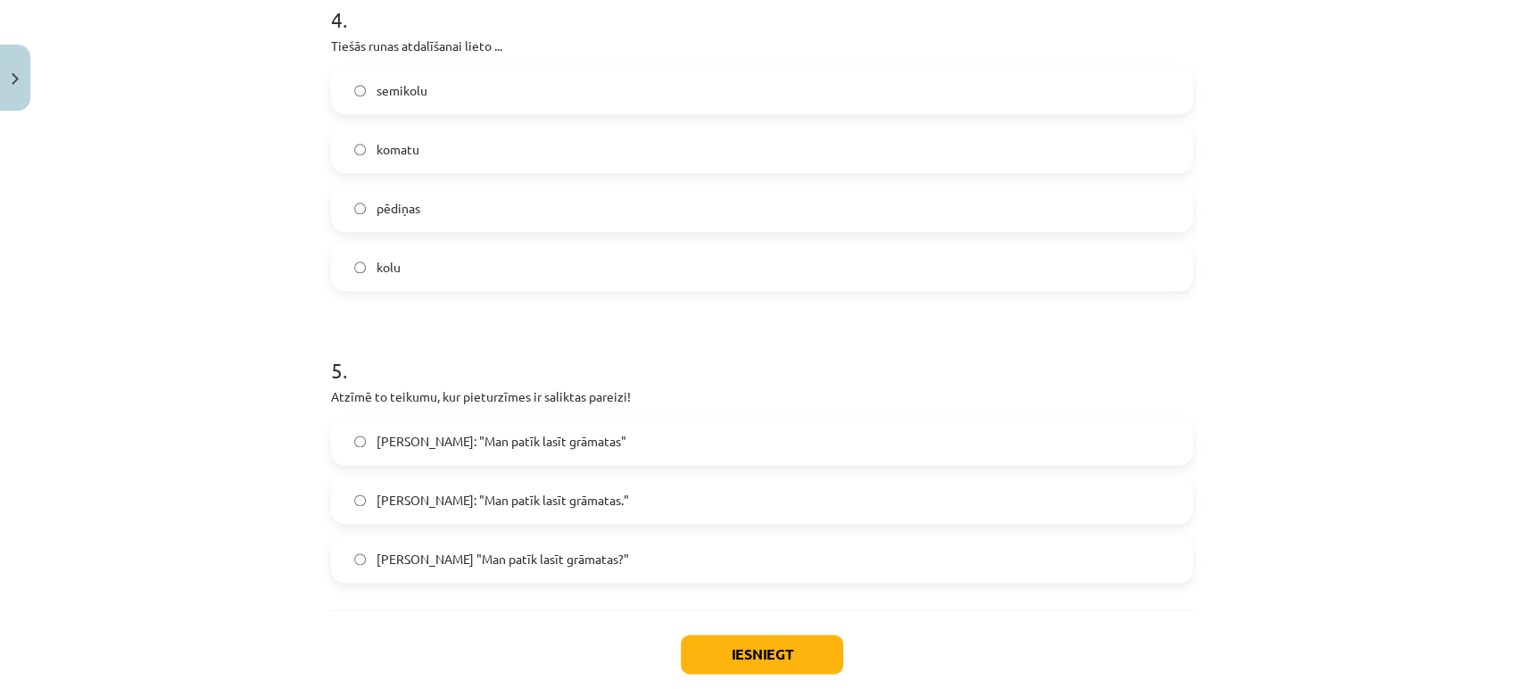
scroll to position [1403, 0]
click at [451, 211] on label "pēdiņas" at bounding box center [762, 207] width 858 height 45
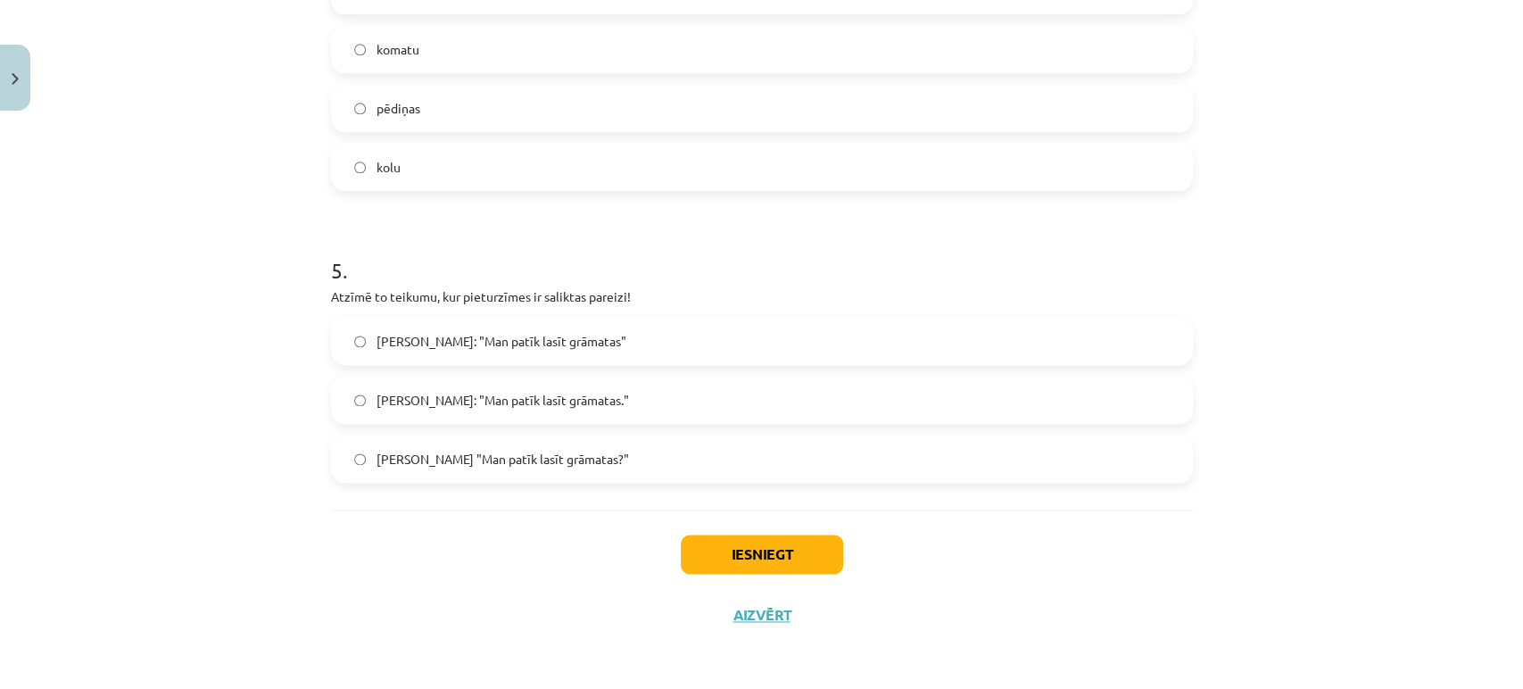
click at [551, 400] on span "[PERSON_NAME]: "Man patīk lasīt grāmatas."" at bounding box center [503, 400] width 253 height 19
click at [791, 562] on button "Iesniegt" at bounding box center [762, 554] width 162 height 39
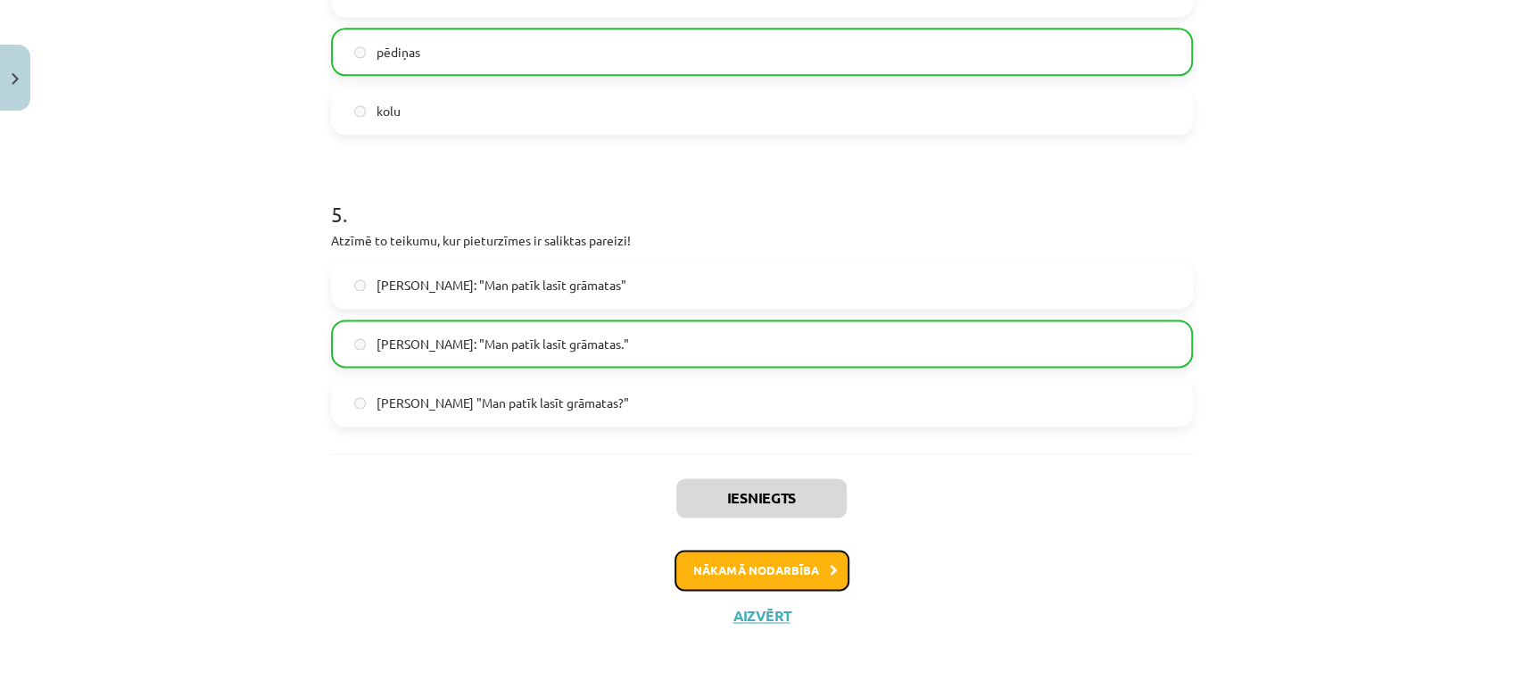
click at [787, 559] on button "Nākamā nodarbība" at bounding box center [762, 570] width 175 height 41
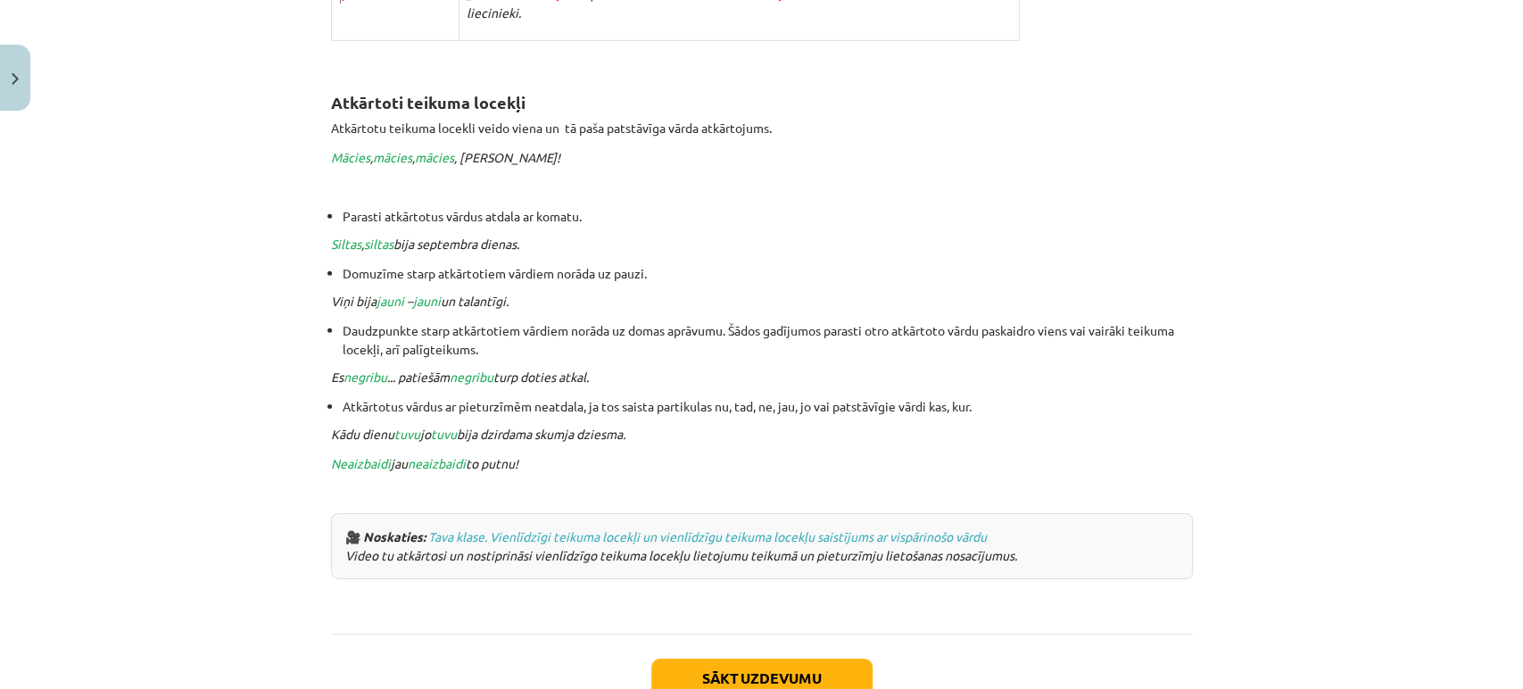
scroll to position [3743, 0]
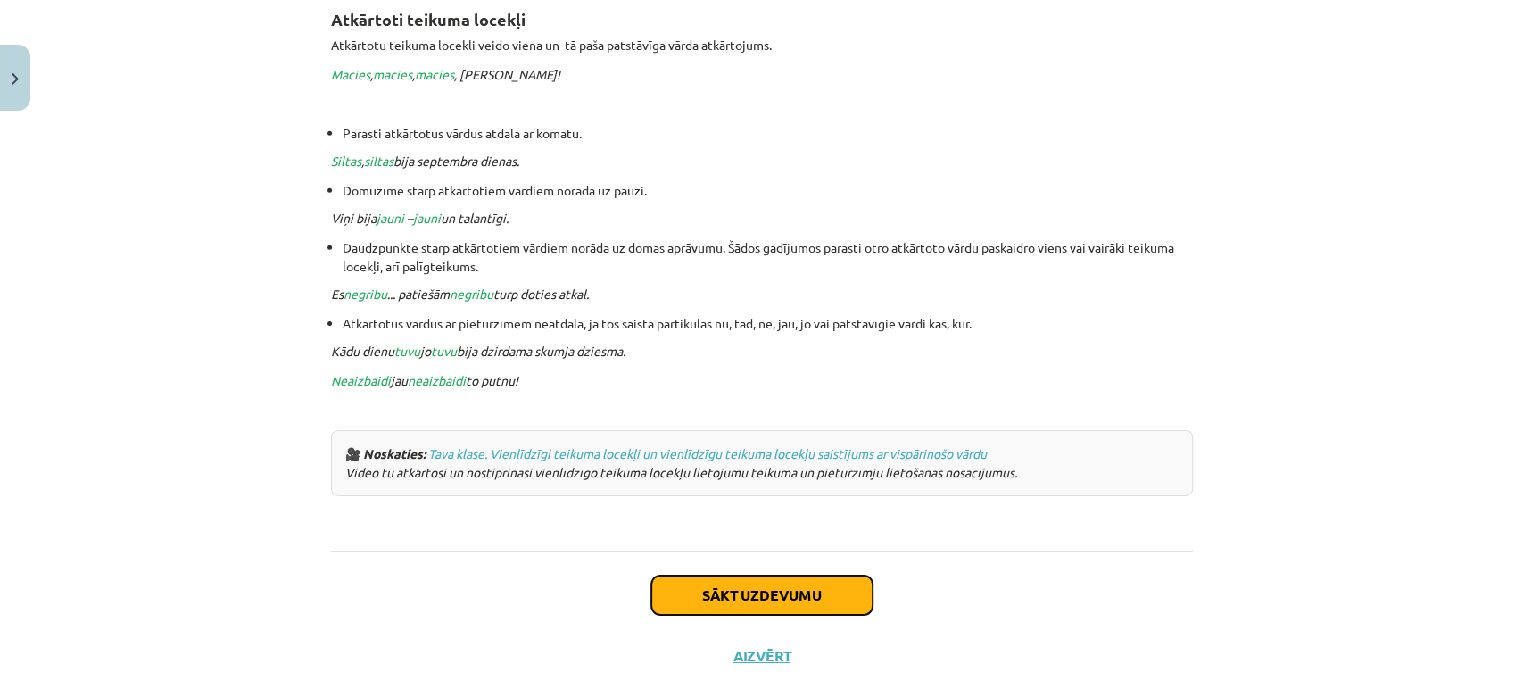
click at [734, 576] on button "Sākt uzdevumu" at bounding box center [761, 595] width 221 height 39
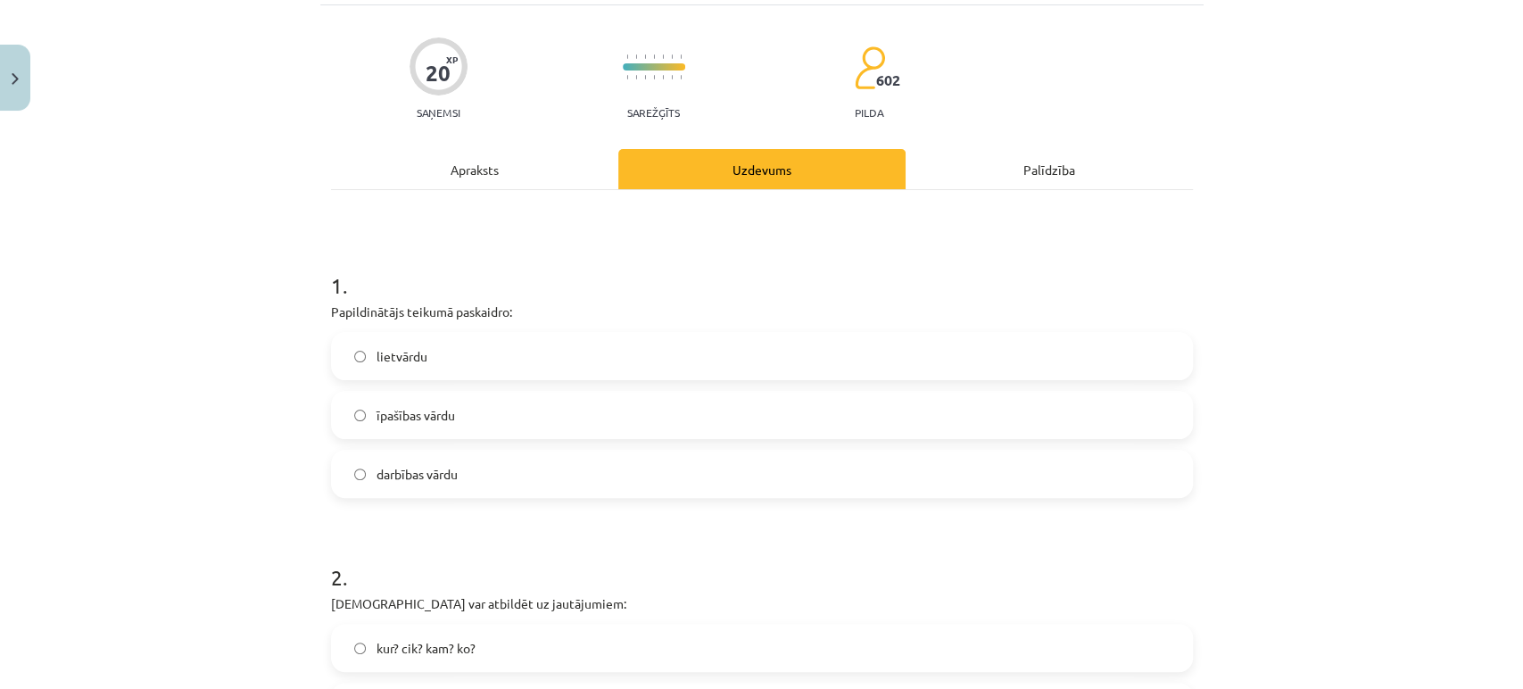
scroll to position [44, 0]
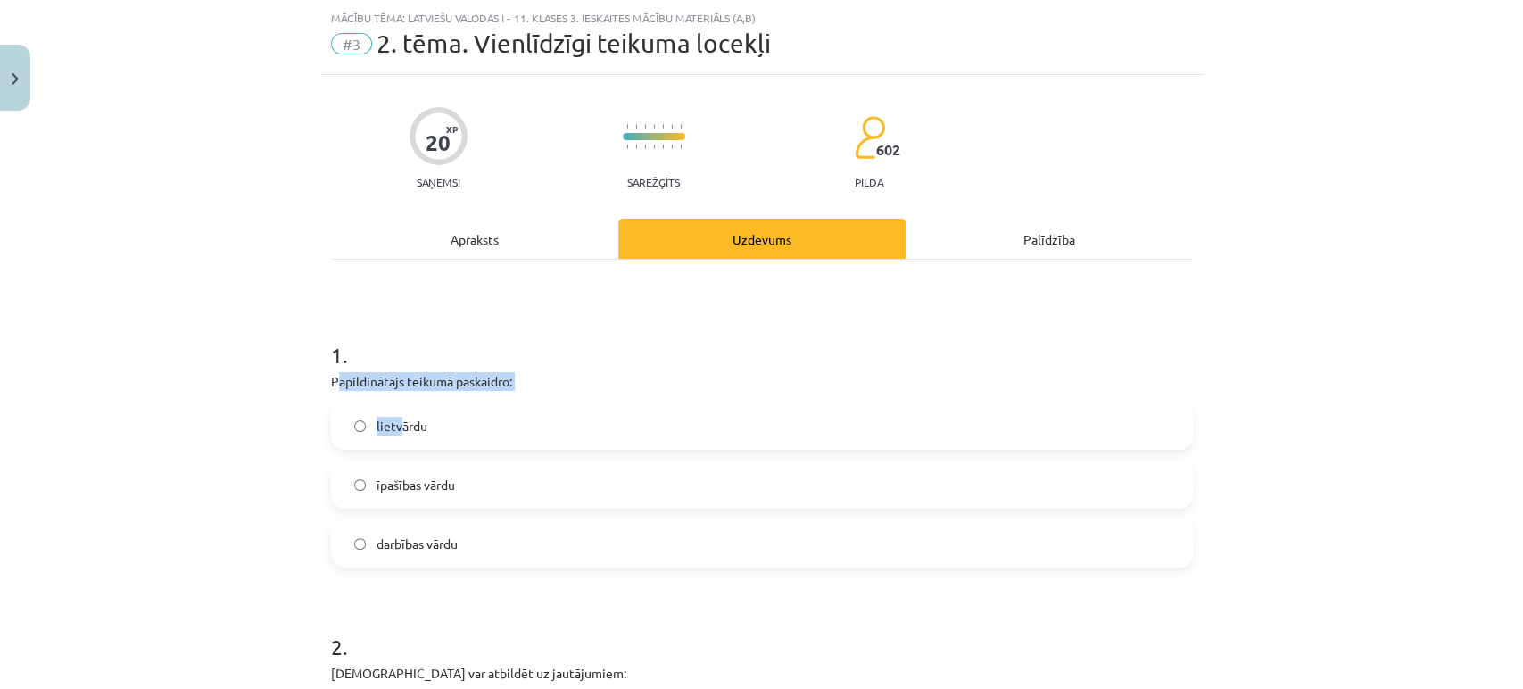
drag, startPoint x: 334, startPoint y: 386, endPoint x: 307, endPoint y: 382, distance: 27.1
click at [393, 399] on div "1 . Papildinātājs teikumā paskaidro: lietvārdu īpašības vārdu darbības vārdu" at bounding box center [762, 439] width 862 height 256
click at [280, 391] on div "Mācību tēma: Latviešu valodas i - 11. klases 3. ieskaites mācību materiāls (a,b…" at bounding box center [761, 344] width 1523 height 689
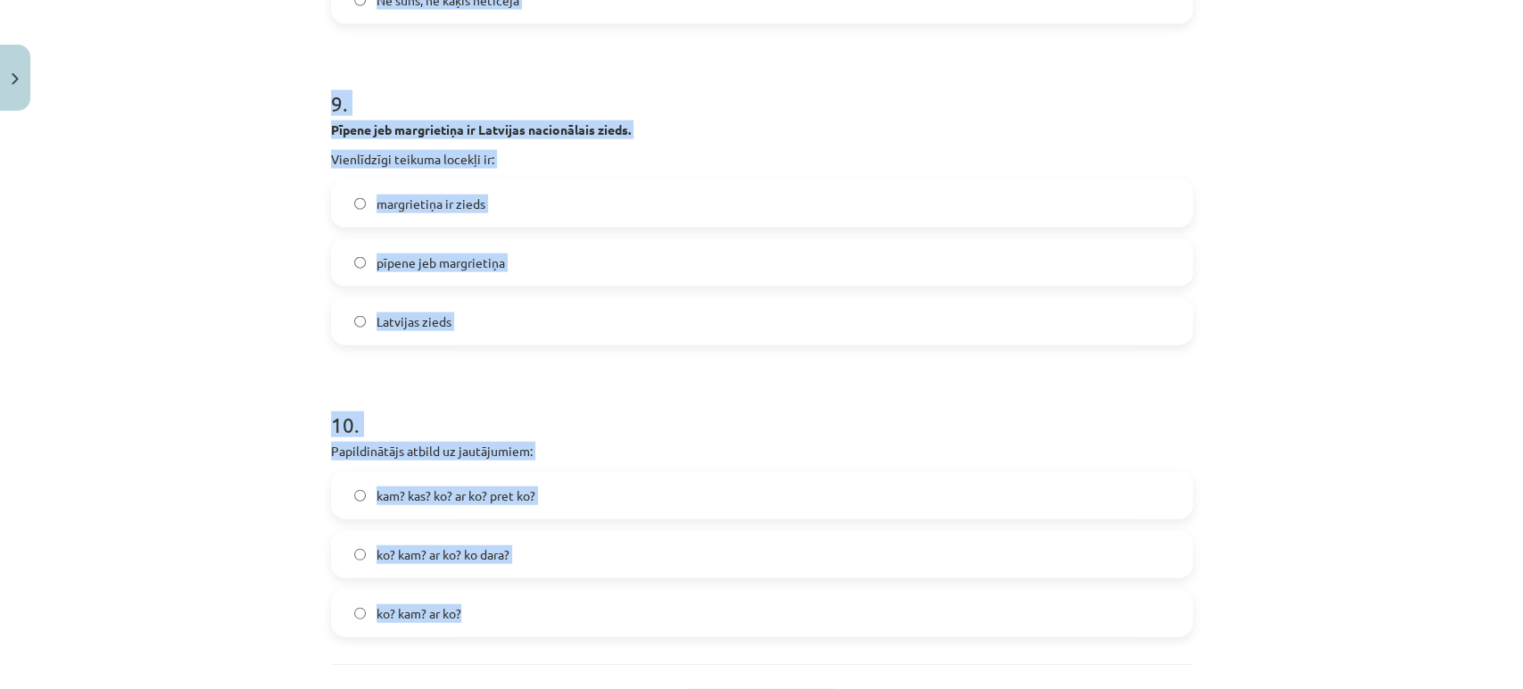
scroll to position [2961, 0]
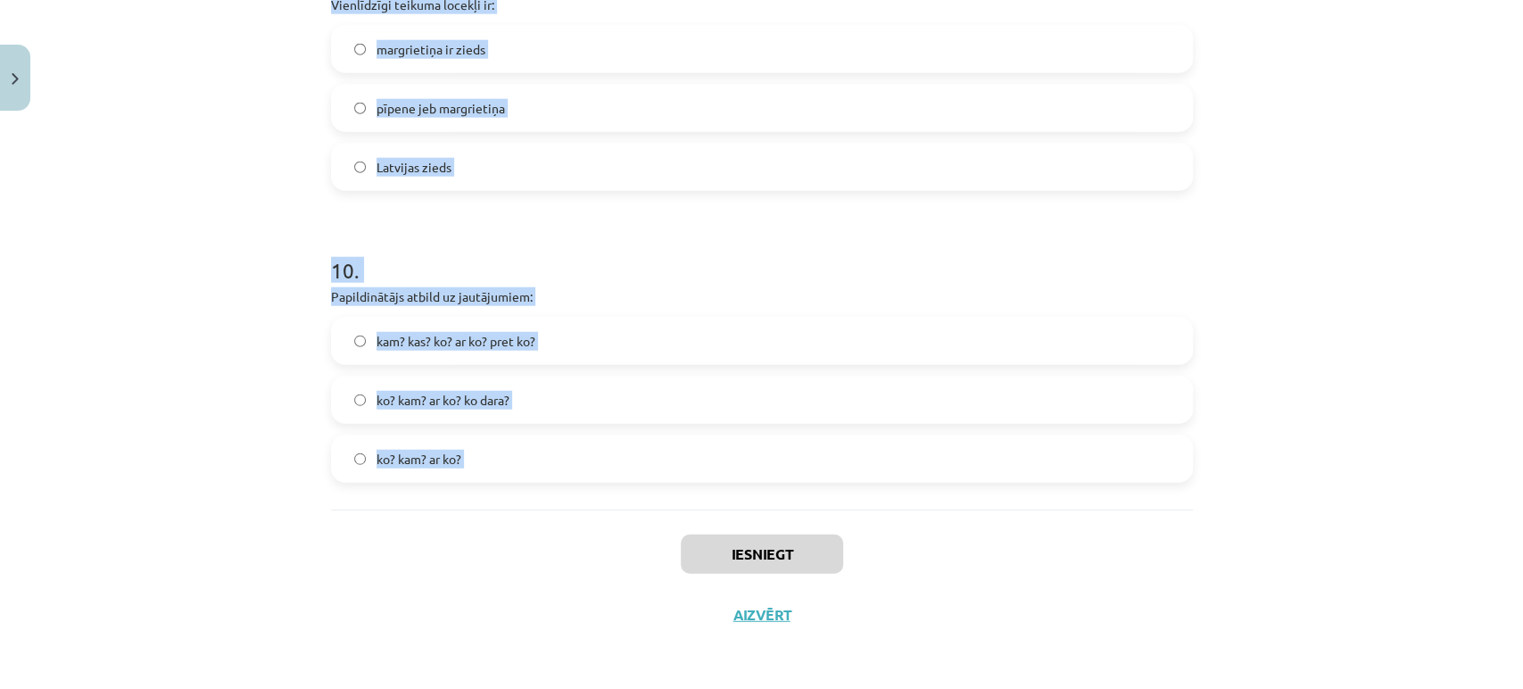
drag, startPoint x: 326, startPoint y: 389, endPoint x: 576, endPoint y: 485, distance: 268.6
click at [607, 520] on div "Mācību tēma: Latviešu valodas i - 11. klases 3. ieskaites mācību materiāls (a,b…" at bounding box center [761, 344] width 1523 height 689
drag, startPoint x: 485, startPoint y: 410, endPoint x: 498, endPoint y: 396, distance: 19.0
copy form "Loremipsumdol sitamet consectet: adipiscin elitsedd eiusm temporin utlab 5 . Et…"
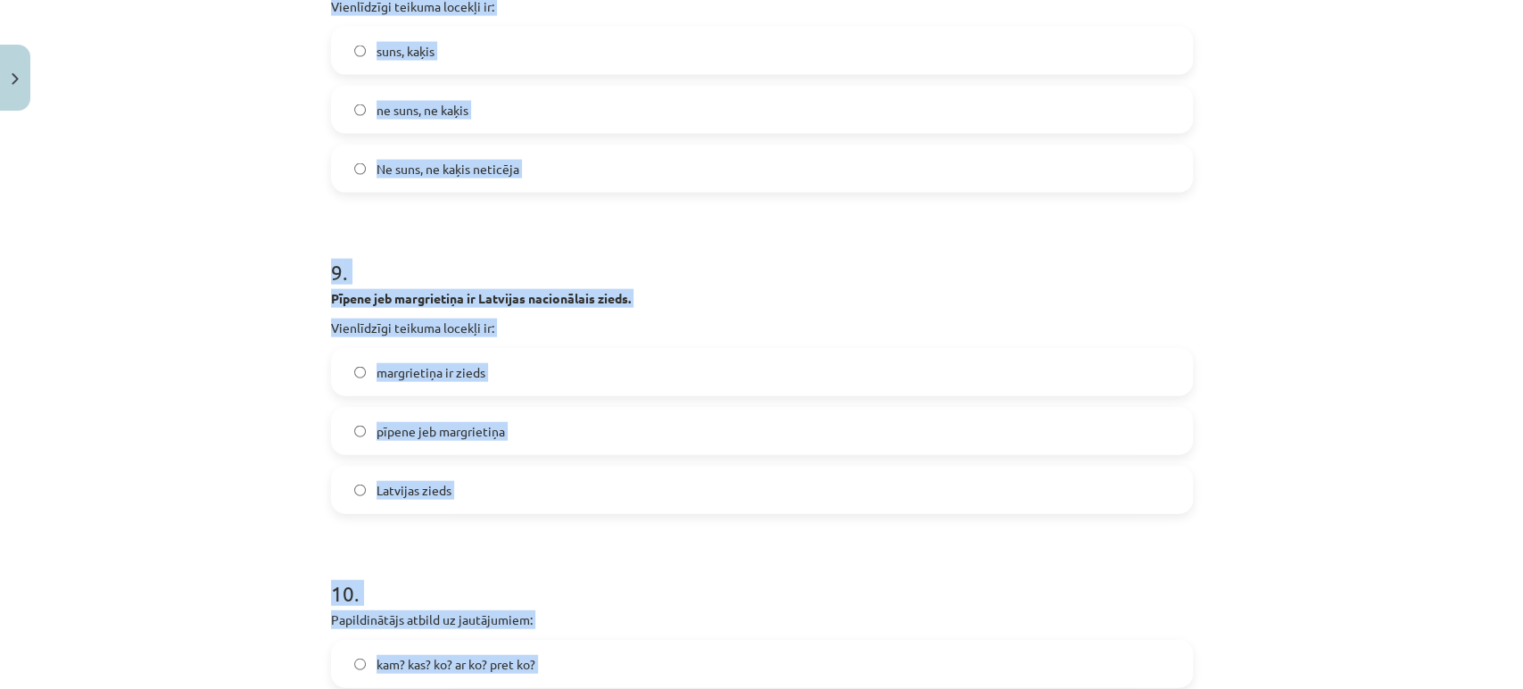
scroll to position [2366, 0]
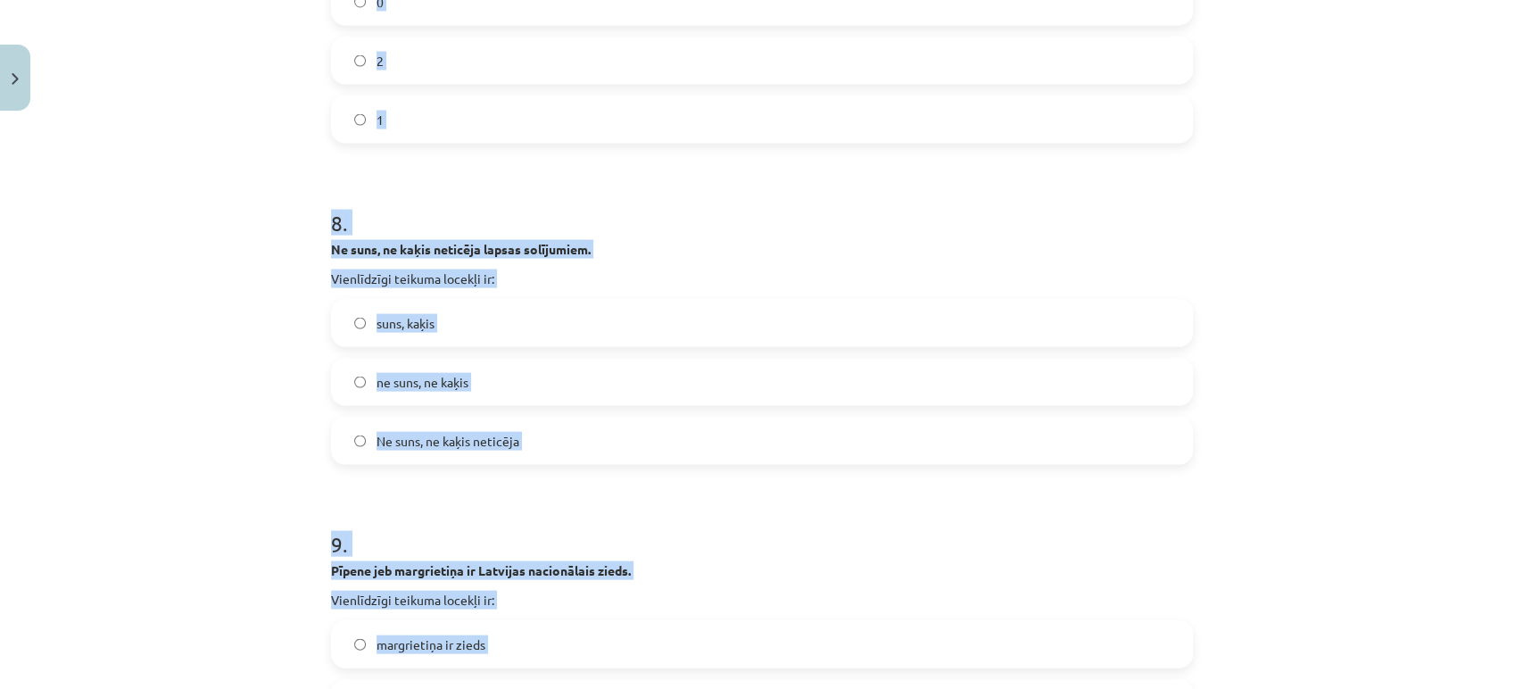
click at [223, 354] on div "Mācību tēma: Latviešu valodas i - 11. klases 3. ieskaites mācību materiāls (a,b…" at bounding box center [761, 344] width 1523 height 689
click at [714, 120] on label "1" at bounding box center [762, 119] width 858 height 45
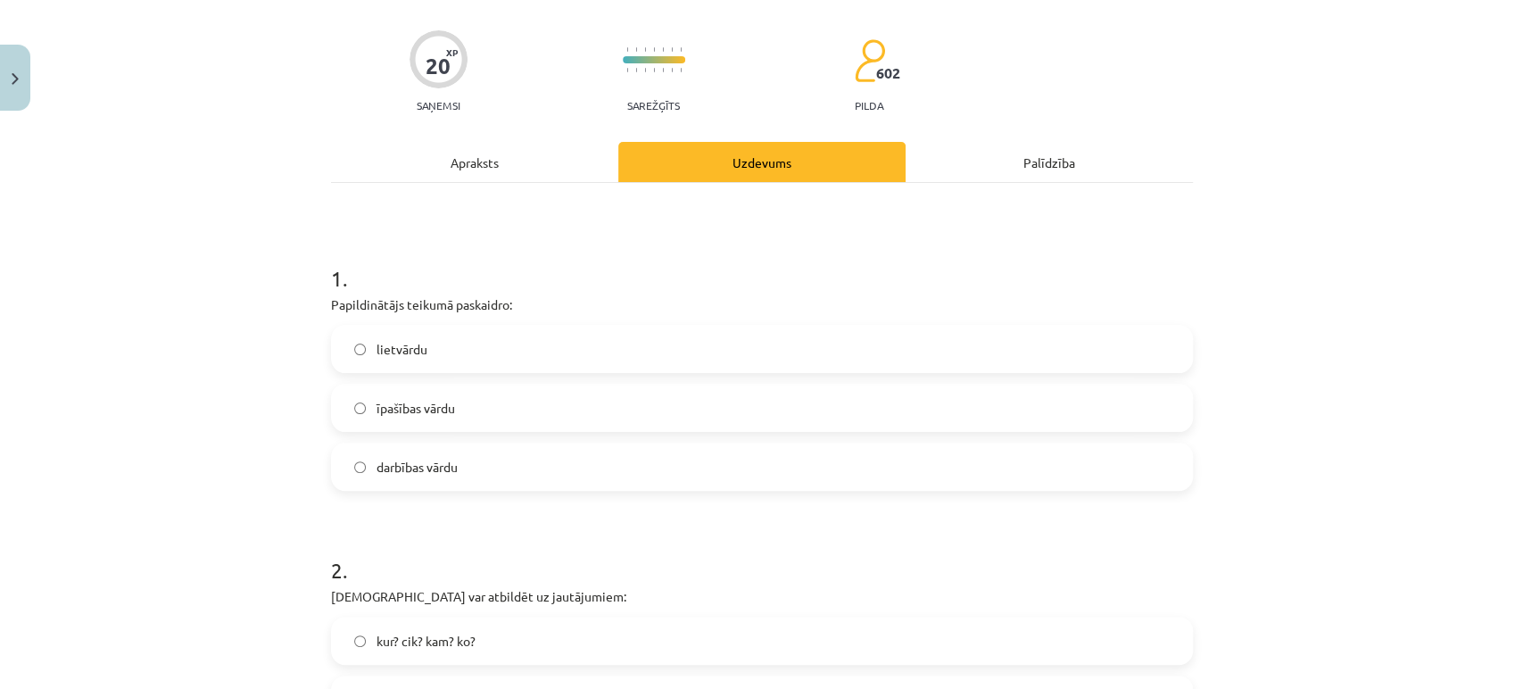
scroll to position [86, 0]
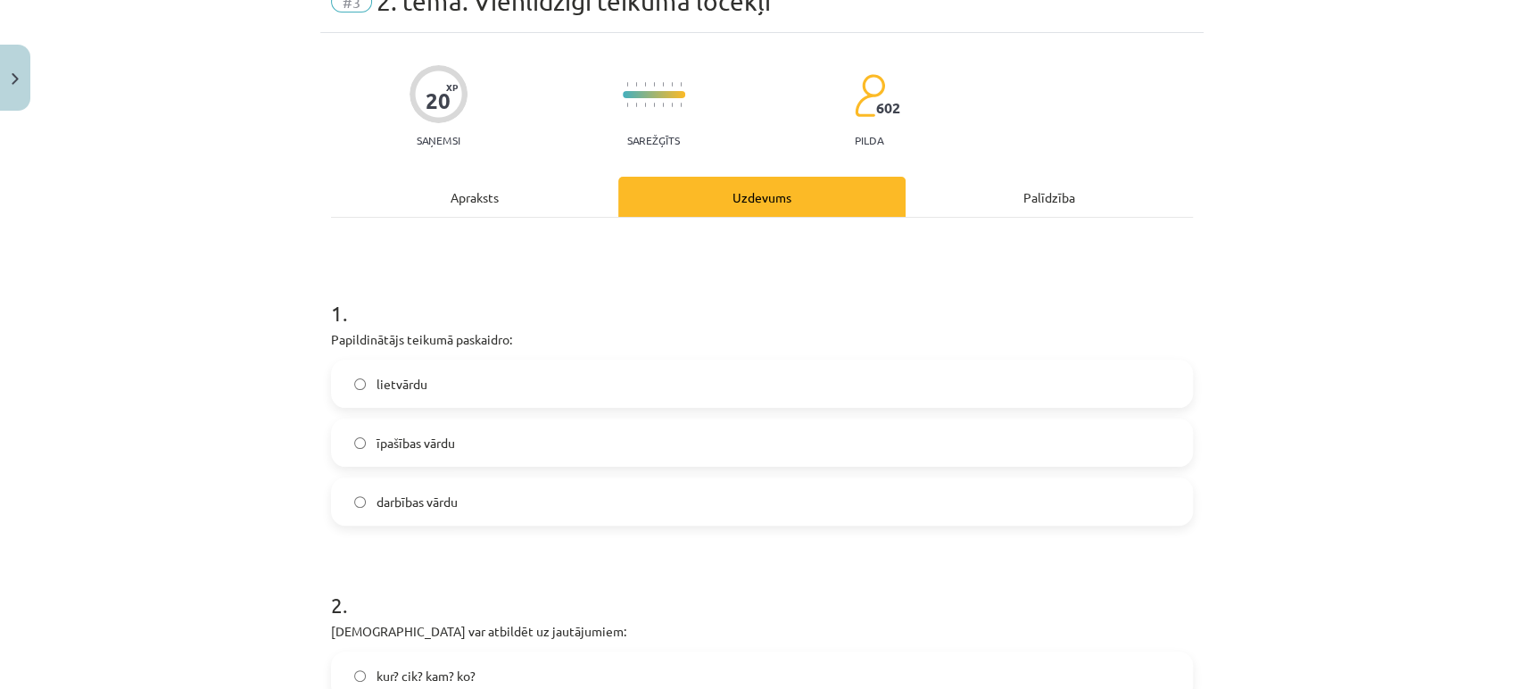
click at [438, 497] on span "darbības vārdu" at bounding box center [417, 502] width 81 height 19
click at [365, 516] on label "darbības vārdu" at bounding box center [762, 501] width 858 height 45
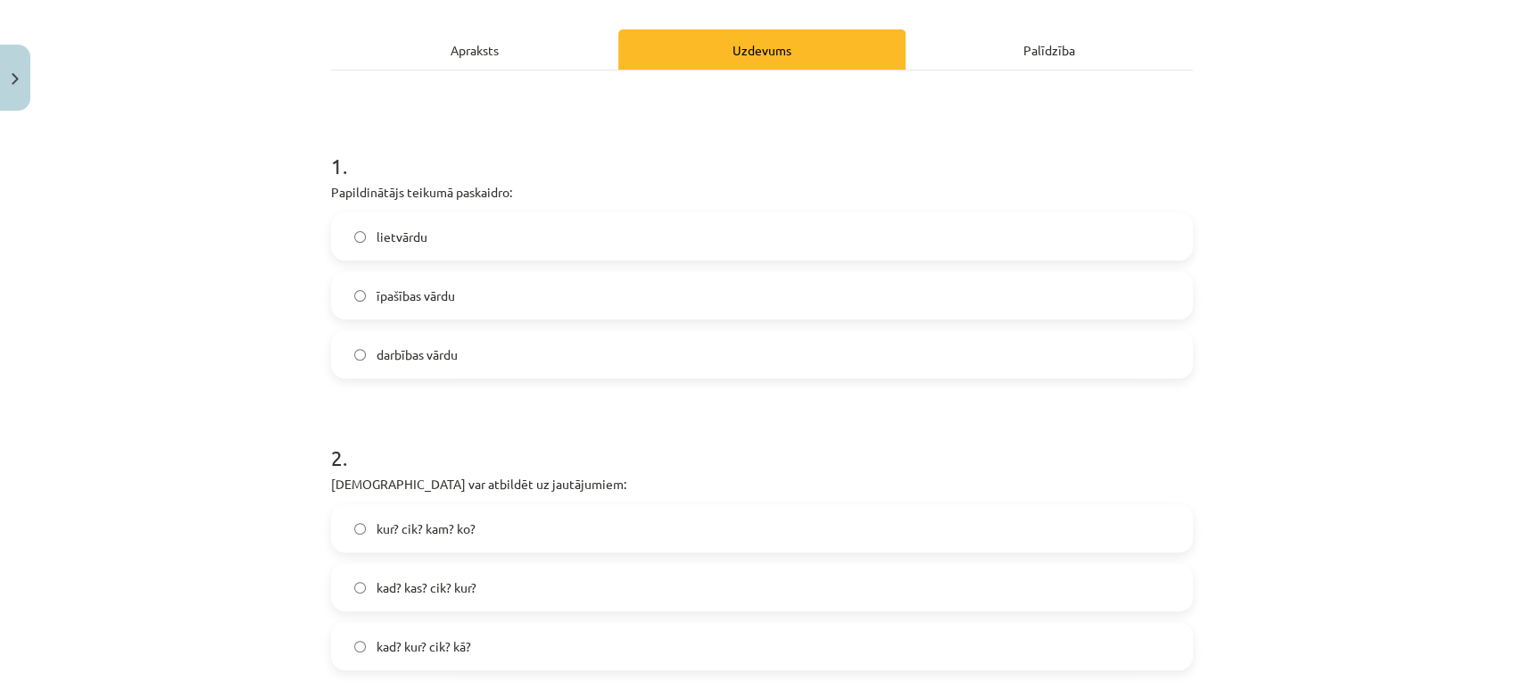
scroll to position [383, 0]
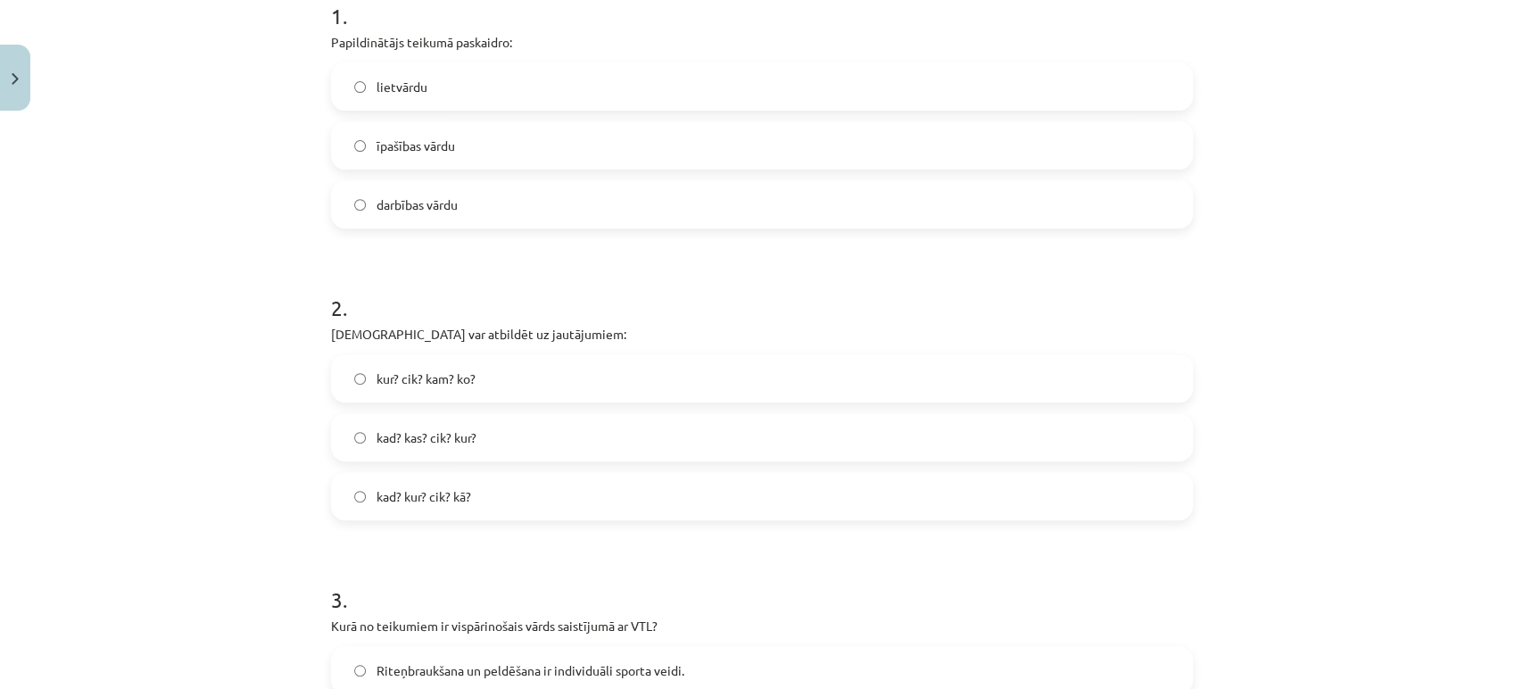
drag, startPoint x: 496, startPoint y: 513, endPoint x: 478, endPoint y: 486, distance: 32.2
click at [494, 510] on label "kad? kur? cik? kā?" at bounding box center [762, 496] width 858 height 45
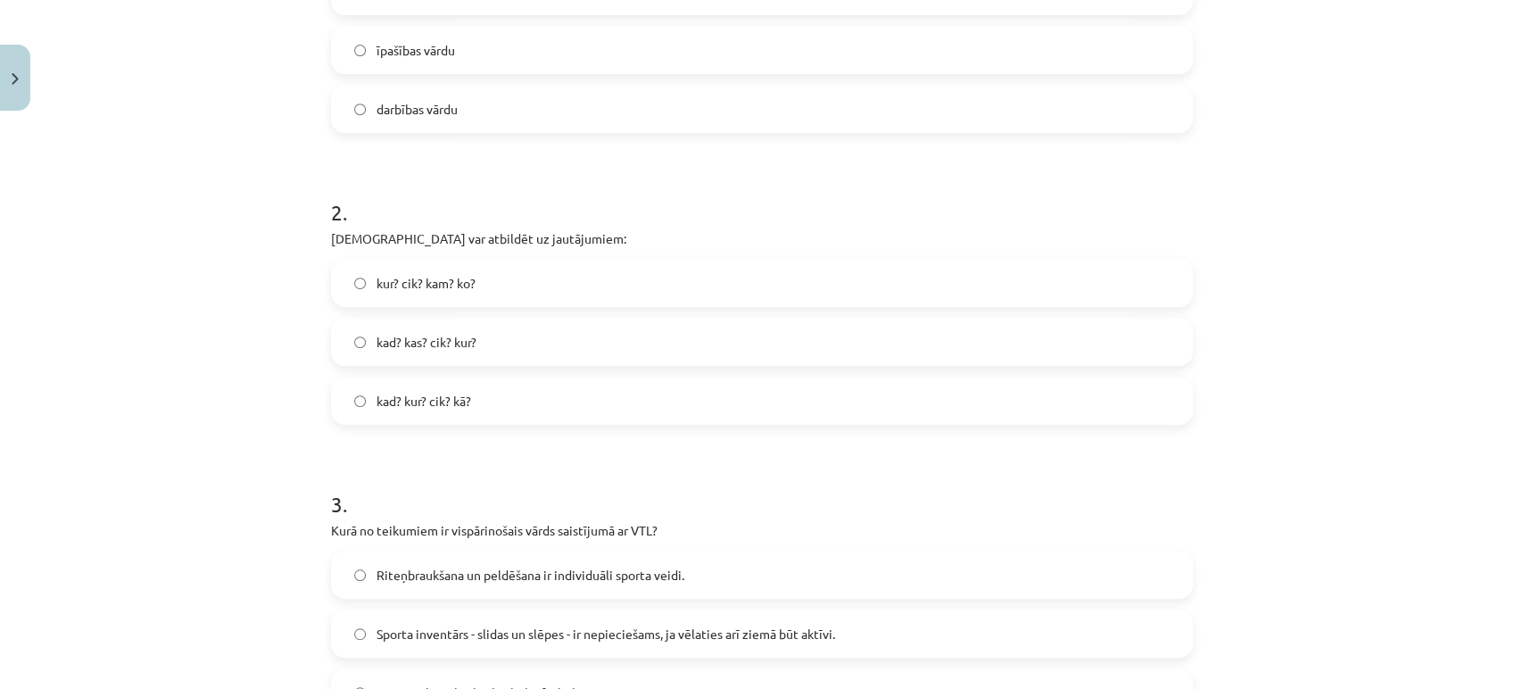
scroll to position [581, 0]
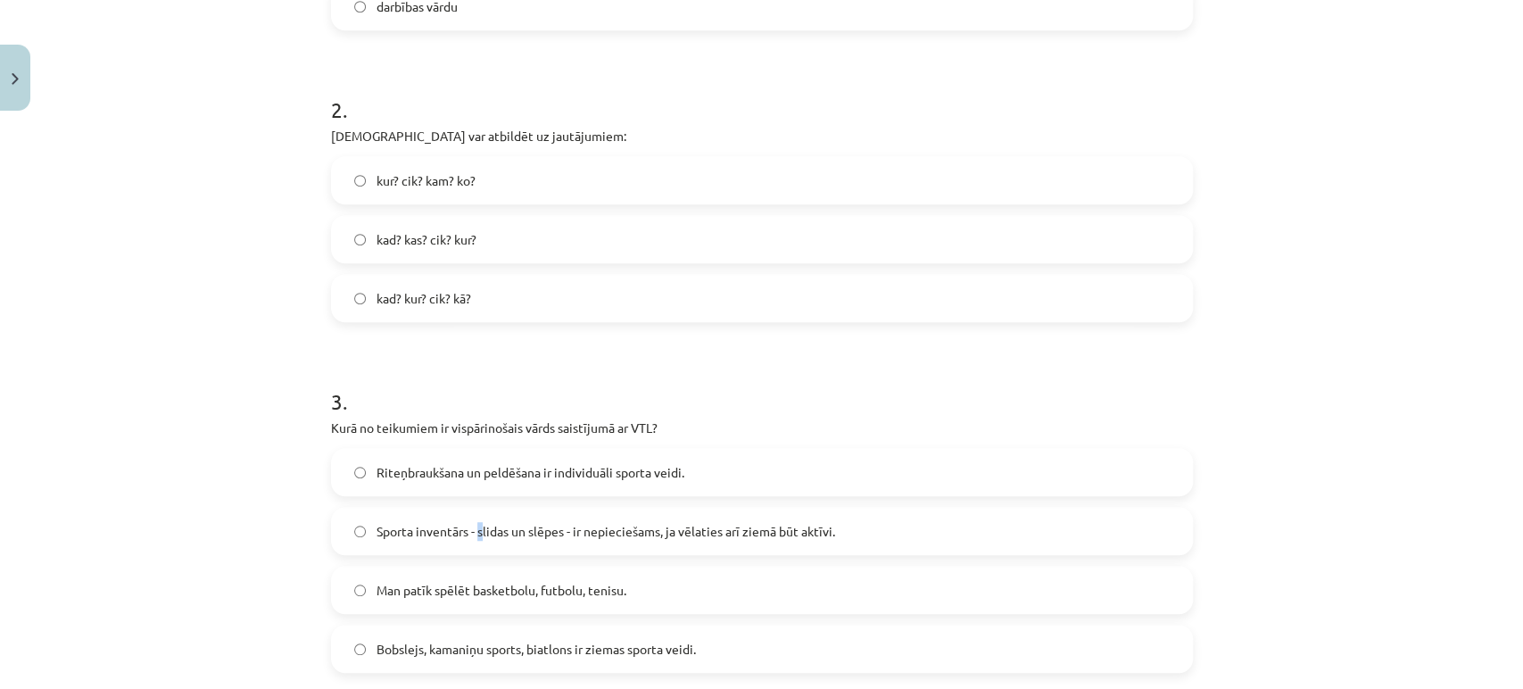
drag, startPoint x: 477, startPoint y: 535, endPoint x: 464, endPoint y: 520, distance: 19.0
click at [466, 522] on span "Sporta inventārs - slidas un slēpes - ir nepieciešams, ja vēlaties arī ziemā bū…" at bounding box center [606, 531] width 459 height 19
click at [386, 514] on label "Sporta inventārs - slidas un slēpes - ir nepieciešams, ja vēlaties arī ziemā bū…" at bounding box center [762, 531] width 858 height 45
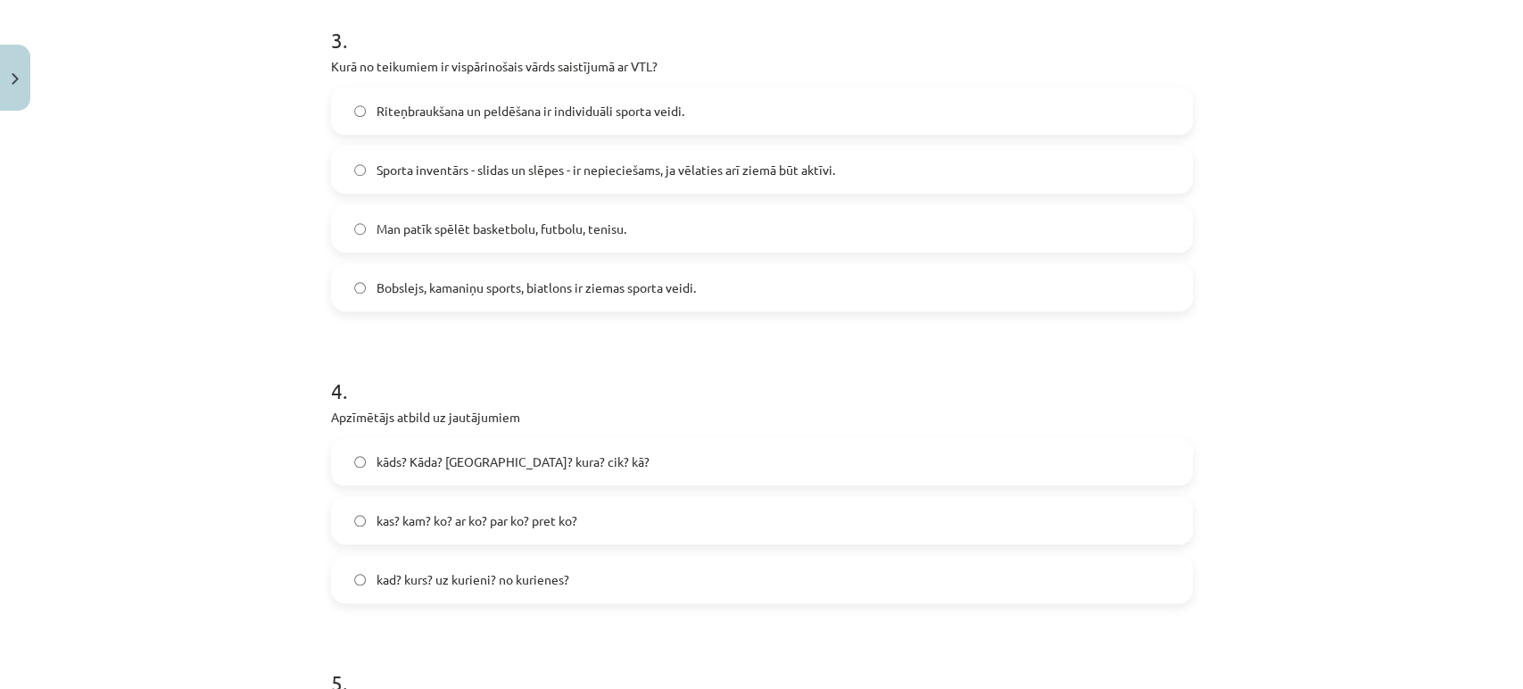
scroll to position [978, 0]
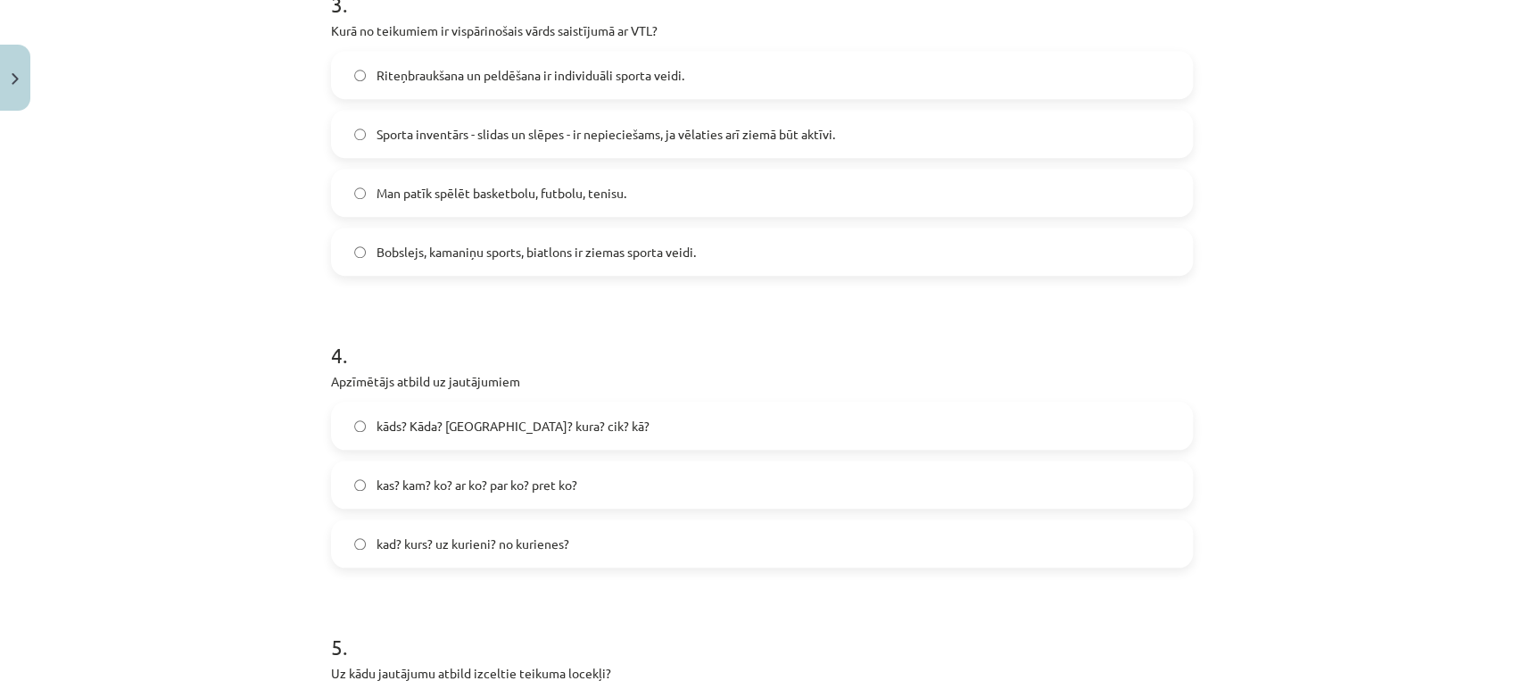
click at [548, 437] on label "kāds? Kāda? [GEOGRAPHIC_DATA]? kura? cik? kā?" at bounding box center [762, 425] width 858 height 45
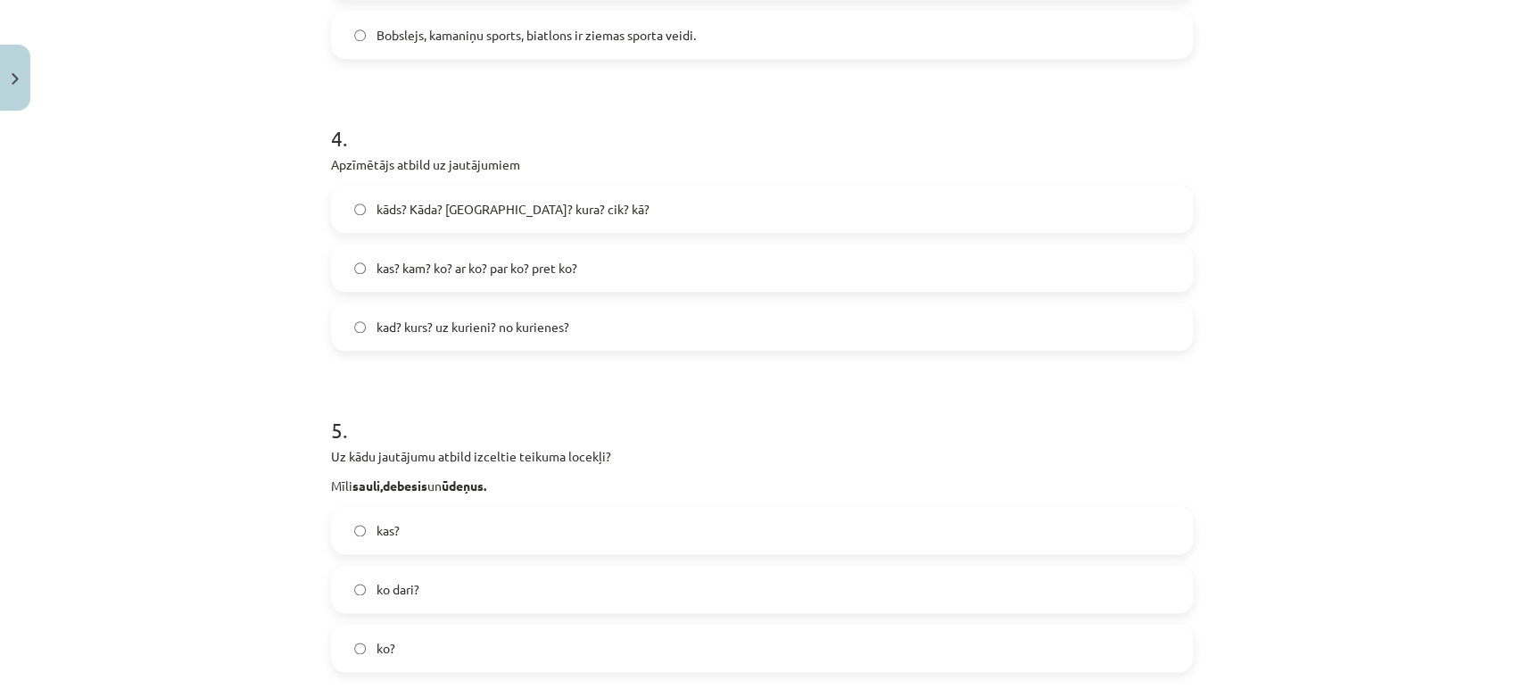
scroll to position [1374, 0]
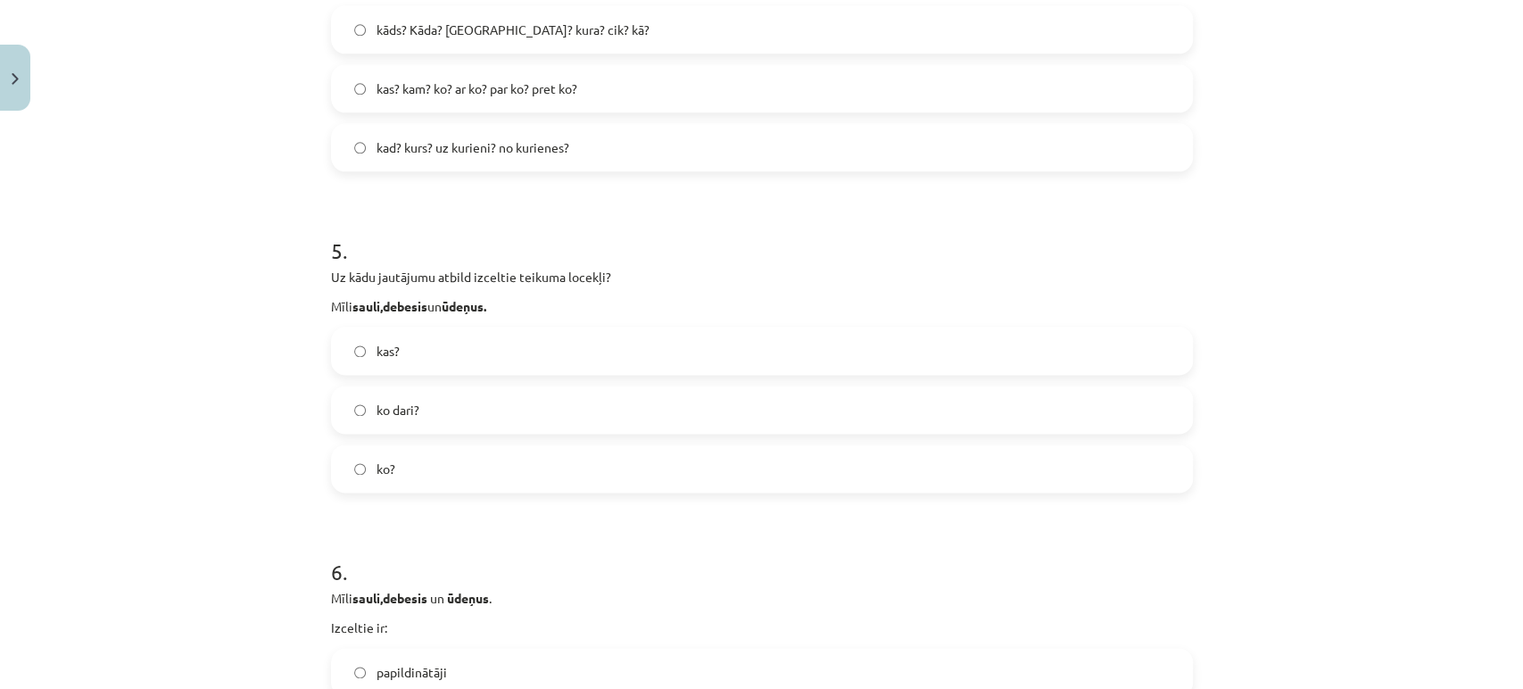
click at [463, 460] on label "ko?" at bounding box center [762, 468] width 858 height 45
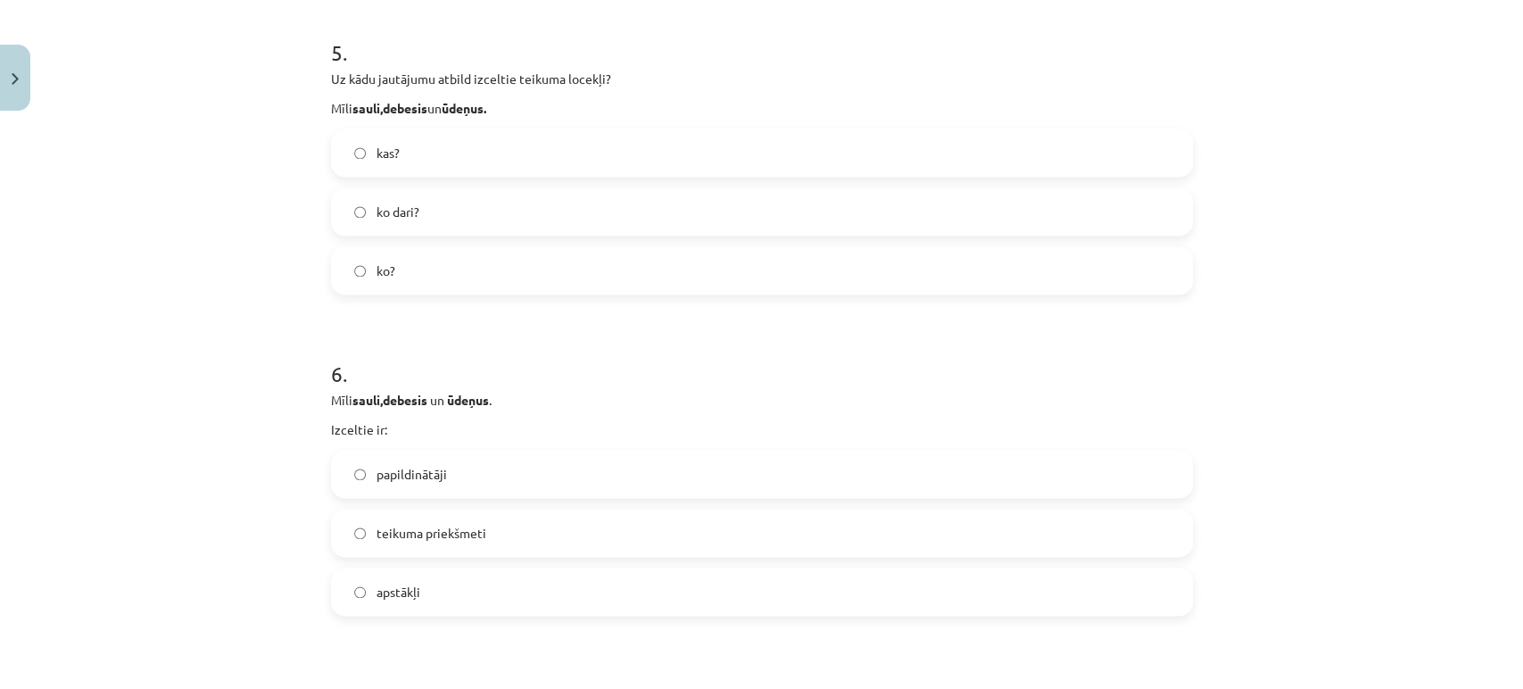
click at [465, 467] on label "papildinātāji" at bounding box center [762, 474] width 858 height 45
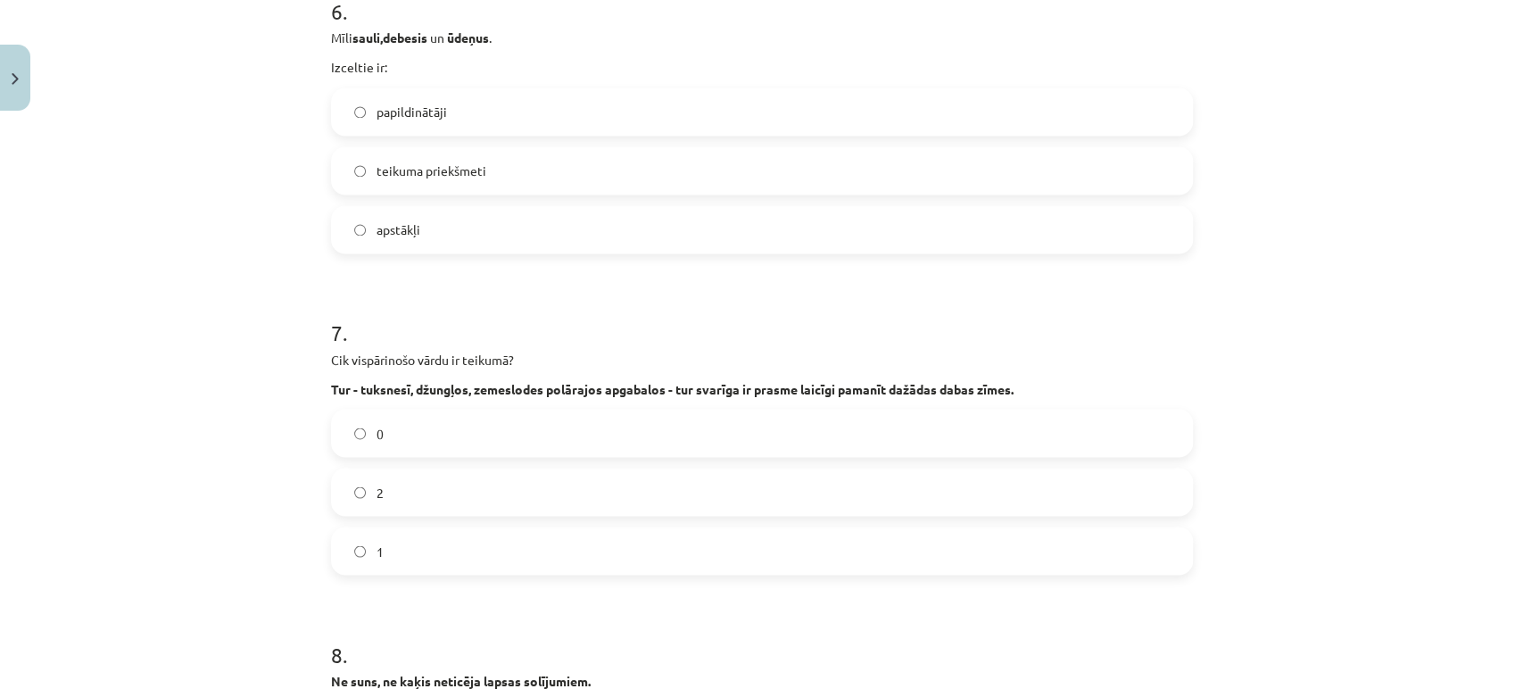
scroll to position [1969, 0]
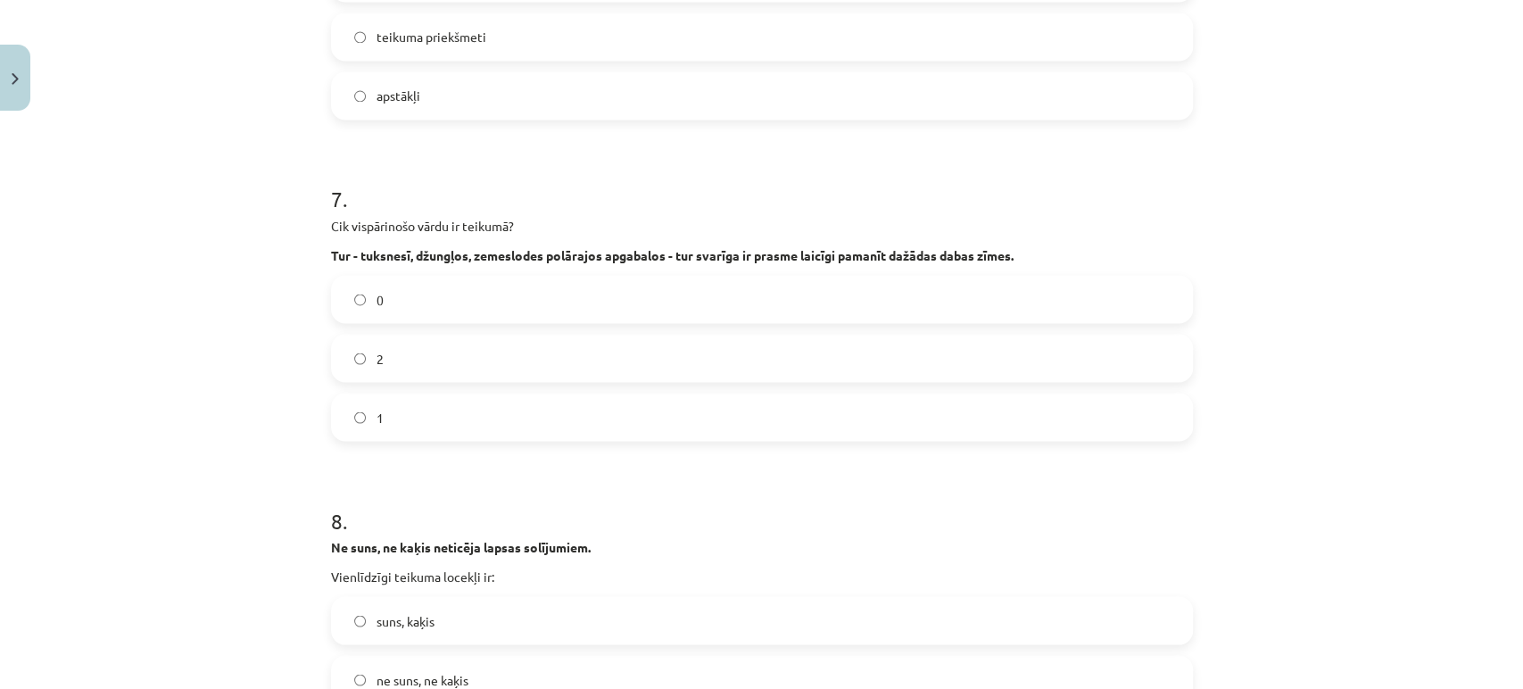
click at [402, 419] on label "1" at bounding box center [762, 416] width 858 height 45
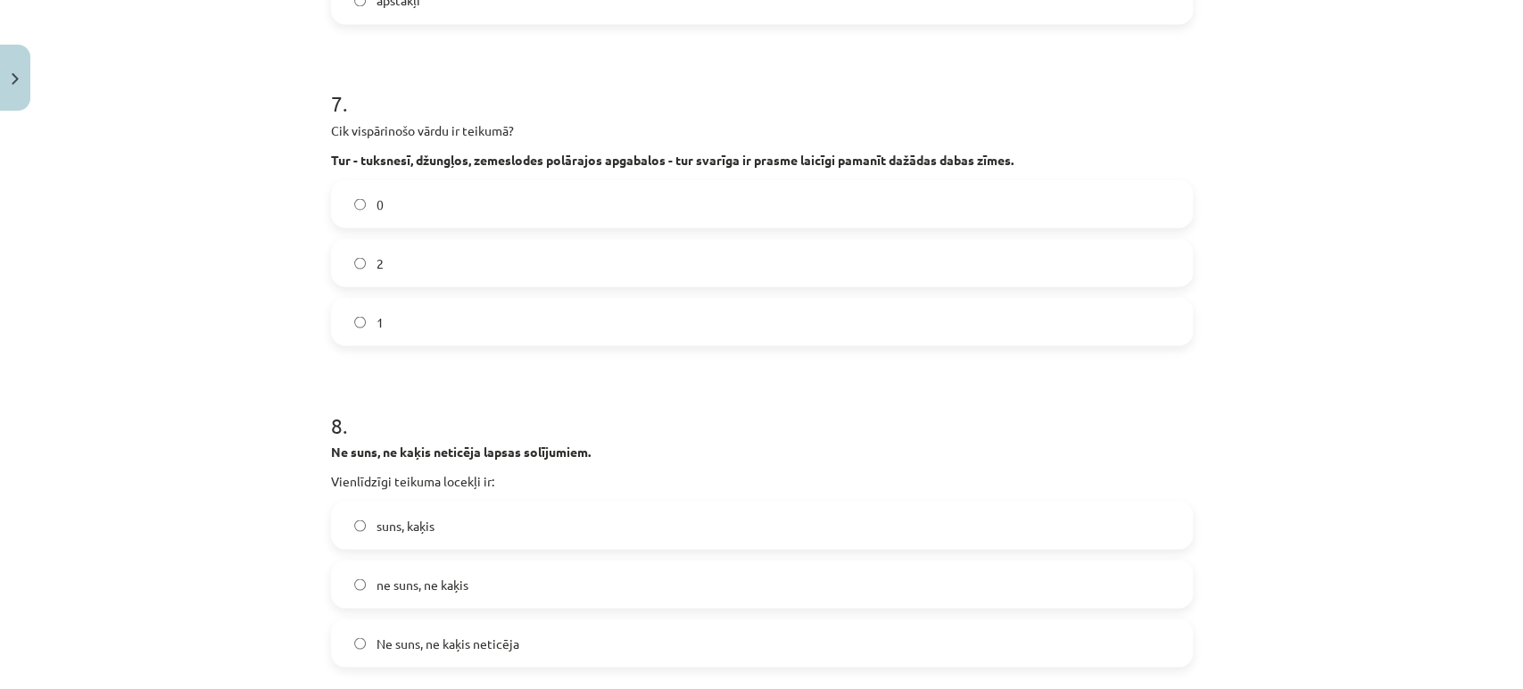
scroll to position [2366, 0]
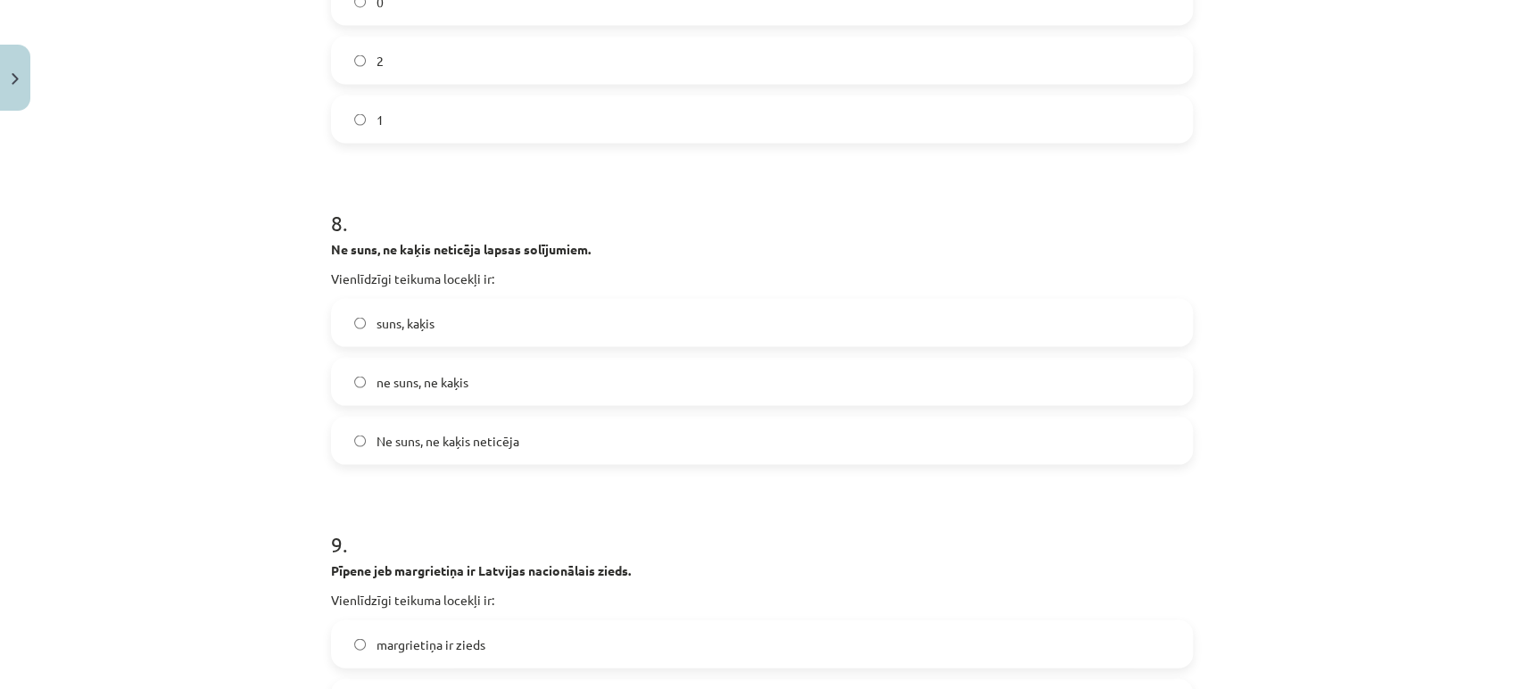
click at [423, 381] on span "ne suns, ne kaķis" at bounding box center [423, 382] width 92 height 19
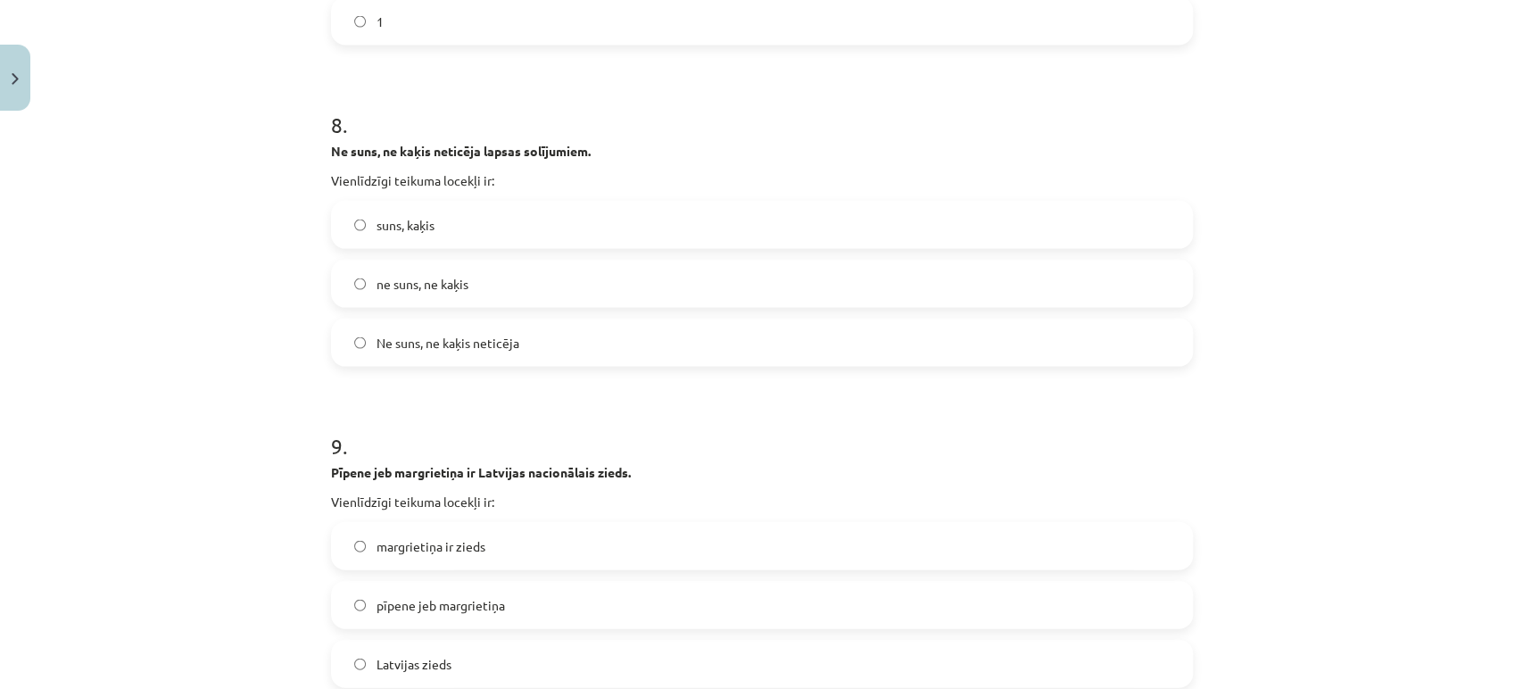
scroll to position [2564, 0]
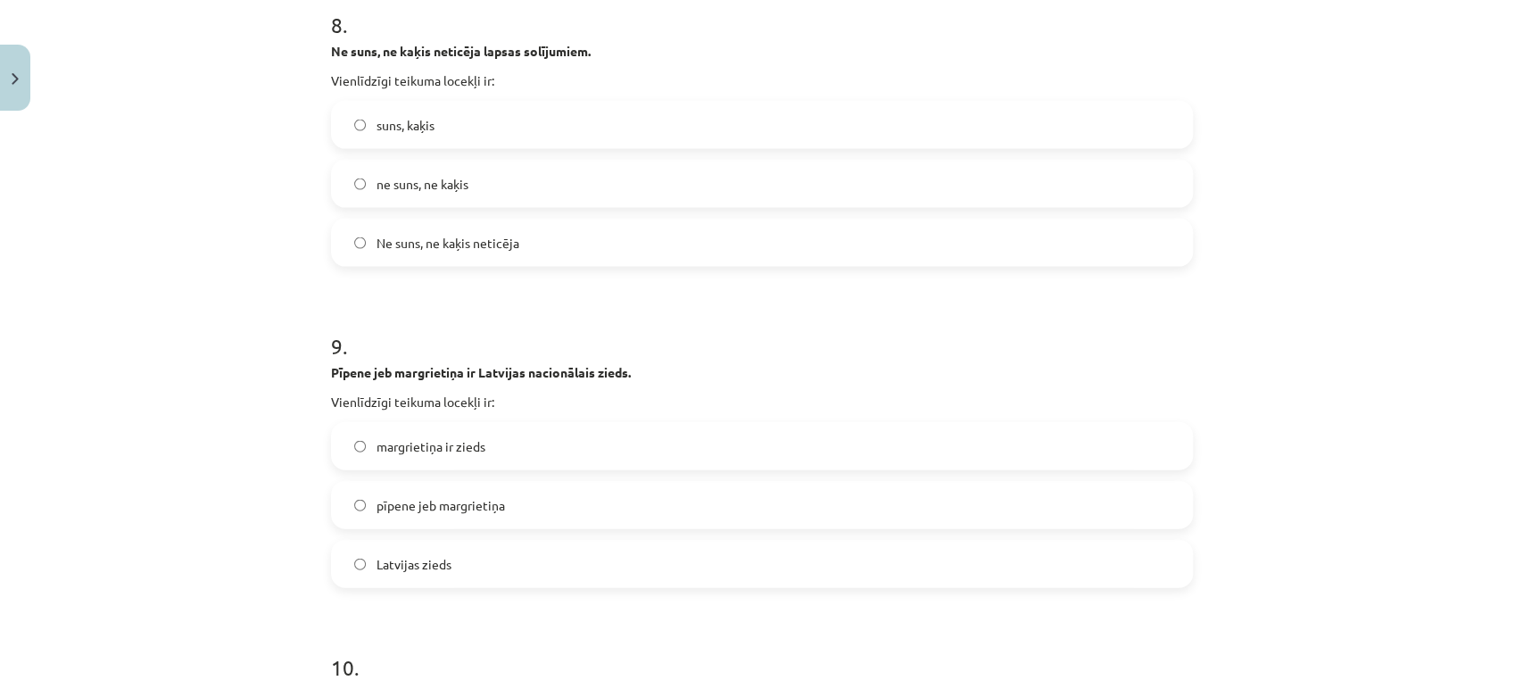
click at [432, 516] on label "pīpene jeb margrietiņa" at bounding box center [762, 505] width 858 height 45
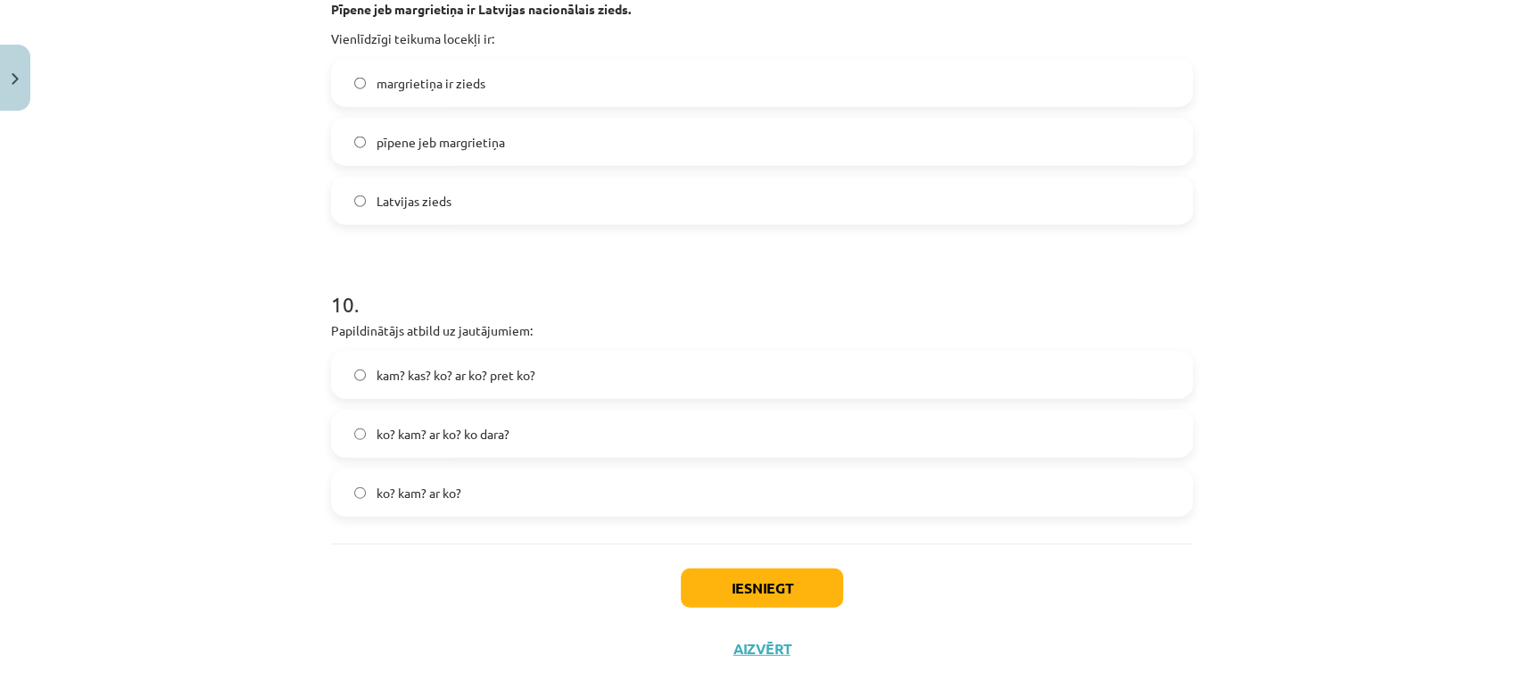
scroll to position [2961, 0]
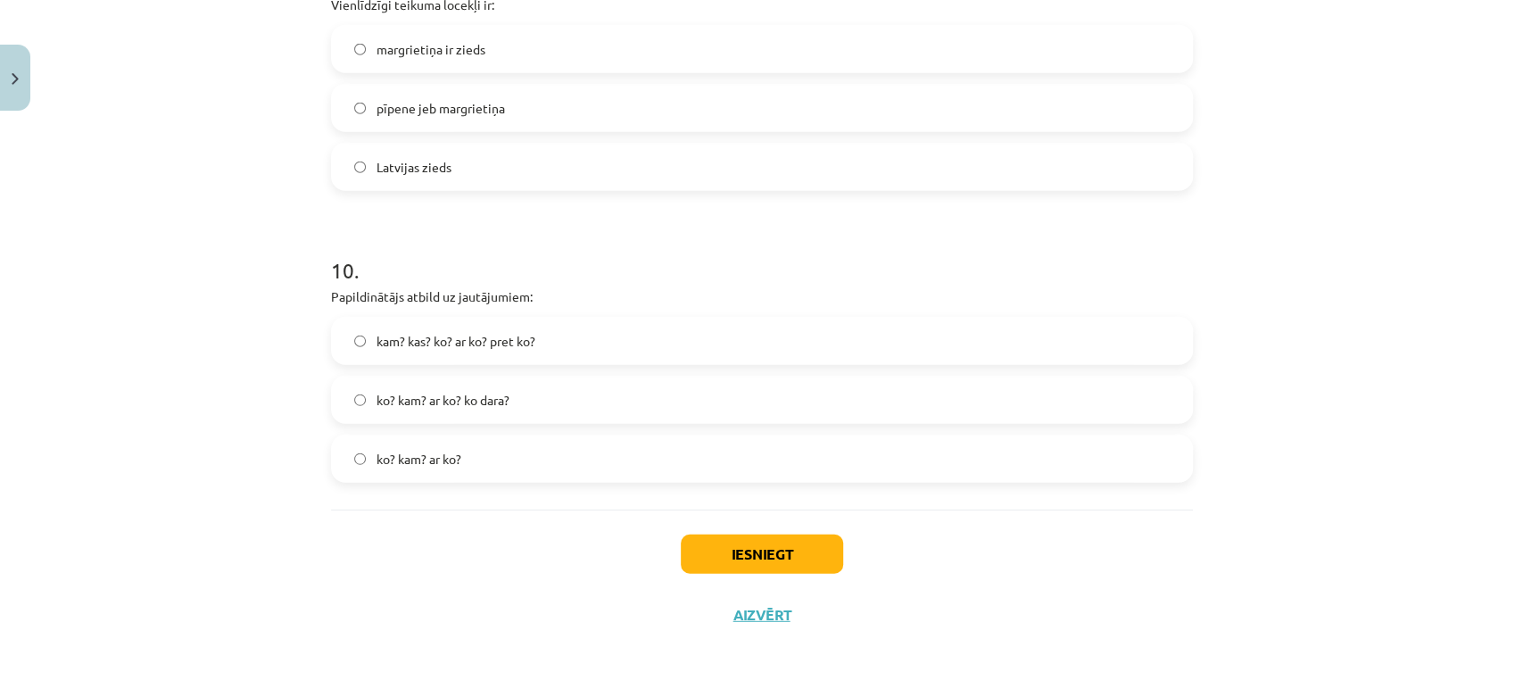
click at [483, 469] on label "ko? kam? ar ko?" at bounding box center [762, 458] width 858 height 45
click at [718, 555] on button "Iesniegt" at bounding box center [762, 554] width 162 height 39
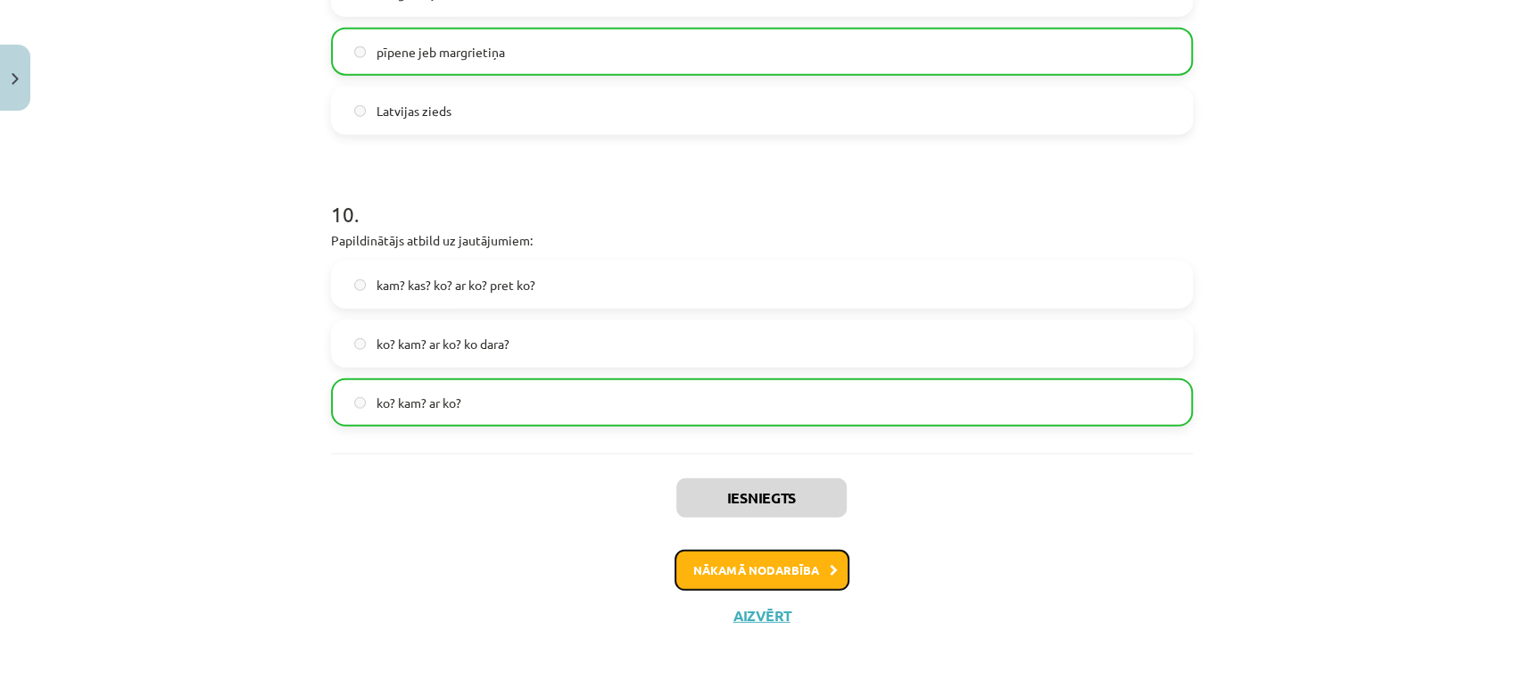
click at [691, 580] on button "Nākamā nodarbība" at bounding box center [762, 570] width 175 height 41
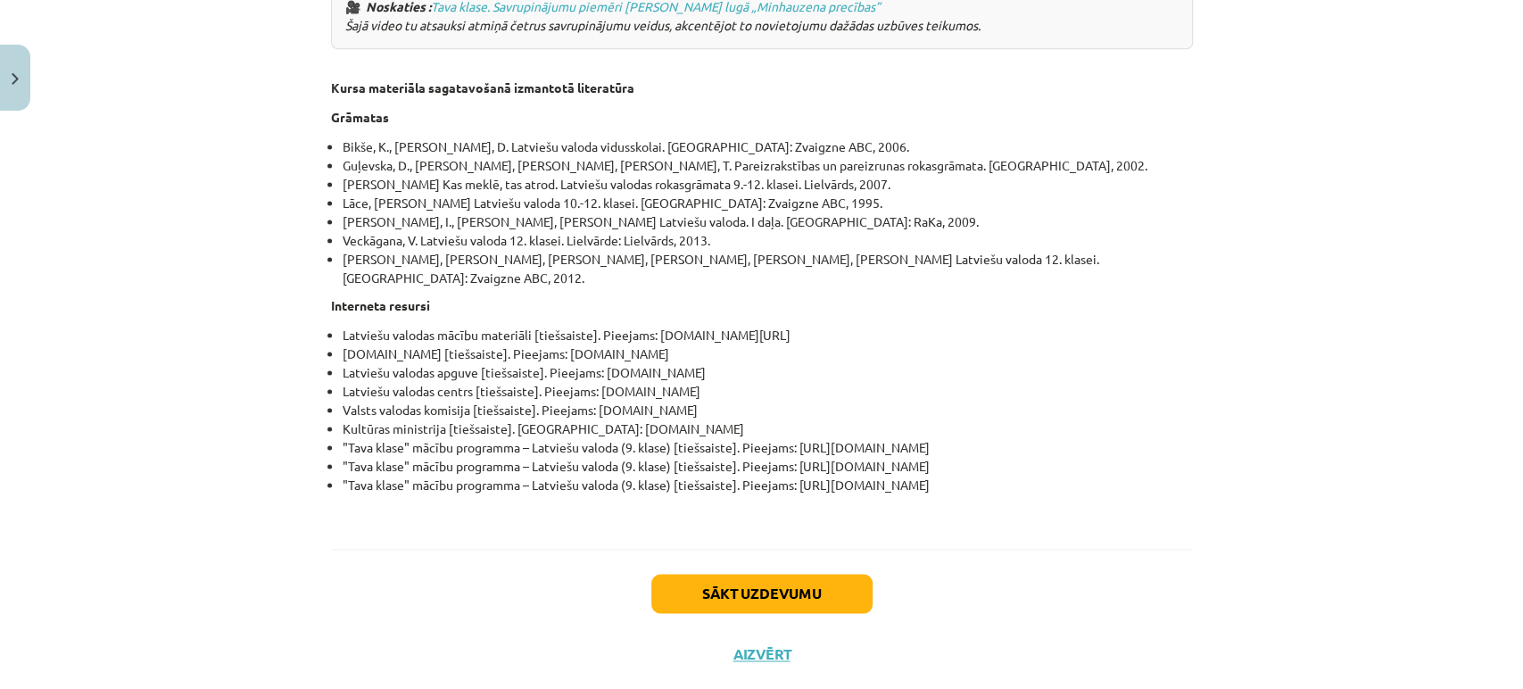
scroll to position [6242, 0]
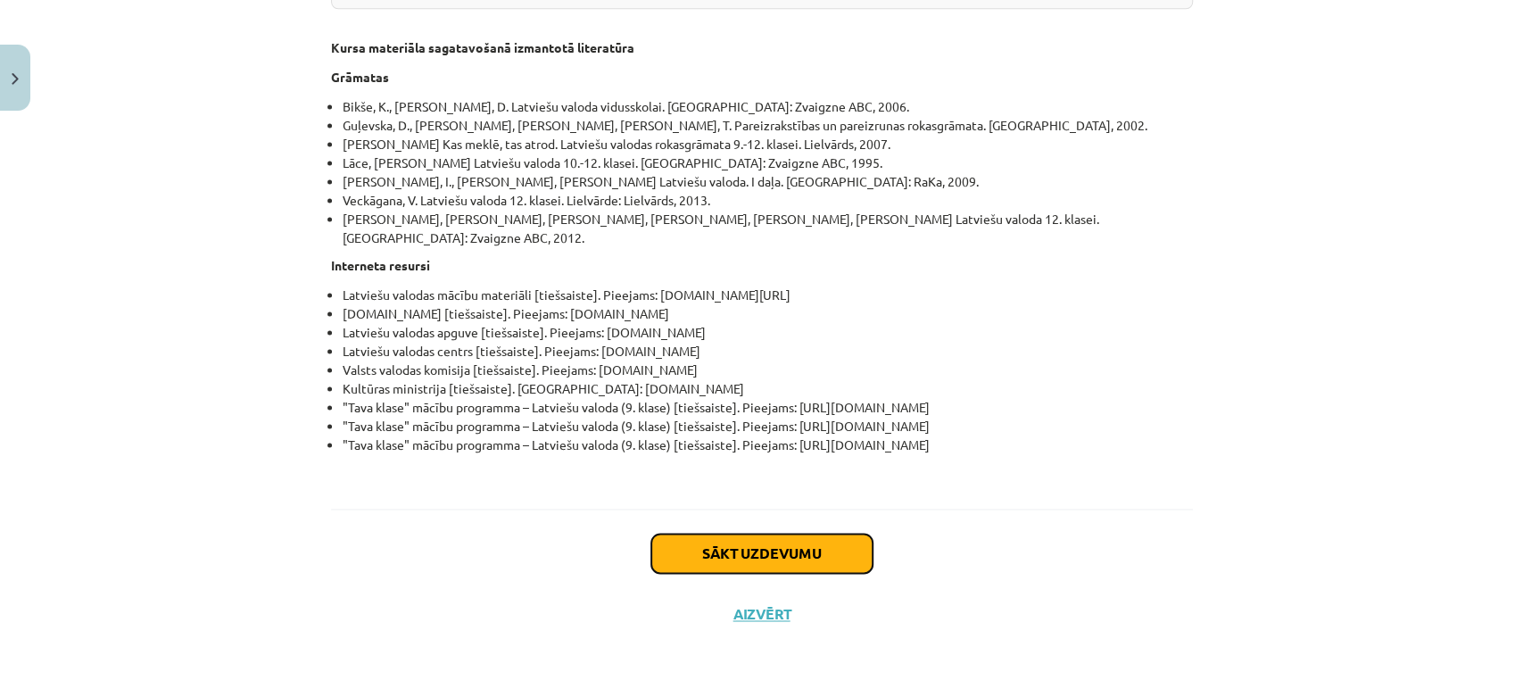
click at [691, 559] on button "Sākt uzdevumu" at bounding box center [761, 553] width 221 height 39
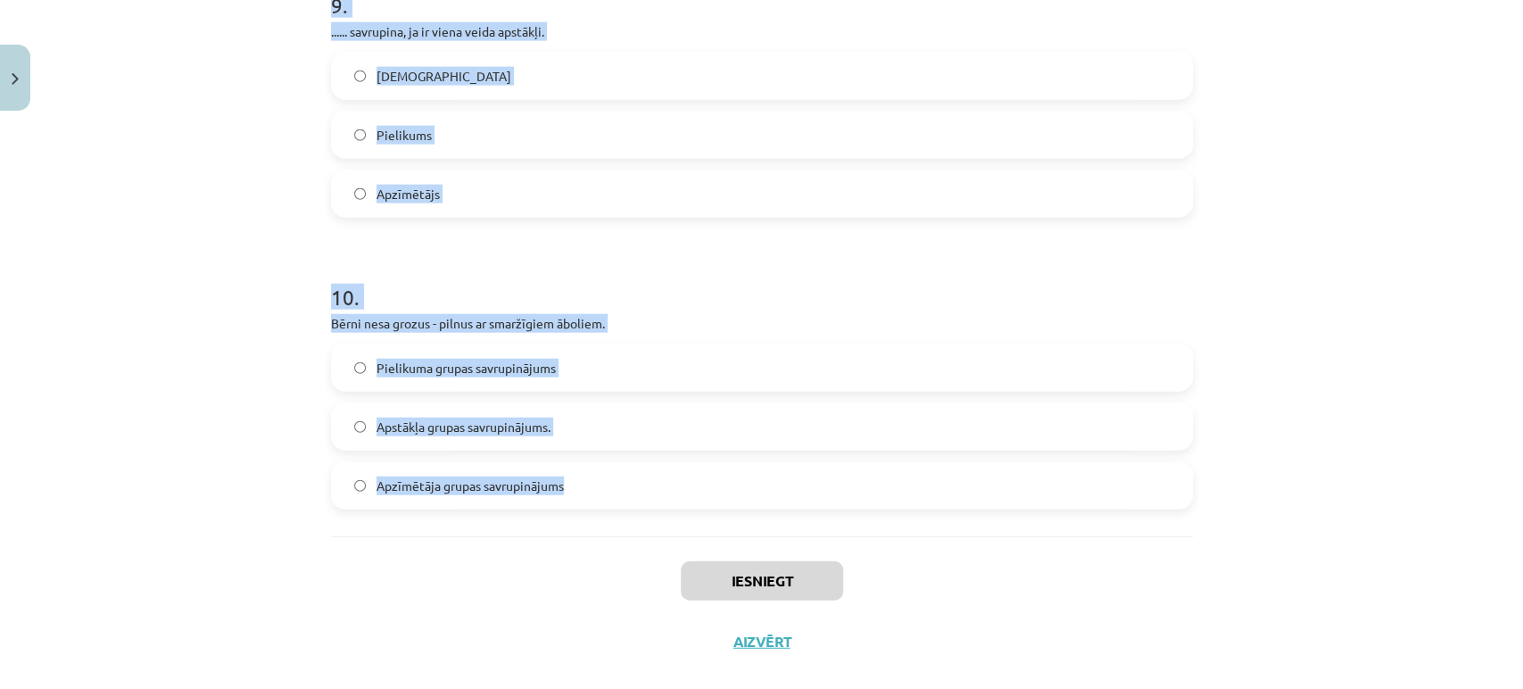
scroll to position [2813, 0]
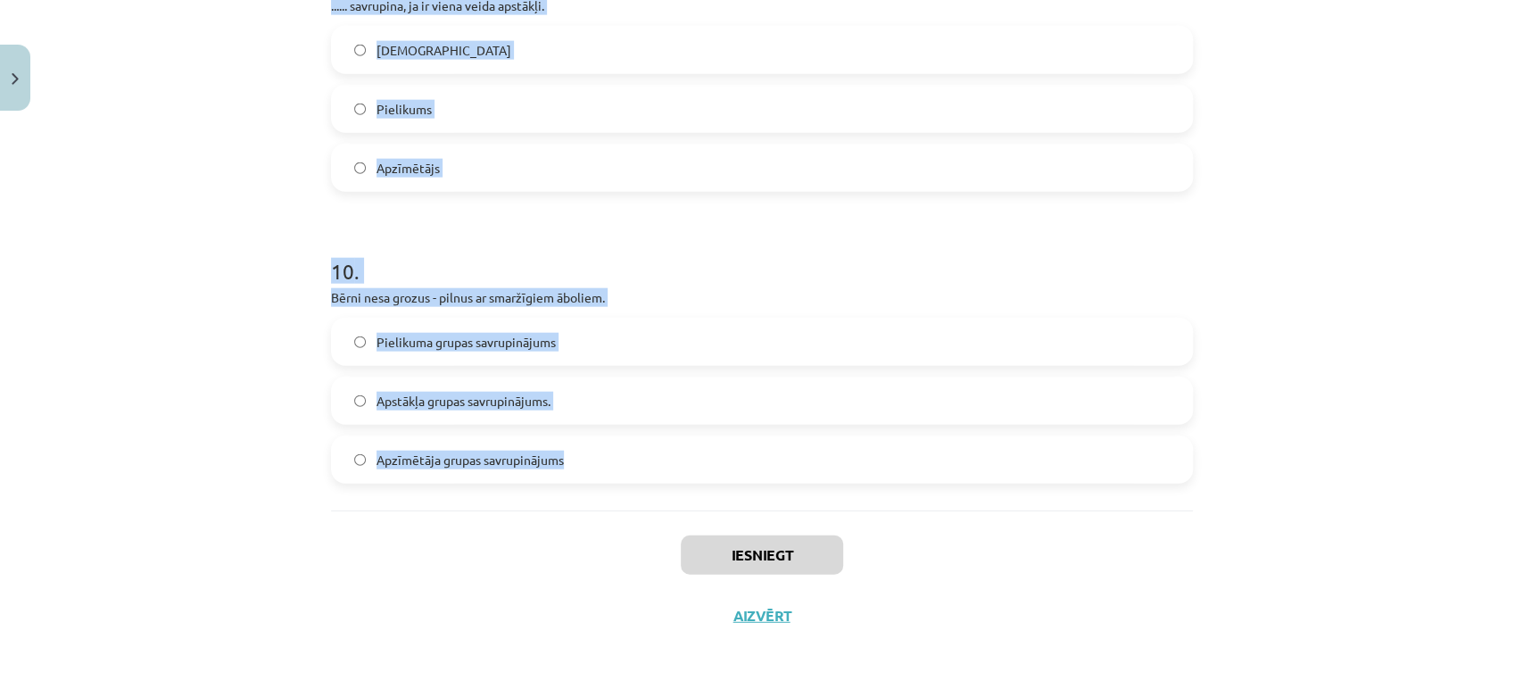
drag, startPoint x: 295, startPoint y: 376, endPoint x: 596, endPoint y: 469, distance: 315.0
click at [596, 469] on div "Mācību tēma: Latviešu valodas i - 11. klases 3. ieskaites mācību materiāls (a,b…" at bounding box center [761, 344] width 1523 height 689
copy form "Lorem ipsumd sitametc, adipiscing: "El se doeiusm, tempori utl!" Etdolor magnaa…"
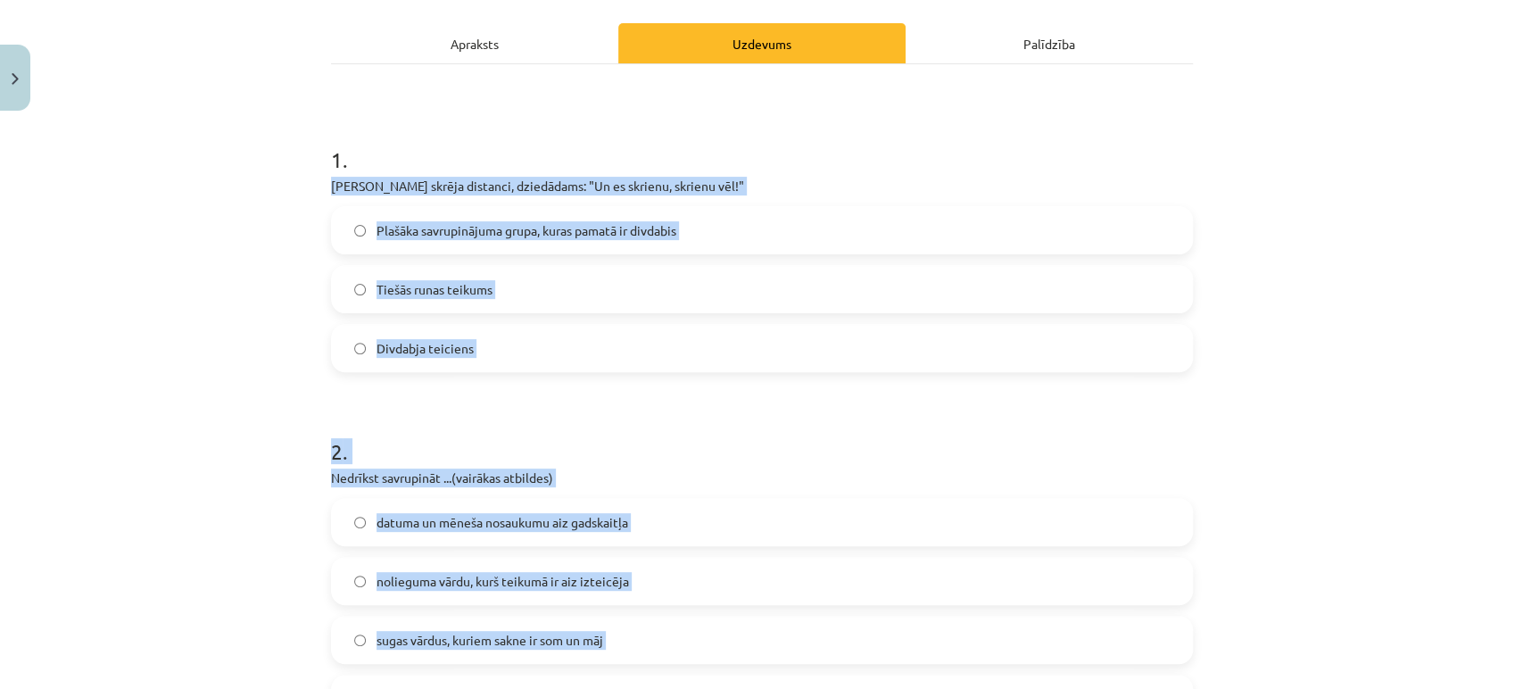
scroll to position [0, 0]
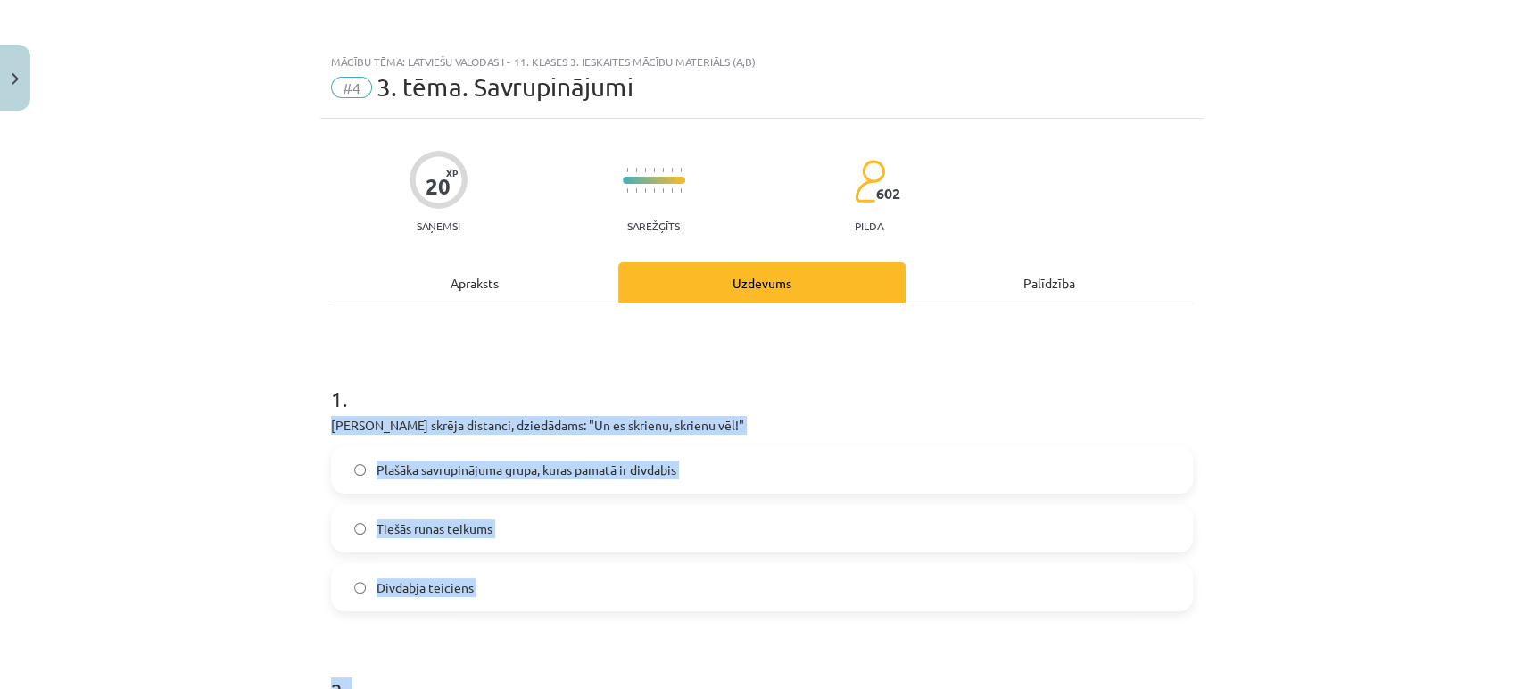
click at [489, 573] on label "Divdabja teiciens" at bounding box center [762, 587] width 858 height 45
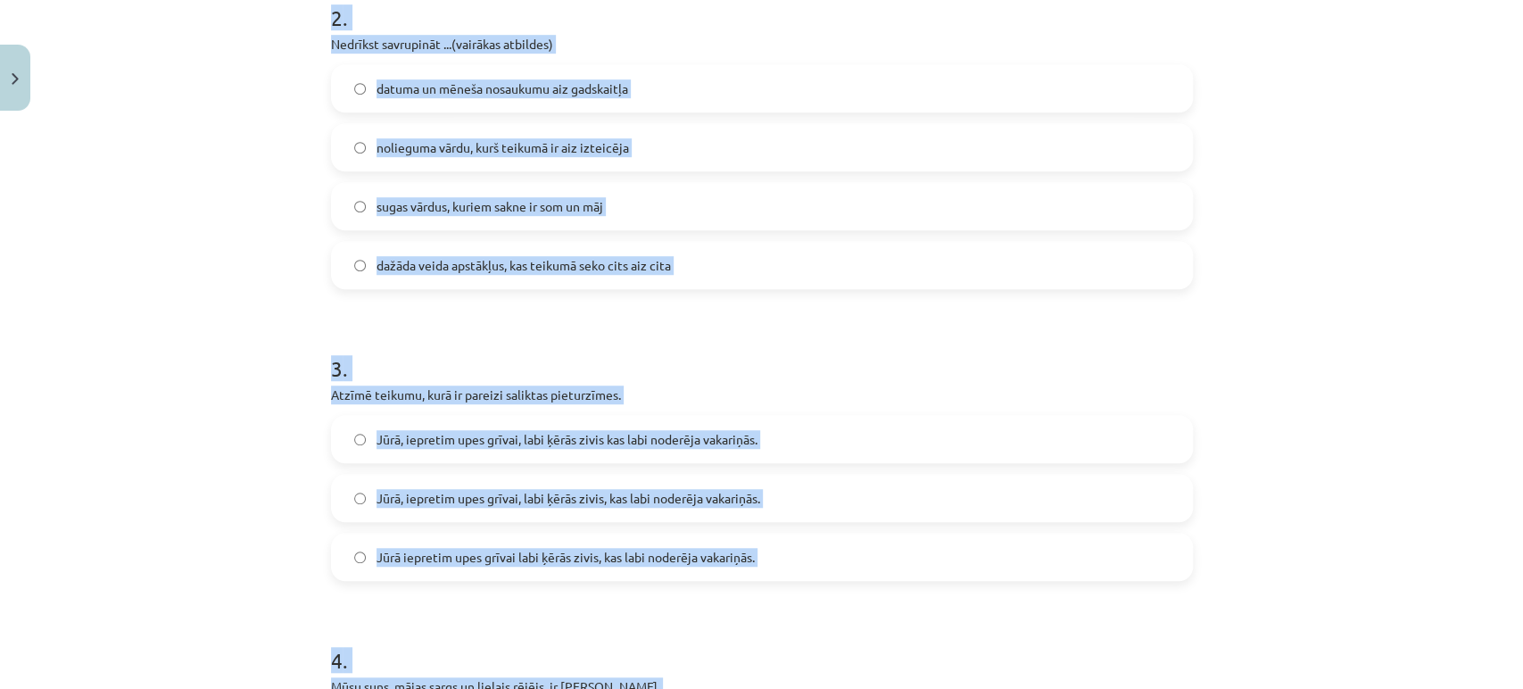
scroll to position [396, 0]
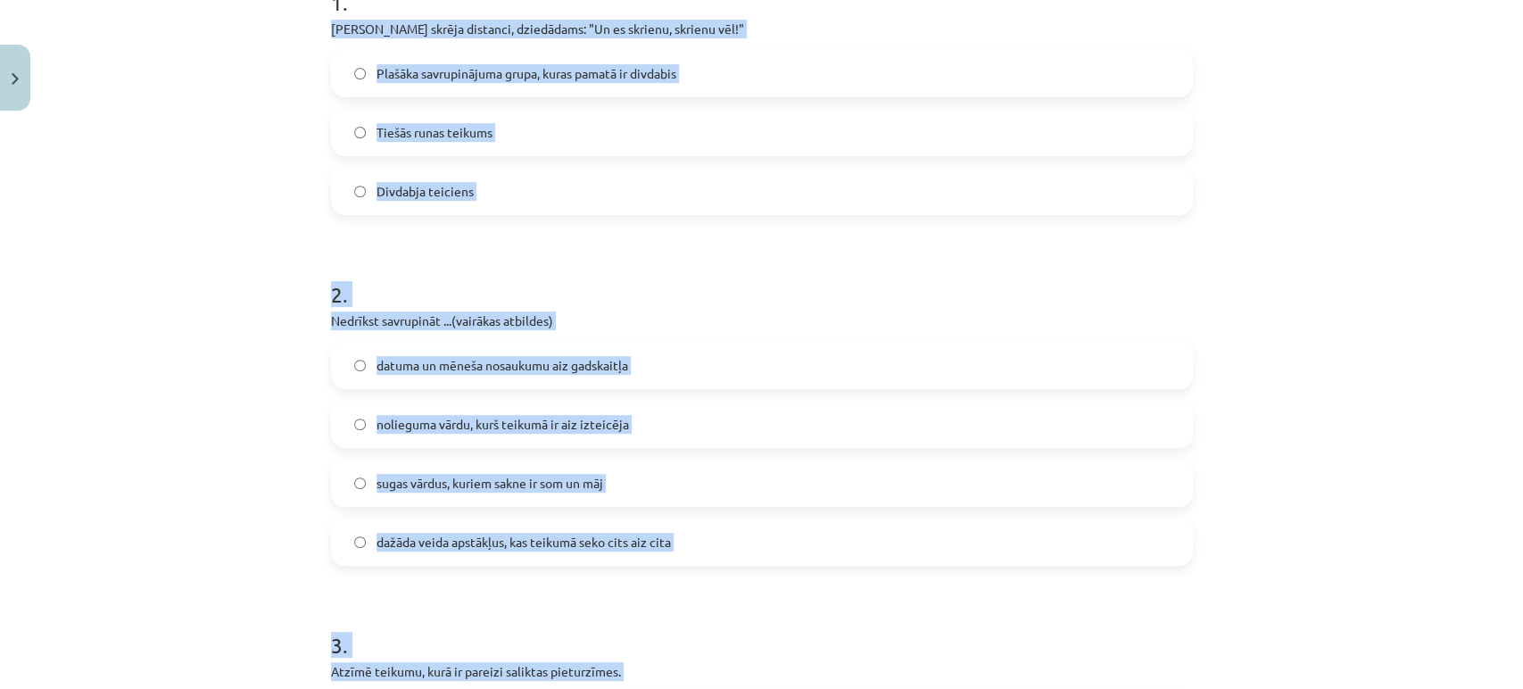
click at [304, 557] on div "Mācību tēma: Latviešu valodas i - 11. klases 3. ieskaites mācību materiāls (a,b…" at bounding box center [761, 344] width 1523 height 689
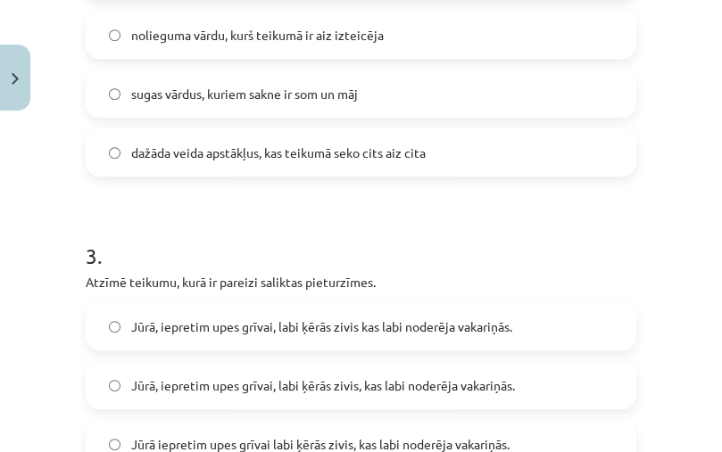
scroll to position [892, 0]
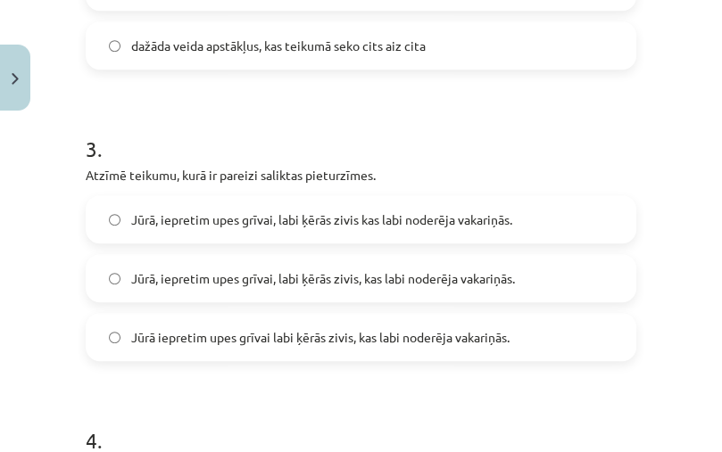
click at [311, 278] on span "Jūrā, iepretim upes grīvai, labi ķērās zivis, kas labi noderēja vakariņās." at bounding box center [323, 278] width 384 height 19
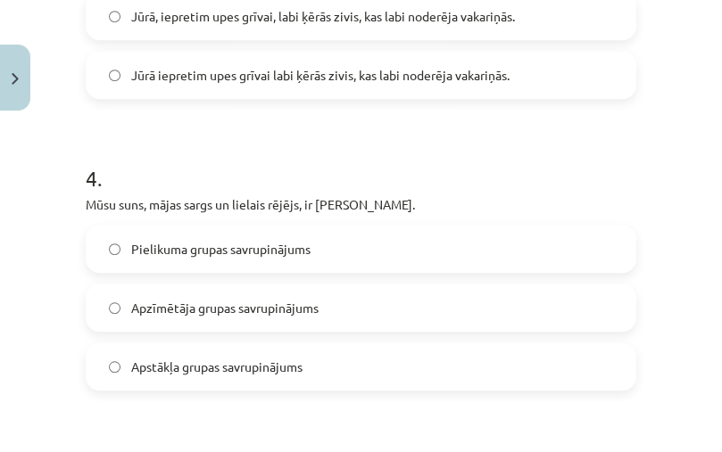
scroll to position [1190, 0]
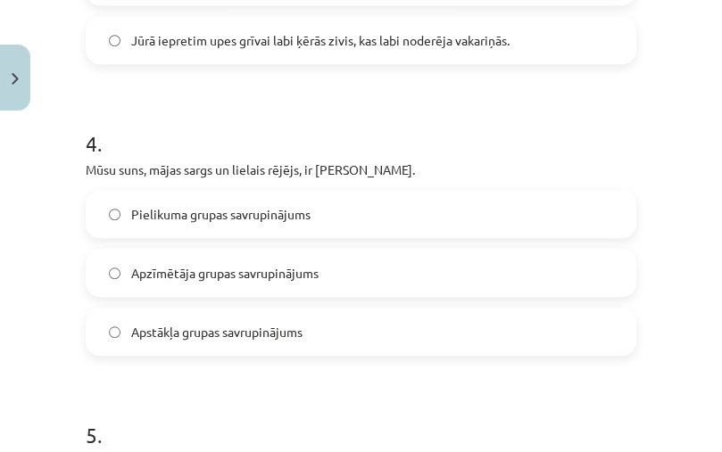
drag, startPoint x: 250, startPoint y: 228, endPoint x: 253, endPoint y: 218, distance: 11.0
click at [252, 220] on label "Pielikuma grupas savrupinājums" at bounding box center [360, 214] width 547 height 45
click at [120, 227] on label "Pielikuma grupas savrupinājums" at bounding box center [360, 214] width 547 height 45
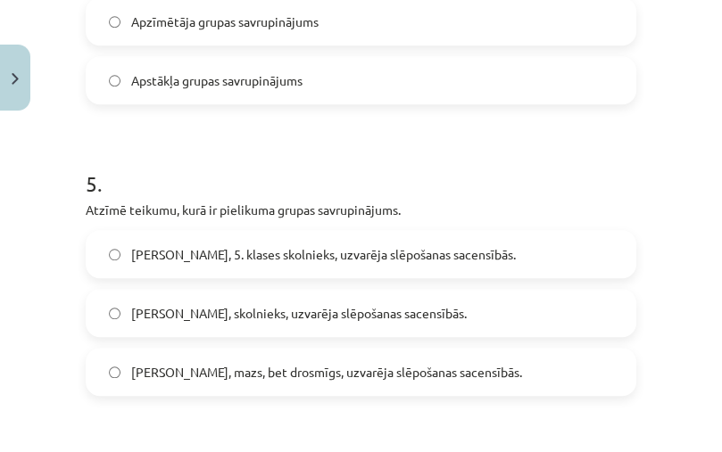
scroll to position [1487, 0]
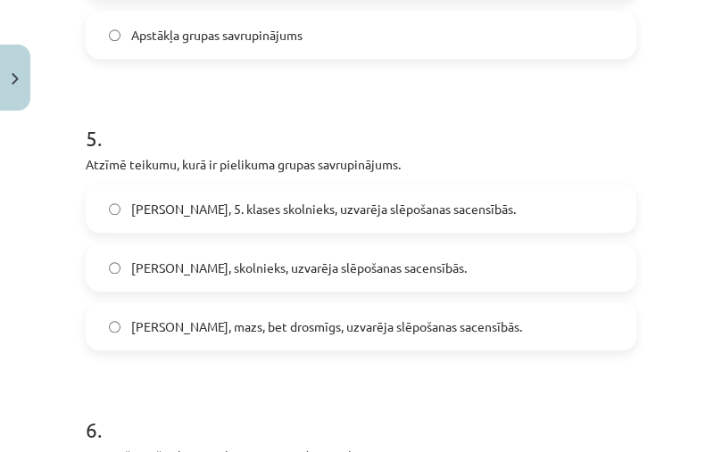
click at [278, 200] on span "[PERSON_NAME], 5. klases skolnieks, uzvarēja slēpošanas sacensībās." at bounding box center [323, 209] width 385 height 19
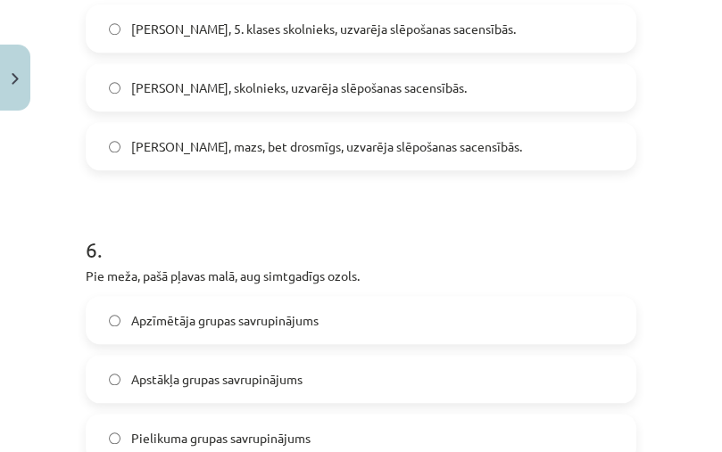
scroll to position [1785, 0]
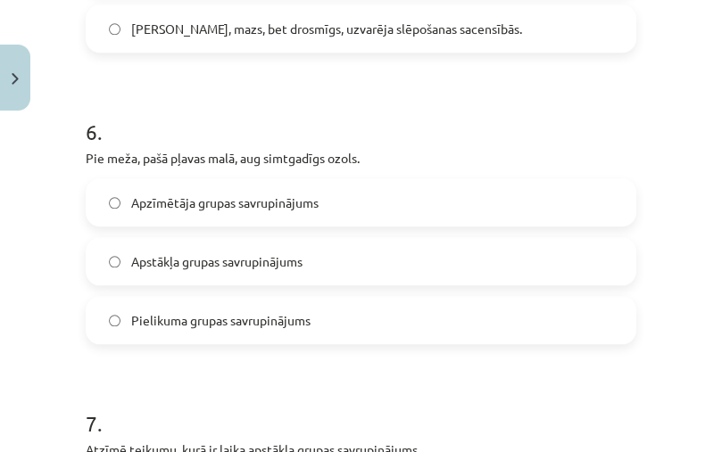
click at [217, 269] on span "Apstākļa grupas savrupinājums" at bounding box center [216, 262] width 171 height 19
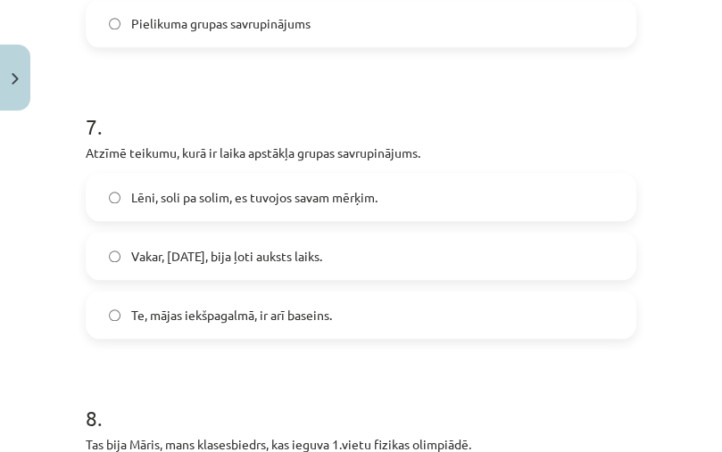
click at [195, 259] on span "Vakar, [DATE], bija ļoti auksts laiks." at bounding box center [226, 256] width 191 height 19
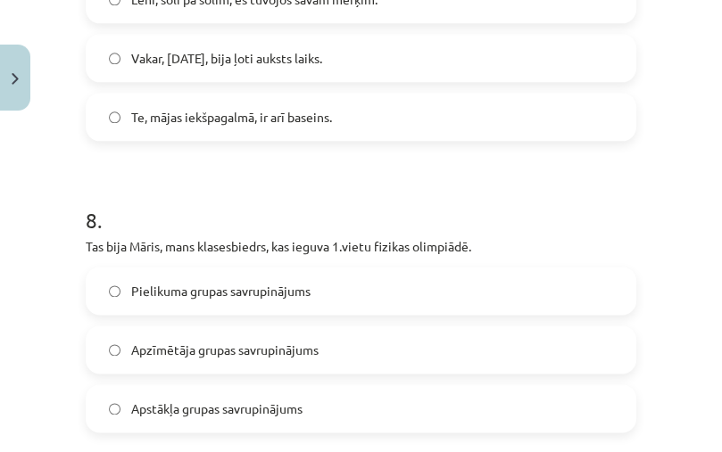
scroll to position [2379, 0]
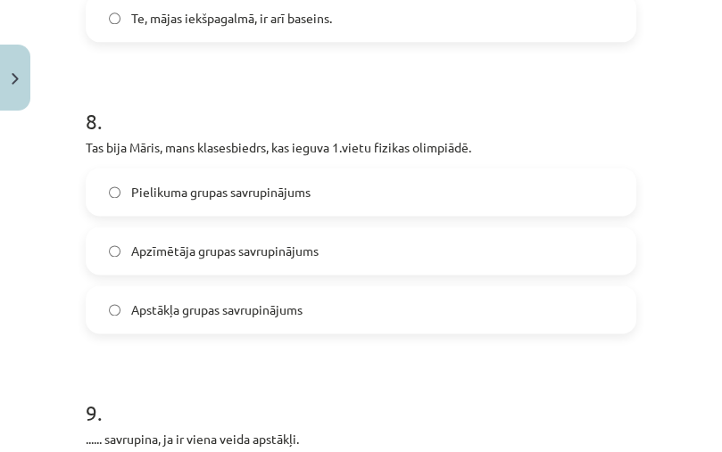
click at [206, 209] on label "Pielikuma grupas savrupinājums" at bounding box center [360, 192] width 547 height 45
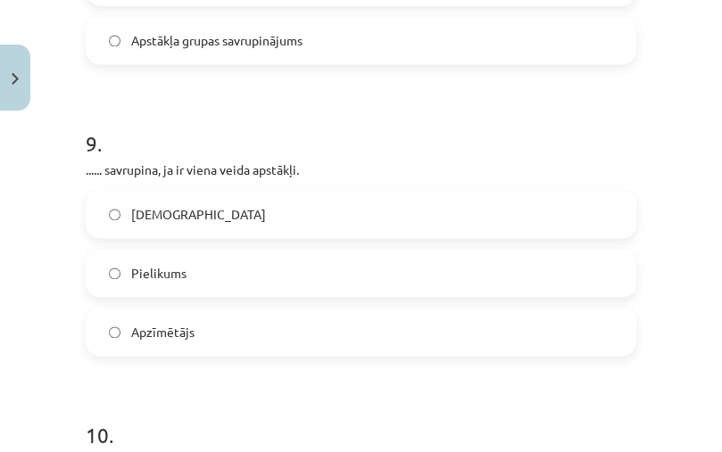
scroll to position [2776, 0]
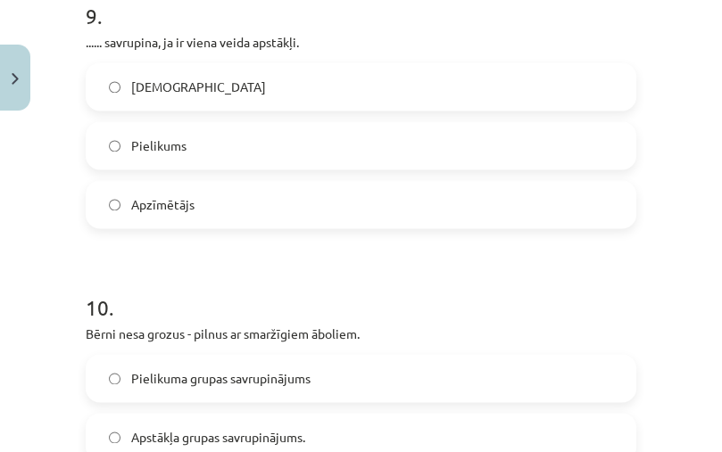
click at [201, 77] on label "[DEMOGRAPHIC_DATA]" at bounding box center [360, 86] width 547 height 45
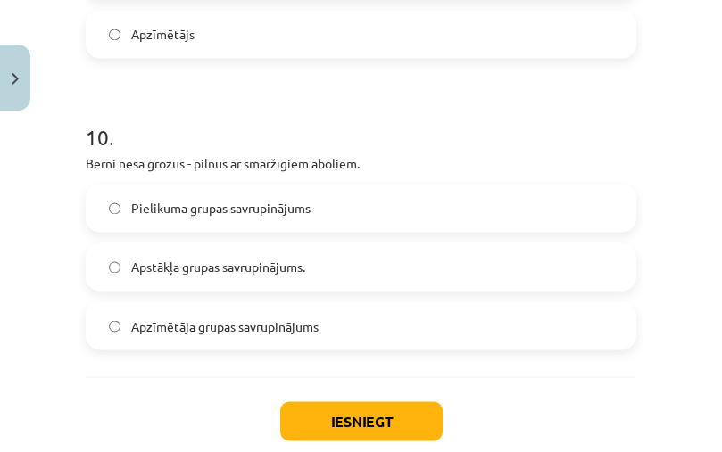
scroll to position [3050, 0]
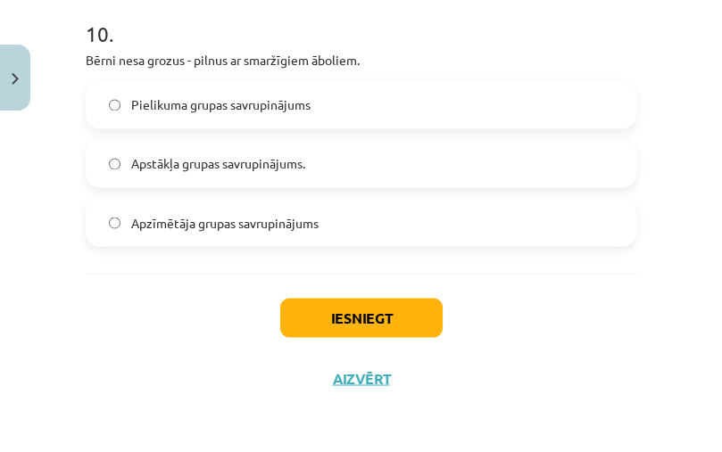
click at [219, 228] on span "Apzīmētāja grupas savrupinājums" at bounding box center [224, 222] width 187 height 19
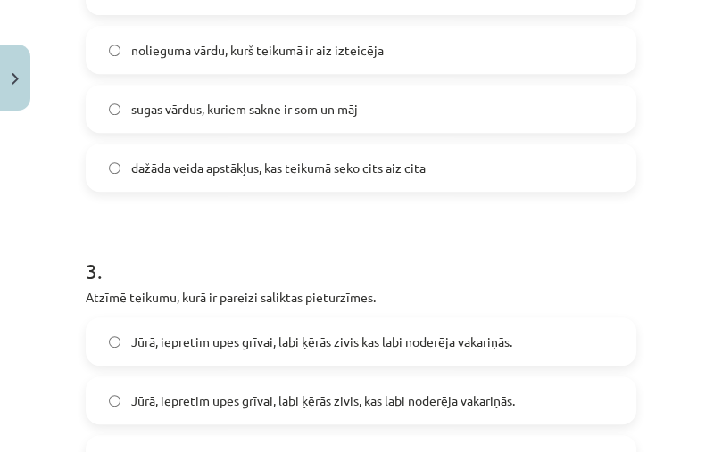
scroll to position [571, 0]
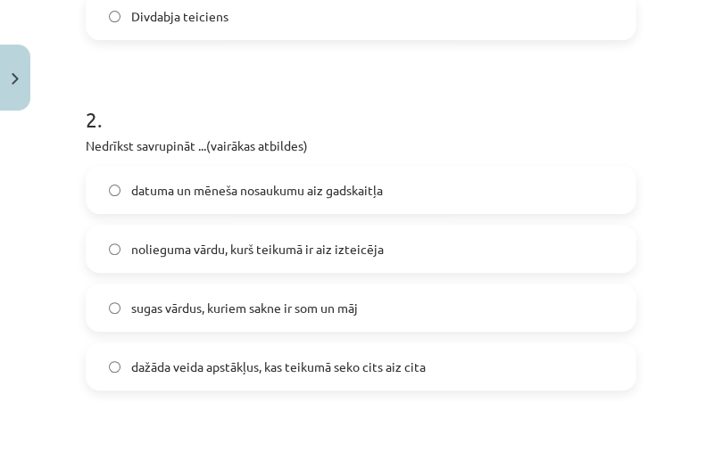
click at [164, 383] on label "dažāda veida apstākļus, kas teikumā seko cits aiz cita" at bounding box center [360, 366] width 547 height 45
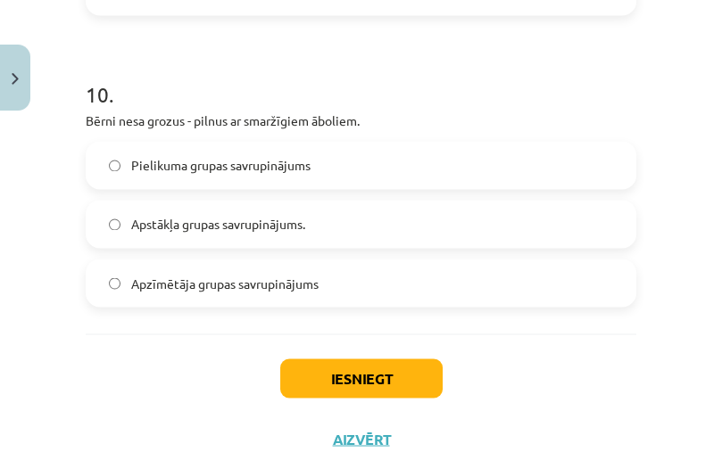
scroll to position [3050, 0]
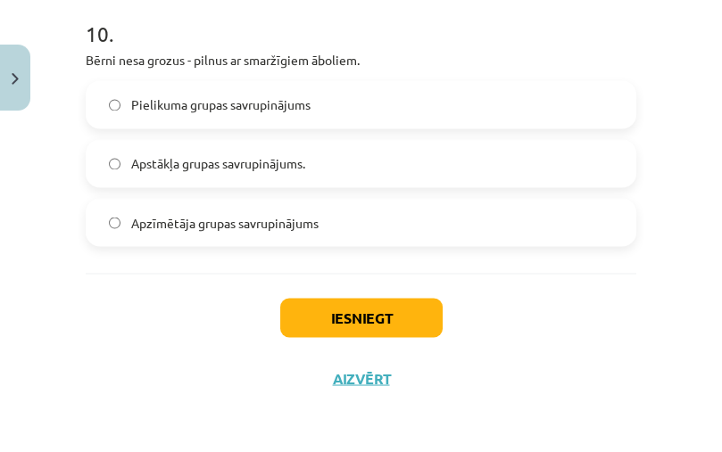
click at [371, 338] on div "Iesniegt Aizvērt" at bounding box center [361, 335] width 551 height 125
click at [382, 323] on button "Iesniegt" at bounding box center [361, 317] width 162 height 39
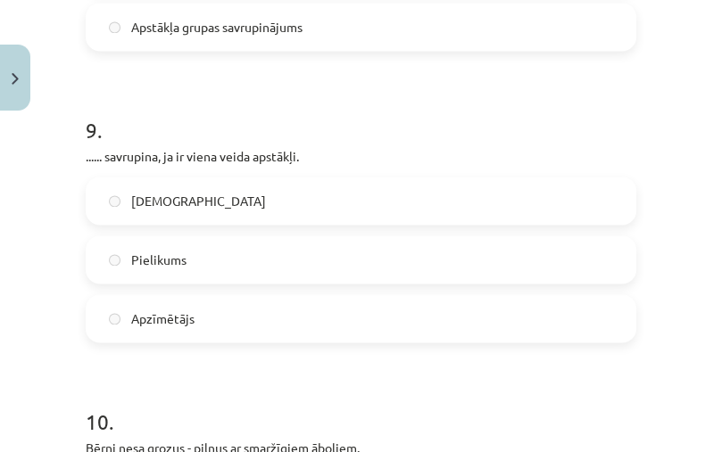
scroll to position [2753, 0]
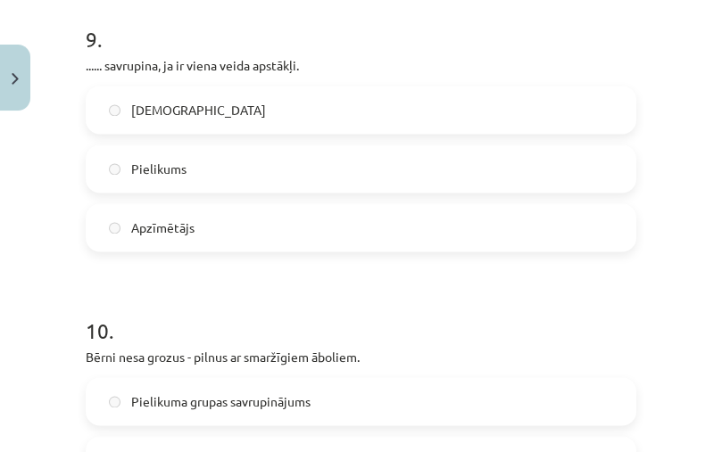
click at [269, 112] on label "[DEMOGRAPHIC_DATA]" at bounding box center [360, 109] width 547 height 45
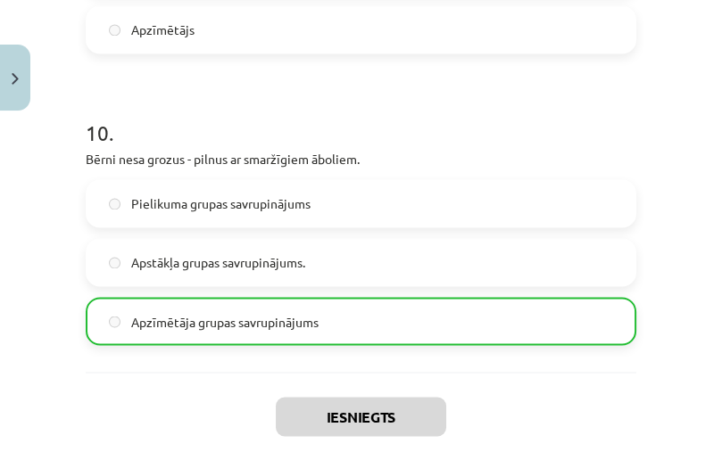
scroll to position [3107, 0]
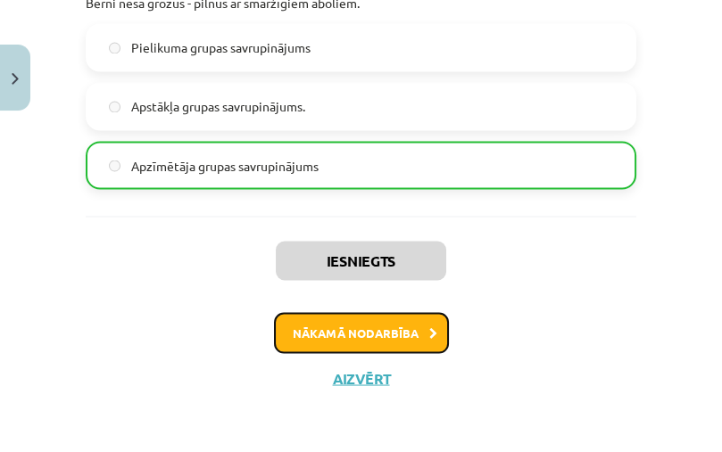
click at [327, 322] on button "Nākamā nodarbība" at bounding box center [361, 332] width 175 height 41
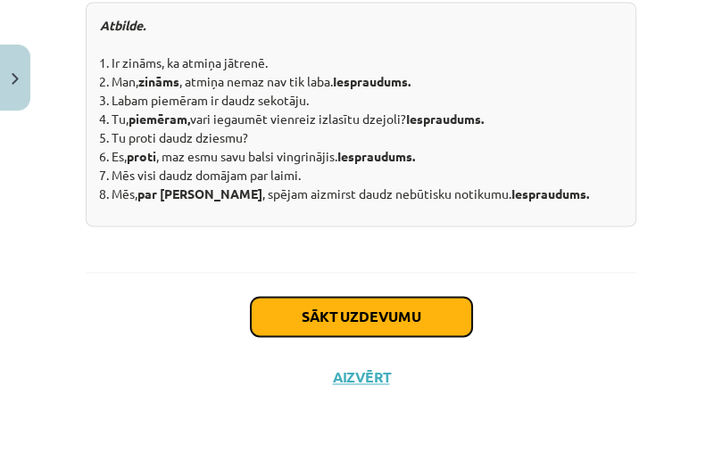
click at [336, 305] on button "Sākt uzdevumu" at bounding box center [361, 316] width 221 height 39
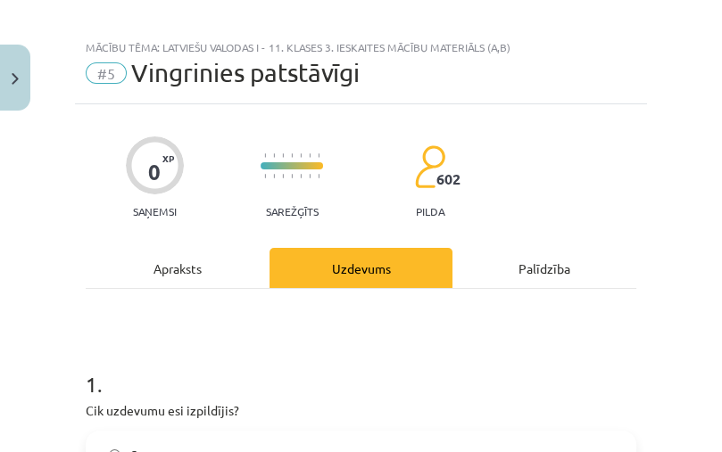
scroll to position [0, 0]
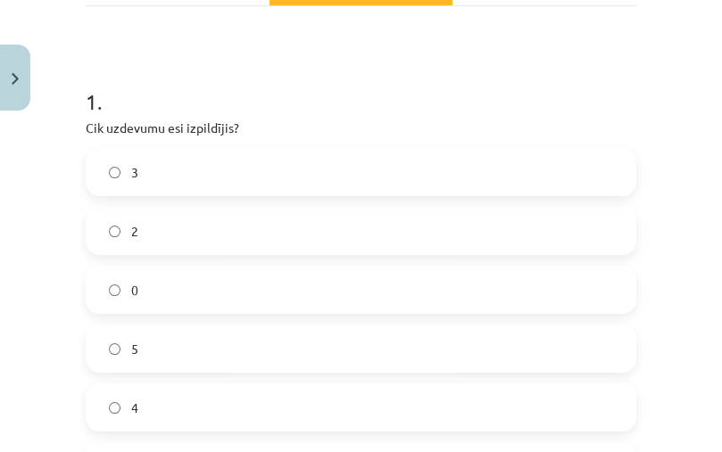
drag, startPoint x: 164, startPoint y: 349, endPoint x: 170, endPoint y: 340, distance: 10.9
click at [164, 347] on label "5" at bounding box center [360, 349] width 547 height 45
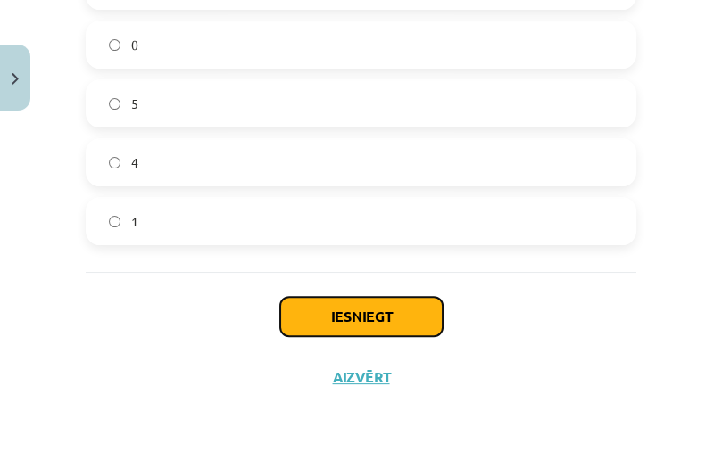
click at [352, 319] on button "Iesniegt" at bounding box center [361, 316] width 162 height 39
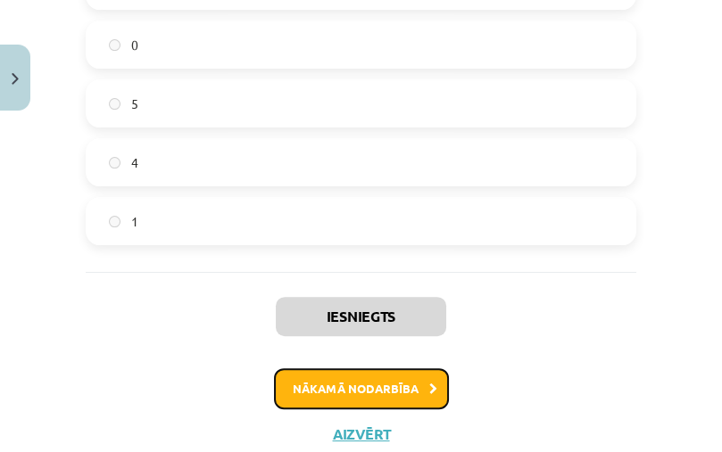
click at [424, 377] on button "Nākamā nodarbība" at bounding box center [361, 389] width 175 height 41
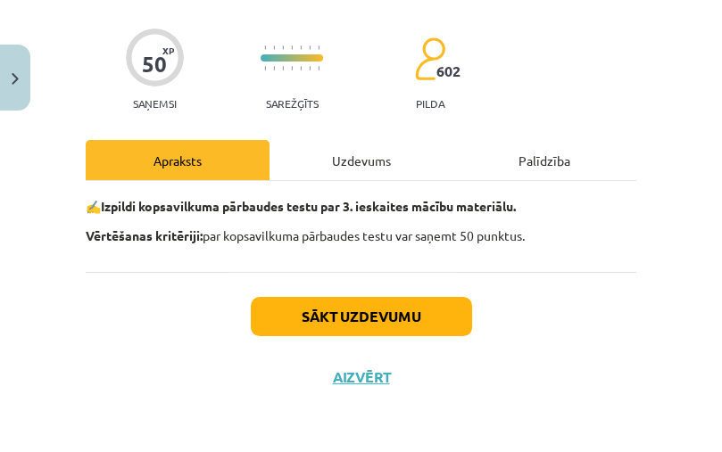
scroll to position [44, 0]
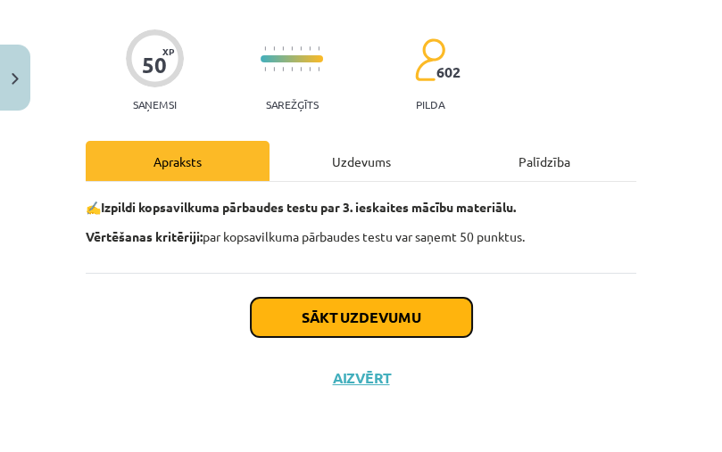
click at [359, 326] on button "Sākt uzdevumu" at bounding box center [361, 317] width 221 height 39
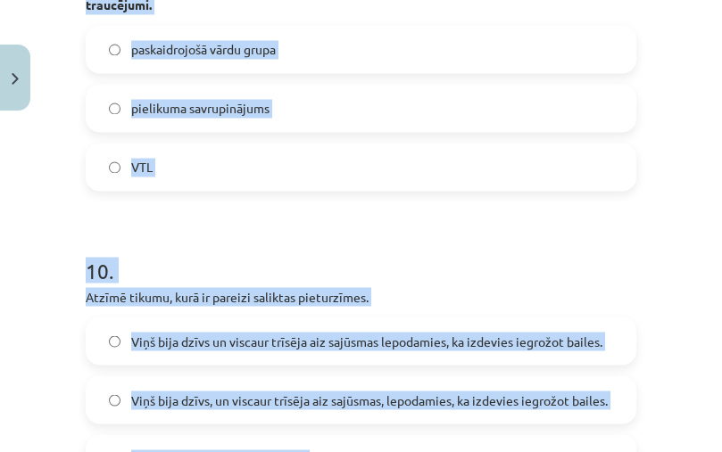
scroll to position [3276, 0]
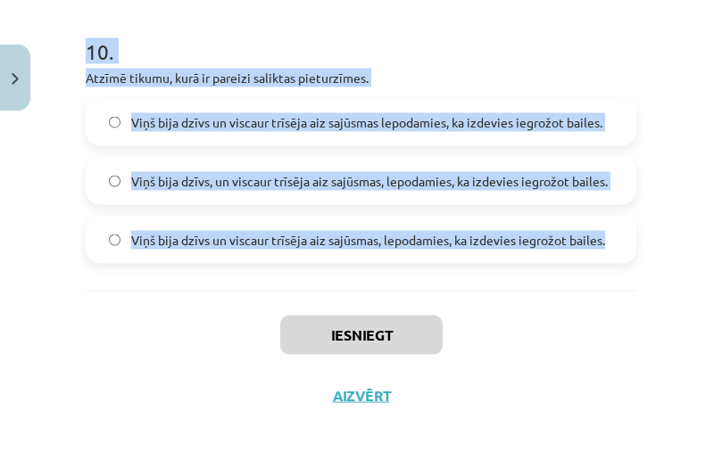
drag, startPoint x: 100, startPoint y: 84, endPoint x: 563, endPoint y: 228, distance: 485.2
copy form "Loremip dolorsitamet co: Adip elitse, do ei temporinci , Utlaboree dolorema ali…"
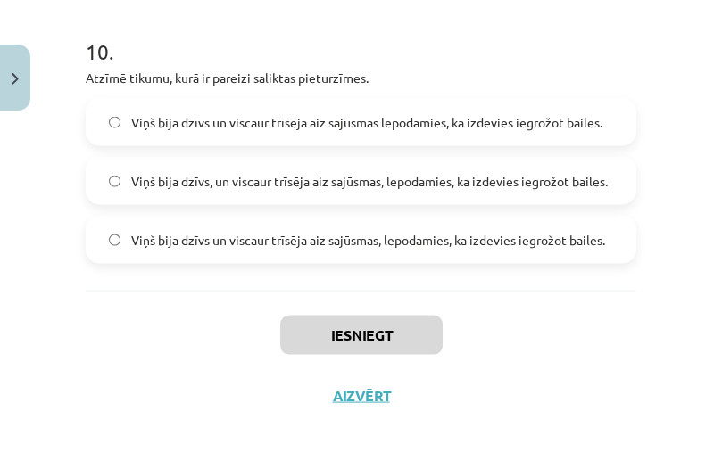
click at [151, 410] on div "Mācību tēma: Latviešu valodas i - 11. klases 3. ieskaites mācību materiāls (a,b…" at bounding box center [361, 226] width 722 height 452
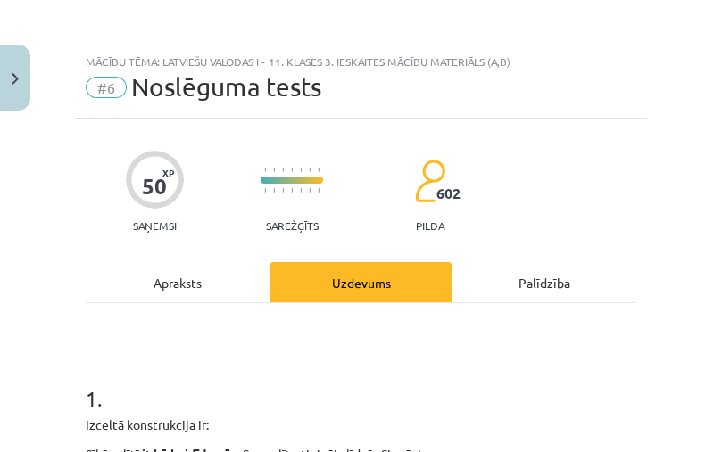
scroll to position [594, 0]
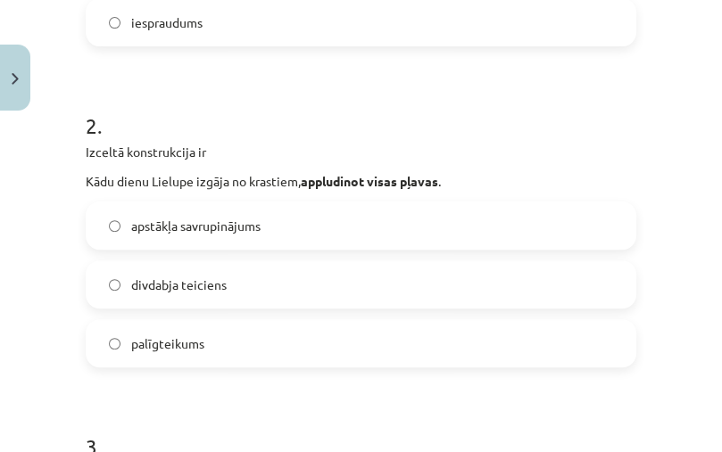
click at [205, 284] on span "divdabja teiciens" at bounding box center [178, 285] width 95 height 19
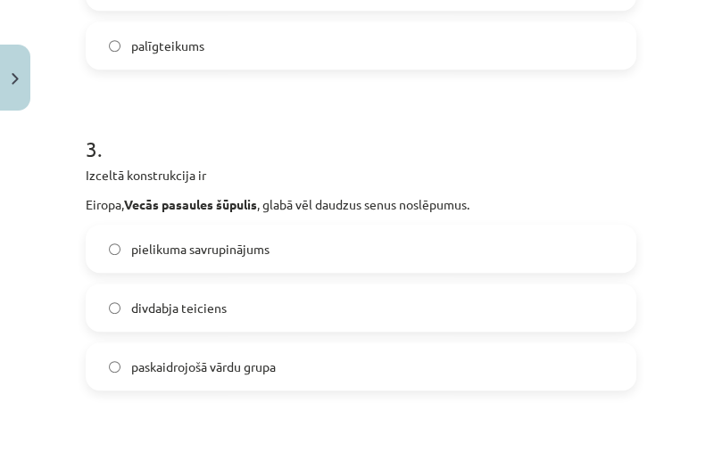
click at [191, 309] on span "divdabja teiciens" at bounding box center [178, 308] width 95 height 19
click at [170, 366] on span "paskaidrojošā vārdu grupa" at bounding box center [203, 367] width 145 height 19
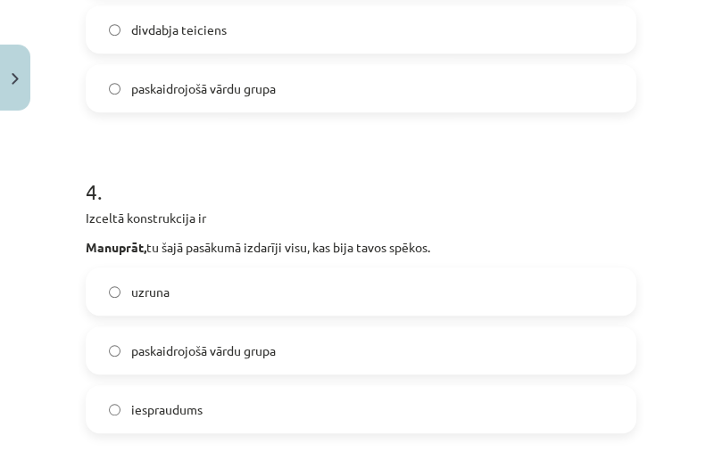
scroll to position [1190, 0]
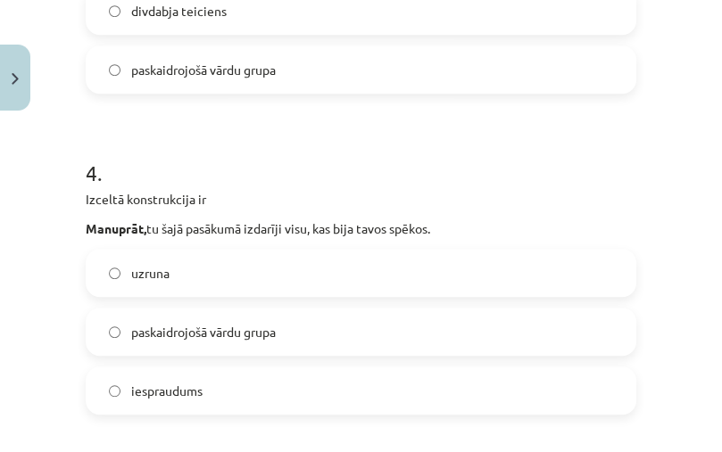
click at [145, 387] on span "iespraudums" at bounding box center [166, 391] width 71 height 19
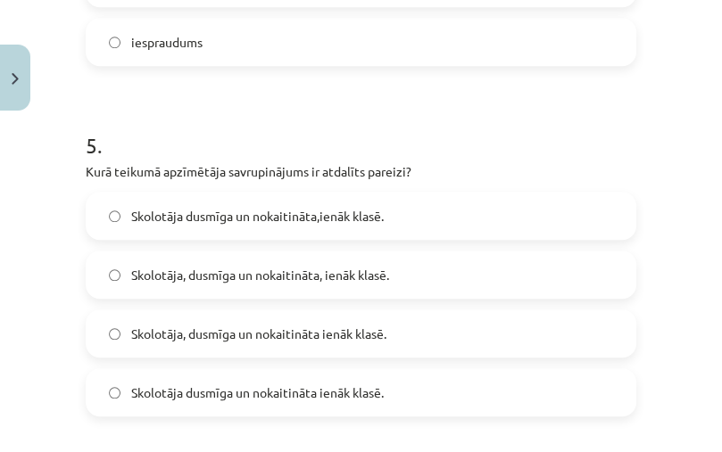
scroll to position [1586, 0]
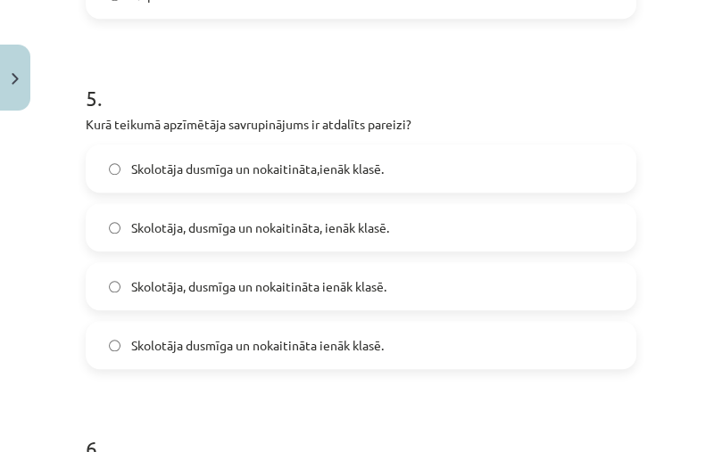
click at [253, 238] on label "Skolotāja, dusmīga un nokaitināta, ienāk klasē." at bounding box center [360, 227] width 547 height 45
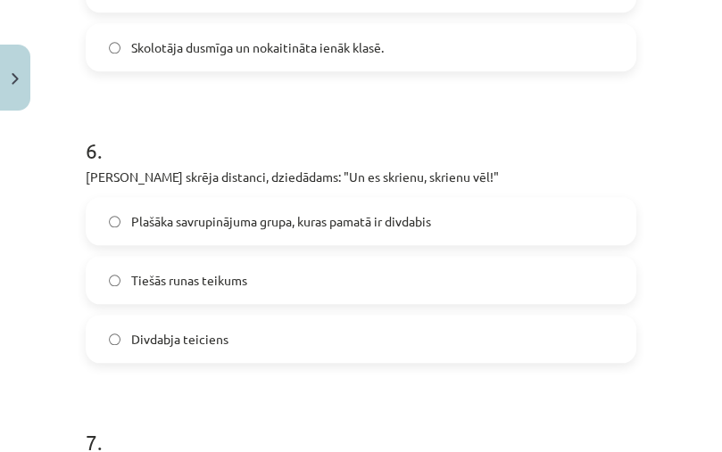
click at [199, 343] on span "Divdabja teiciens" at bounding box center [179, 339] width 97 height 19
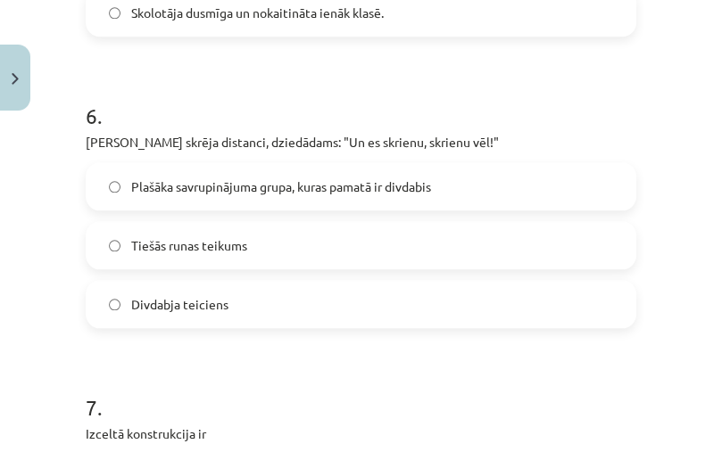
scroll to position [2181, 0]
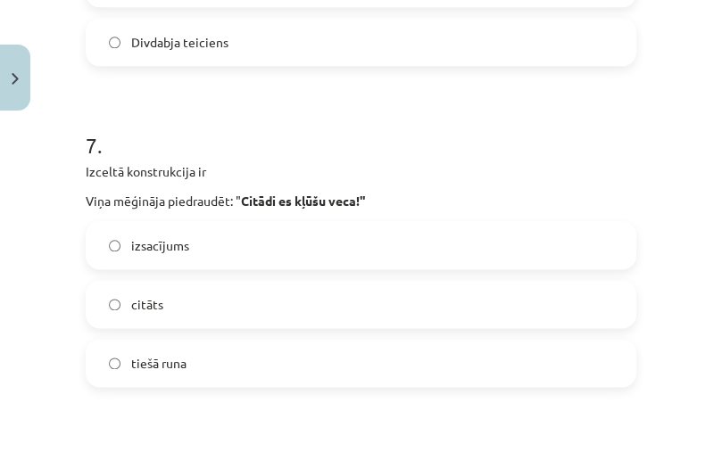
drag, startPoint x: 166, startPoint y: 352, endPoint x: 161, endPoint y: 344, distance: 9.7
click at [166, 343] on label "tiešā runa" at bounding box center [360, 363] width 547 height 45
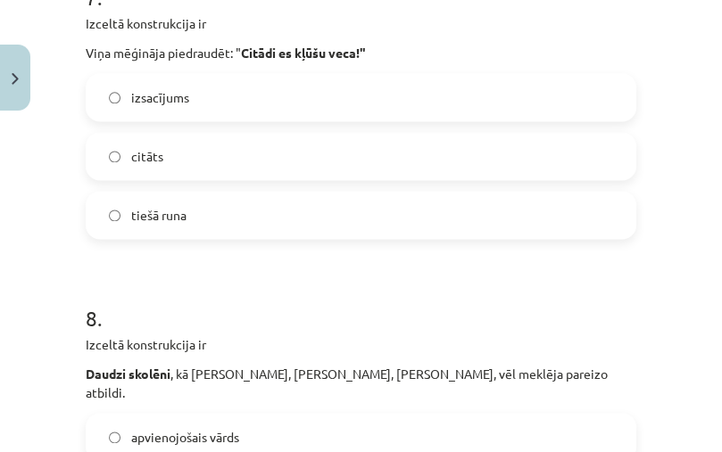
scroll to position [2577, 0]
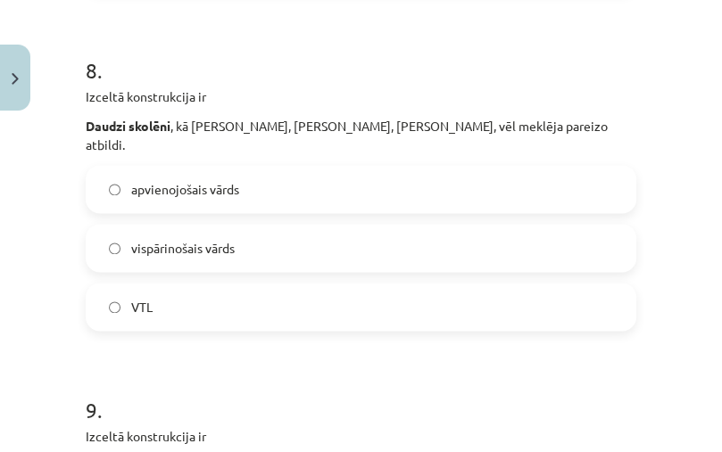
click at [161, 285] on label "VTL" at bounding box center [360, 307] width 547 height 45
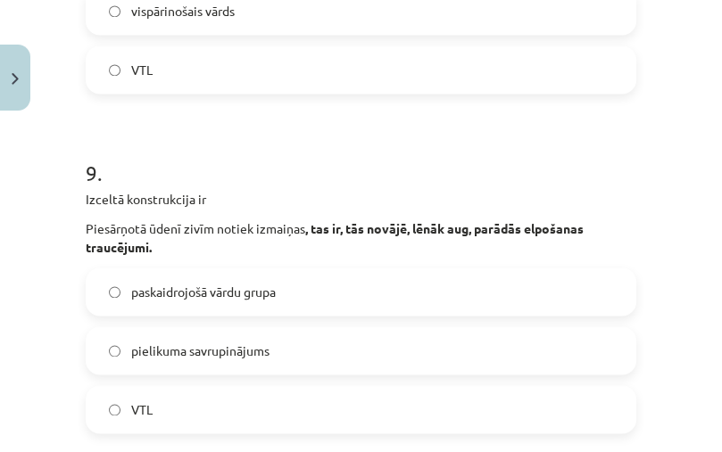
scroll to position [2875, 0]
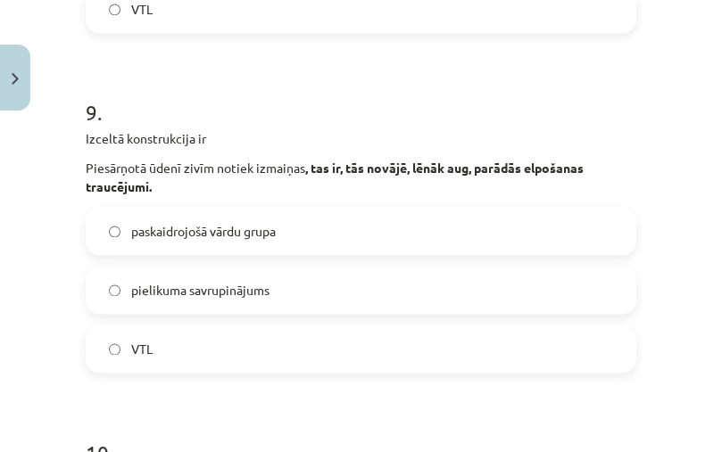
click at [214, 224] on label "paskaidrojošā vārdu grupa" at bounding box center [360, 231] width 547 height 45
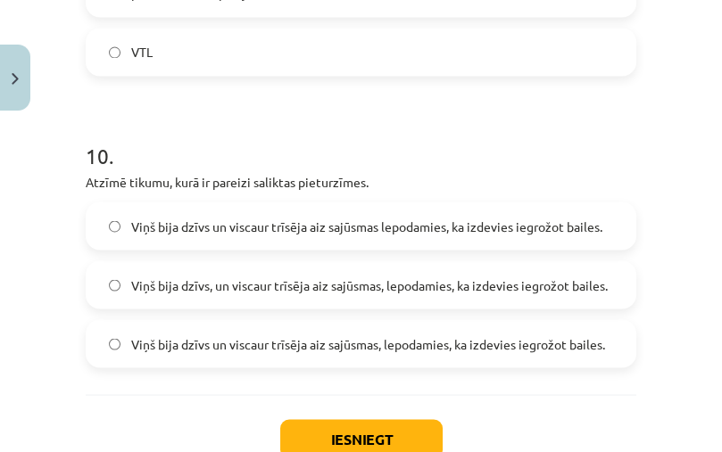
click at [293, 335] on span "Viņš bija dzīvs un viscaur trīsēja aiz sajūsmas, lepodamies, ka izdevies iegrož…" at bounding box center [368, 344] width 474 height 19
click at [386, 427] on button "Iesniegt" at bounding box center [361, 438] width 162 height 39
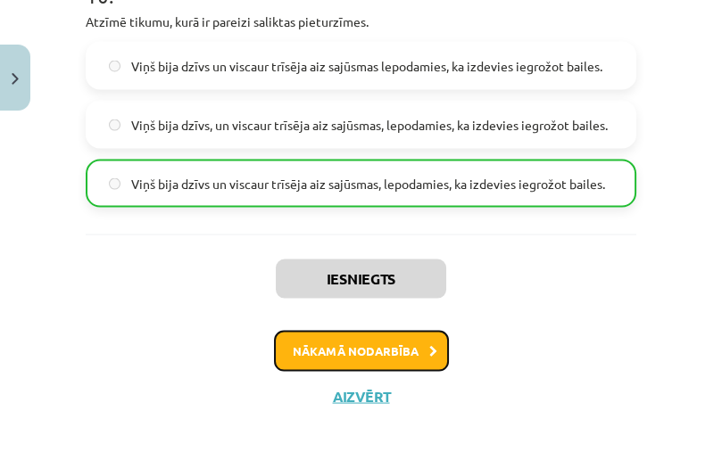
click at [286, 331] on button "Nākamā nodarbība" at bounding box center [361, 351] width 175 height 41
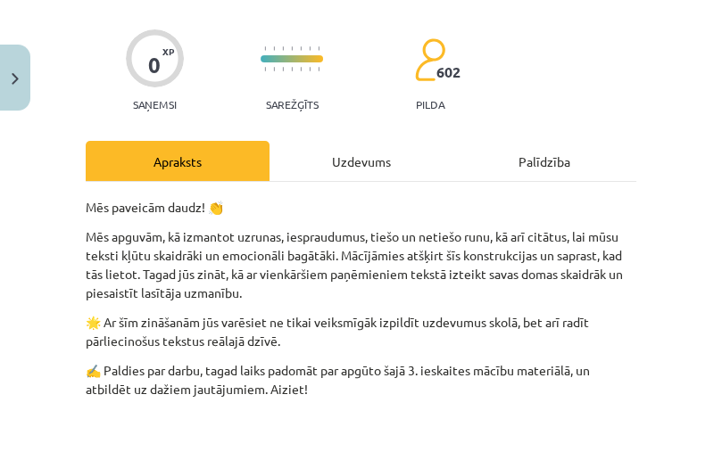
scroll to position [304, 0]
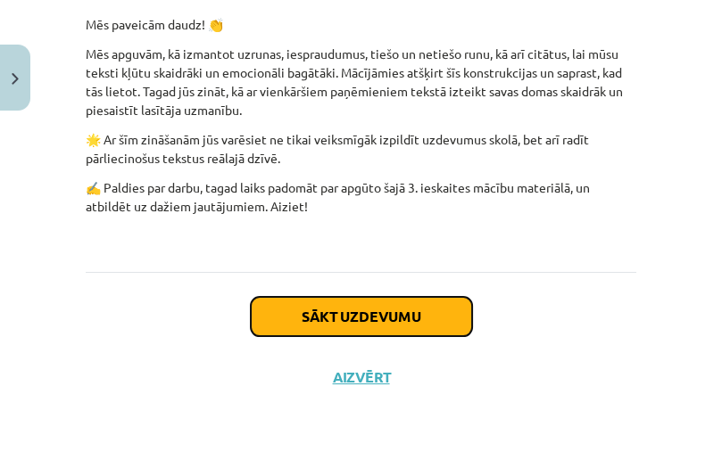
click at [289, 327] on button "Sākt uzdevumu" at bounding box center [361, 316] width 221 height 39
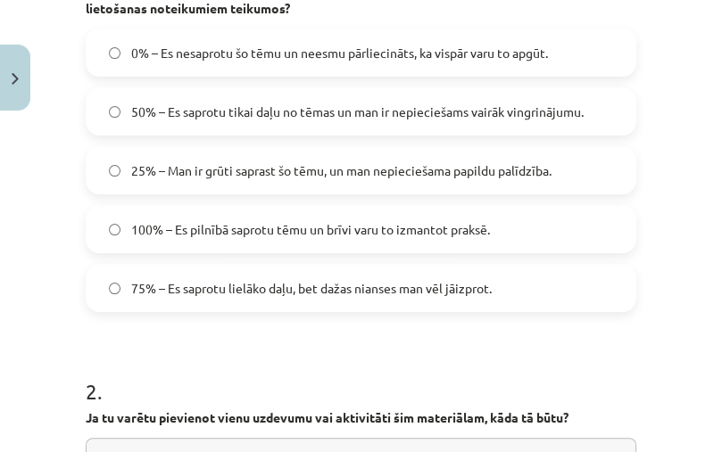
scroll to position [342, 0]
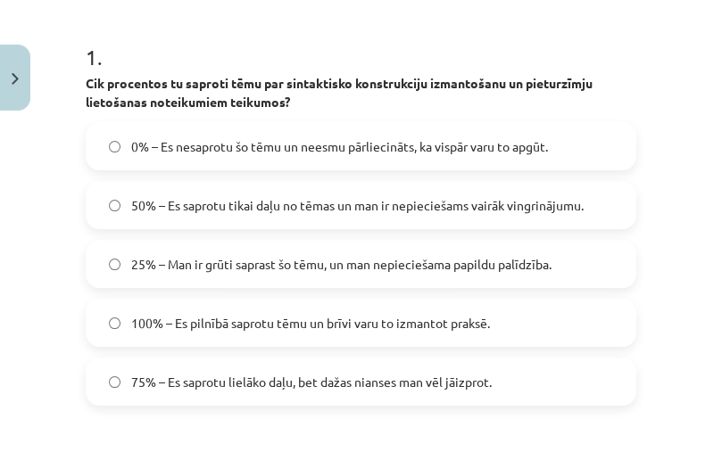
click at [259, 213] on span "50% – Es saprotu tikai daļu no tēmas un man ir nepieciešams vairāk vingrinājumu." at bounding box center [357, 205] width 452 height 19
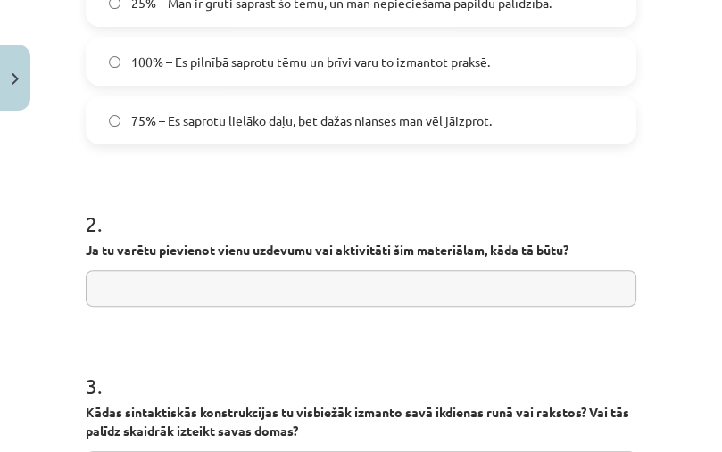
scroll to position [738, 0]
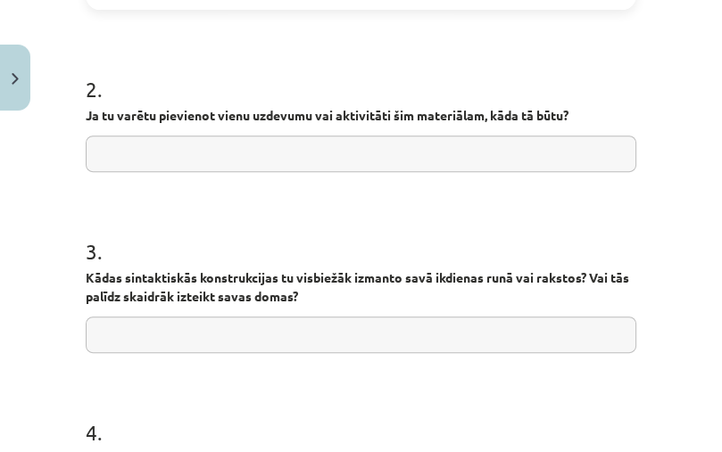
click at [117, 161] on input "text" at bounding box center [361, 154] width 551 height 37
type input "******"
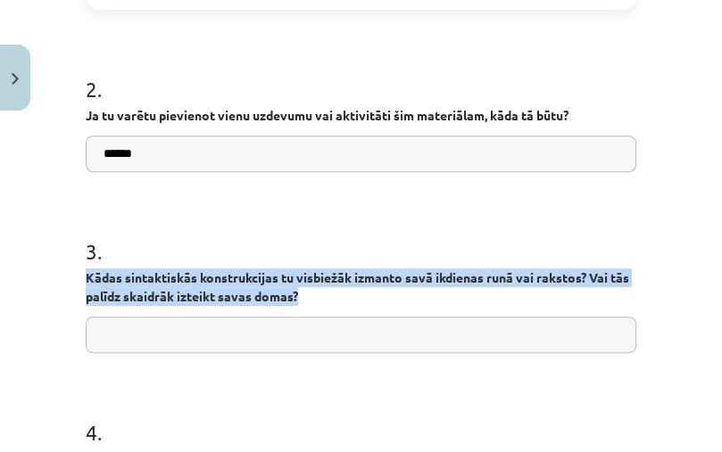
drag, startPoint x: 86, startPoint y: 274, endPoint x: 324, endPoint y: 294, distance: 239.1
click at [324, 294] on div "Mācību tēma: Latviešu valodas i - 11. klases 3. ieskaites mācību materiāls (a,b…" at bounding box center [361, 226] width 722 height 452
click at [331, 284] on p "Kādas sintaktiskās konstrukcijas tu visbiežāk izmanto savā ikdienas runā vai ra…" at bounding box center [361, 287] width 551 height 37
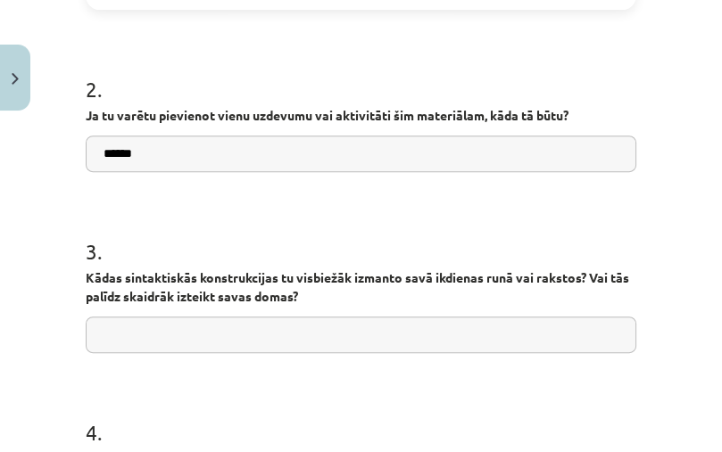
click at [276, 370] on form "1 . Cik procentos tu saproti tēmu par sintaktisko konstrukciju izmantošanu un p…" at bounding box center [361, 90] width 551 height 947
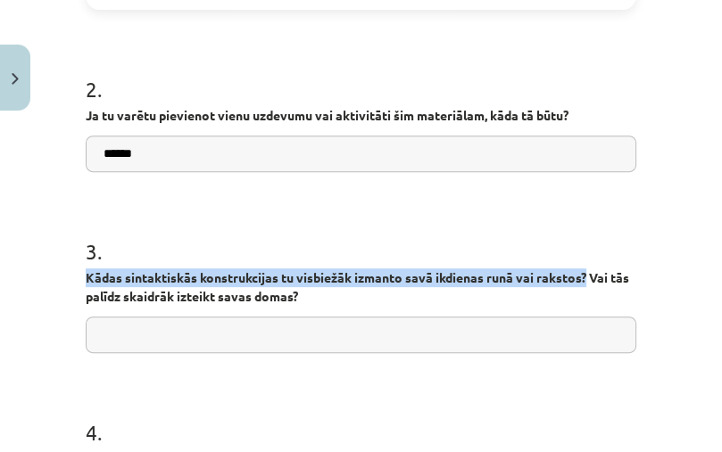
drag, startPoint x: 82, startPoint y: 272, endPoint x: 586, endPoint y: 277, distance: 504.2
click at [586, 277] on div "0 XP Saņemsi Sarežģīts 602 pilda Apraksts Uzdevums Palīdzība 1 . Cik procentos …" at bounding box center [361, 48] width 572 height 1335
copy strong "Kādas sintaktiskās konstrukcijas tu visbiežāk izmanto savā ikdienas runā vai ra…"
click at [211, 344] on input "text" at bounding box center [361, 335] width 551 height 37
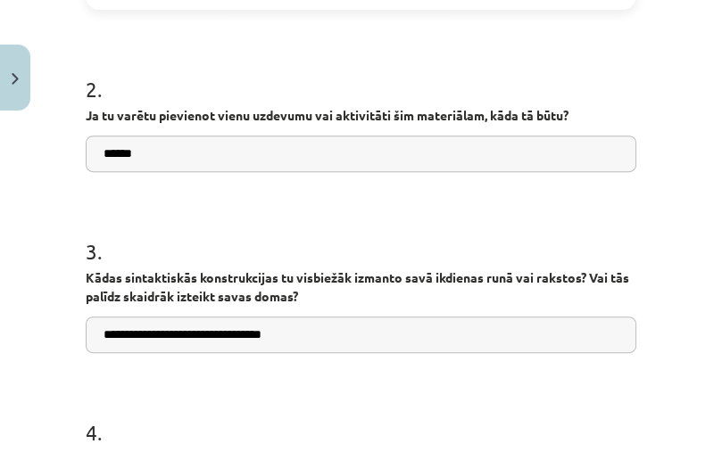
click at [206, 341] on input "**********" at bounding box center [361, 335] width 551 height 37
click at [195, 333] on input "**********" at bounding box center [361, 335] width 551 height 37
click at [187, 342] on input "**********" at bounding box center [361, 335] width 551 height 37
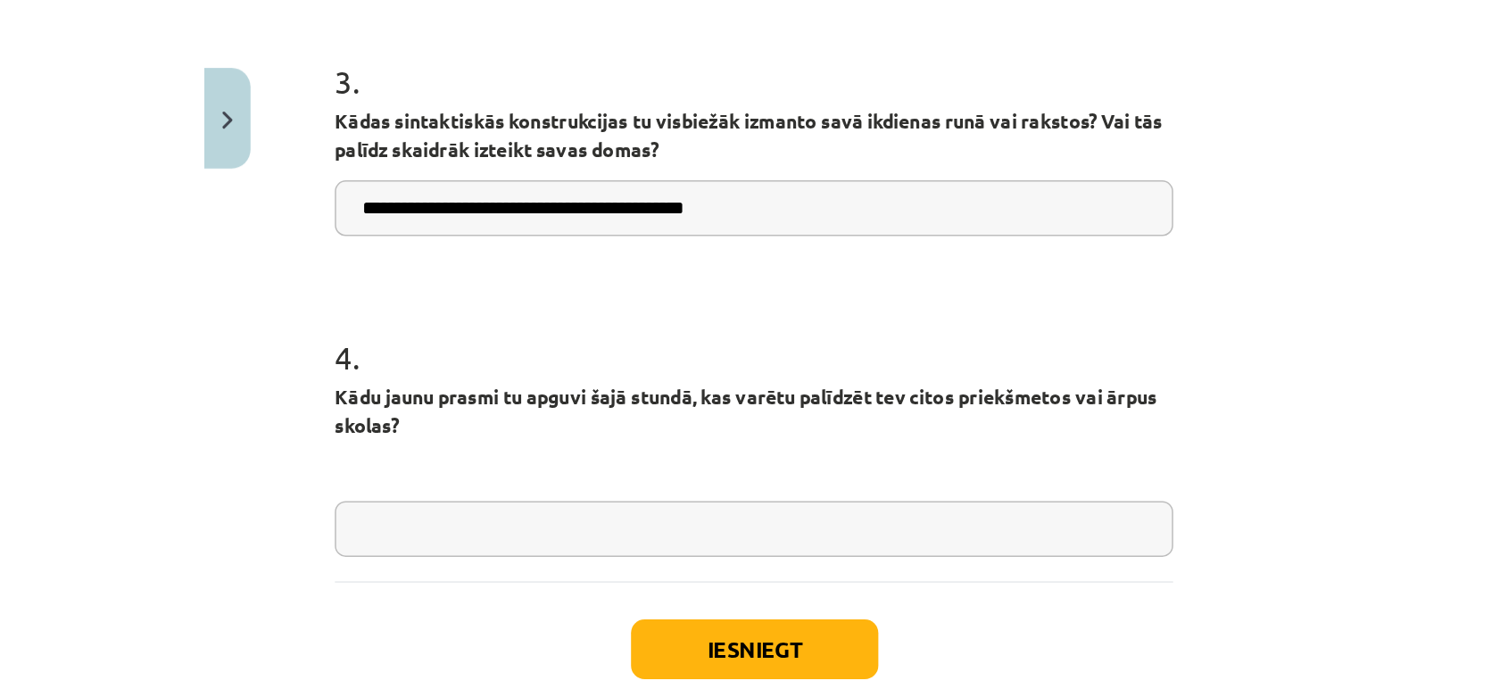
scroll to position [1035, 0]
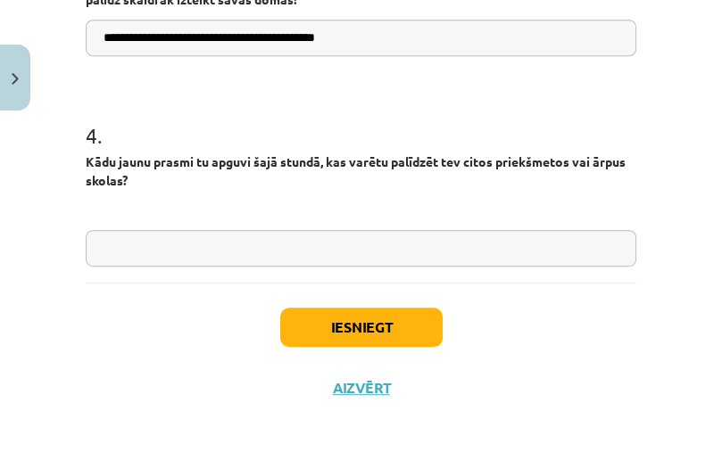
type input "**********"
click at [278, 241] on input "text" at bounding box center [361, 248] width 551 height 37
type input "******"
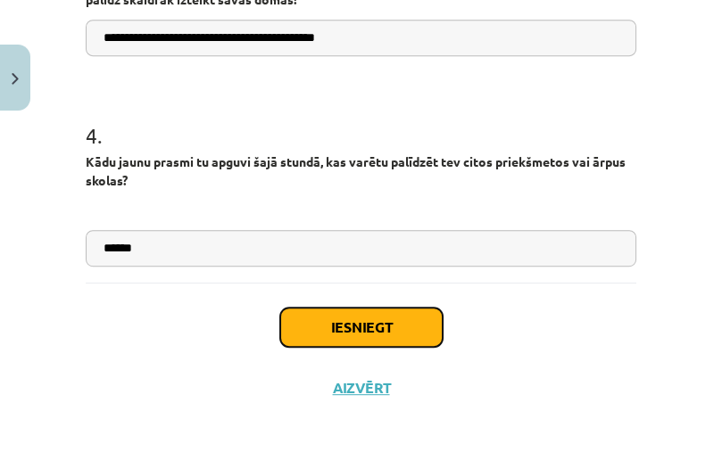
click at [356, 327] on button "Iesniegt" at bounding box center [361, 327] width 162 height 39
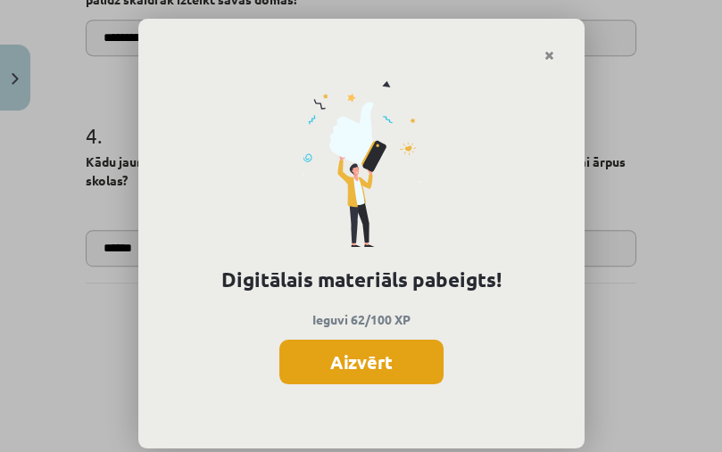
click at [352, 365] on button "Aizvērt" at bounding box center [361, 362] width 164 height 45
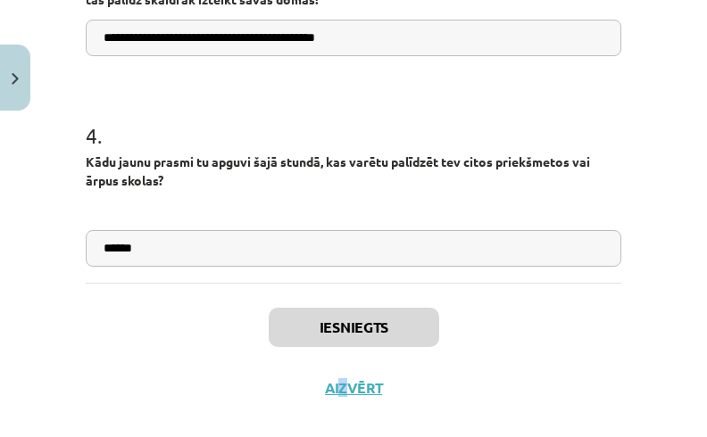
click at [335, 394] on div "Iesniegts Aizvērt" at bounding box center [353, 345] width 535 height 125
click at [338, 390] on button "Aizvērt" at bounding box center [353, 388] width 68 height 18
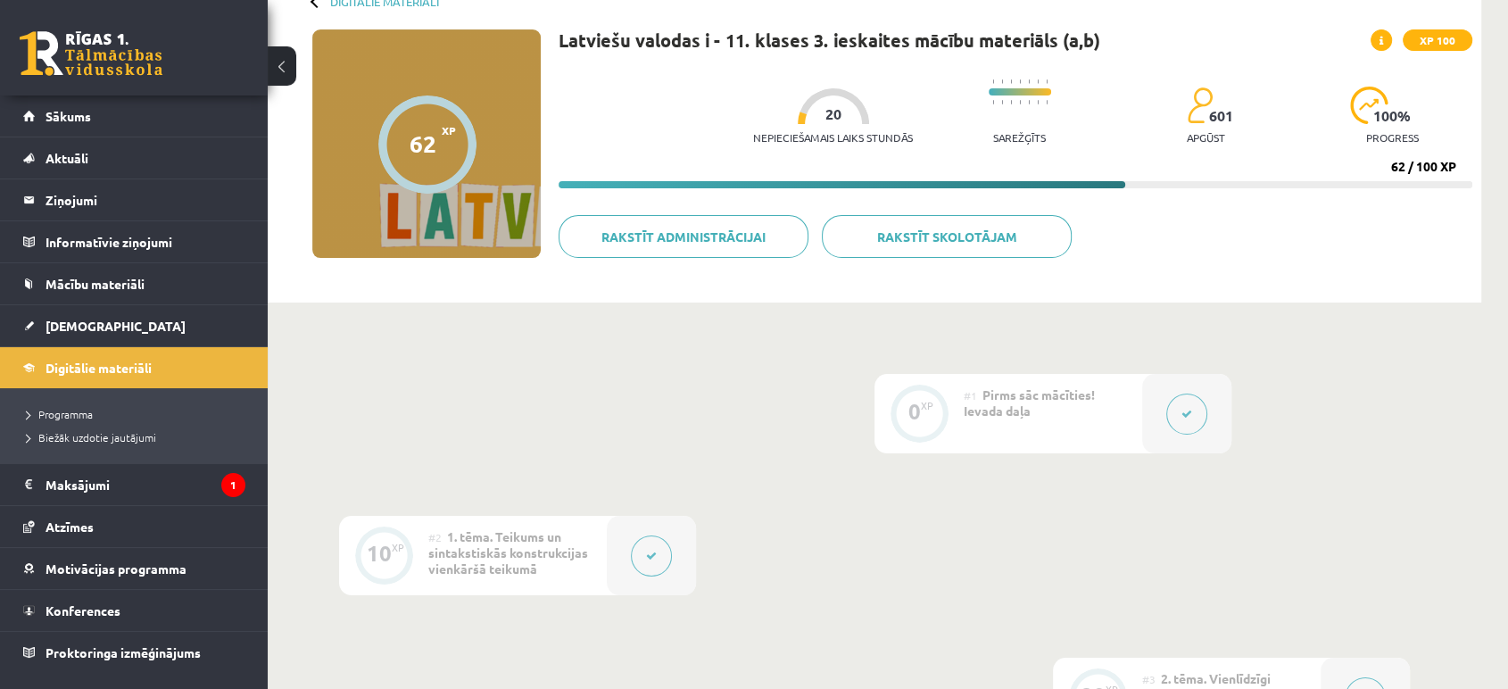
scroll to position [0, 0]
